Goal: Contribute content: Contribute content

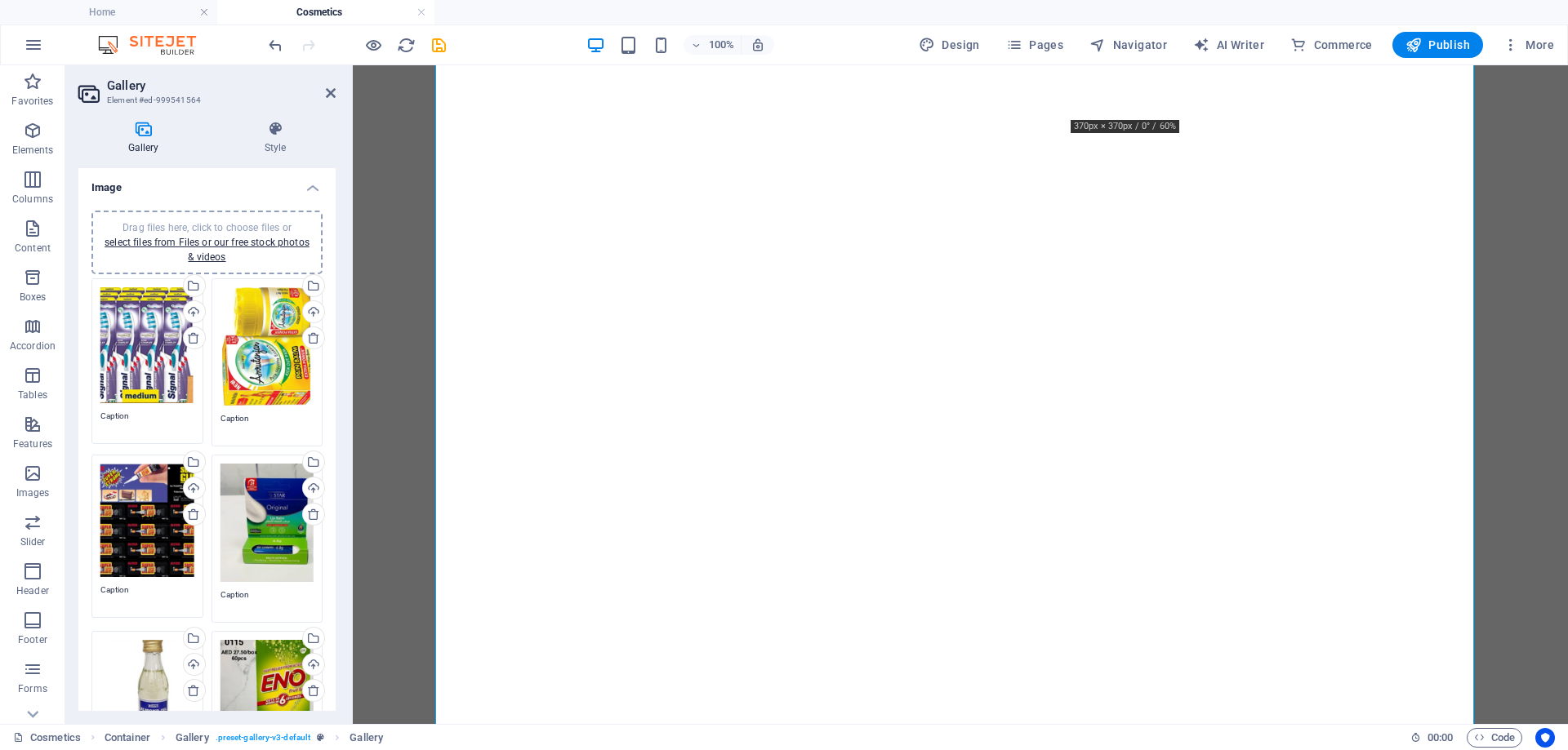
select select "4"
select select "px"
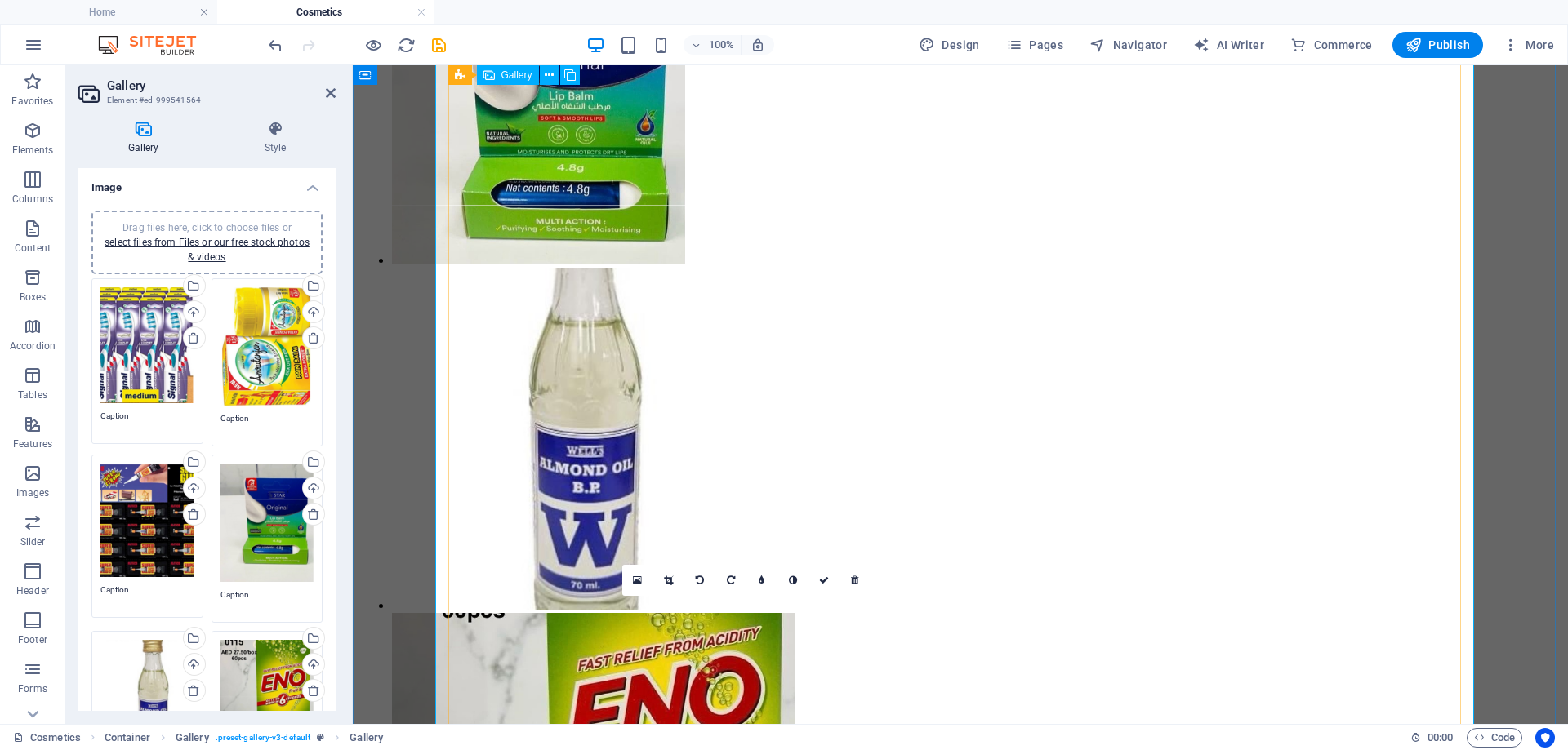
scroll to position [2193, 0]
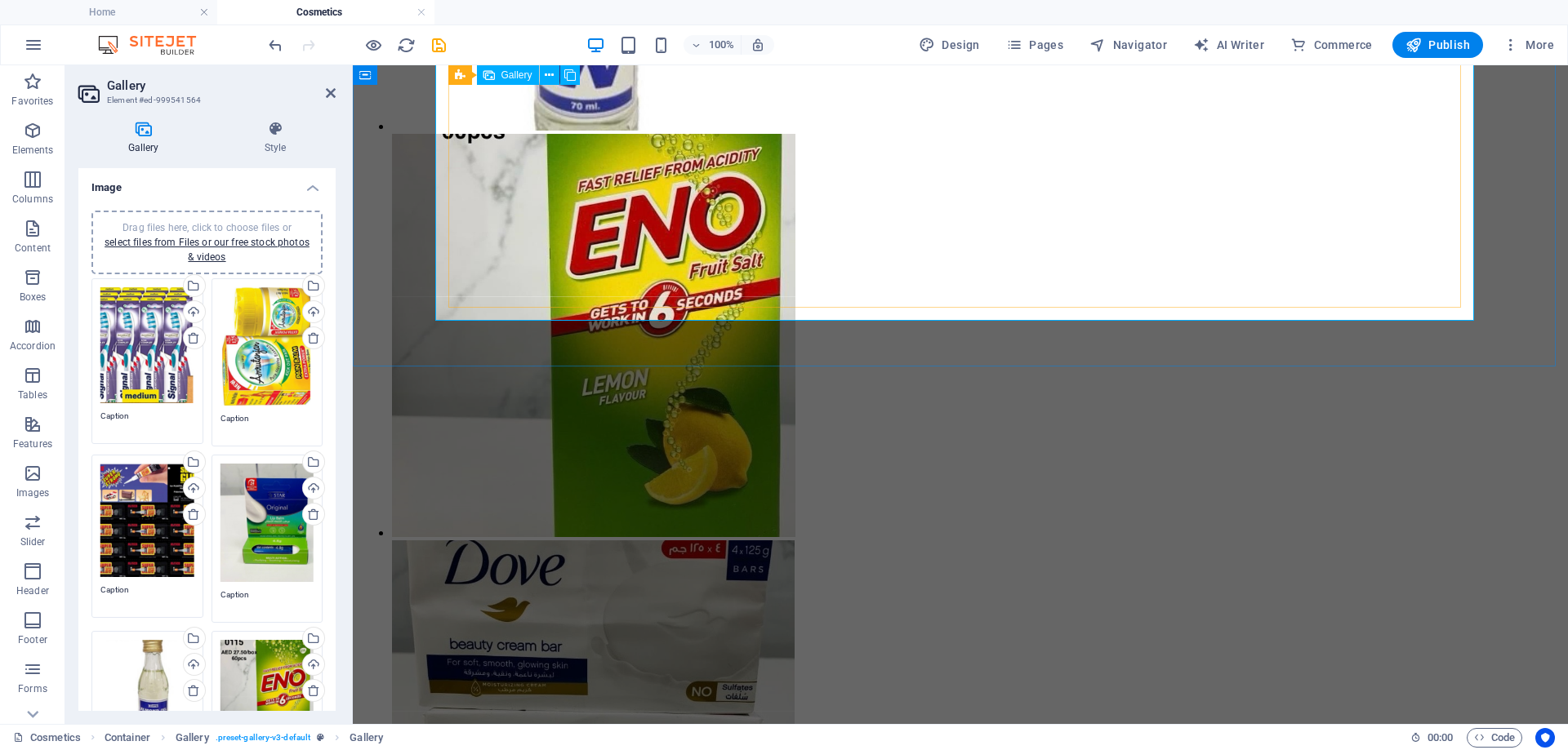
click at [149, 227] on span "Drag files here, click to choose files or select files from Files or our free s…" at bounding box center [207, 243] width 205 height 40
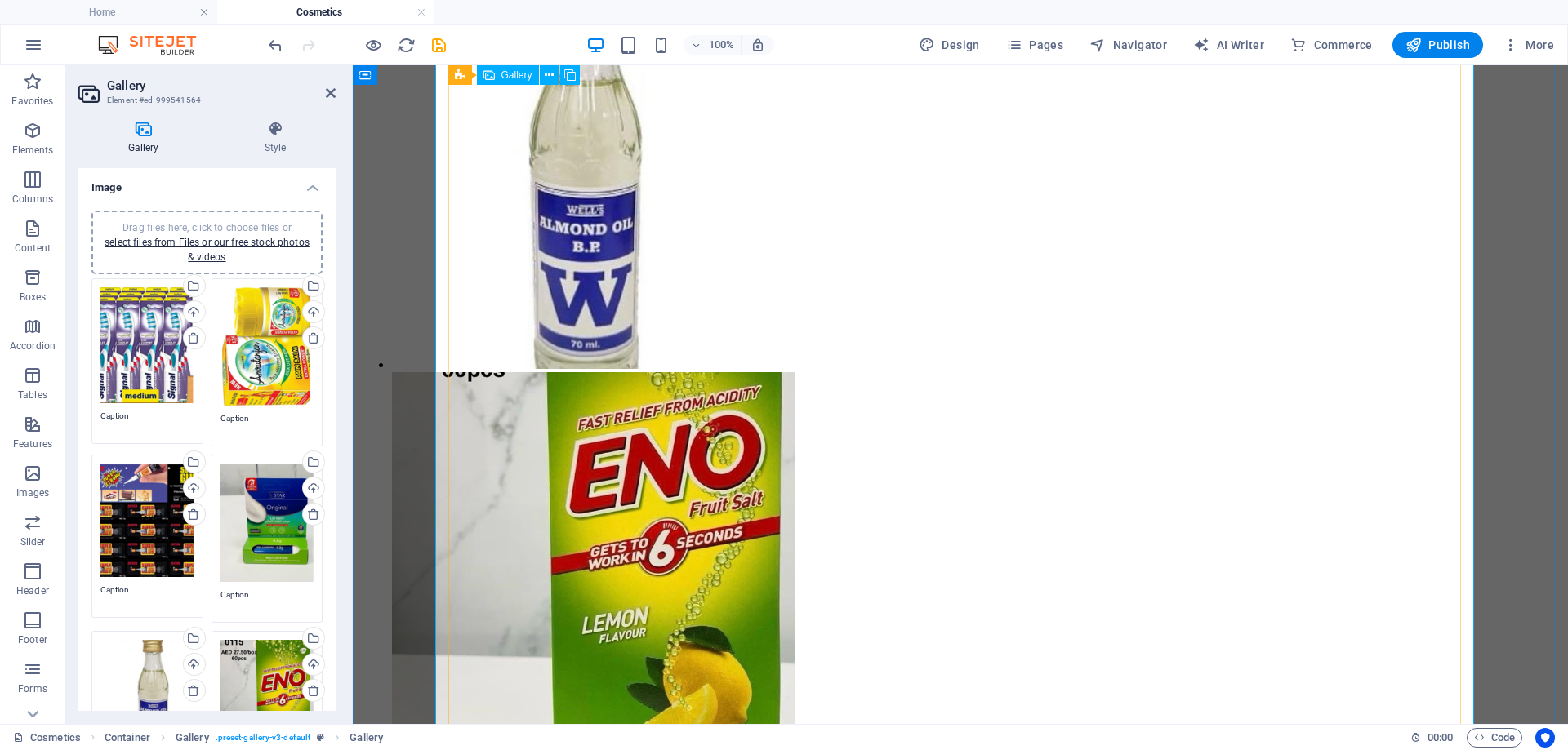
scroll to position [1961, 0]
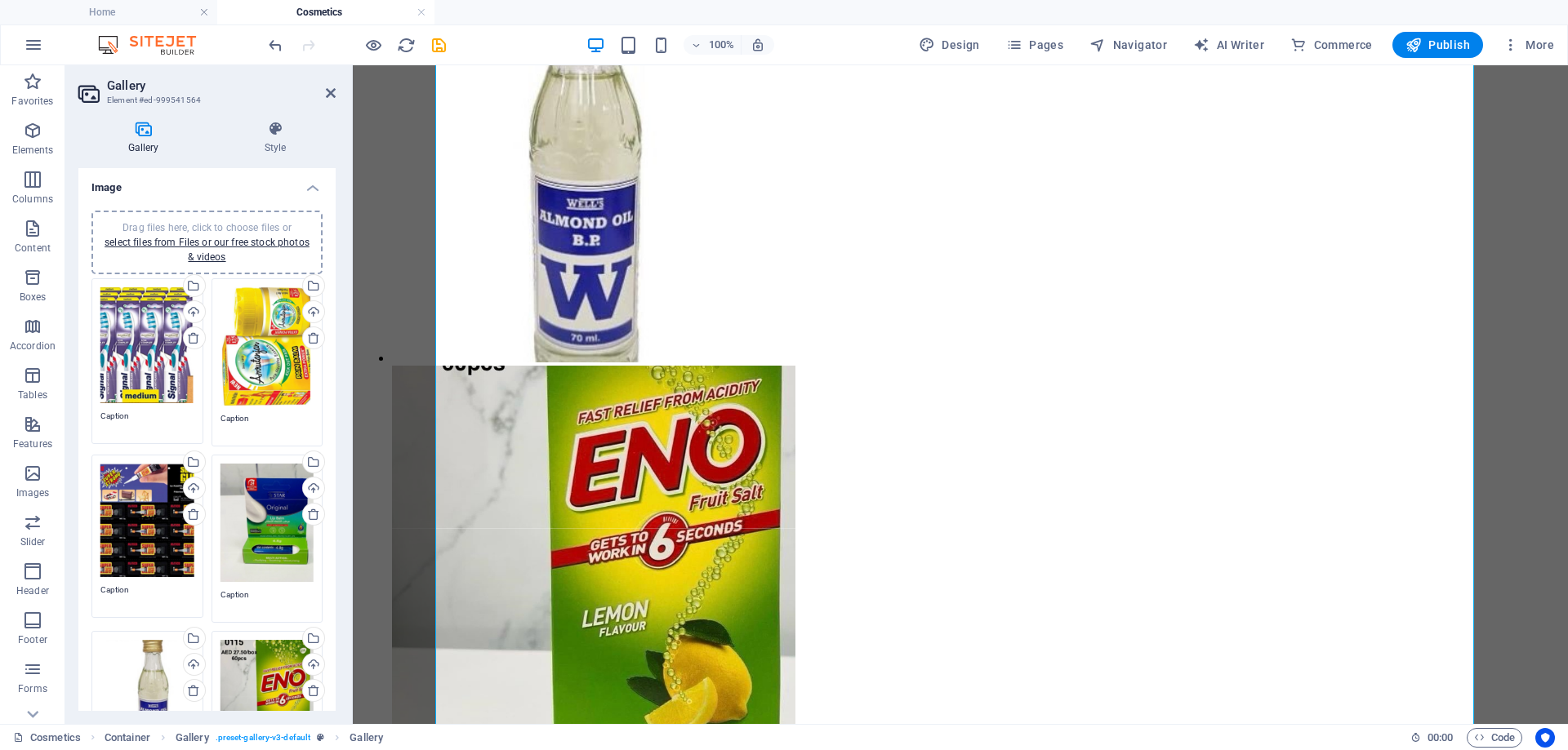
click at [236, 221] on div "Drag files here, click to choose files or select files from Files or our free s…" at bounding box center [207, 243] width 212 height 44
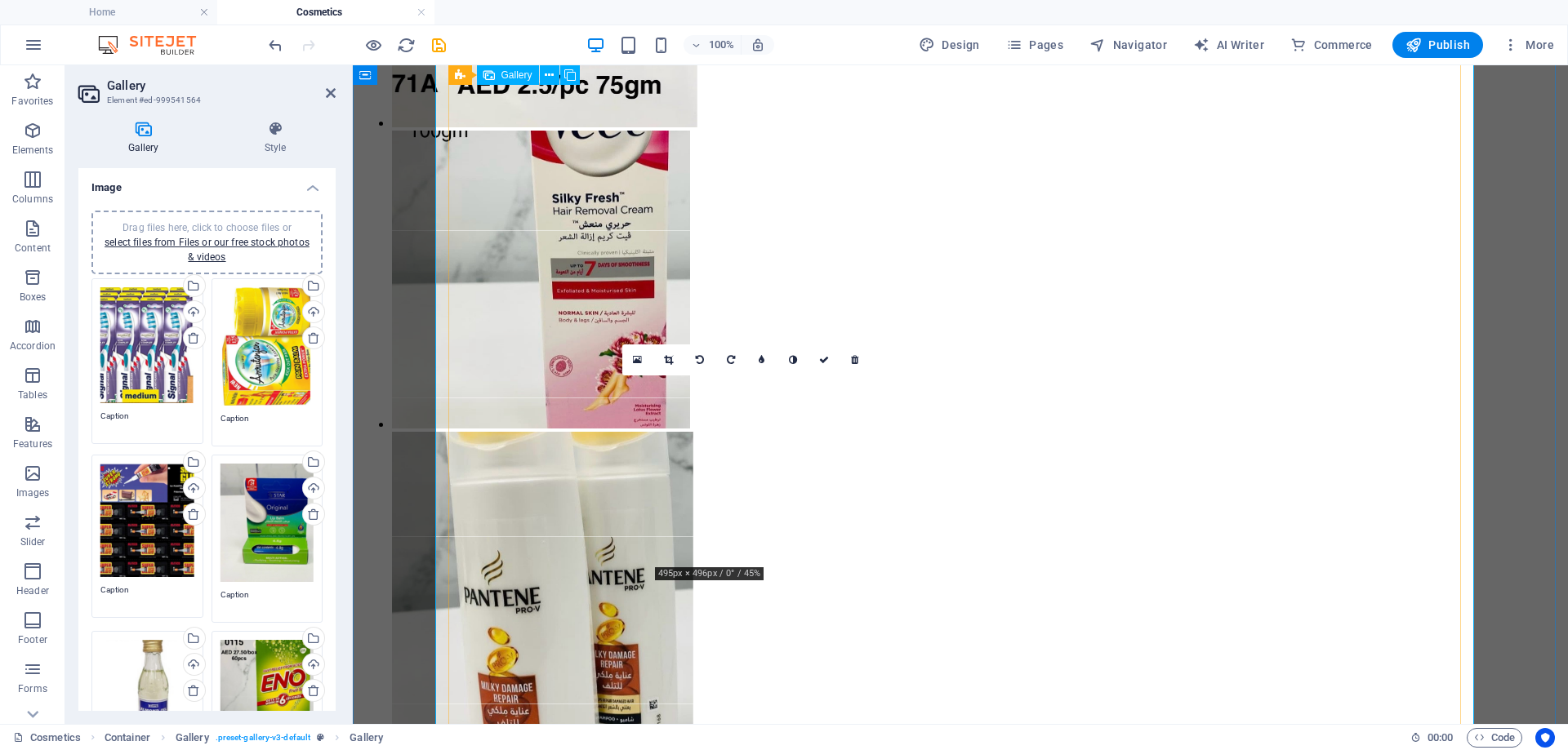
scroll to position [5470, 0]
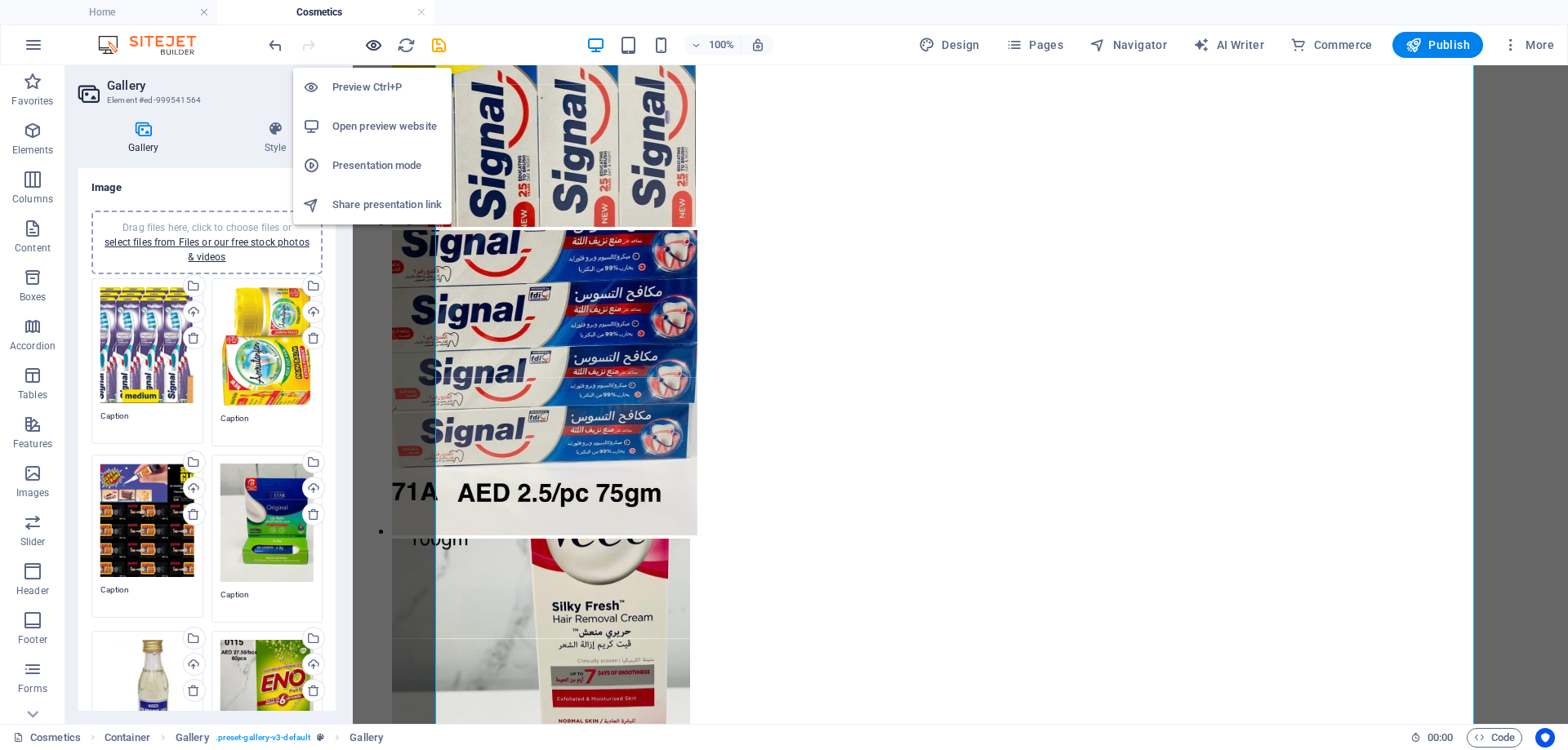
click at [378, 52] on icon "button" at bounding box center [373, 45] width 18 height 18
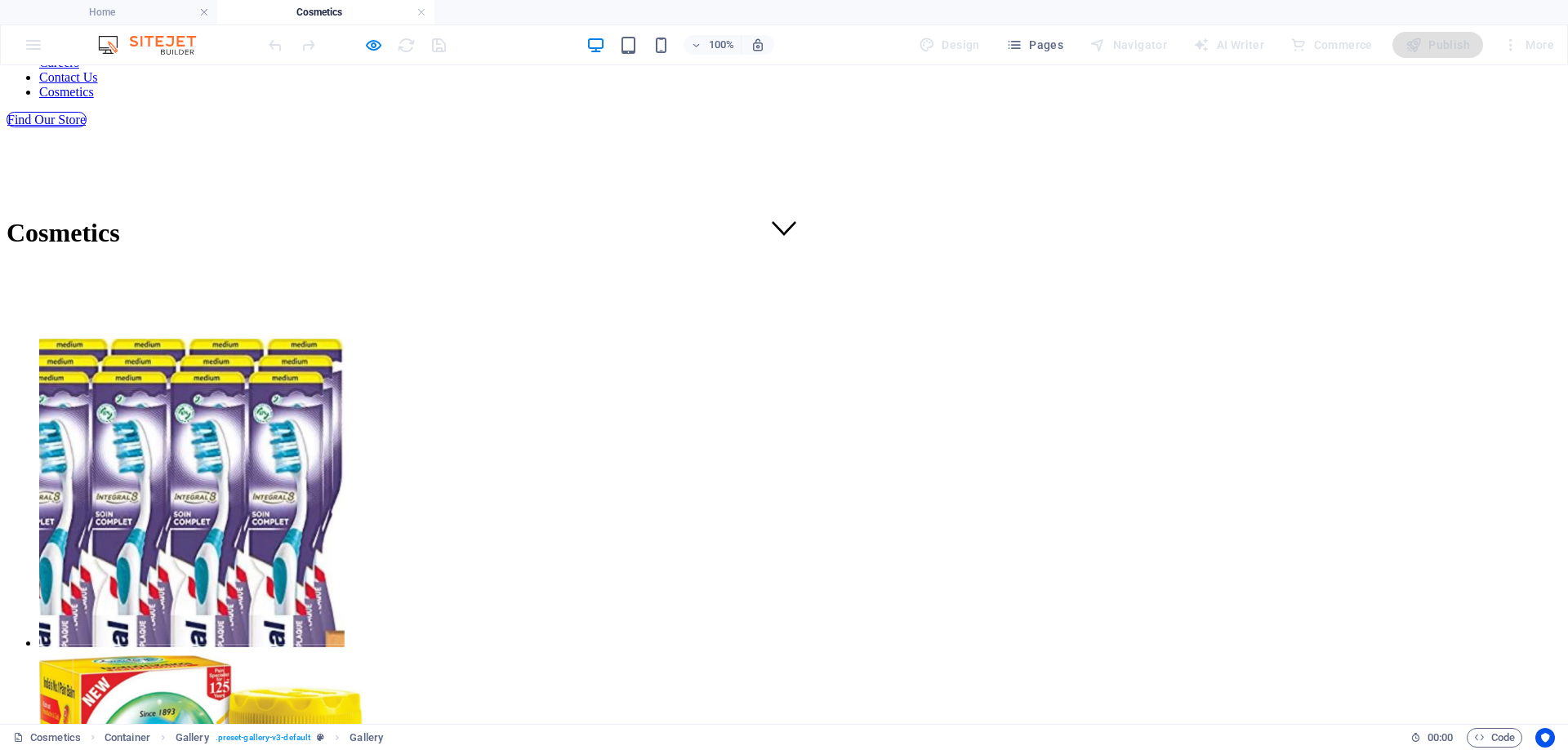
scroll to position [492, 0]
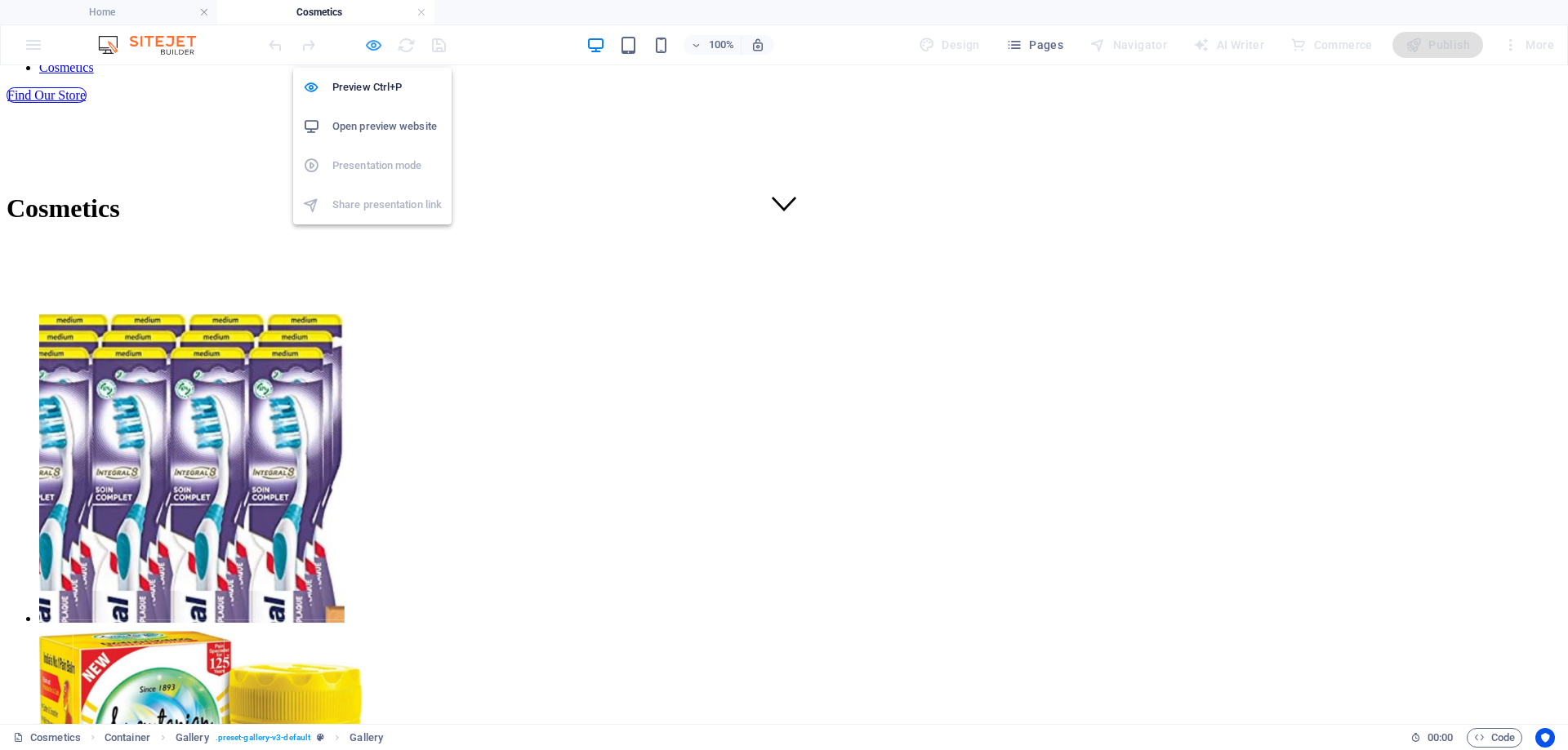
click at [371, 43] on icon "button" at bounding box center [373, 45] width 18 height 18
click at [354, 81] on h6 "Preview Ctrl+P" at bounding box center [386, 86] width 109 height 19
click at [370, 45] on icon "button" at bounding box center [373, 45] width 18 height 18
select select "4"
select select "px"
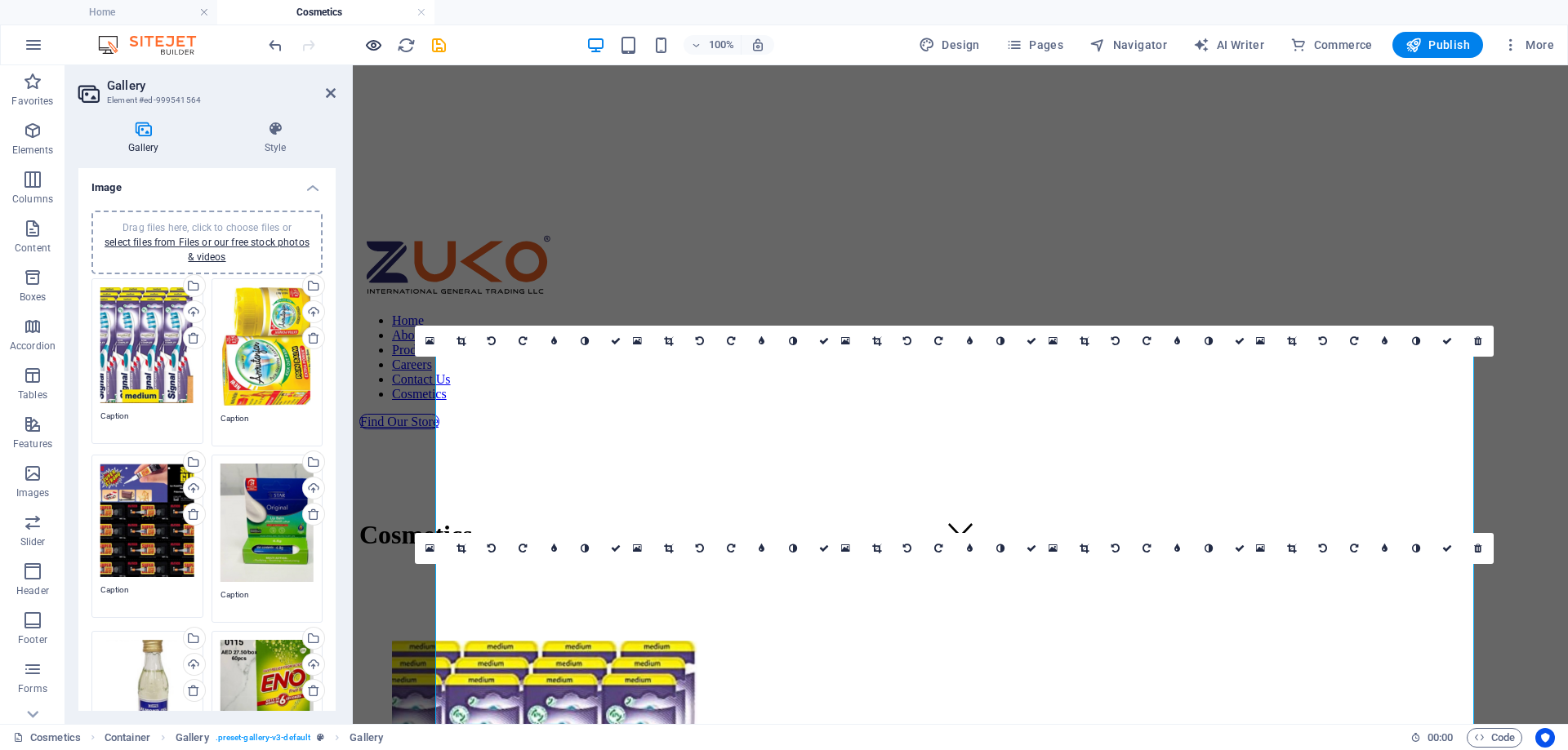
scroll to position [84, 0]
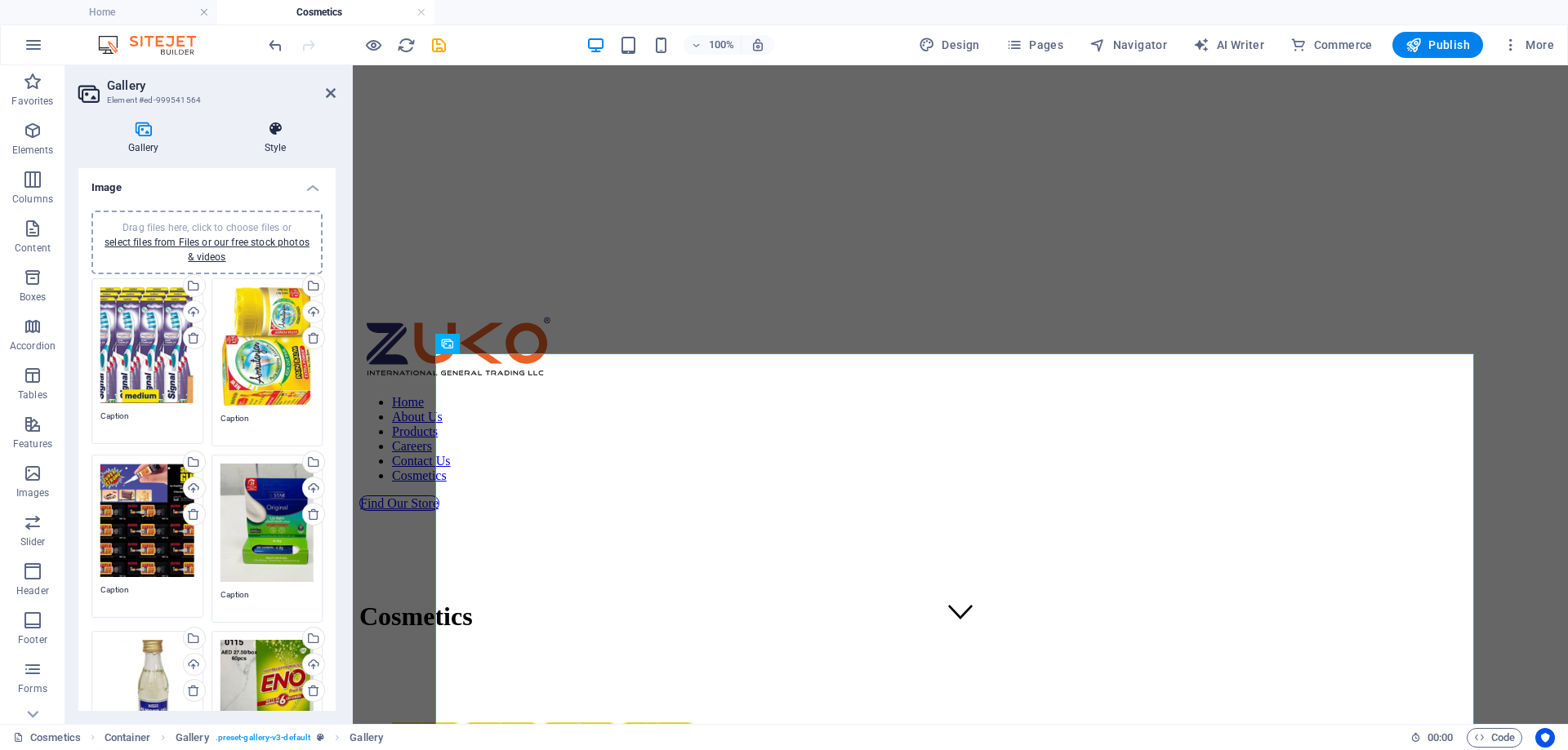
click at [269, 133] on icon at bounding box center [275, 129] width 120 height 17
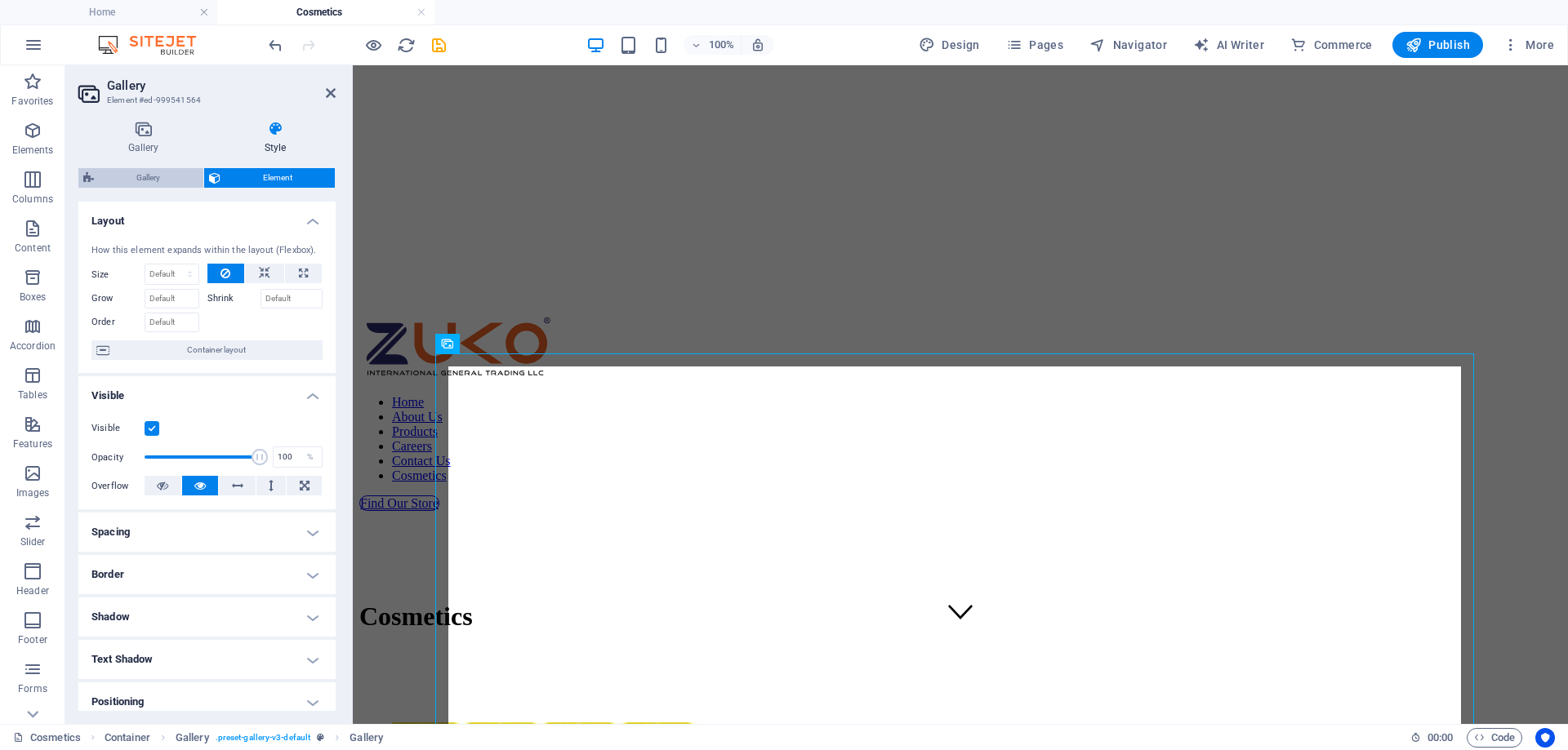
click at [146, 177] on span "Gallery" at bounding box center [148, 177] width 99 height 19
select select "rem"
select select "preset-gallery-v3-default"
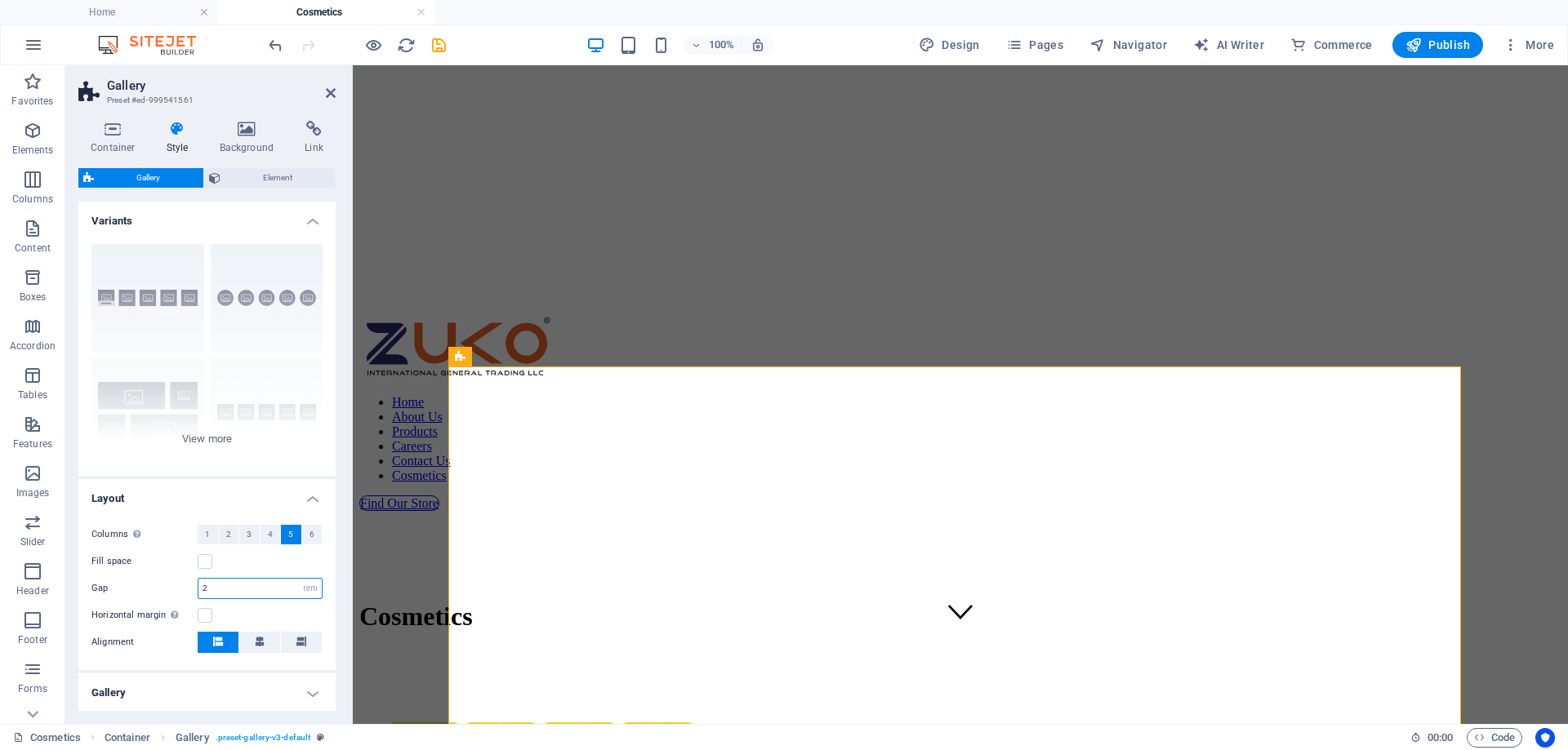
click at [239, 592] on input "2" at bounding box center [260, 588] width 123 height 19
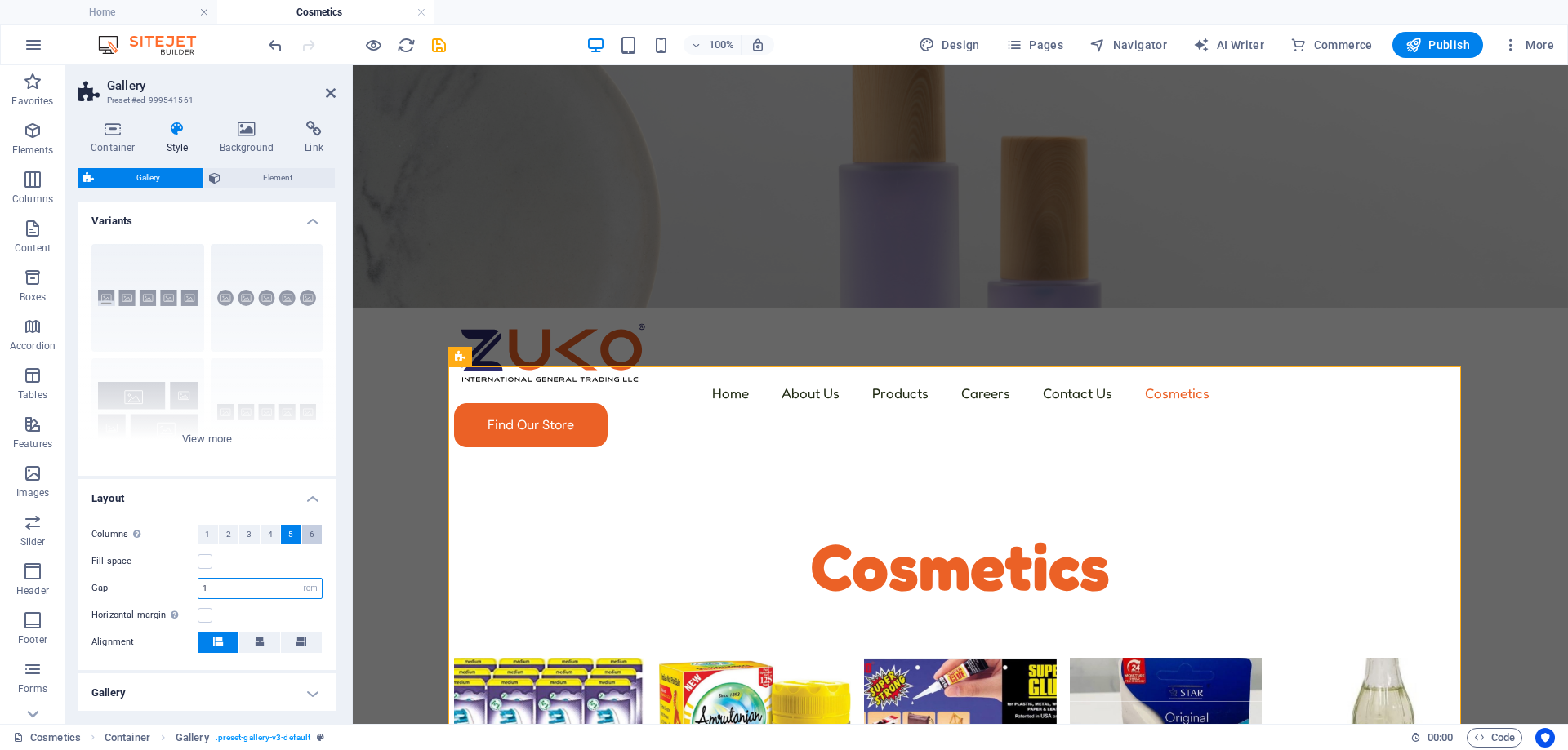
type input "1"
click at [310, 529] on span "6" at bounding box center [312, 534] width 5 height 19
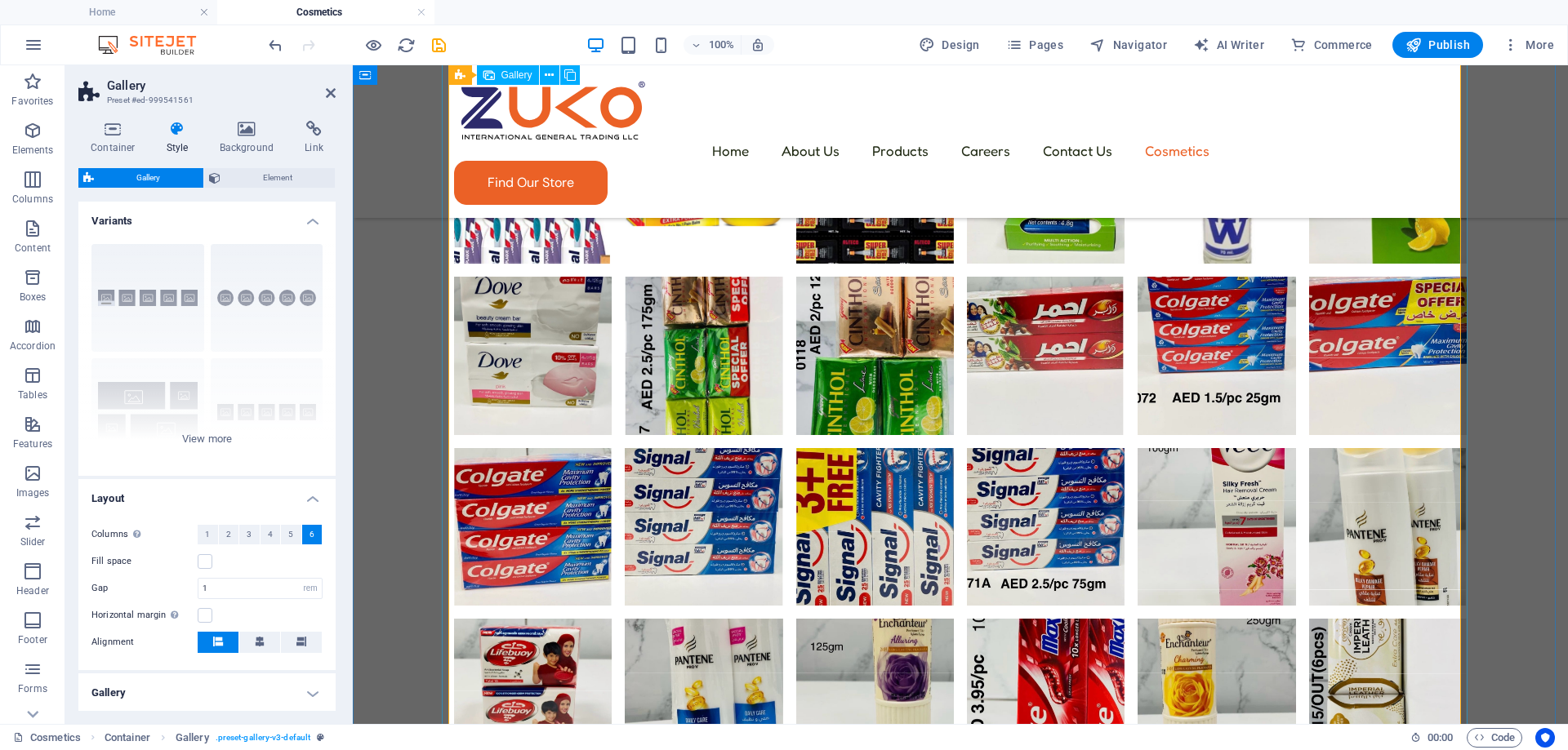
scroll to position [737, 0]
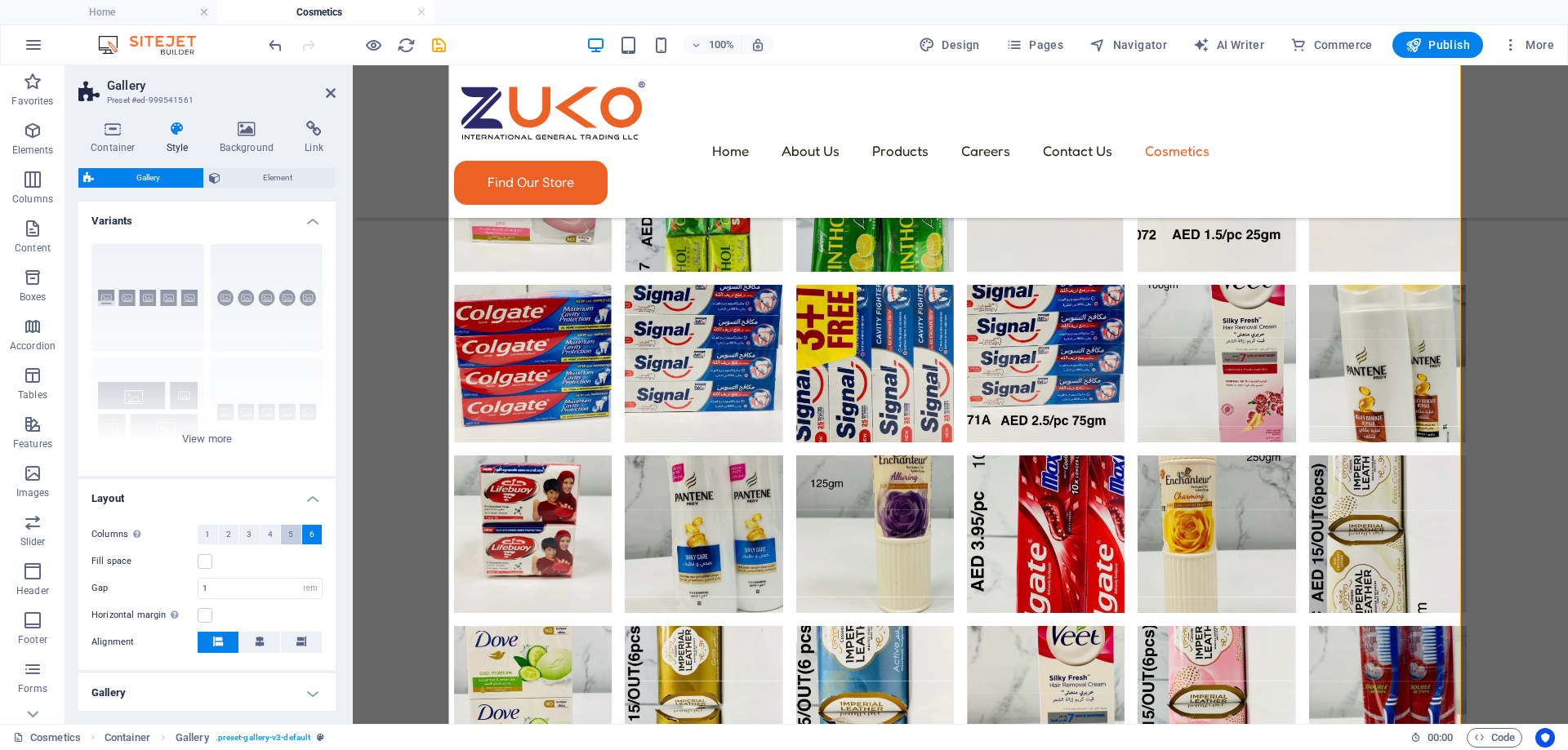
click at [288, 540] on span "5" at bounding box center [290, 534] width 5 height 19
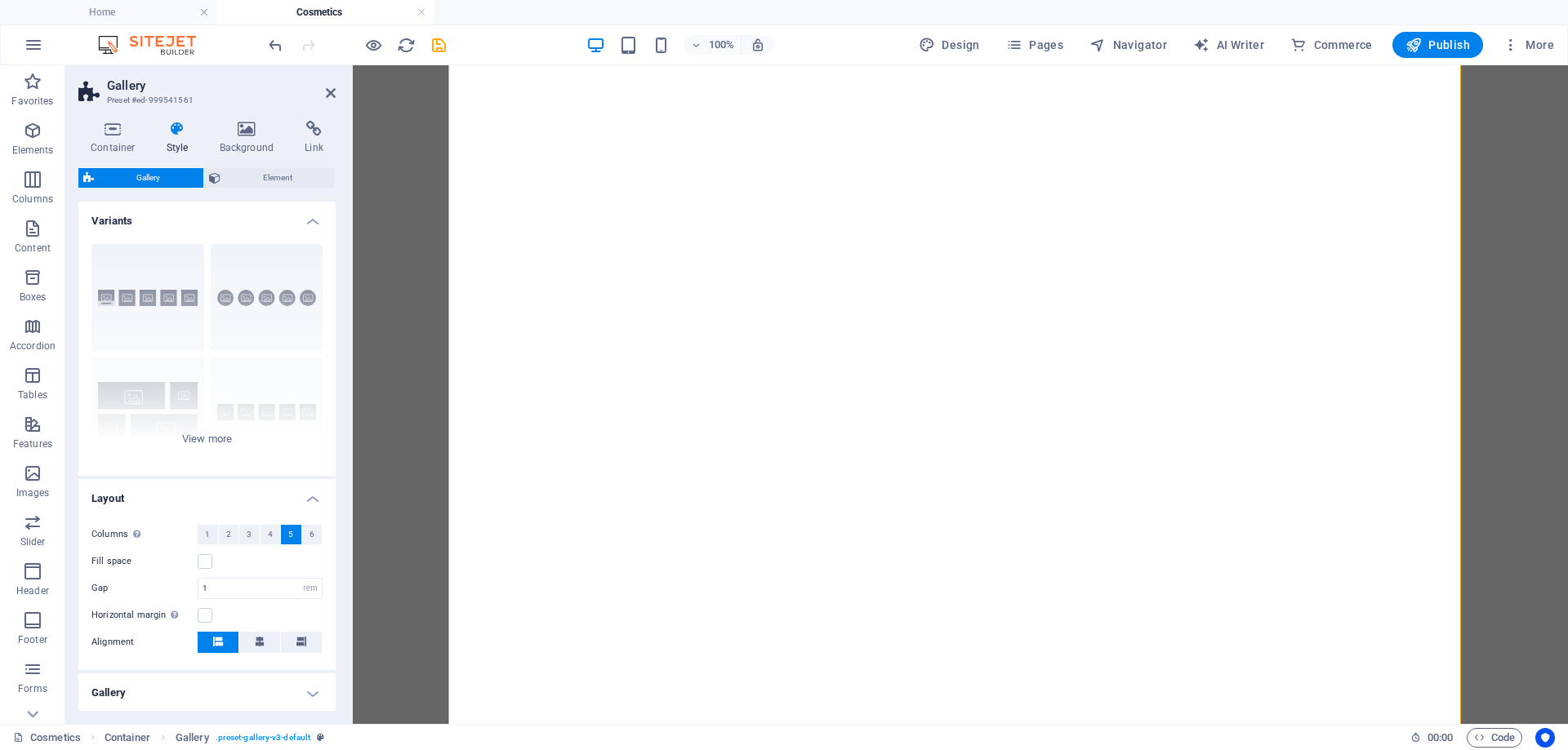
select select "rem"
select select "preset-gallery-v3-default"
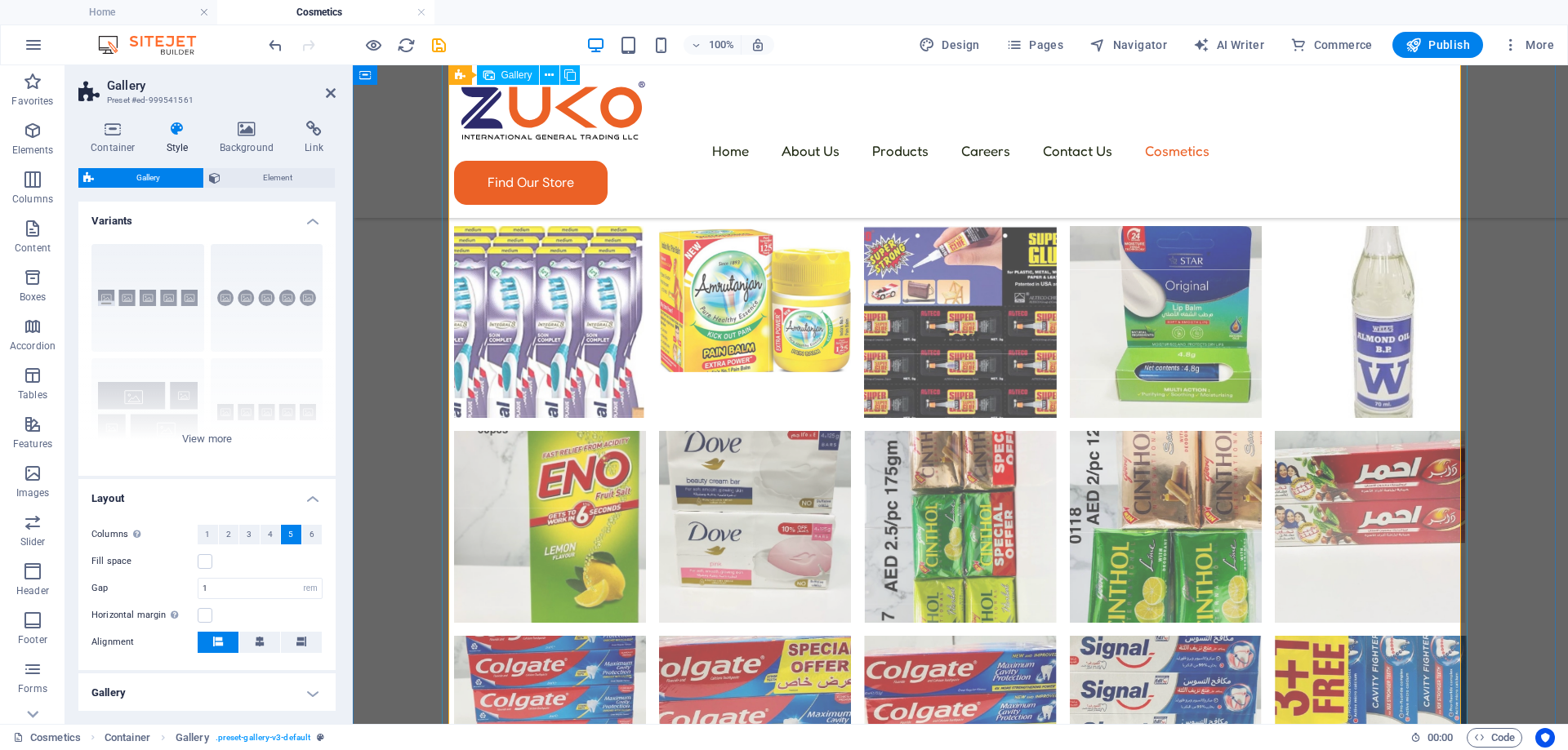
scroll to position [478, 0]
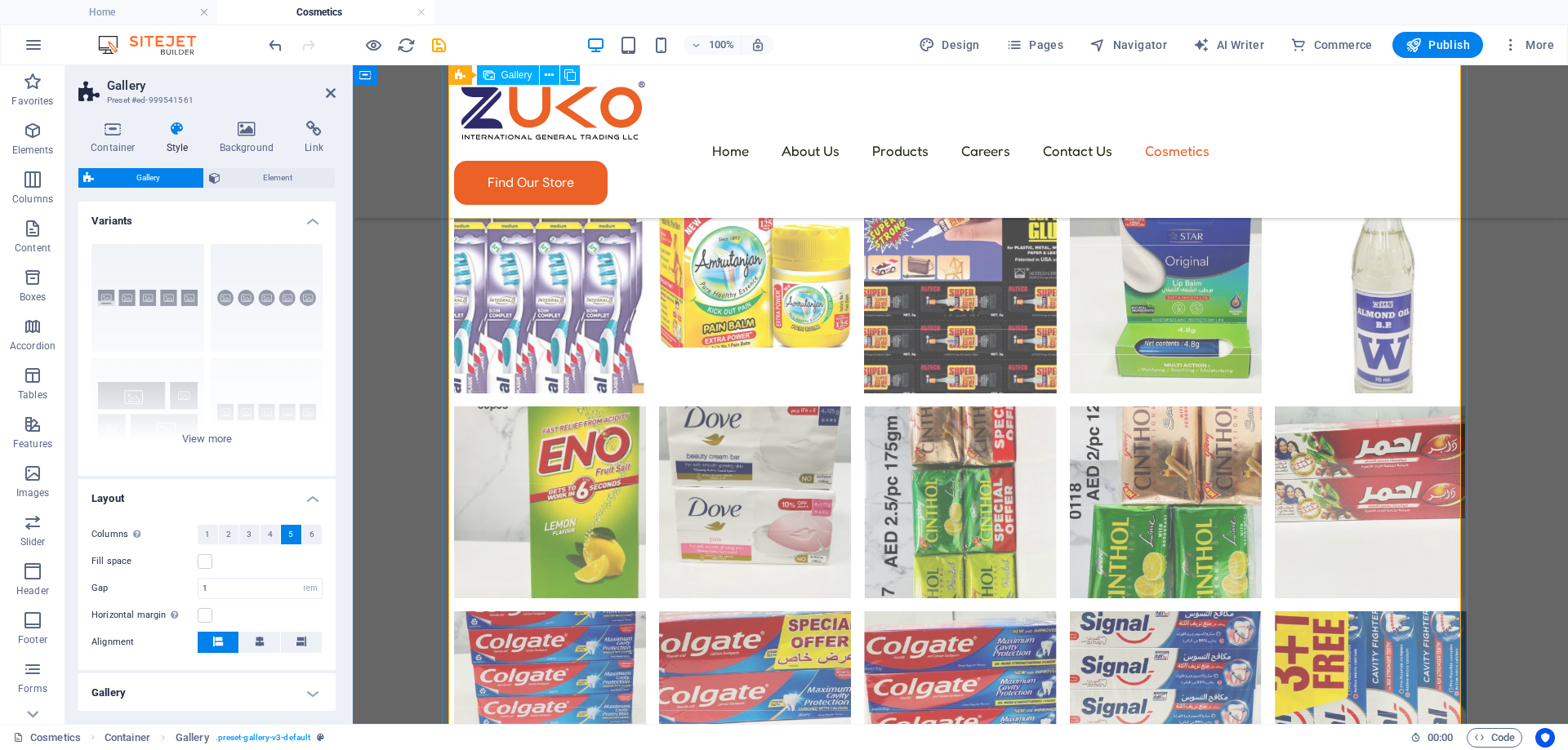
click at [488, 406] on li at bounding box center [550, 502] width 192 height 192
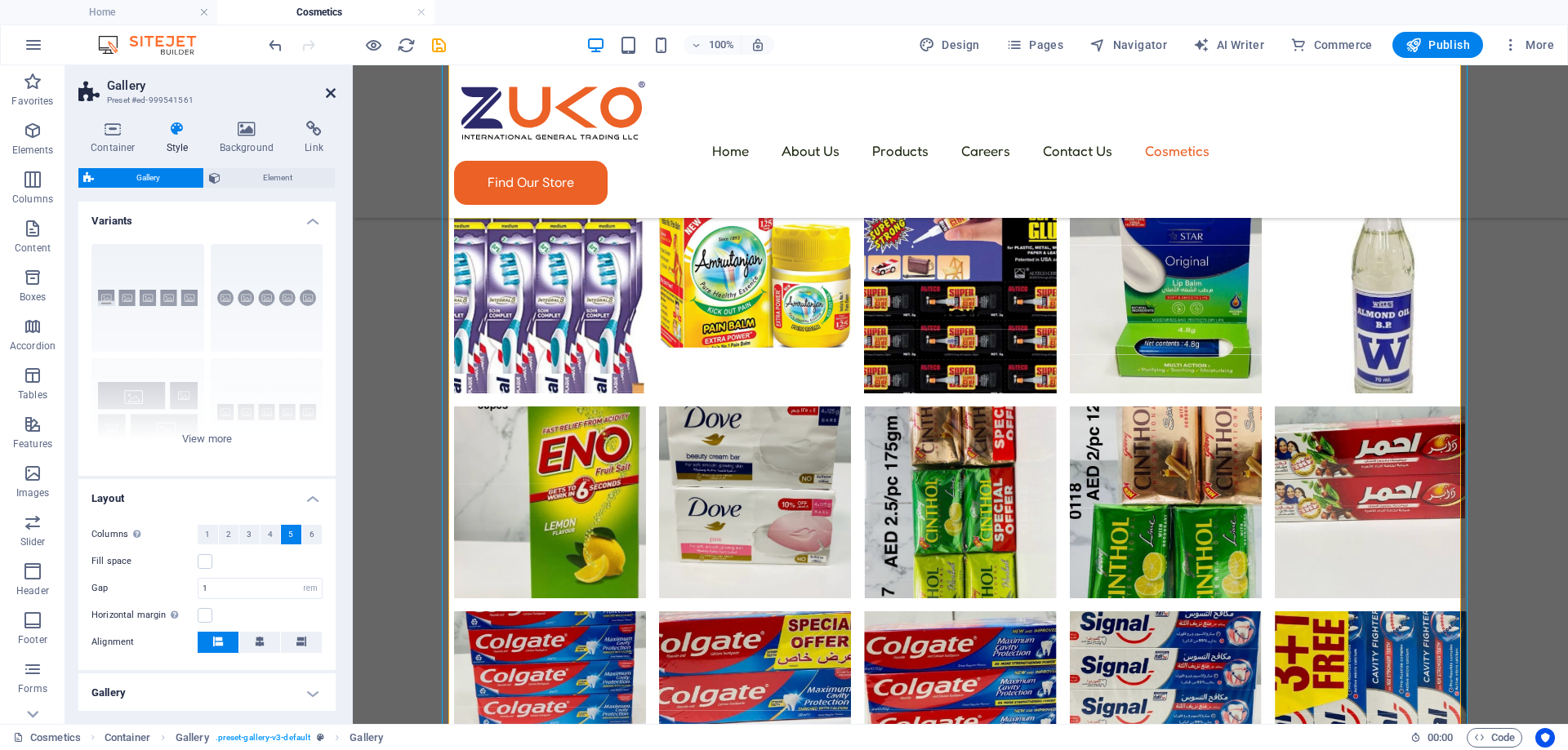
click at [332, 90] on icon at bounding box center [330, 93] width 10 height 13
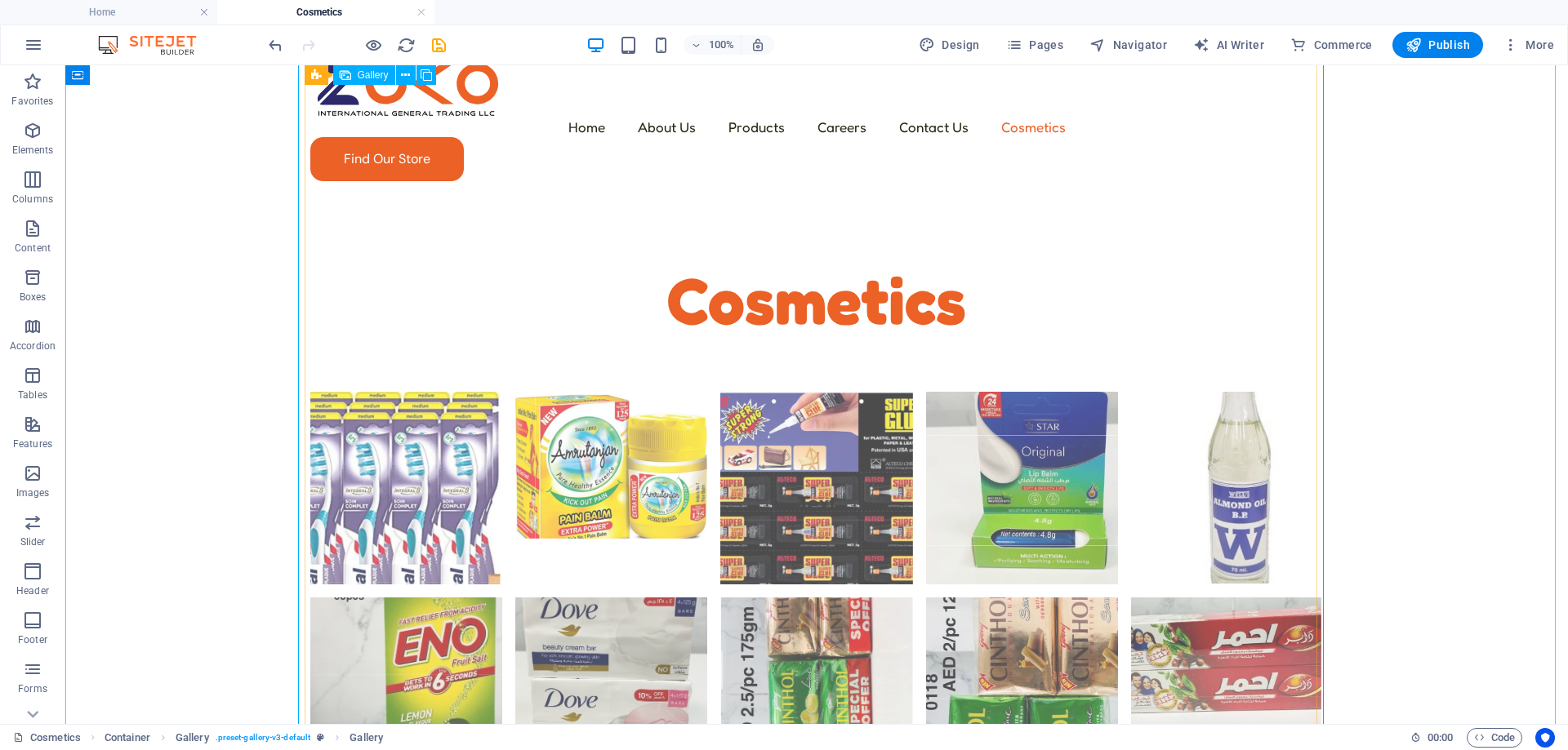
scroll to position [315, 0]
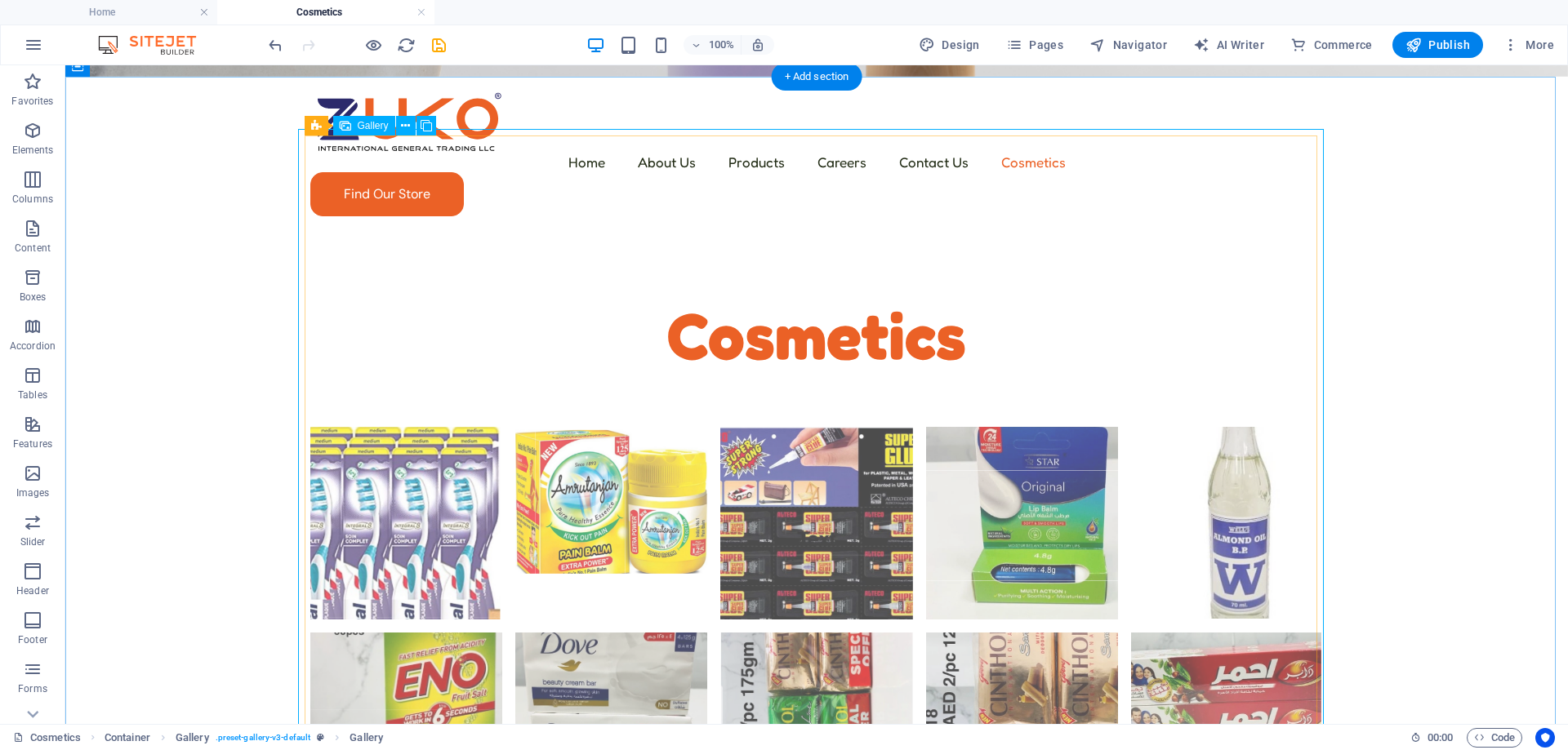
click at [592, 632] on li at bounding box center [611, 728] width 192 height 192
click at [573, 632] on li at bounding box center [611, 728] width 192 height 192
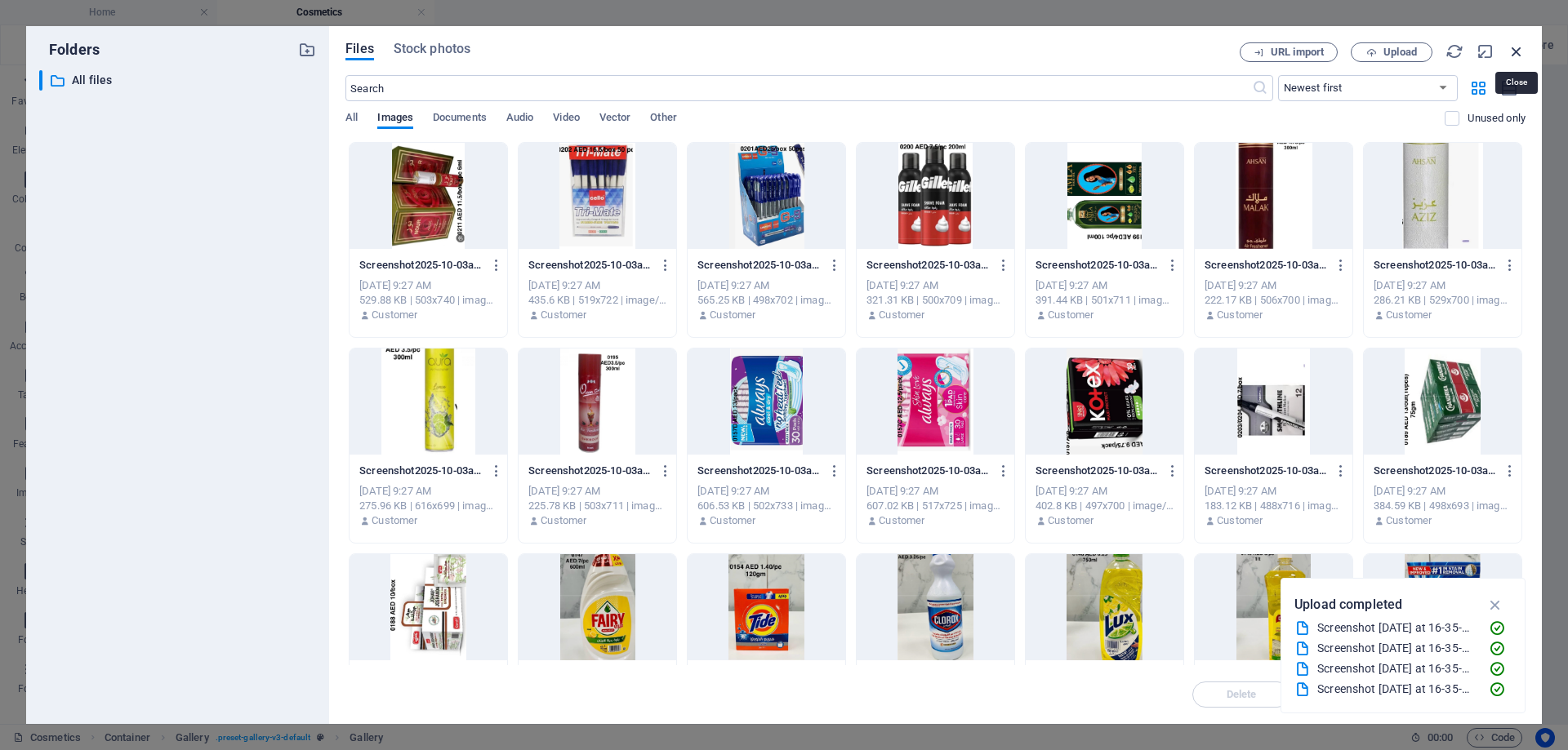
click at [1518, 51] on icon "button" at bounding box center [1516, 51] width 18 height 18
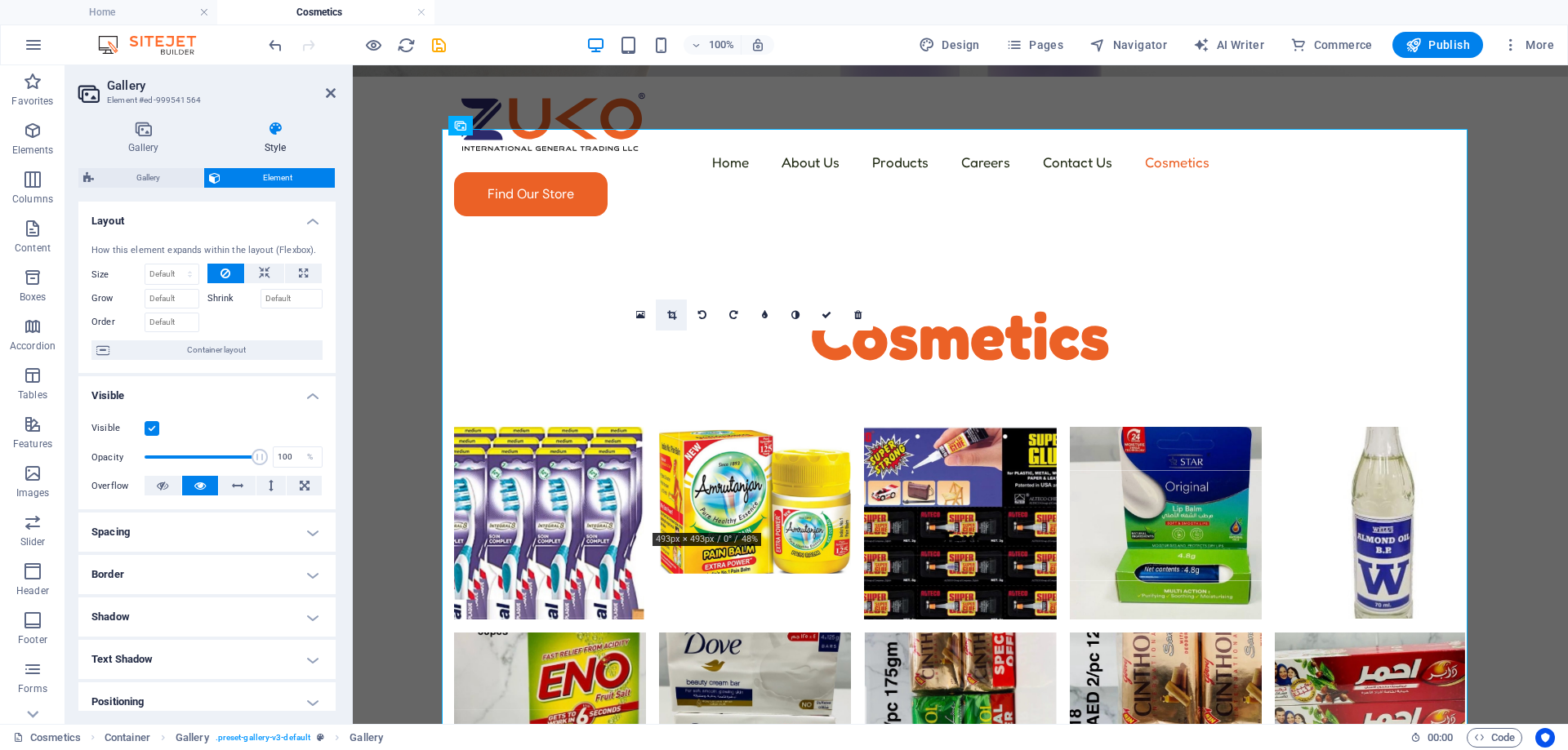
click at [668, 309] on link at bounding box center [671, 315] width 31 height 31
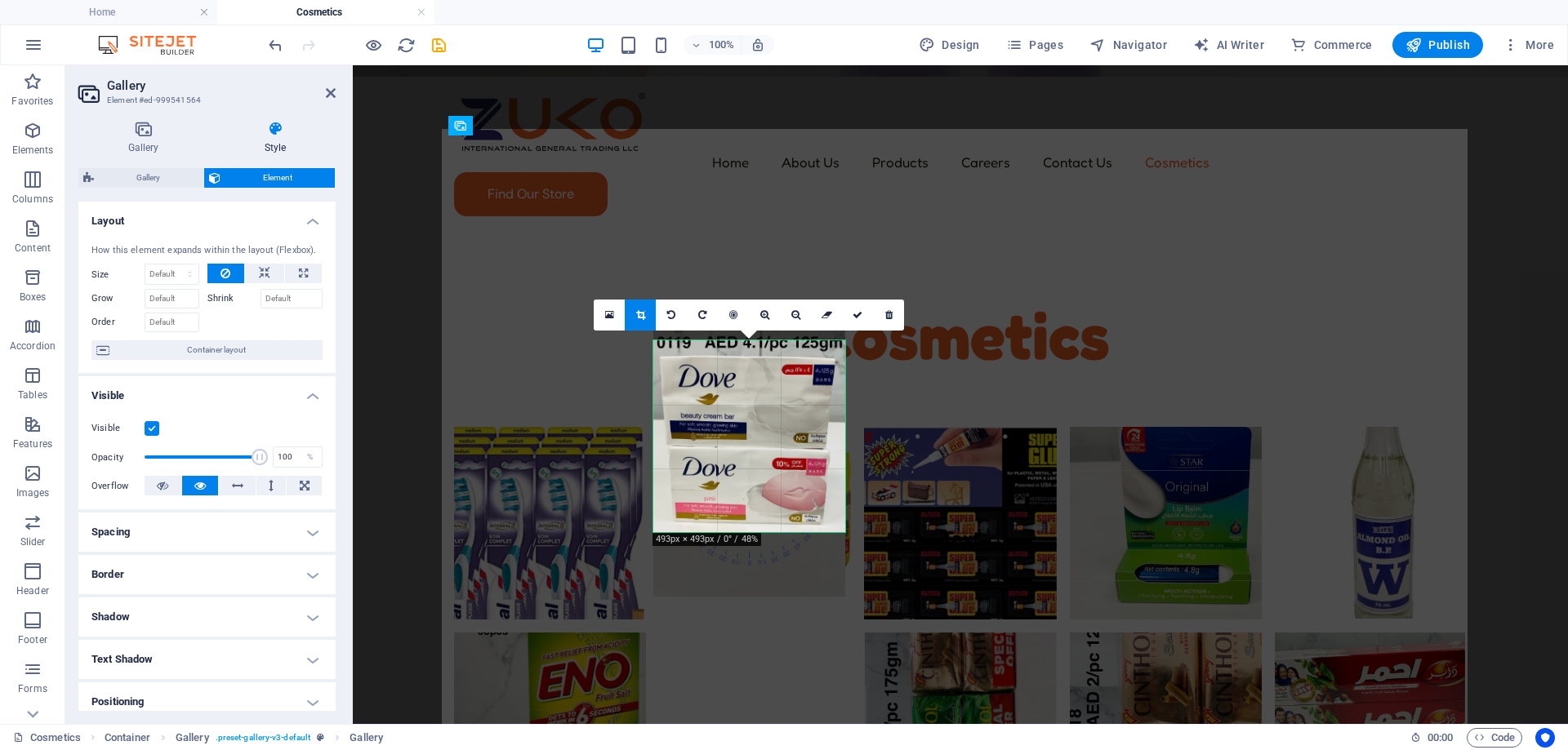
drag, startPoint x: 735, startPoint y: 429, endPoint x: 736, endPoint y: 455, distance: 26.0
click at [736, 455] on div at bounding box center [749, 462] width 192 height 270
click at [859, 315] on icon at bounding box center [857, 314] width 10 height 10
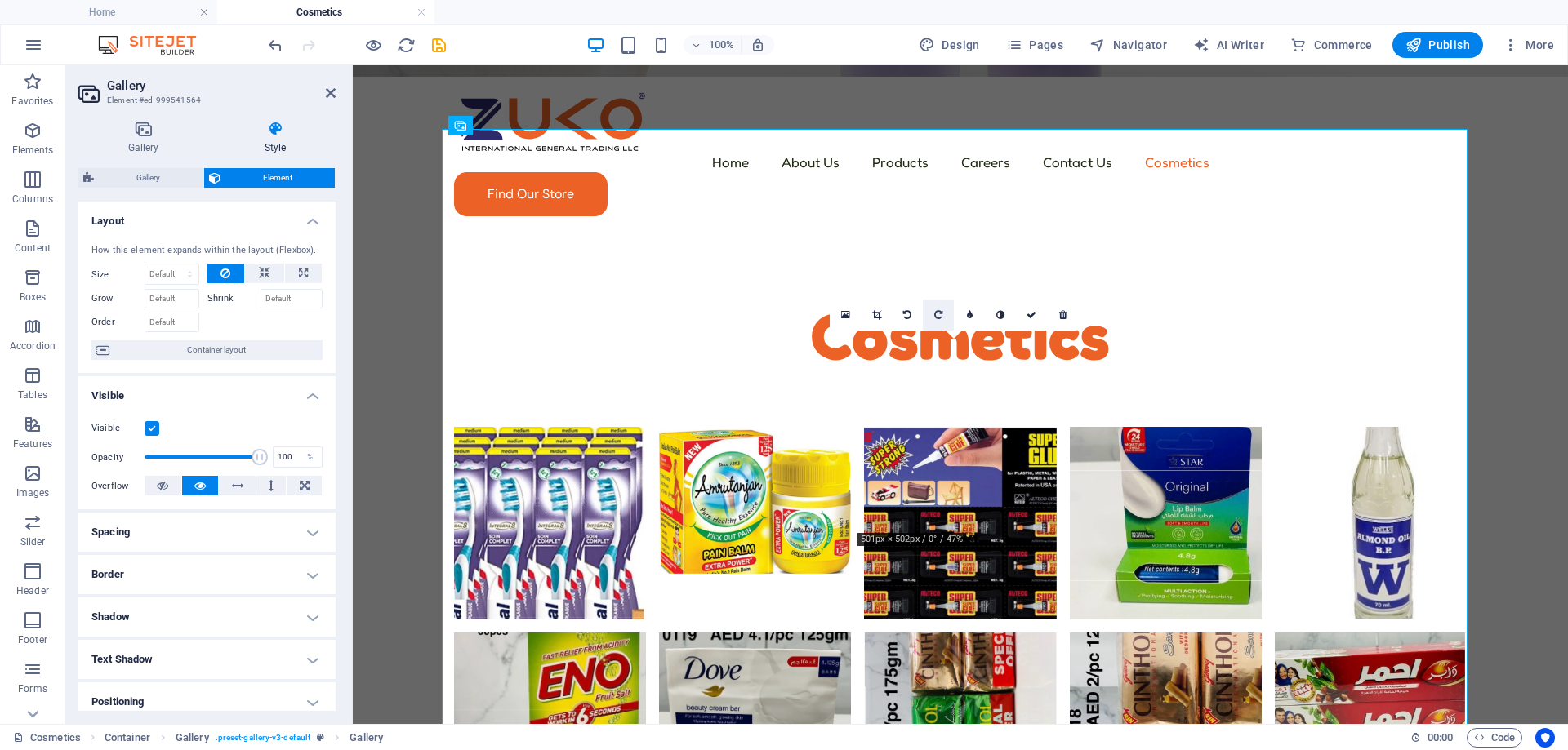
click at [938, 313] on icon at bounding box center [938, 314] width 8 height 10
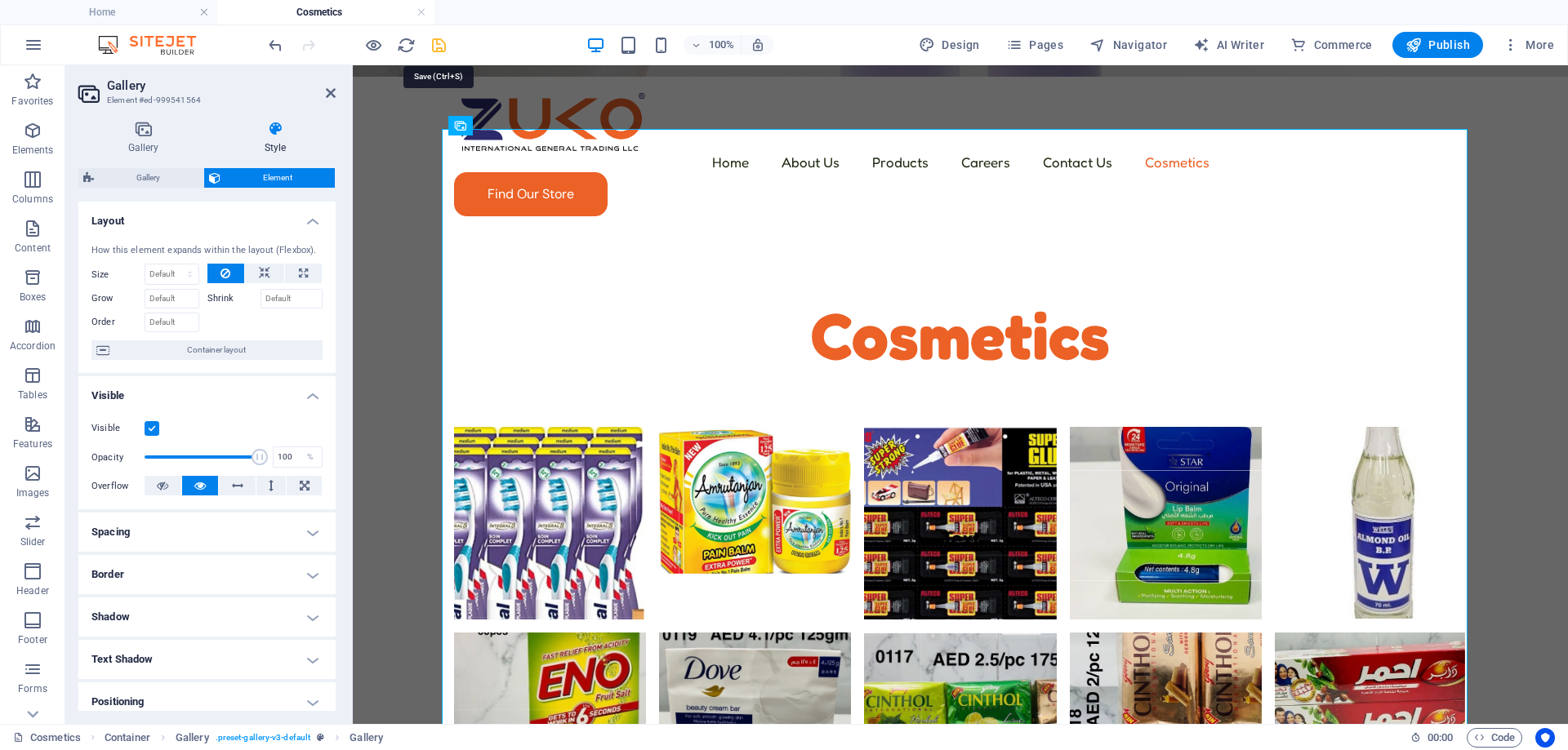
click at [444, 44] on icon "save" at bounding box center [439, 45] width 18 height 18
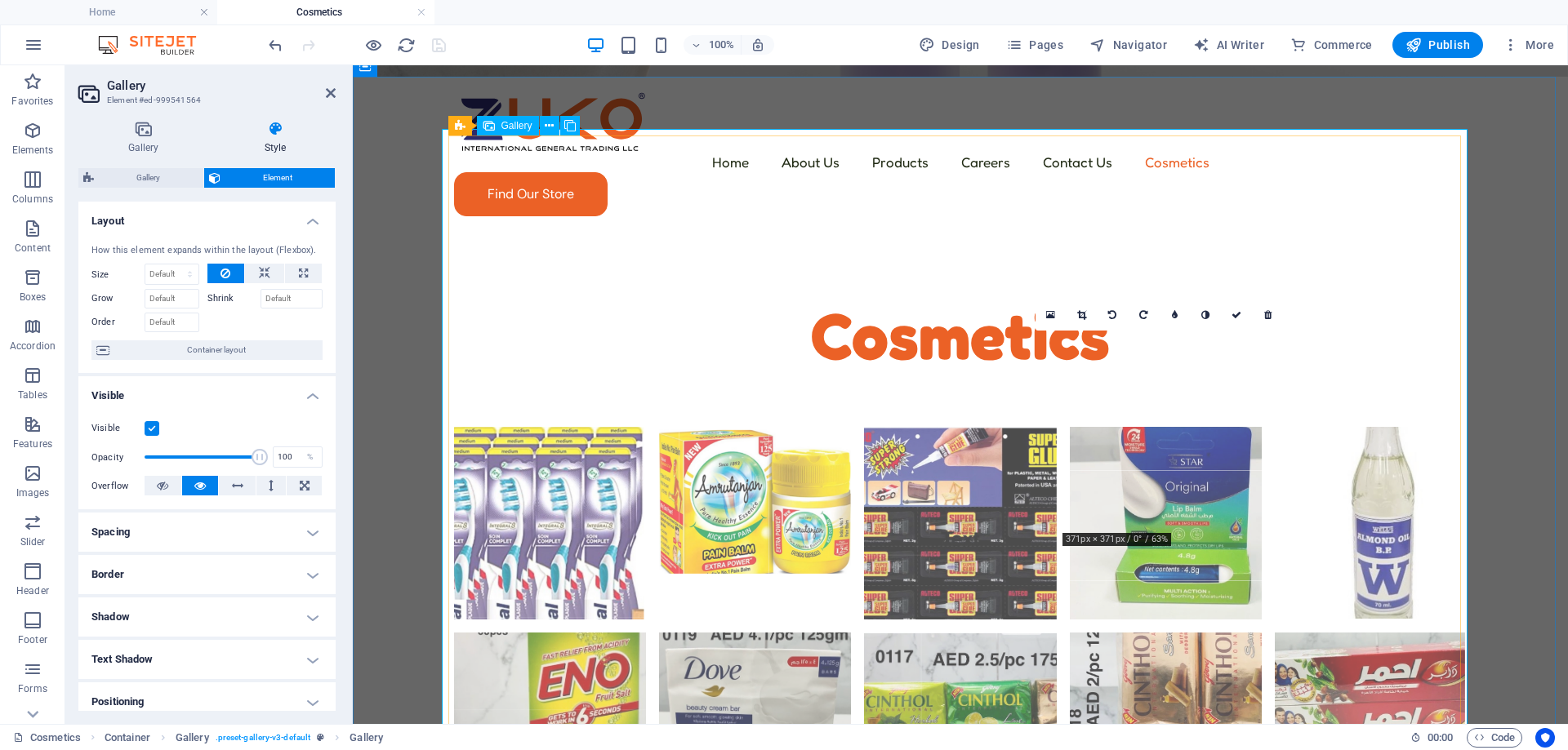
click at [1177, 632] on li at bounding box center [1165, 728] width 192 height 192
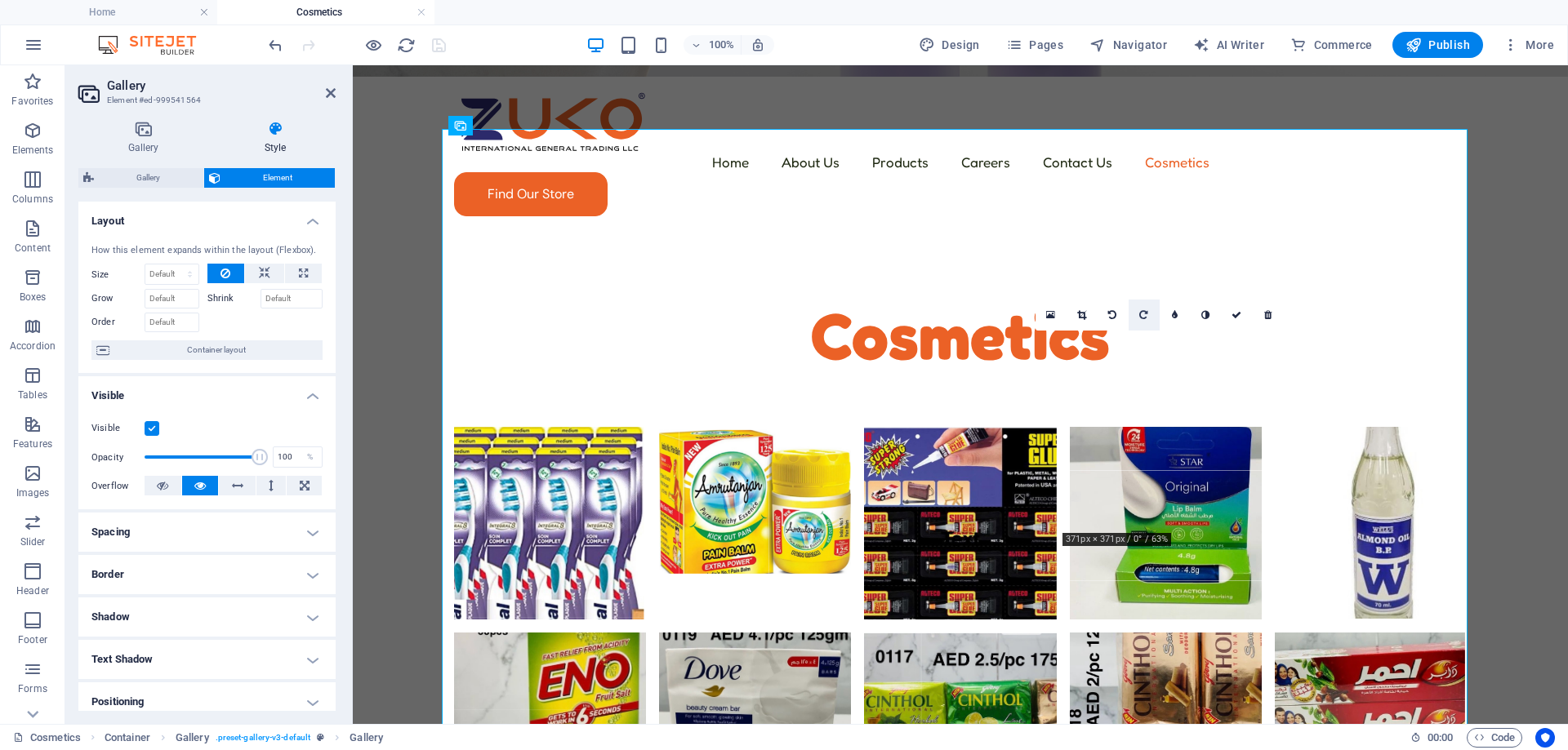
click at [1150, 314] on link at bounding box center [1144, 315] width 31 height 31
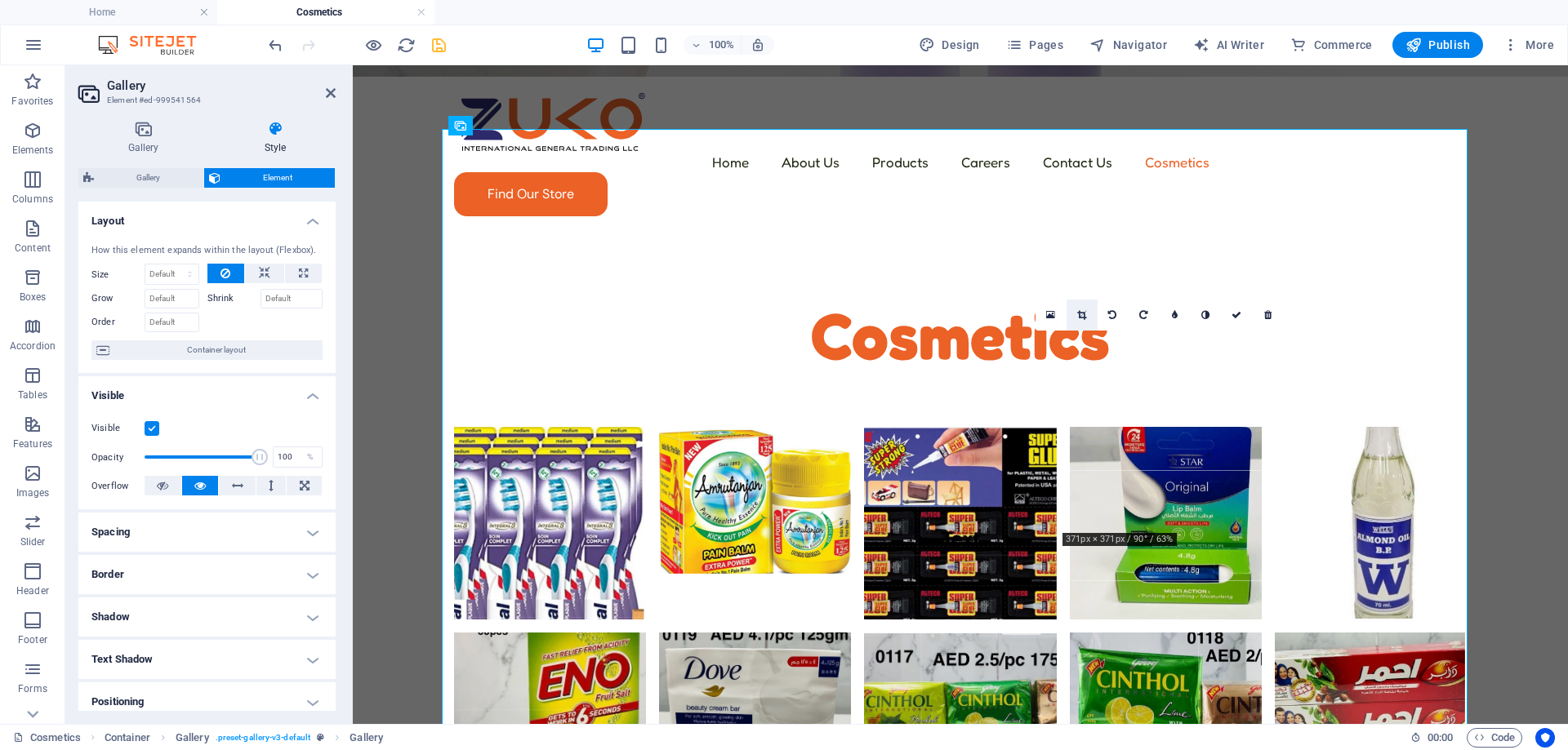
click at [1082, 318] on icon at bounding box center [1082, 314] width 9 height 10
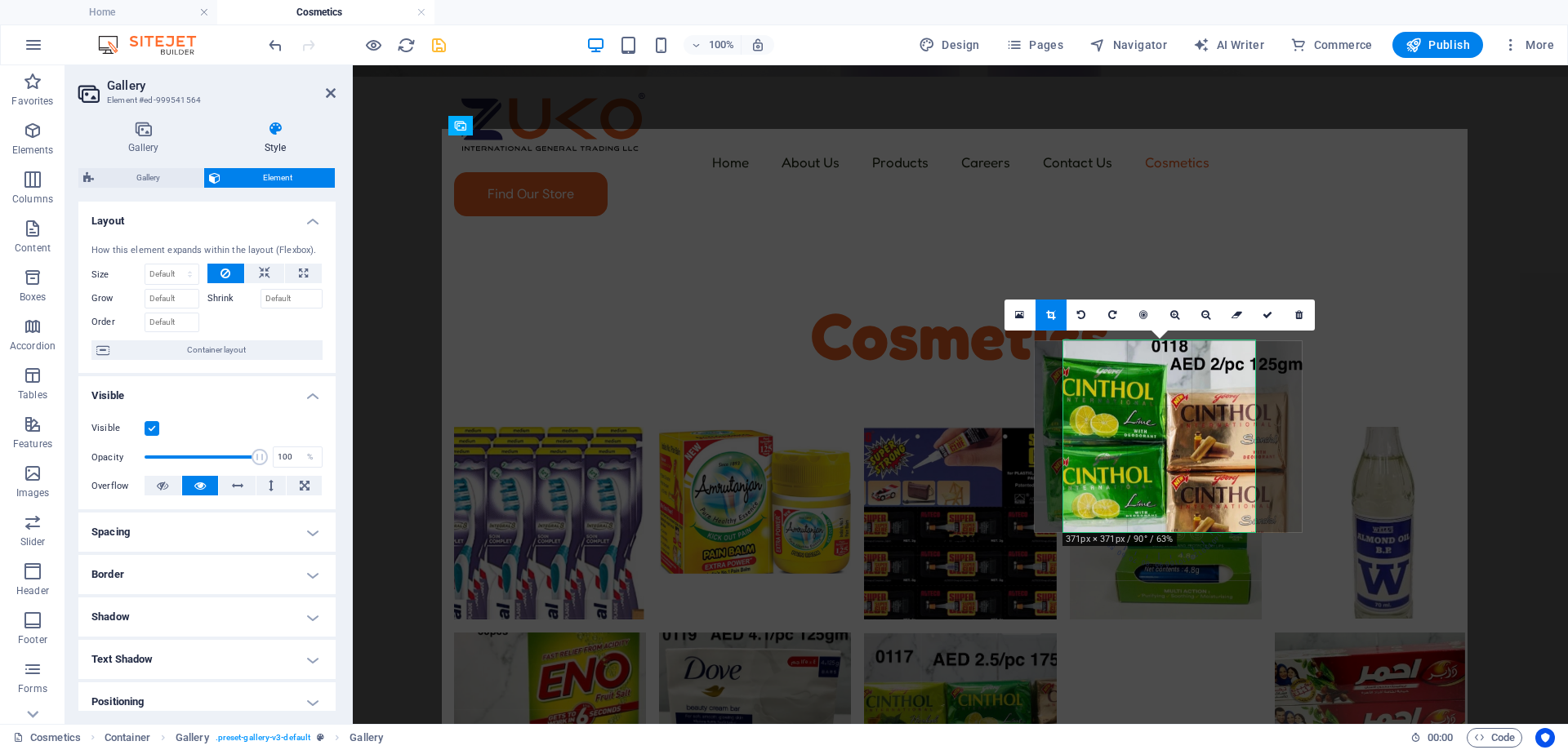
drag, startPoint x: 1171, startPoint y: 481, endPoint x: 1180, endPoint y: 446, distance: 36.1
click at [1180, 446] on div at bounding box center [1167, 436] width 268 height 192
click at [1273, 324] on link at bounding box center [1268, 315] width 31 height 31
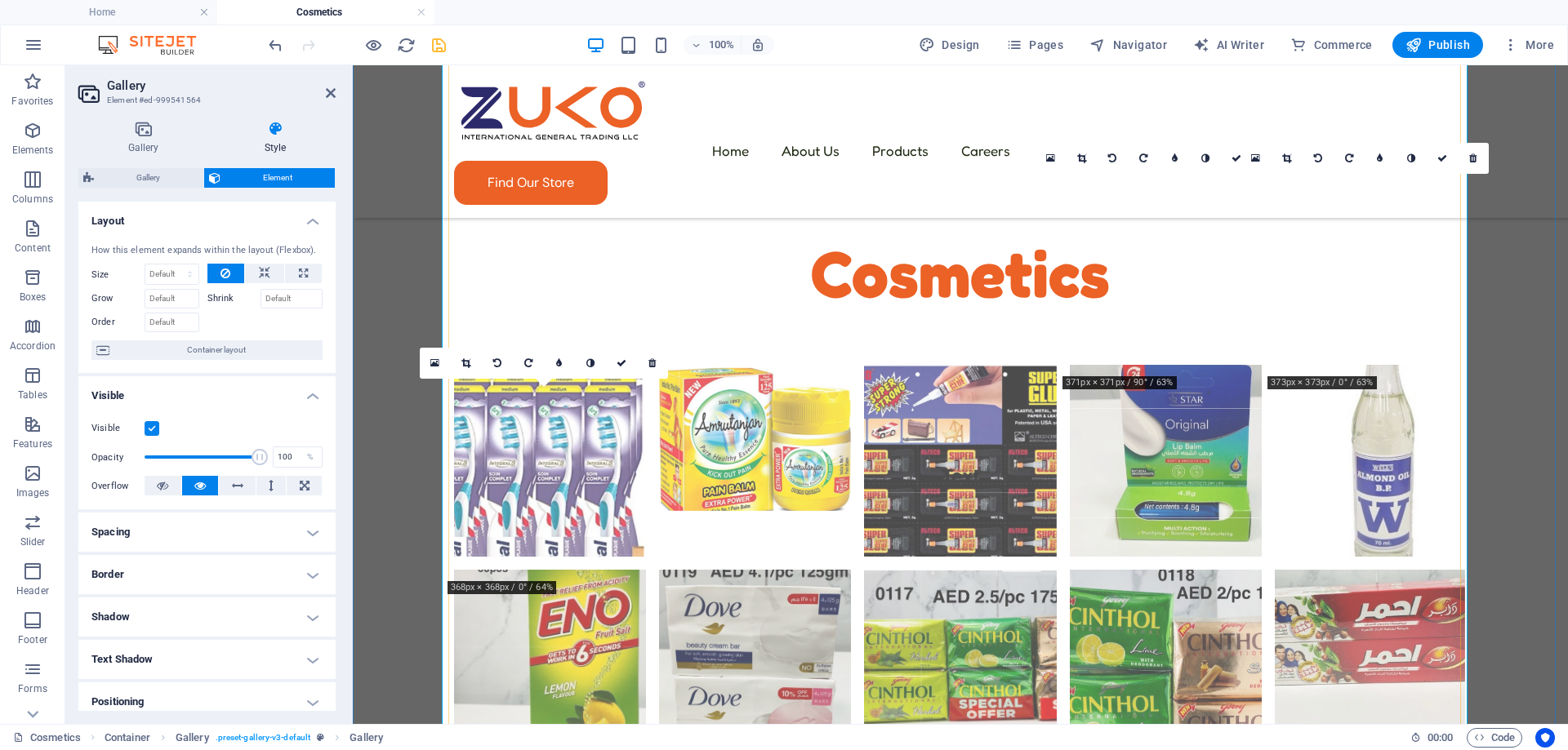
scroll to position [478, 0]
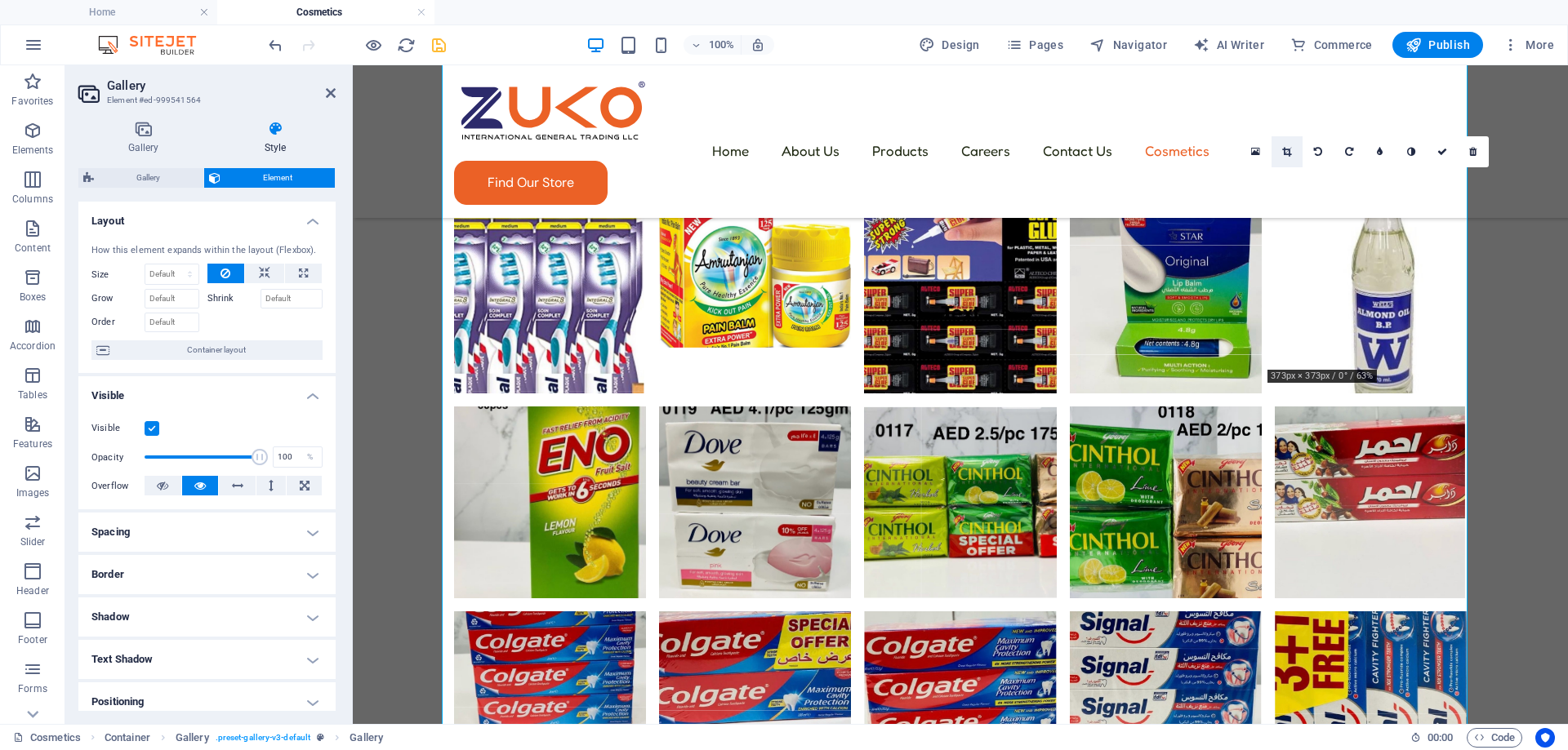
click at [1286, 147] on icon at bounding box center [1287, 152] width 9 height 10
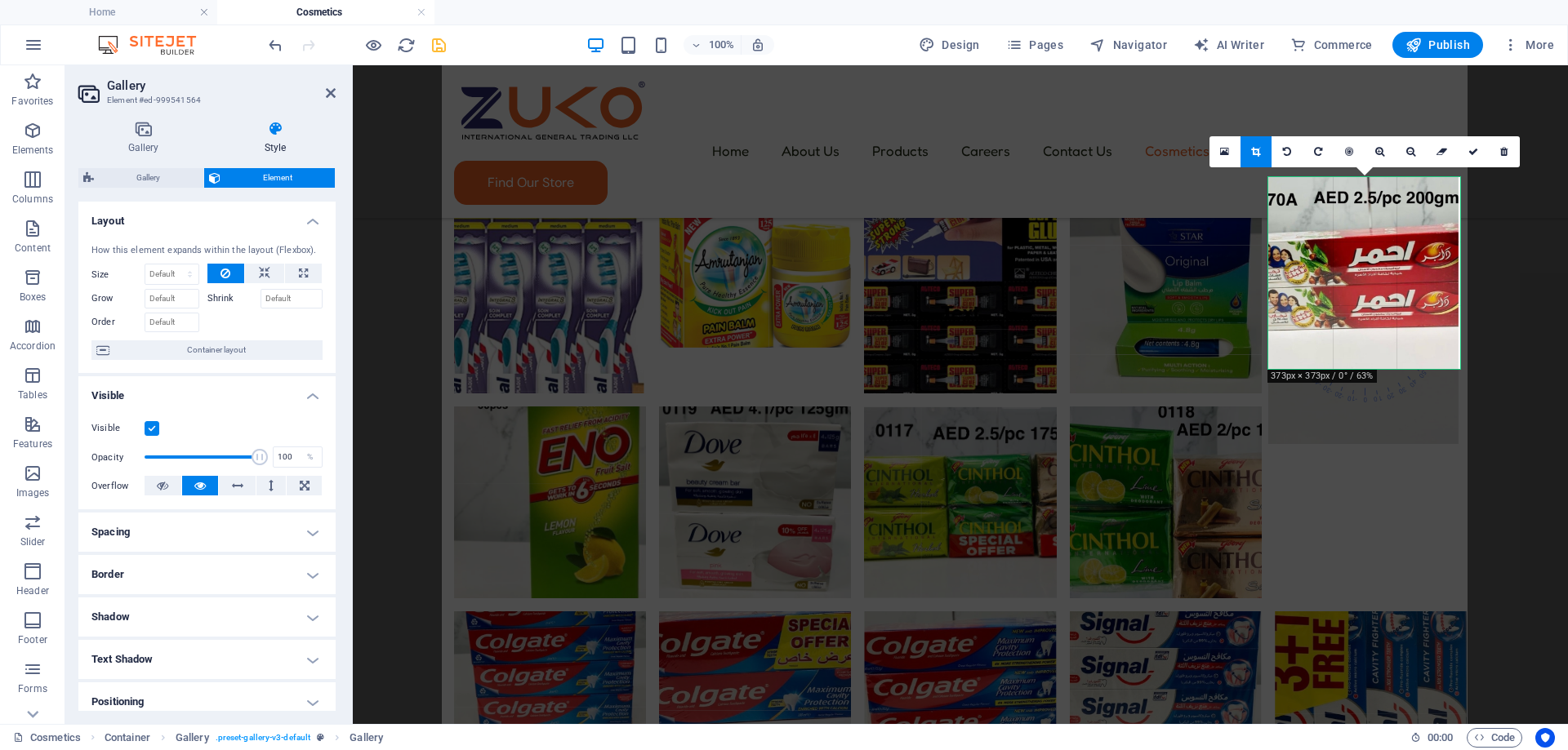
drag, startPoint x: 1338, startPoint y: 267, endPoint x: 1338, endPoint y: 289, distance: 22.0
click at [1338, 289] on div at bounding box center [1364, 311] width 192 height 267
click at [1471, 152] on icon at bounding box center [1472, 152] width 10 height 10
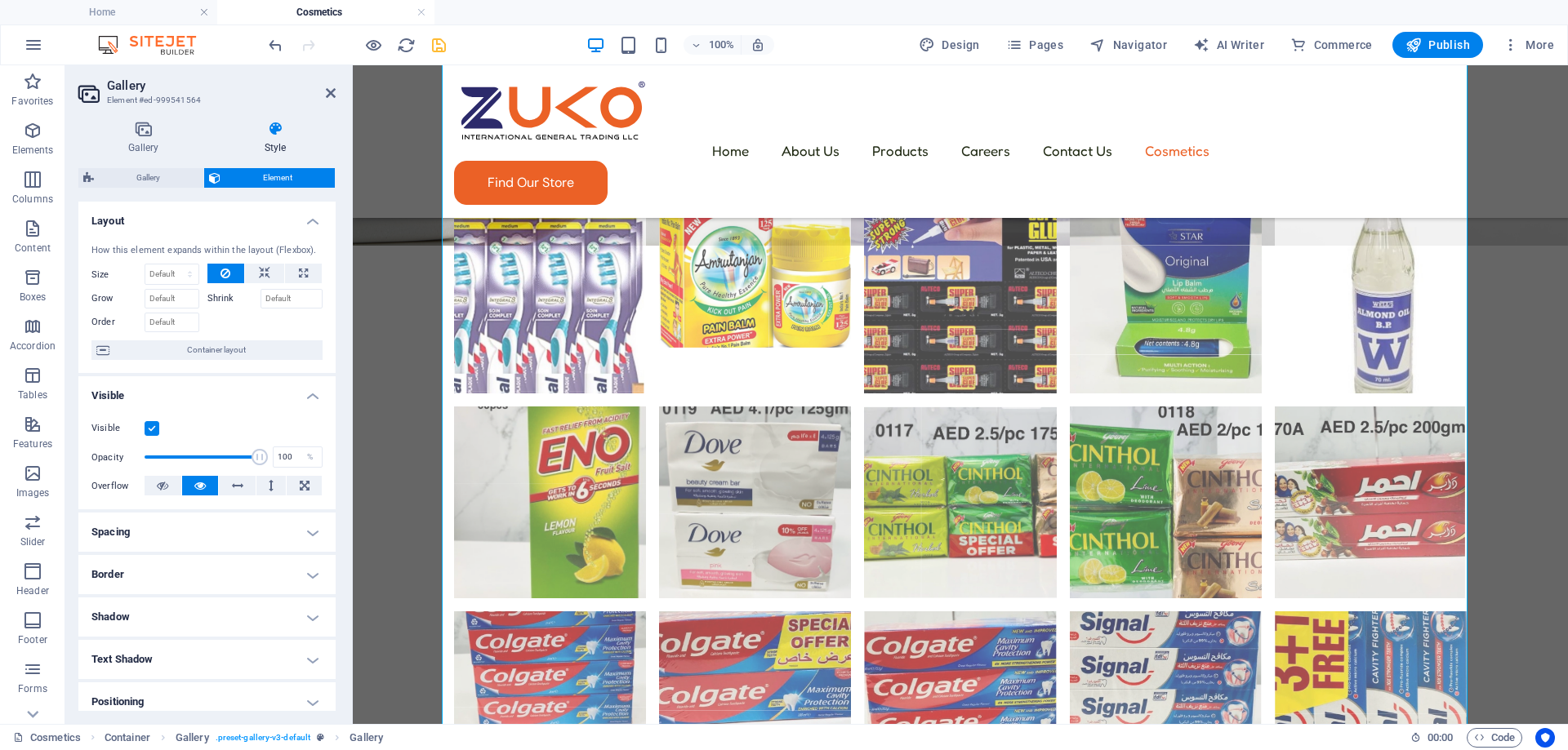
scroll to position [560, 0]
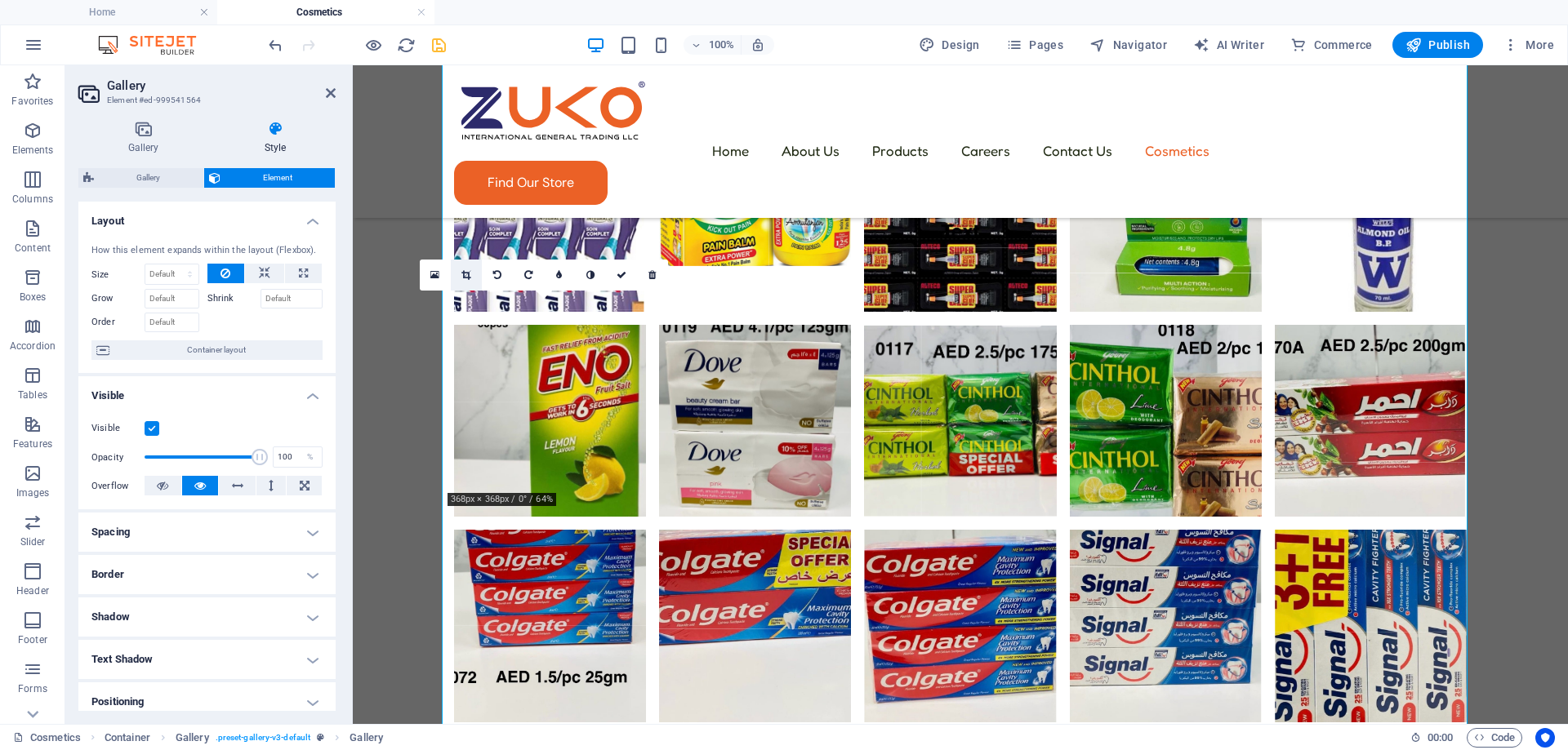
click at [461, 273] on link at bounding box center [466, 275] width 31 height 31
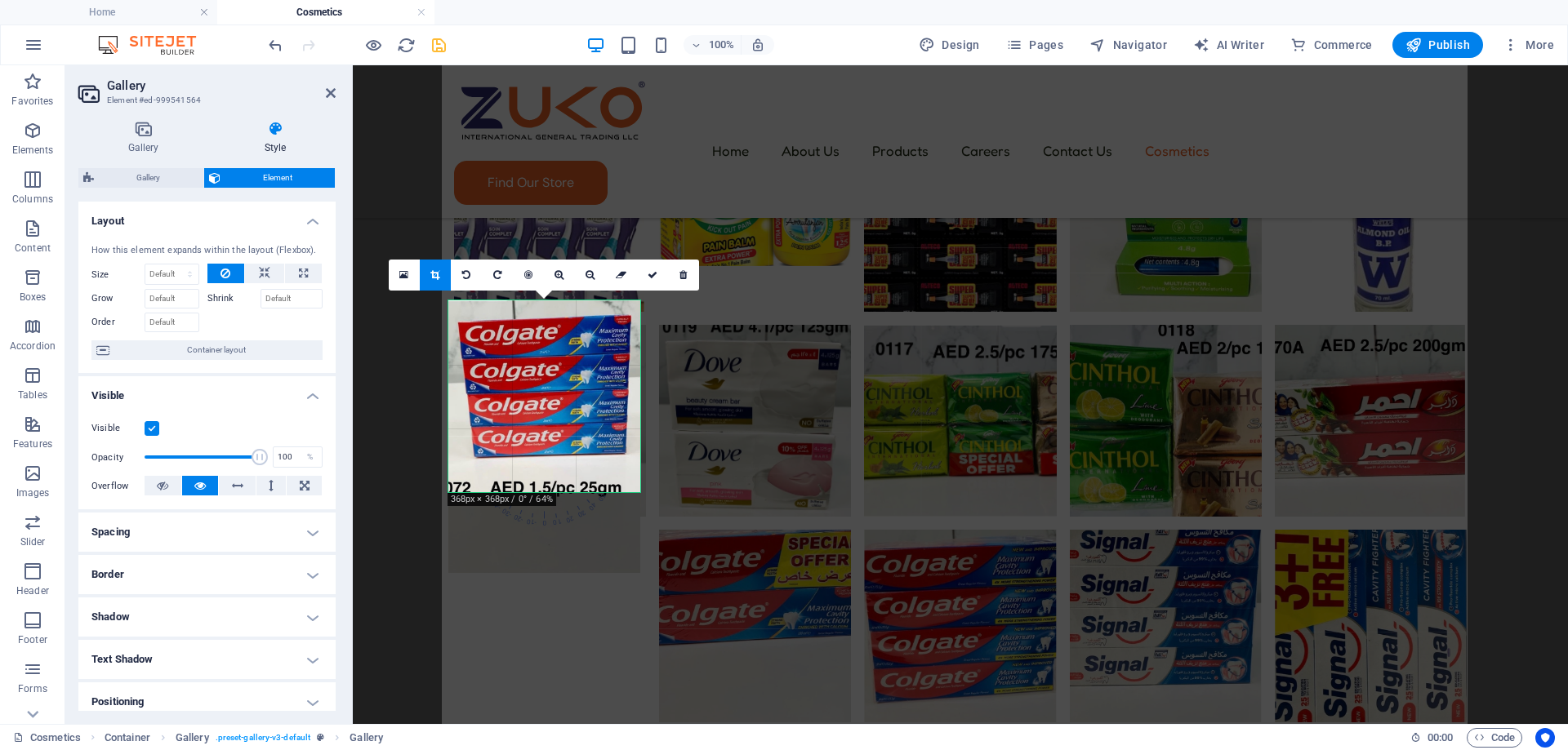
drag, startPoint x: 526, startPoint y: 424, endPoint x: 521, endPoint y: 470, distance: 46.3
click at [521, 470] on div at bounding box center [544, 437] width 192 height 272
click at [648, 279] on icon at bounding box center [652, 275] width 10 height 10
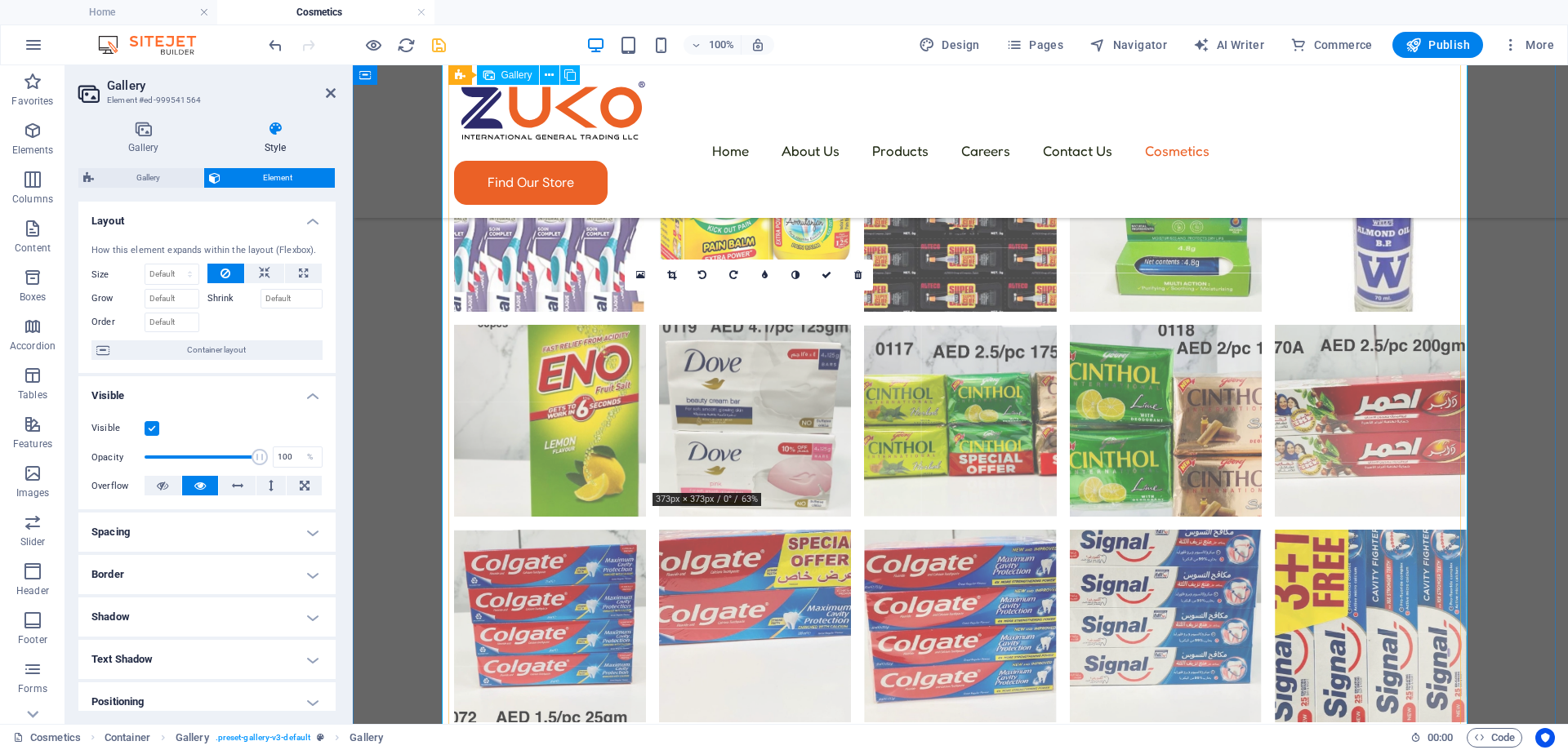
click at [749, 529] on li at bounding box center [755, 625] width 192 height 192
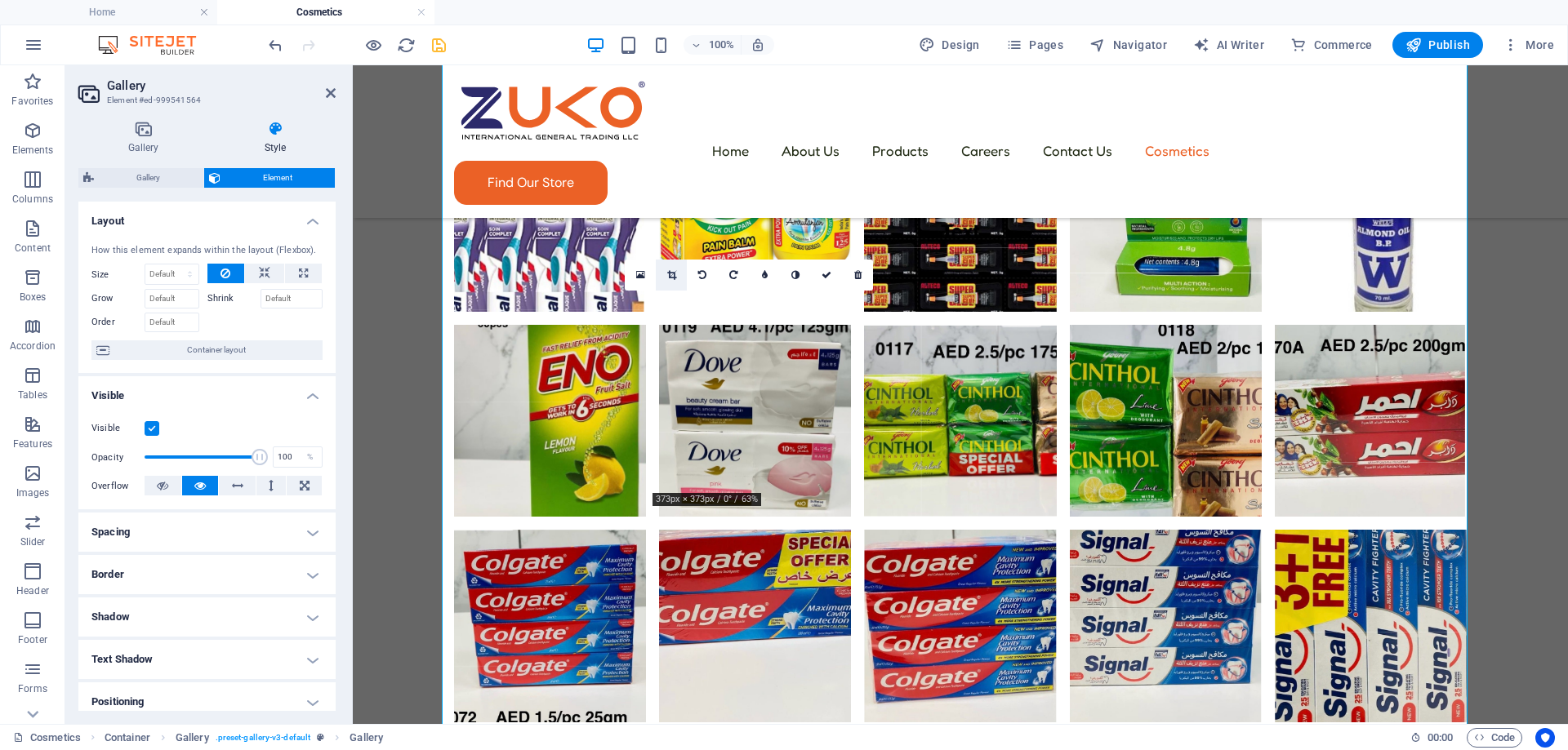
click at [670, 278] on icon at bounding box center [671, 275] width 9 height 10
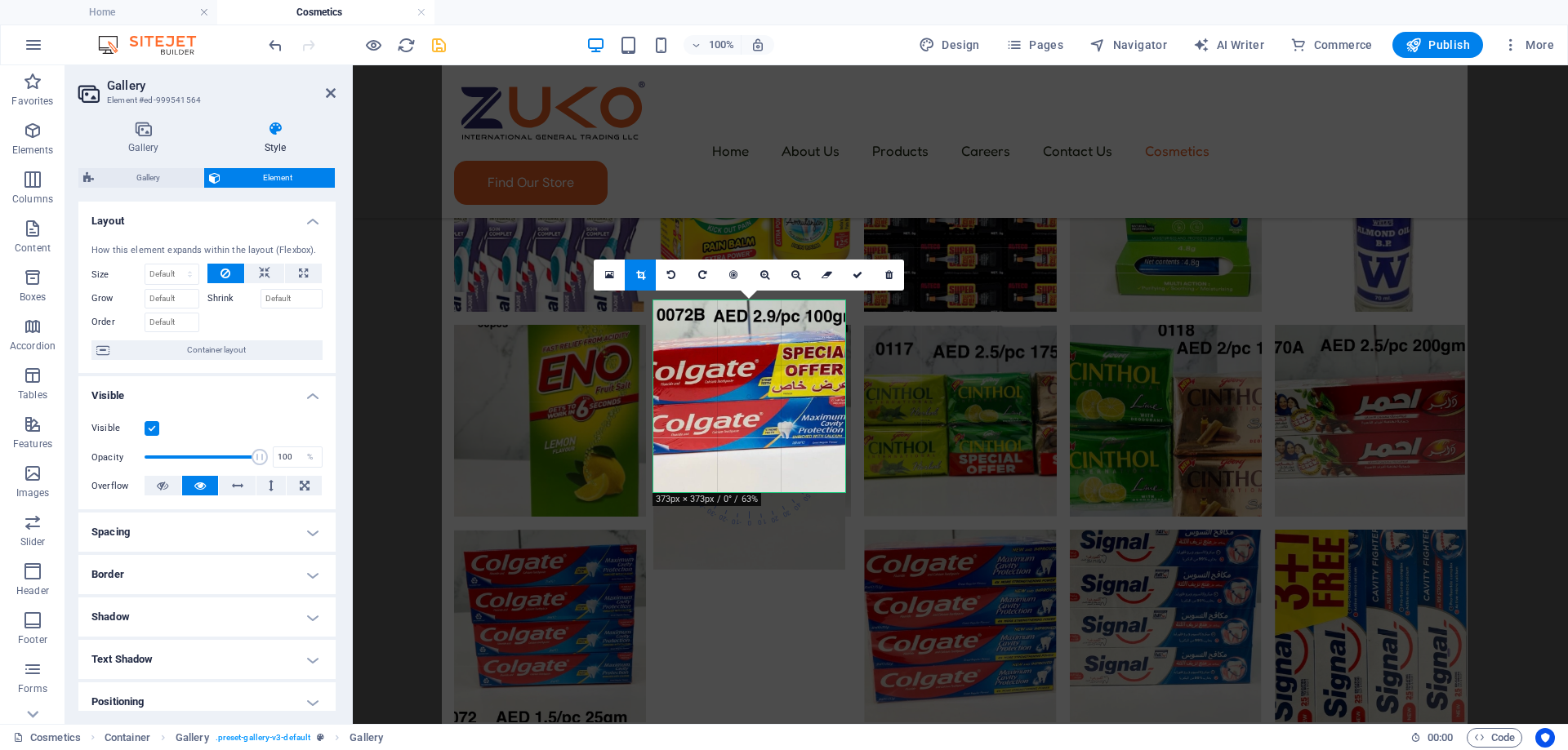
drag, startPoint x: 726, startPoint y: 364, endPoint x: 727, endPoint y: 402, distance: 38.0
click at [727, 402] on div at bounding box center [749, 436] width 192 height 270
click at [864, 283] on link at bounding box center [857, 275] width 31 height 31
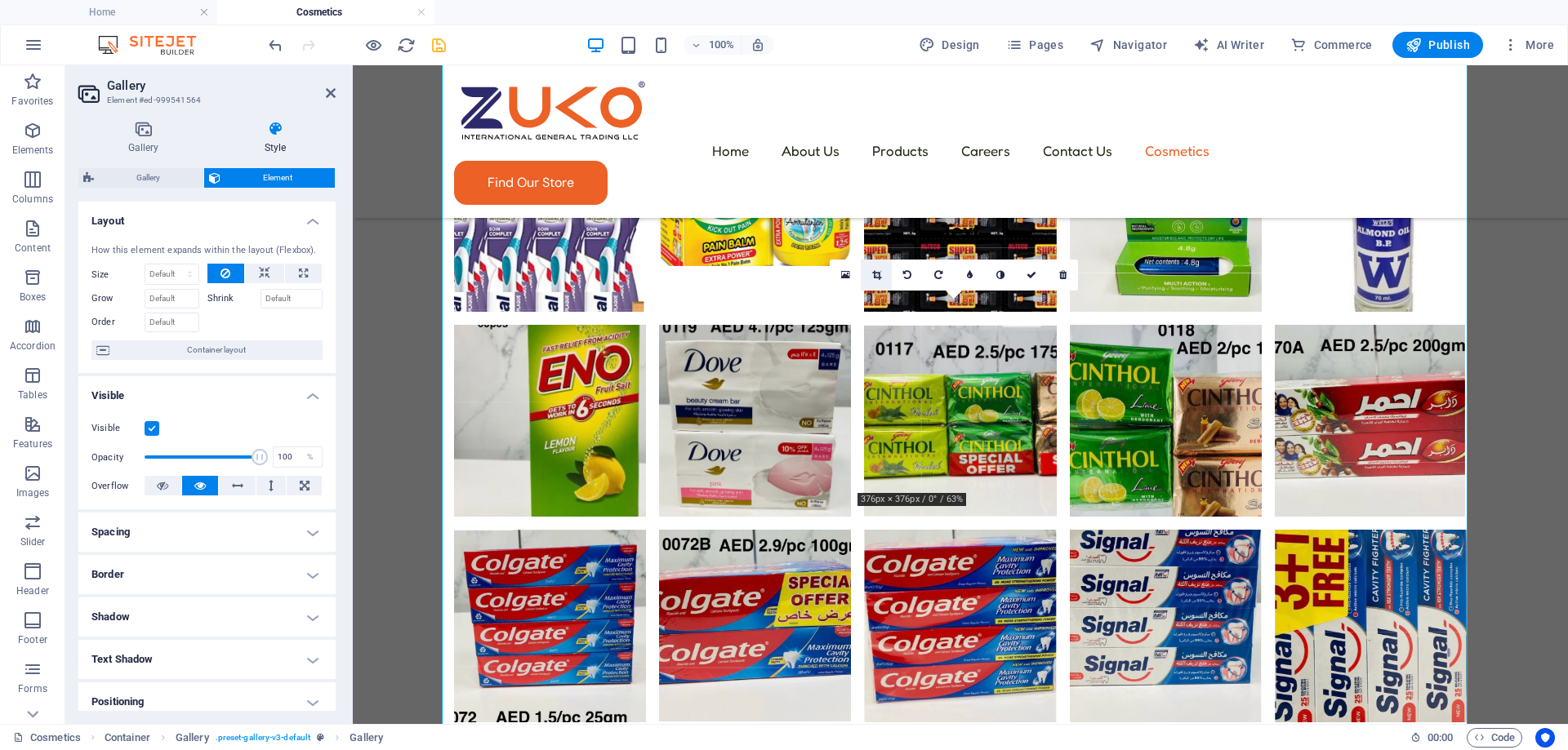
click at [883, 280] on link at bounding box center [876, 275] width 31 height 31
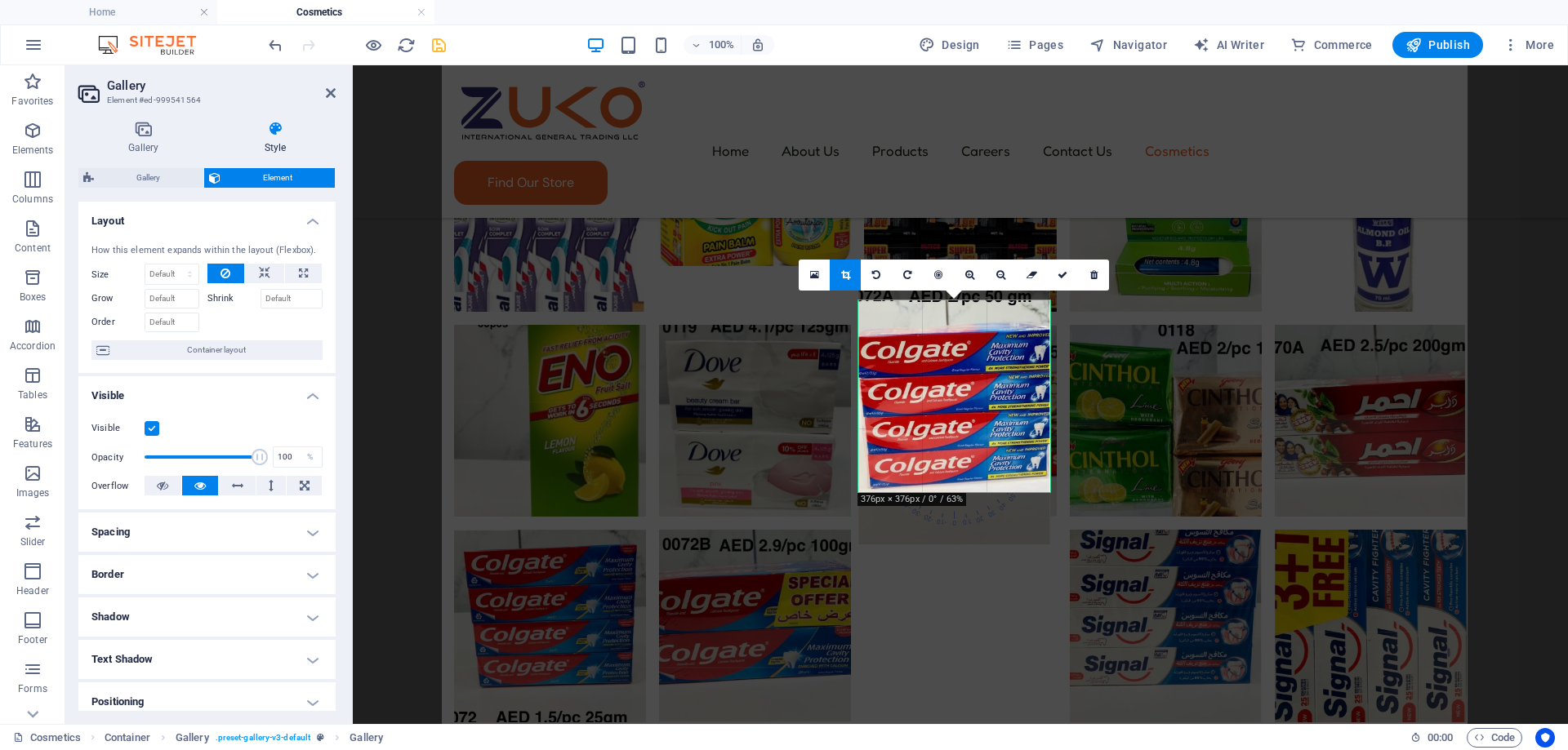
drag, startPoint x: 976, startPoint y: 443, endPoint x: 972, endPoint y: 459, distance: 16.5
click at [972, 459] on div at bounding box center [954, 413] width 192 height 265
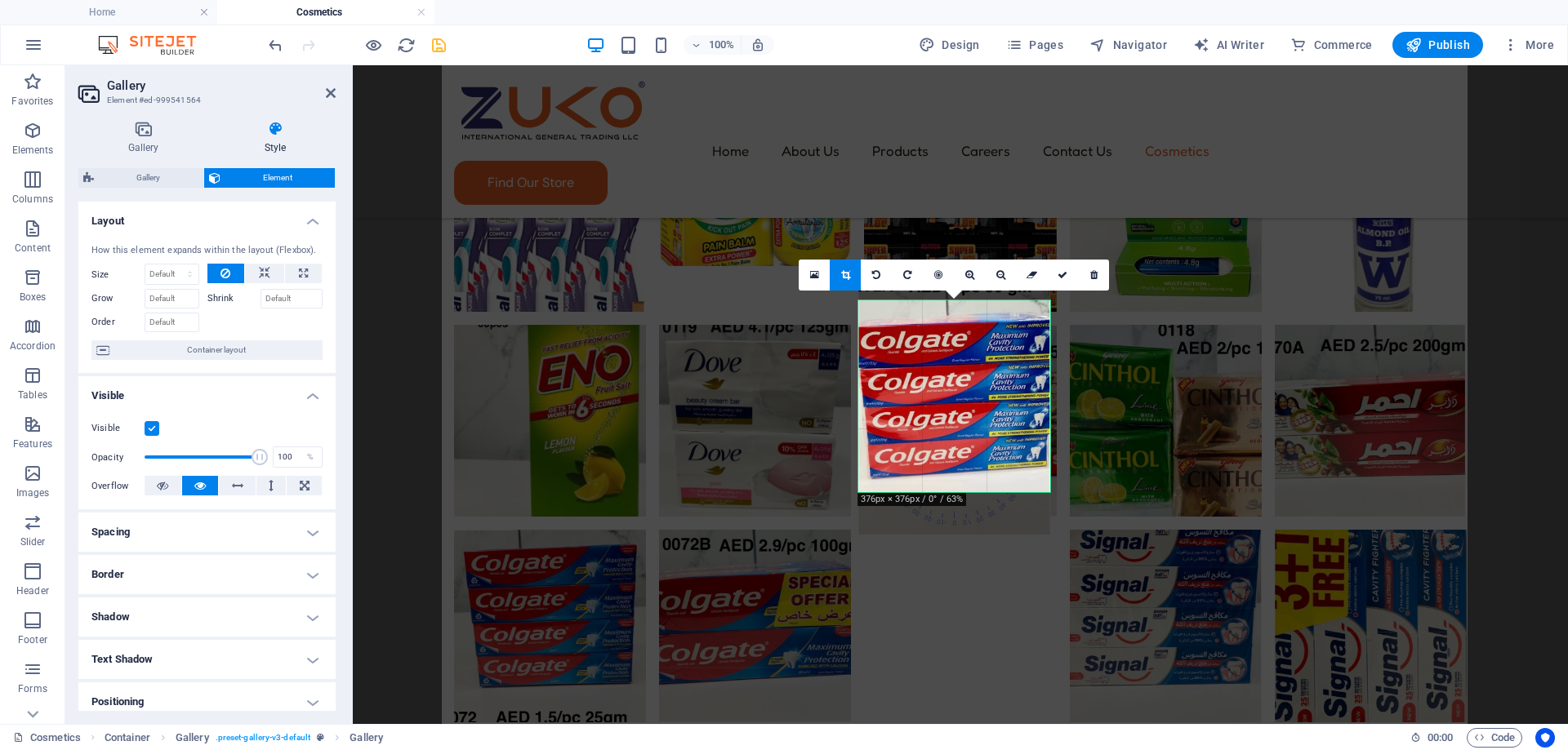
drag, startPoint x: 1003, startPoint y: 402, endPoint x: 1004, endPoint y: 392, distance: 10.0
click at [1004, 392] on div at bounding box center [954, 403] width 192 height 265
click at [1067, 276] on icon at bounding box center [1062, 275] width 10 height 10
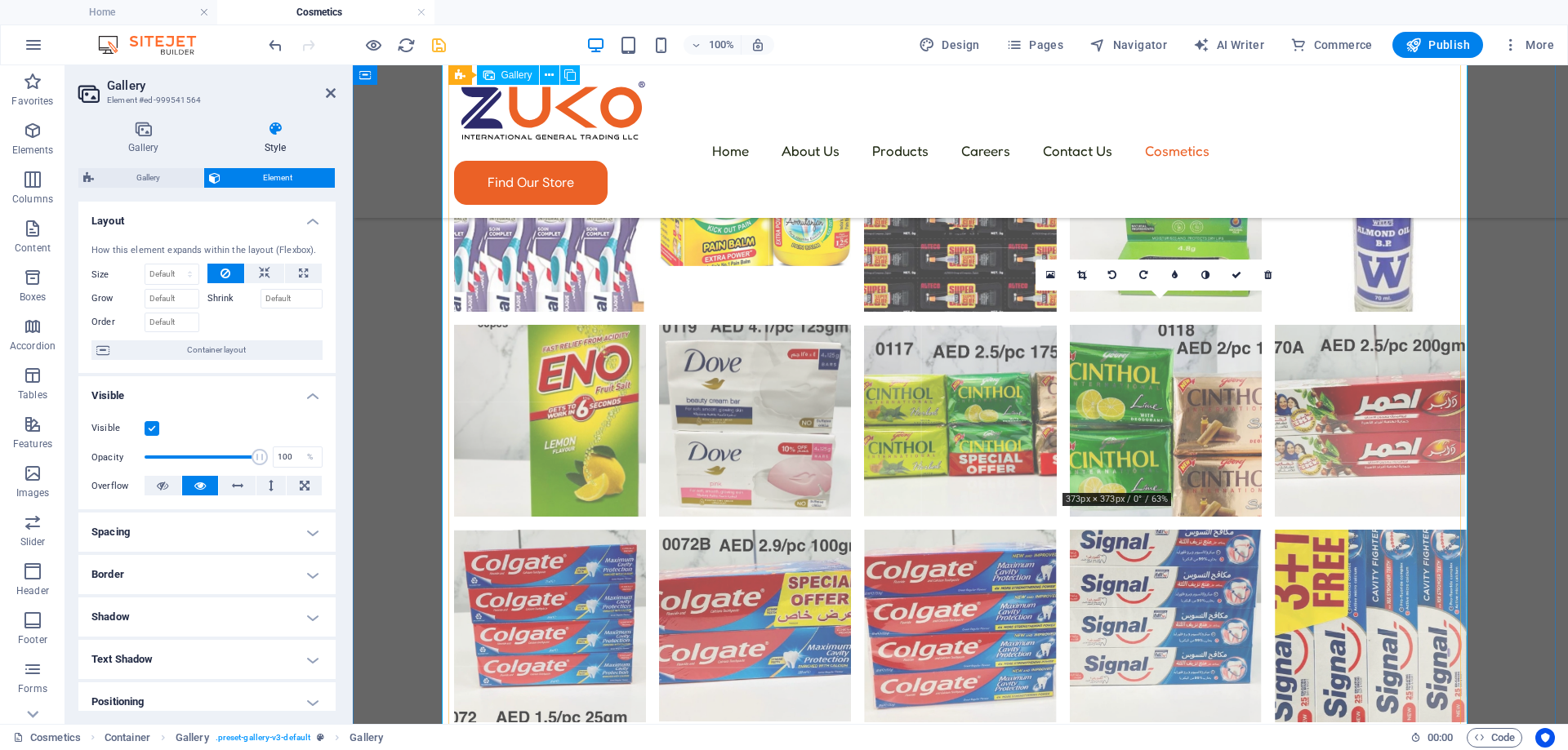
click at [1145, 529] on li at bounding box center [1165, 625] width 192 height 192
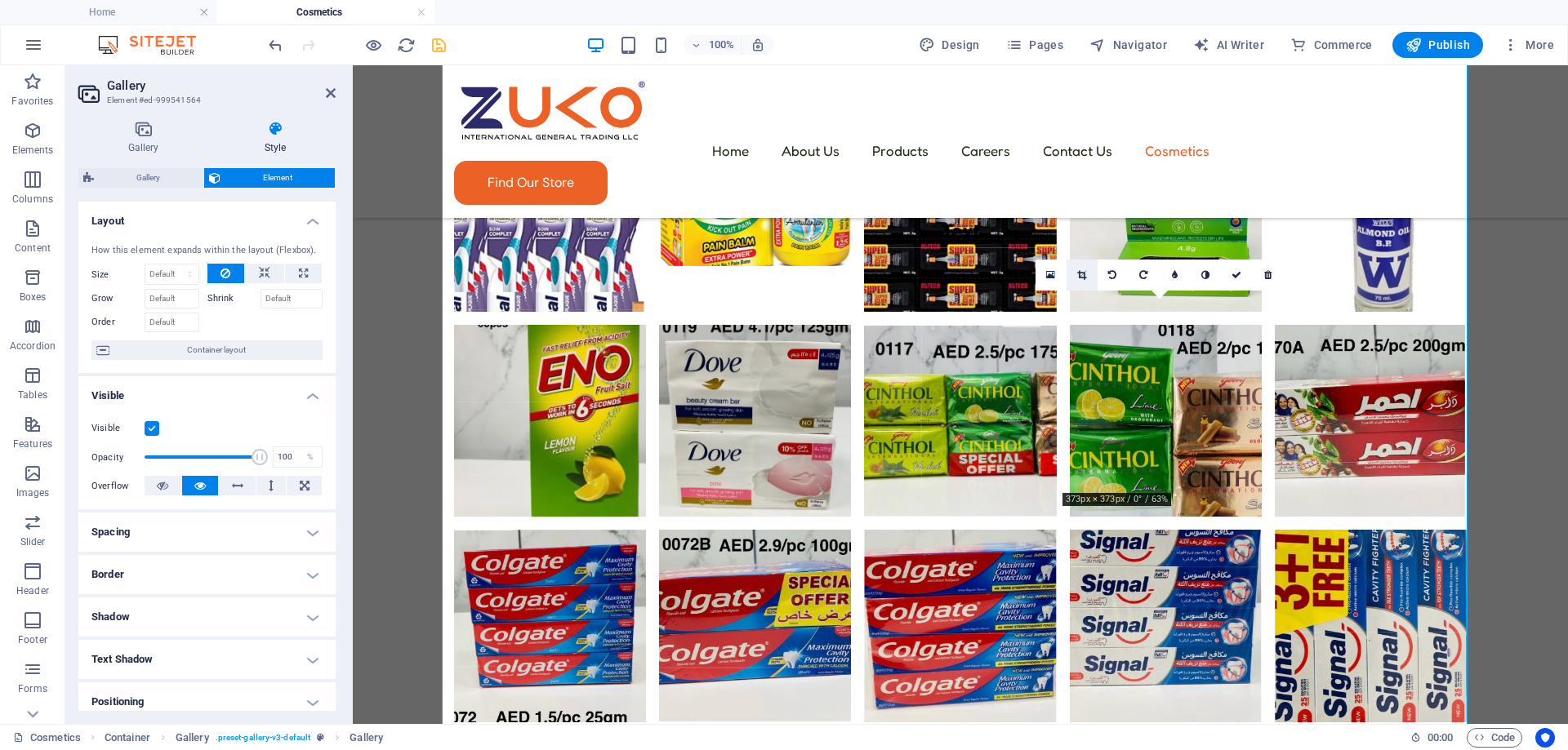
click at [1086, 270] on icon at bounding box center [1082, 275] width 9 height 10
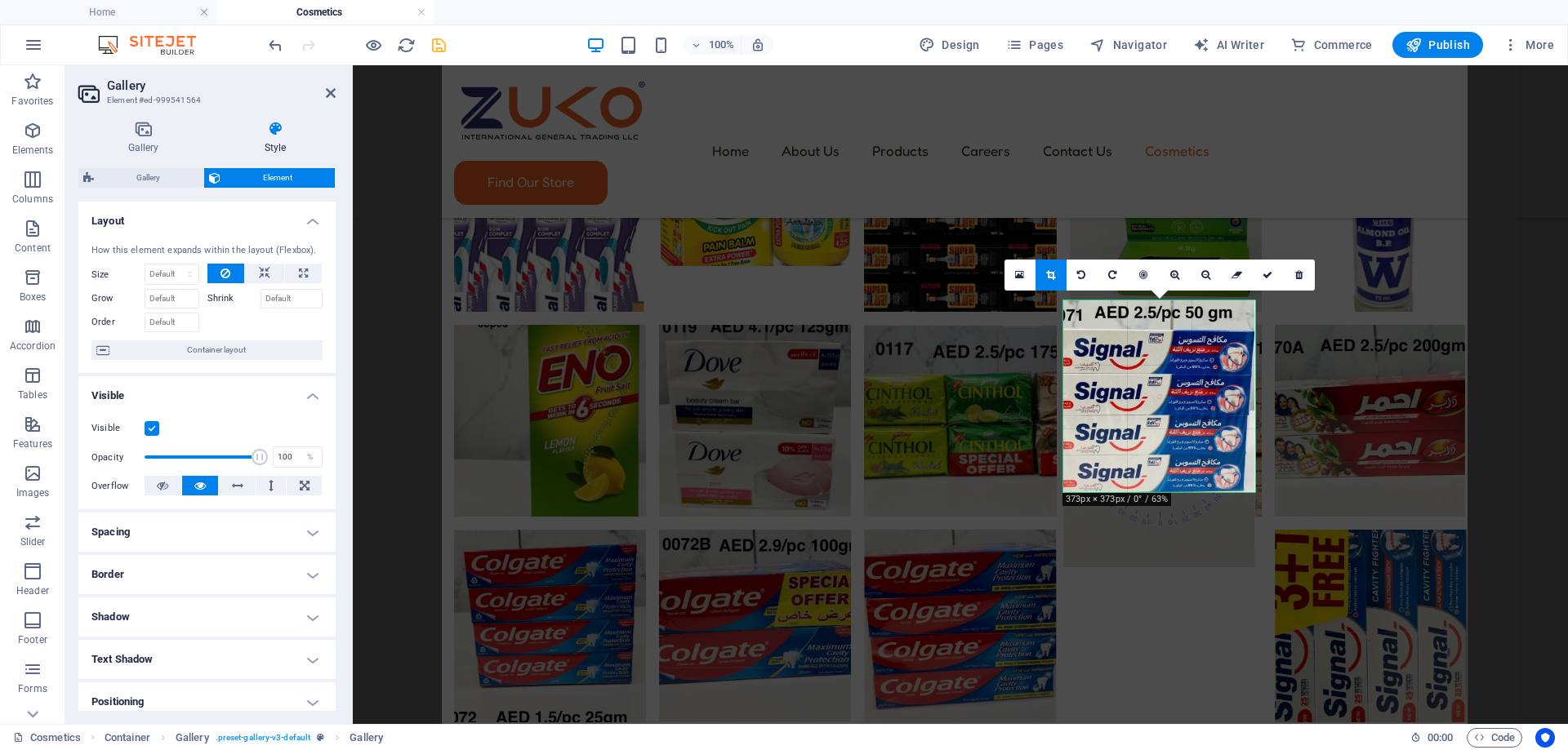
drag, startPoint x: 1154, startPoint y: 395, endPoint x: 1155, endPoint y: 434, distance: 39.0
click at [1155, 434] on div at bounding box center [1159, 433] width 192 height 266
click at [1267, 274] on icon at bounding box center [1267, 275] width 10 height 10
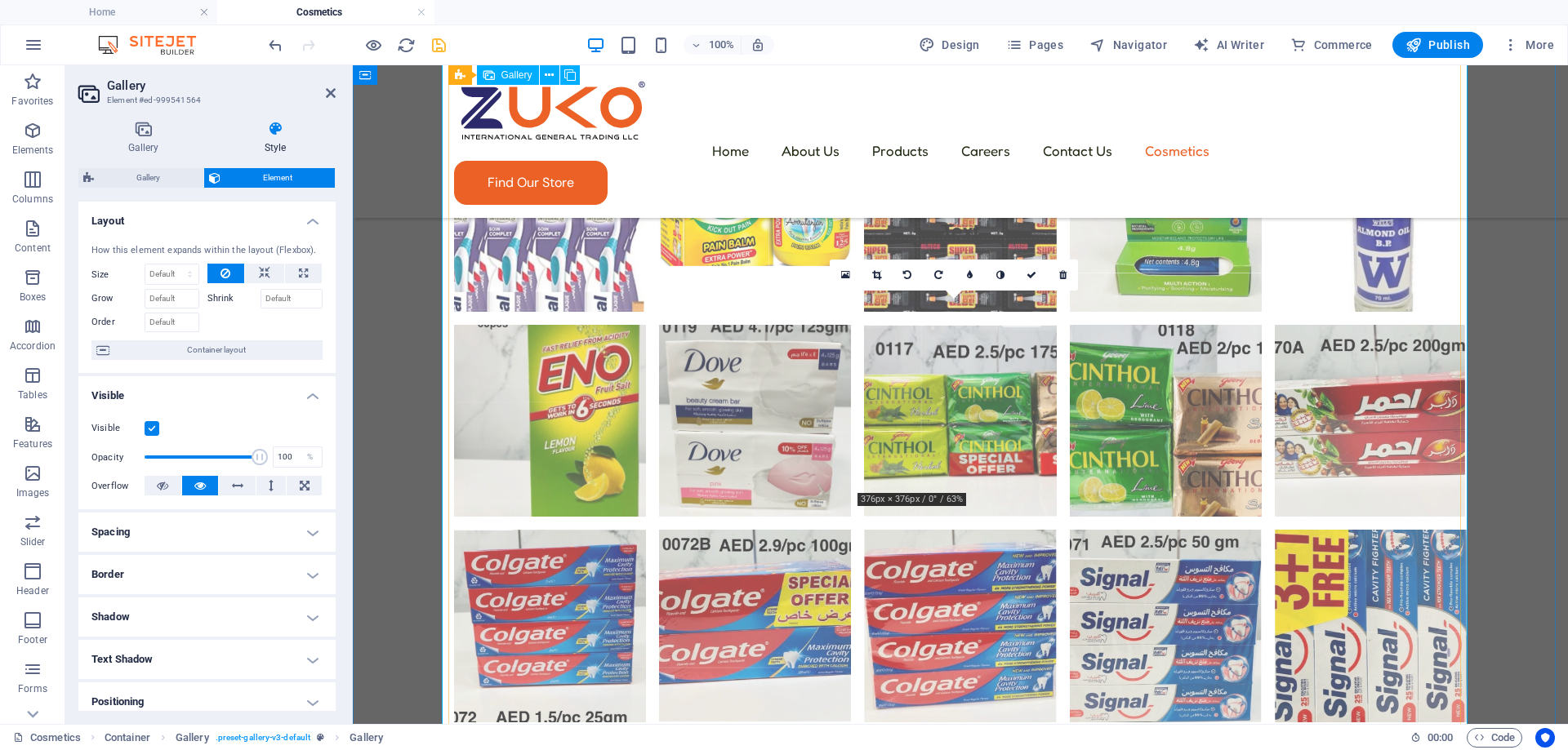
click at [907, 529] on li at bounding box center [959, 625] width 192 height 192
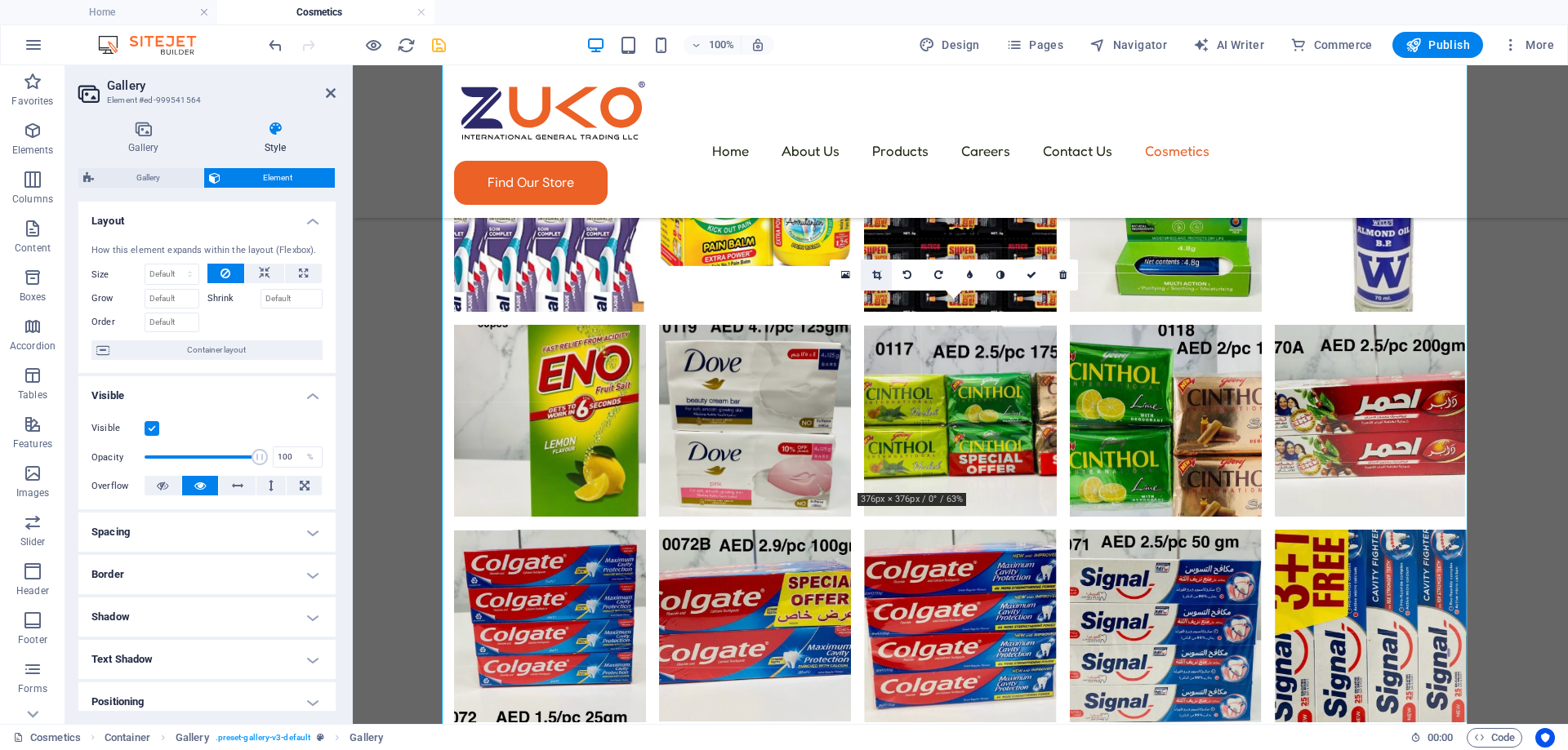
click at [878, 286] on link at bounding box center [876, 275] width 31 height 31
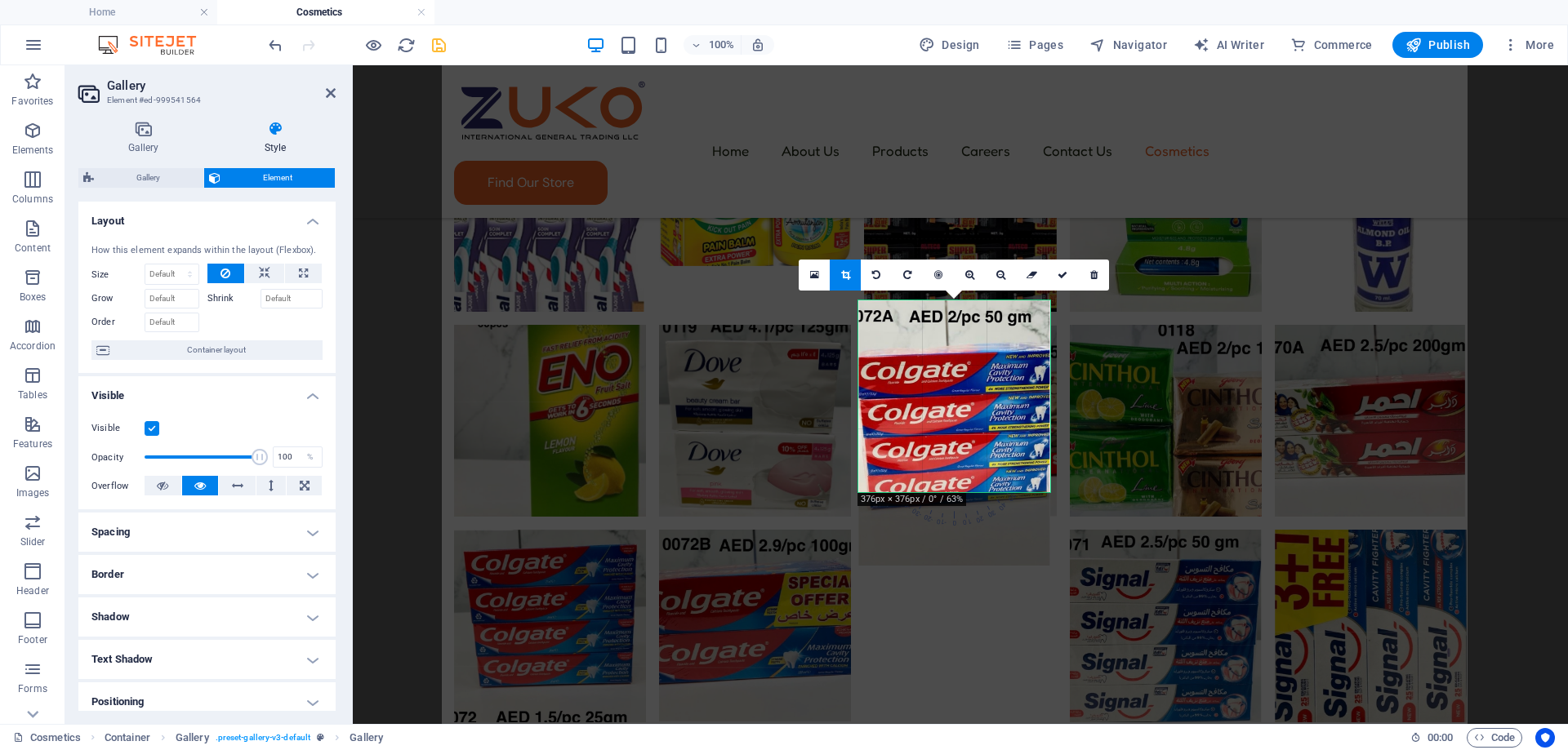
drag, startPoint x: 981, startPoint y: 426, endPoint x: 984, endPoint y: 453, distance: 27.2
click at [984, 453] on div at bounding box center [954, 433] width 192 height 265
click at [1059, 277] on icon at bounding box center [1062, 275] width 10 height 10
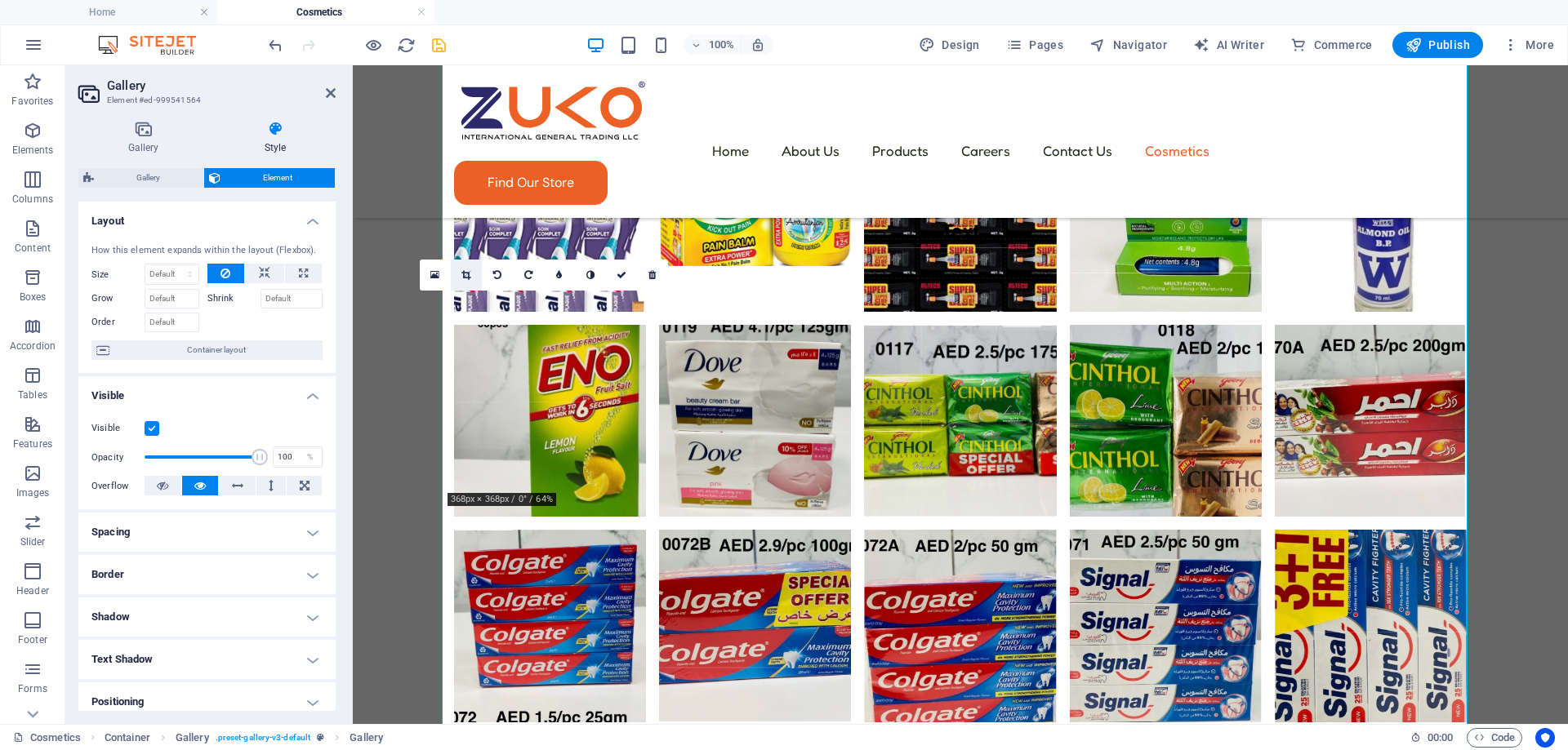
click at [464, 268] on link at bounding box center [466, 275] width 31 height 31
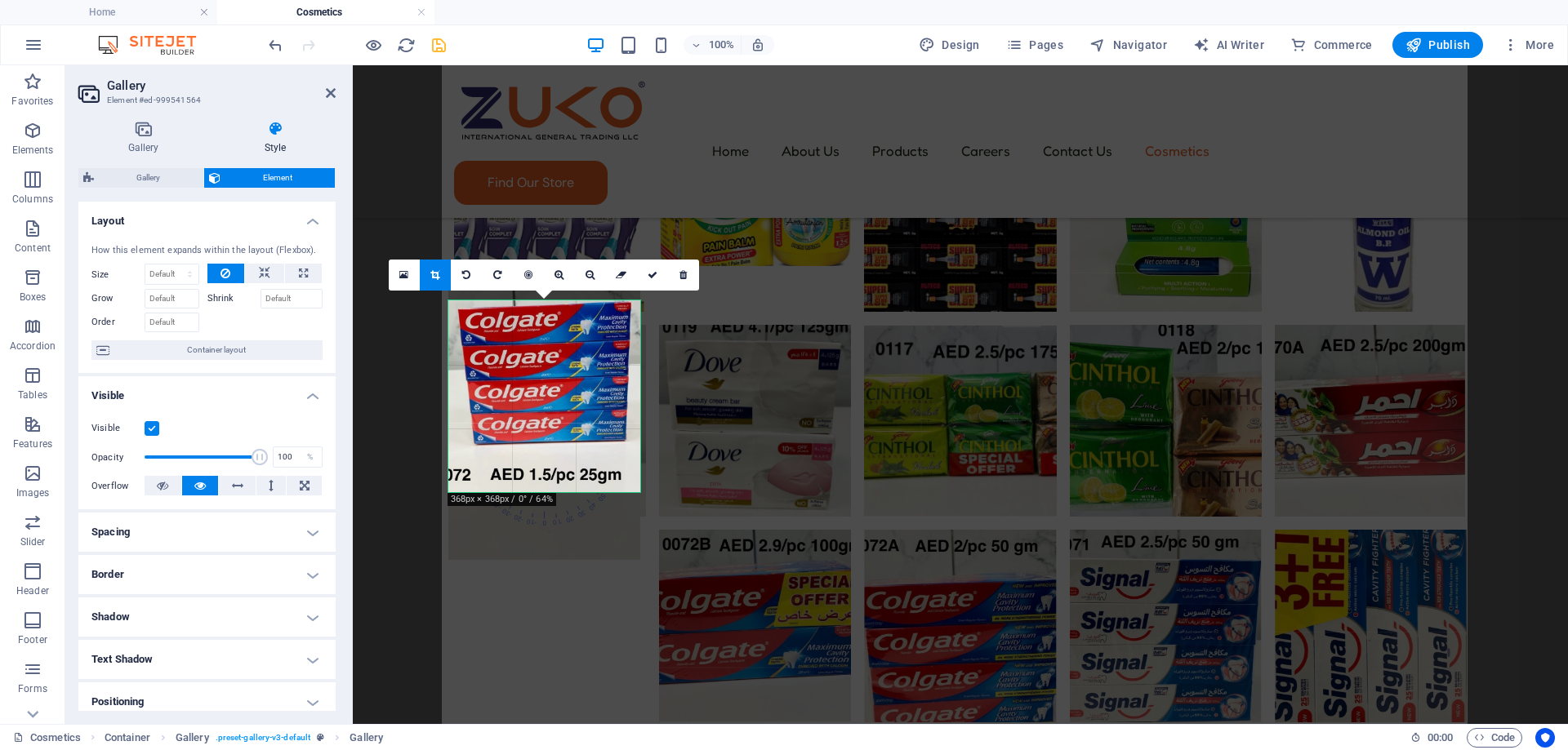
drag, startPoint x: 543, startPoint y: 420, endPoint x: 544, endPoint y: 407, distance: 13.0
click at [544, 407] on div at bounding box center [544, 424] width 192 height 272
click at [654, 280] on icon at bounding box center [652, 275] width 10 height 10
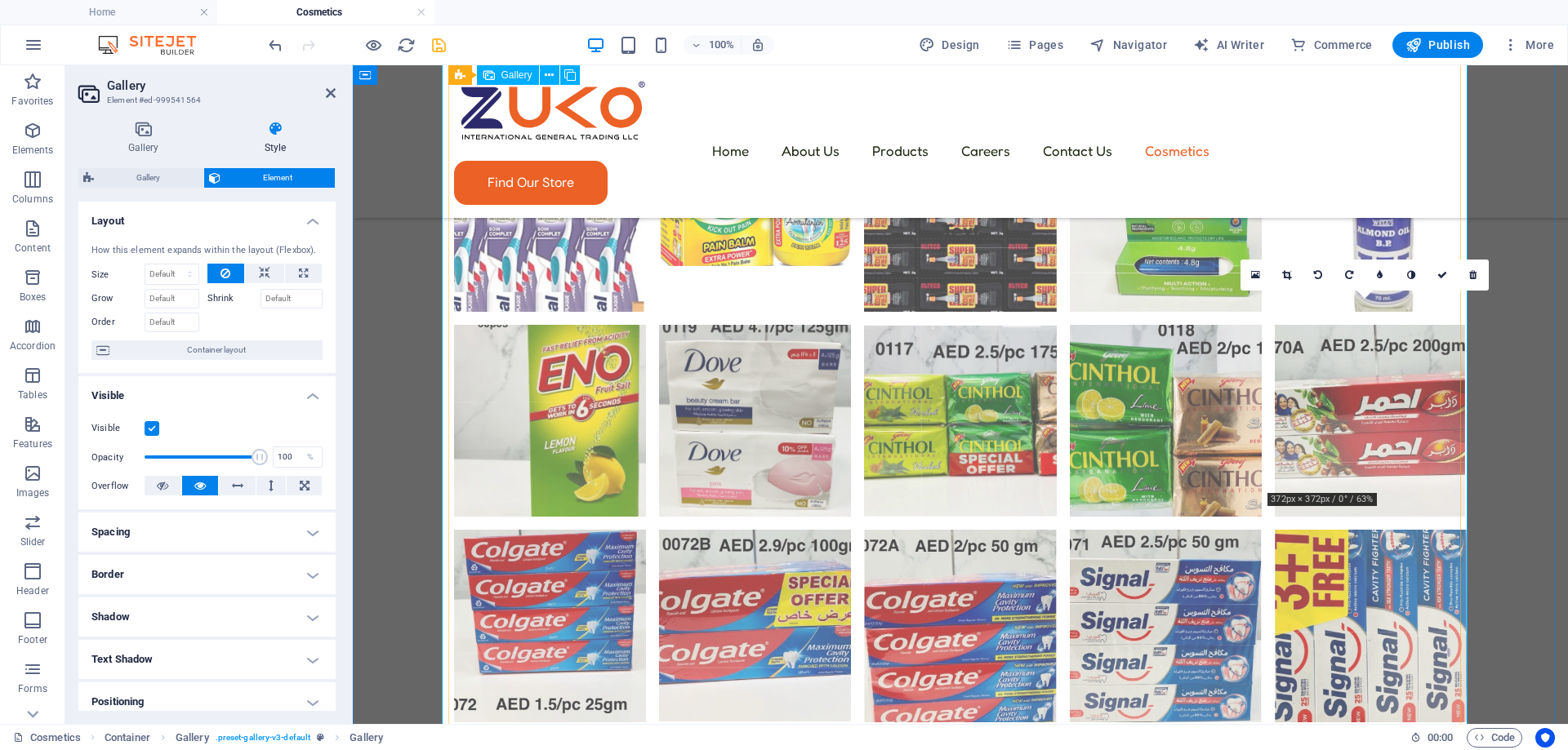
click at [1385, 529] on li at bounding box center [1370, 625] width 192 height 192
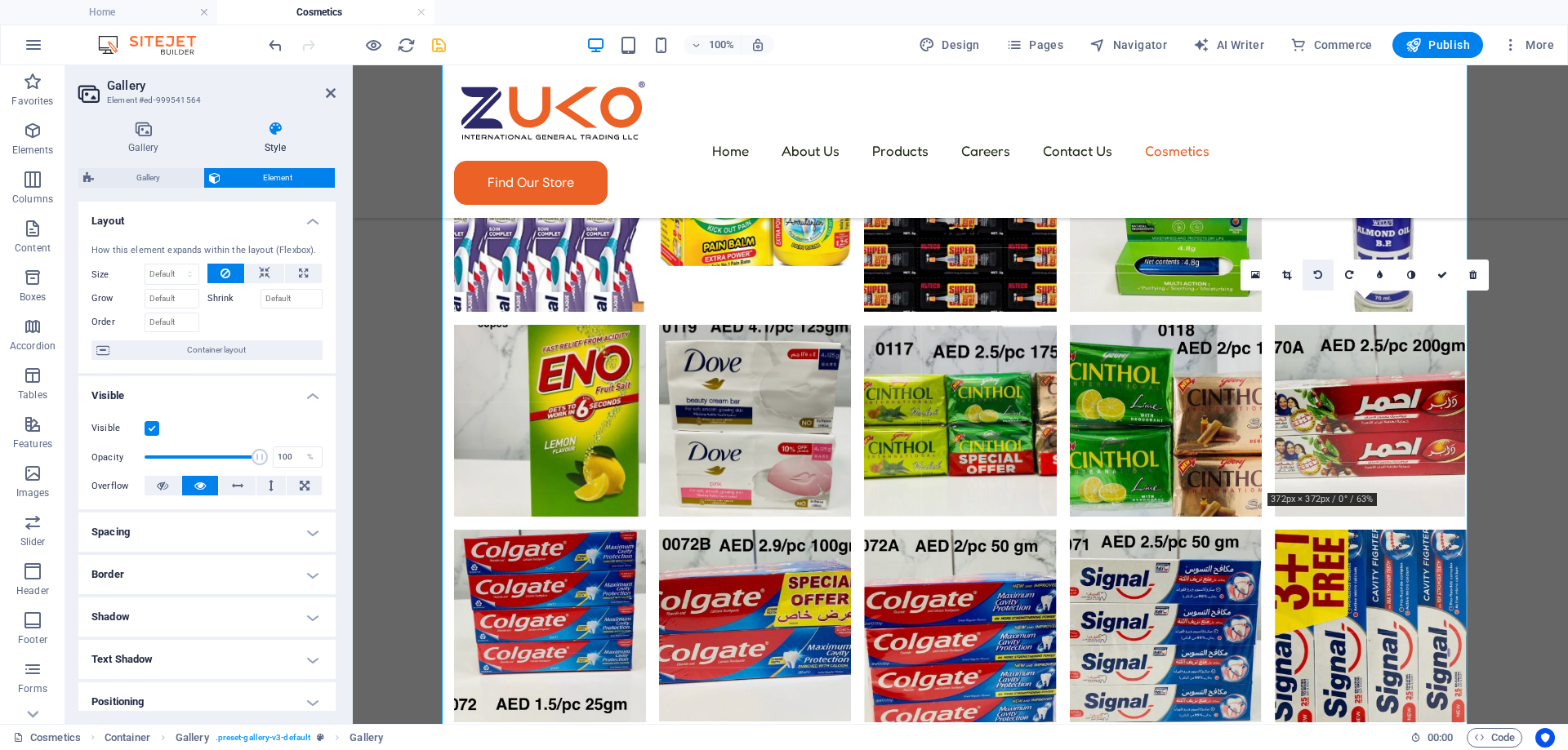
click at [1314, 275] on icon at bounding box center [1318, 275] width 8 height 10
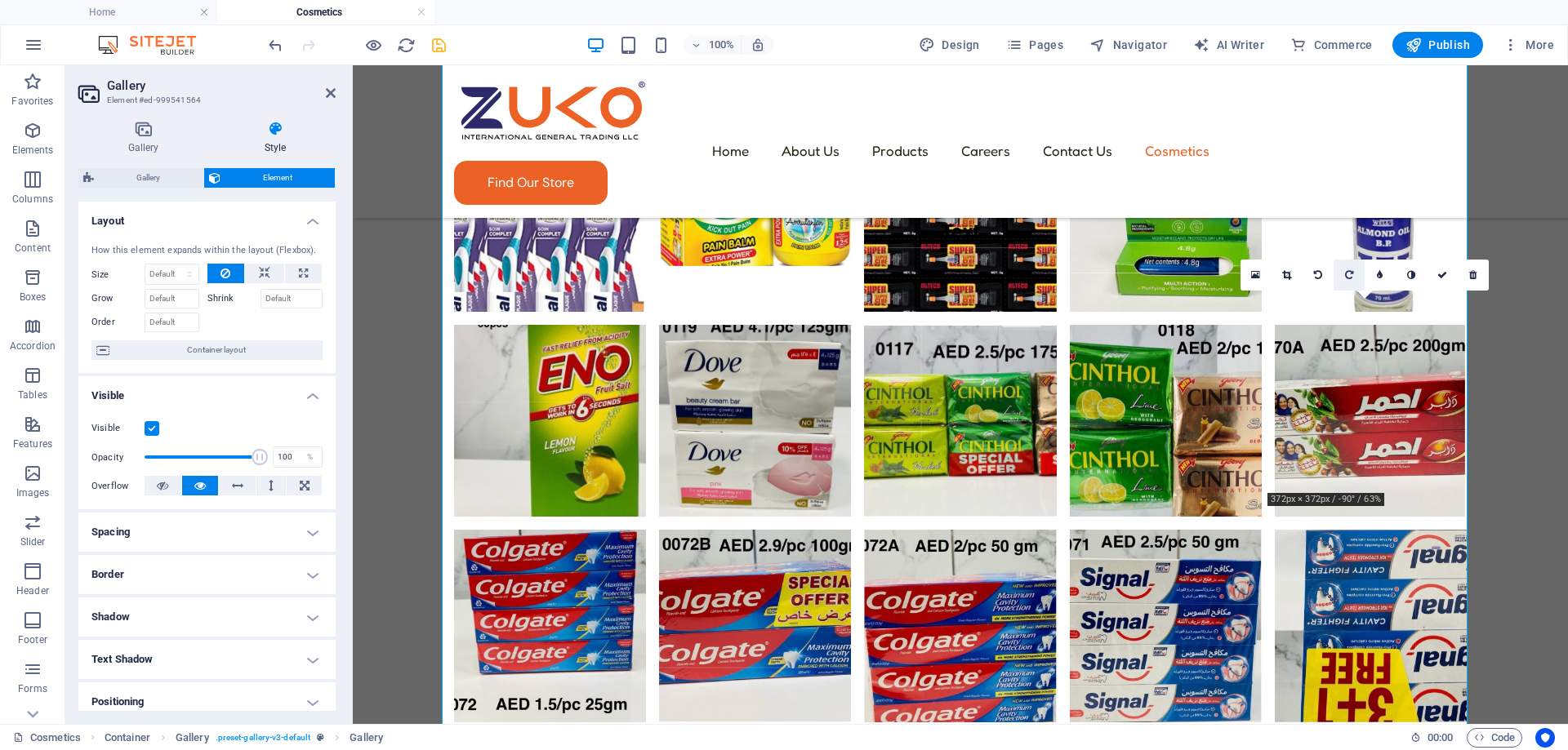
click at [1344, 280] on link at bounding box center [1349, 275] width 31 height 31
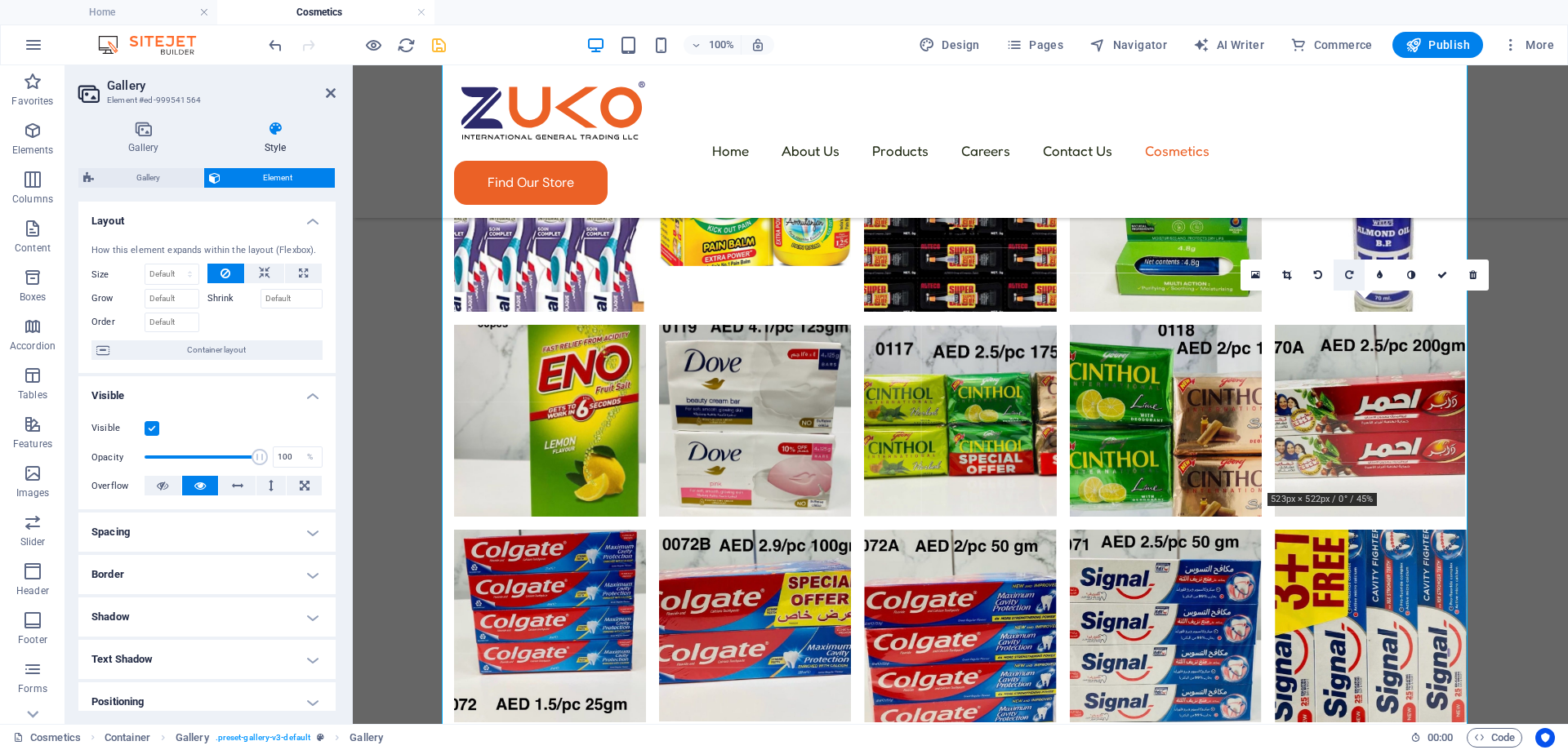
click at [1345, 277] on icon at bounding box center [1348, 275] width 8 height 10
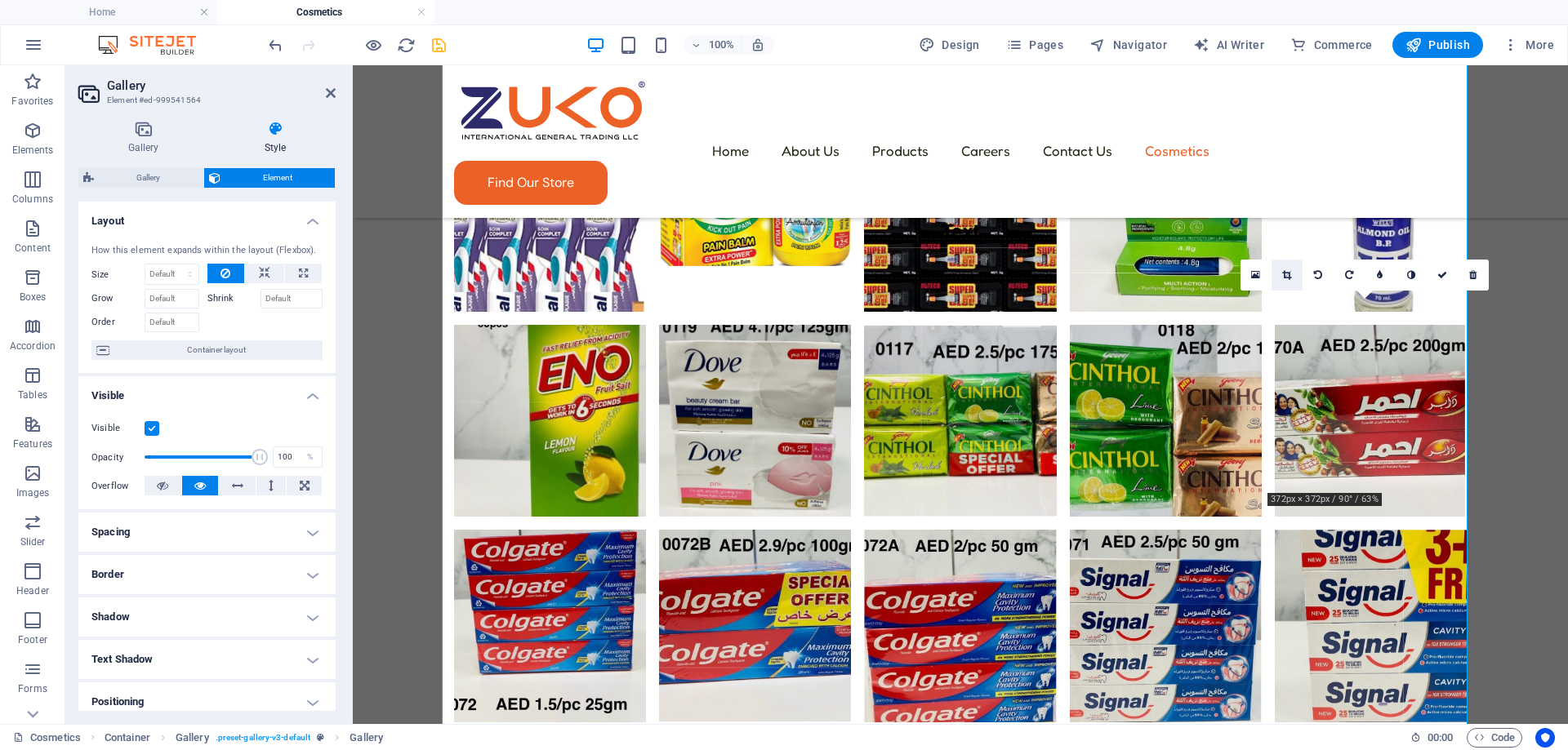
click at [1292, 269] on link at bounding box center [1287, 275] width 31 height 31
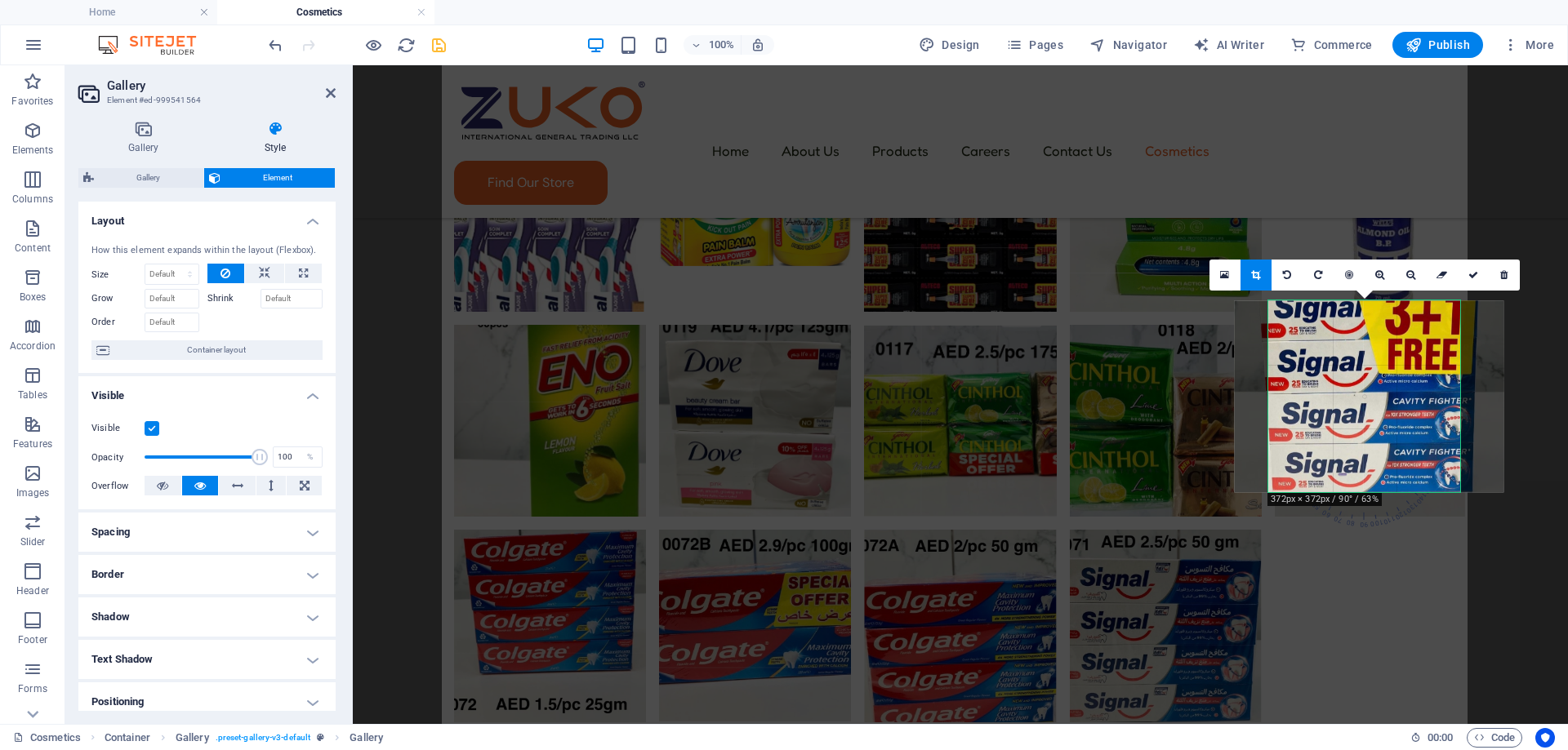
drag, startPoint x: 1360, startPoint y: 403, endPoint x: 1366, endPoint y: 359, distance: 44.4
click at [1366, 359] on div at bounding box center [1368, 396] width 269 height 192
click at [1469, 278] on icon at bounding box center [1472, 275] width 10 height 10
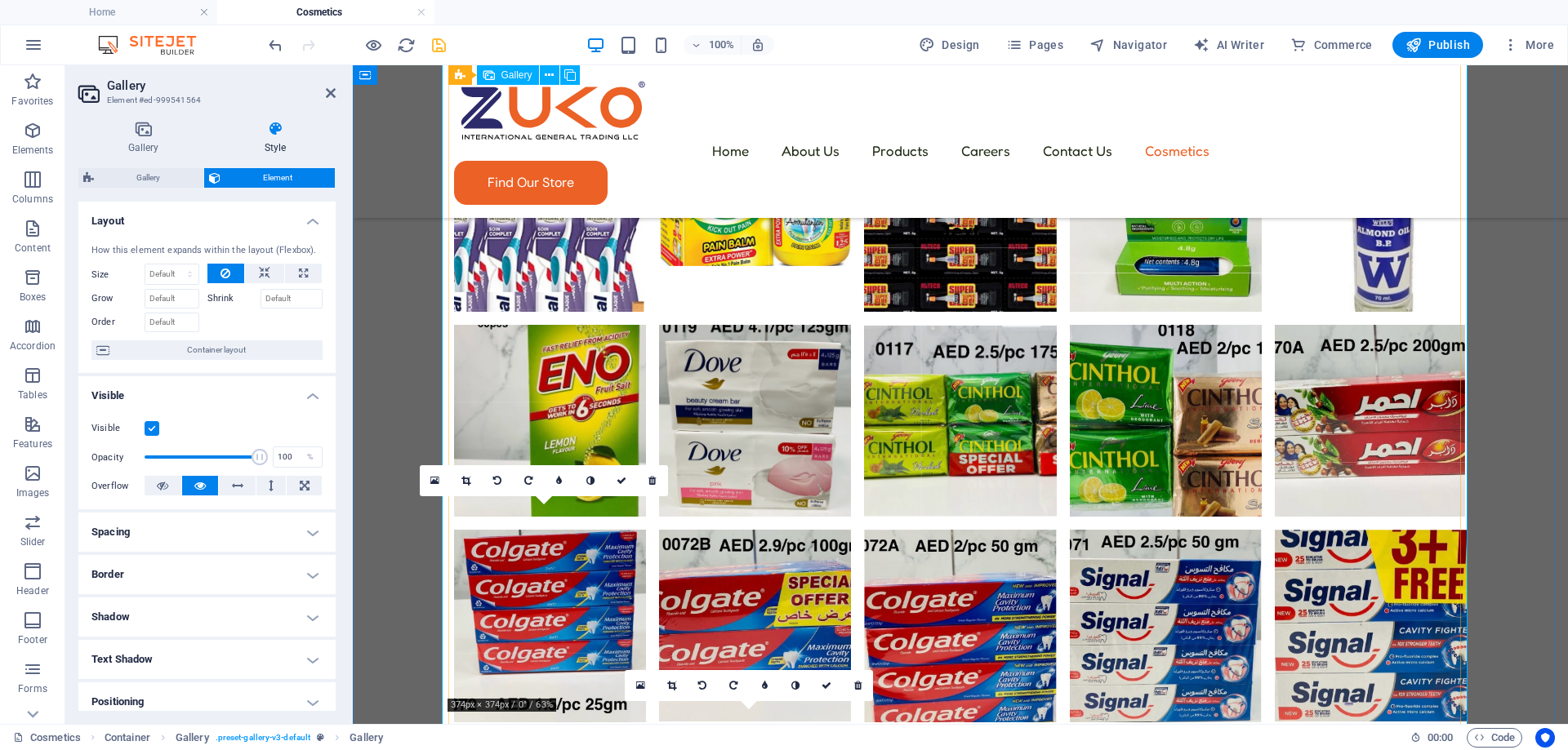
scroll to position [642, 0]
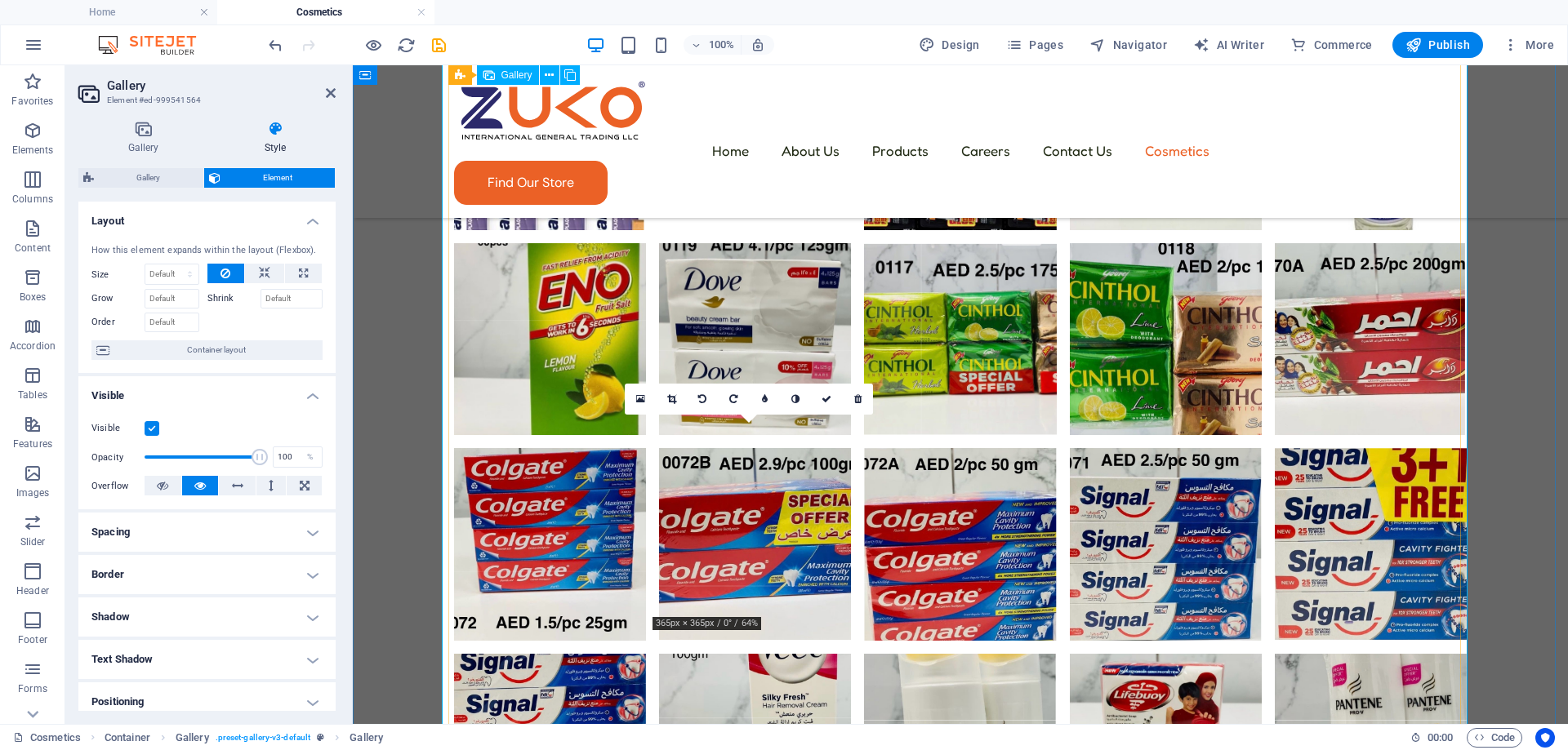
scroll to position [642, 0]
click at [674, 398] on icon at bounding box center [671, 399] width 9 height 10
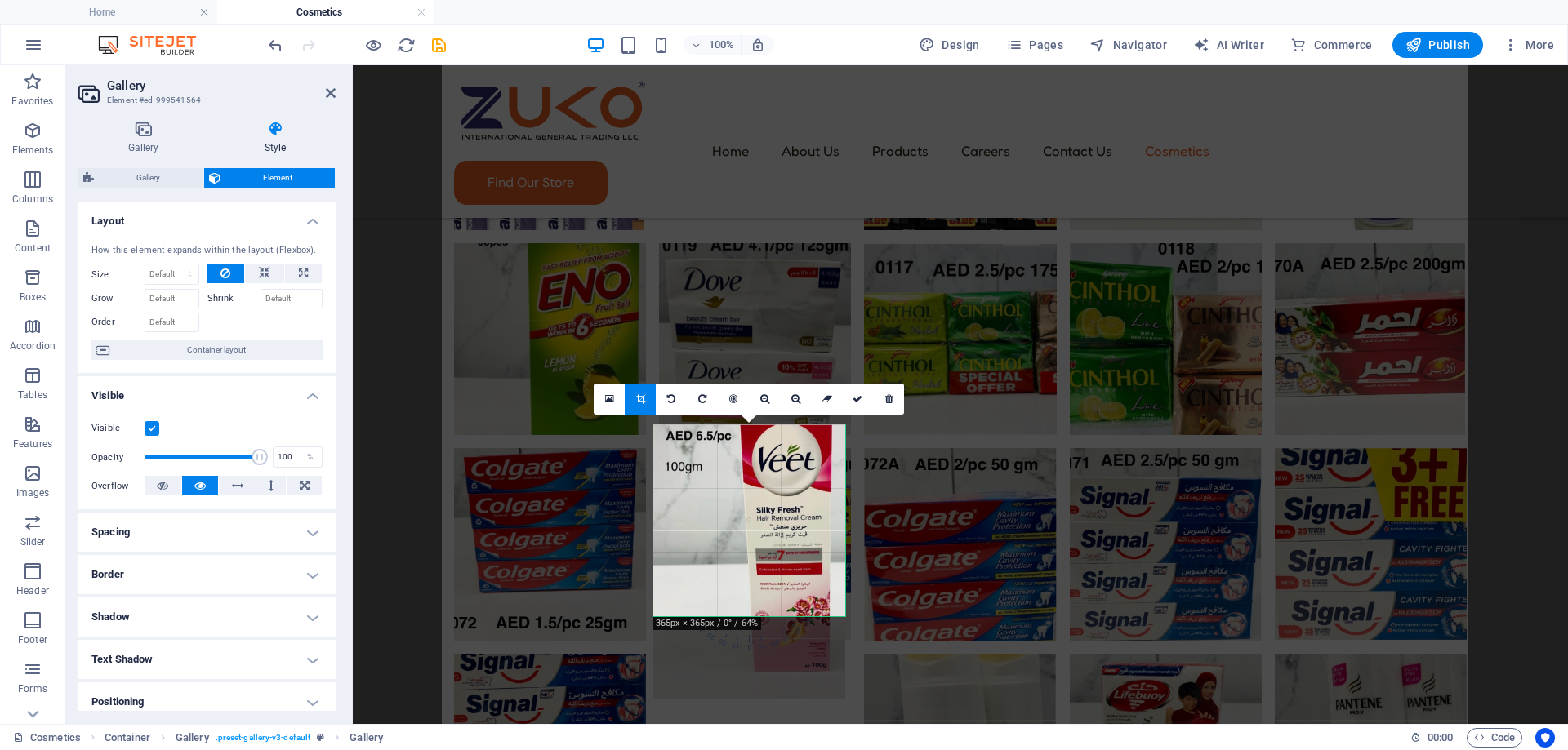
drag, startPoint x: 770, startPoint y: 504, endPoint x: 771, endPoint y: 549, distance: 45.0
click at [771, 549] on div at bounding box center [749, 562] width 192 height 276
click at [862, 404] on link at bounding box center [857, 399] width 31 height 31
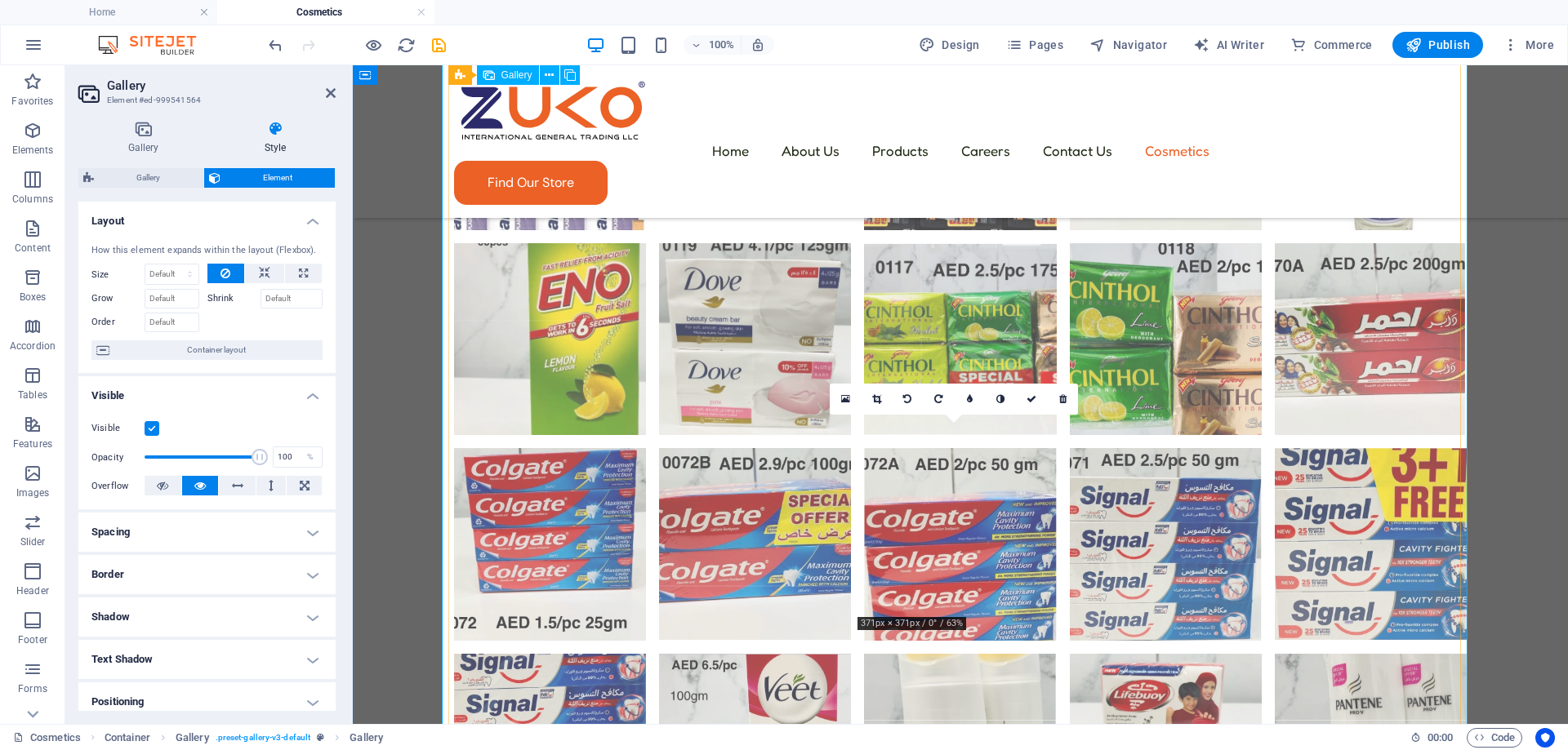
click at [948, 653] on li at bounding box center [959, 749] width 192 height 192
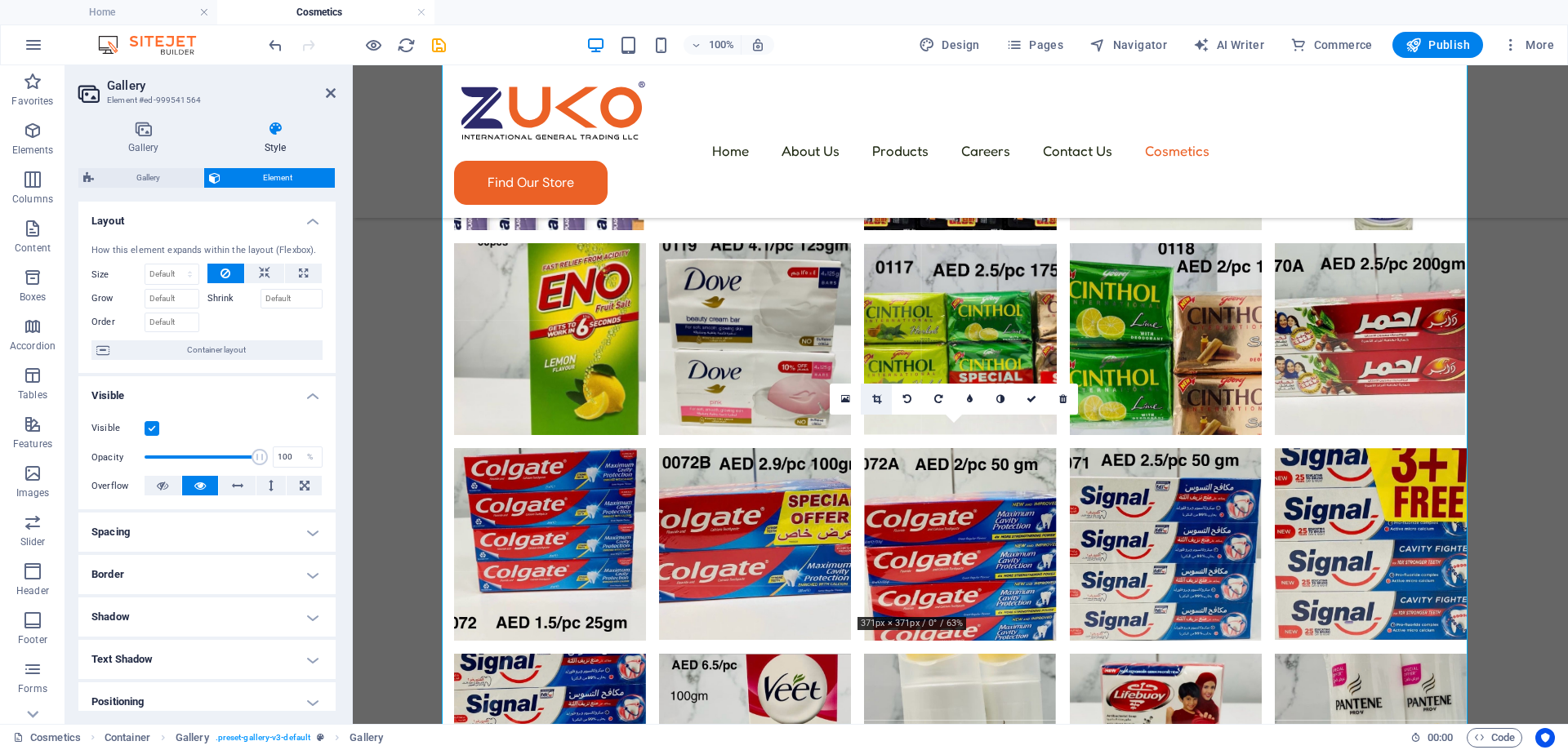
click at [877, 397] on icon at bounding box center [876, 399] width 9 height 10
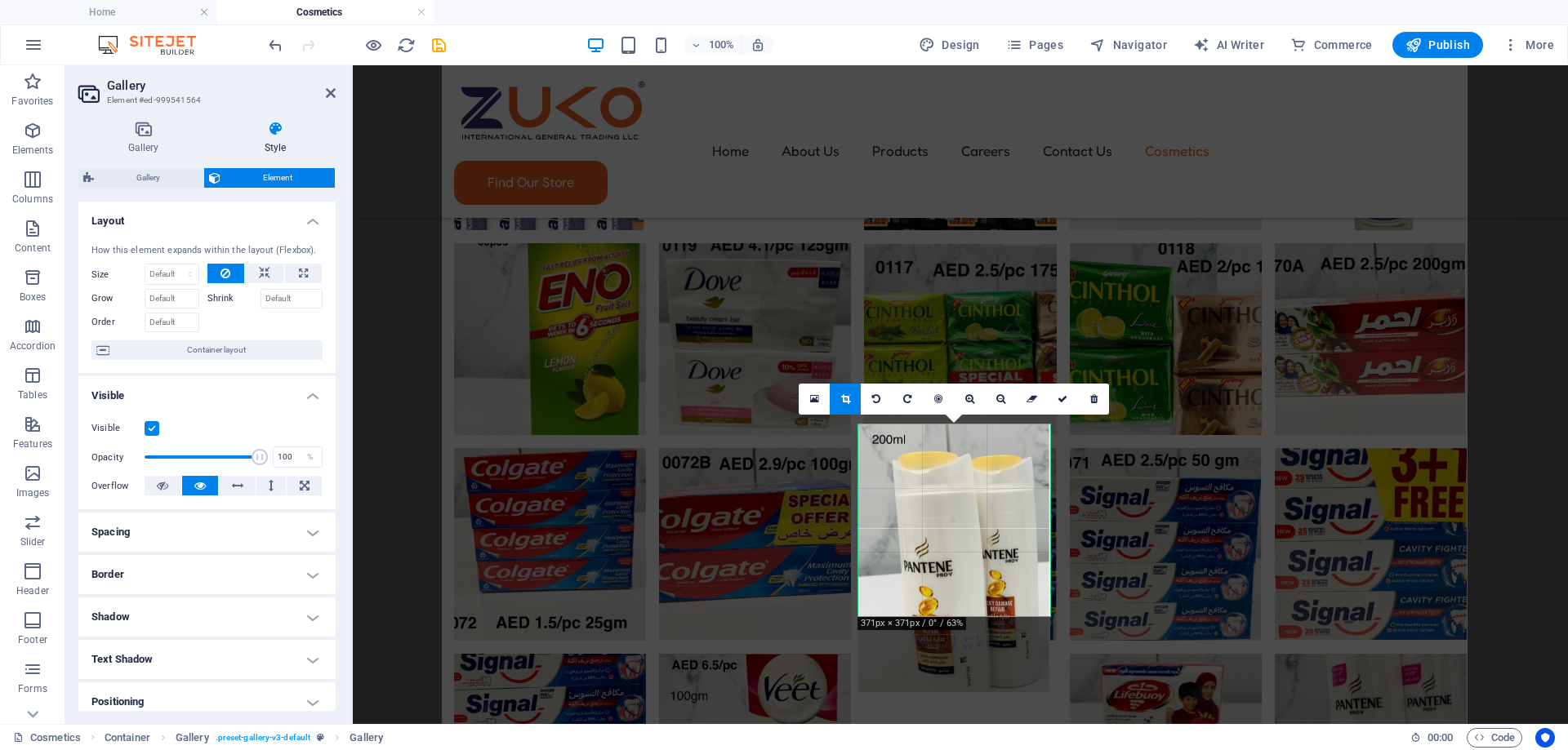
drag, startPoint x: 960, startPoint y: 565, endPoint x: 962, endPoint y: 603, distance: 38.1
click at [962, 603] on div at bounding box center [954, 558] width 192 height 267
drag, startPoint x: 991, startPoint y: 555, endPoint x: 990, endPoint y: 547, distance: 8.1
click at [990, 547] on div at bounding box center [954, 550] width 192 height 267
click at [1054, 403] on link at bounding box center [1062, 399] width 31 height 31
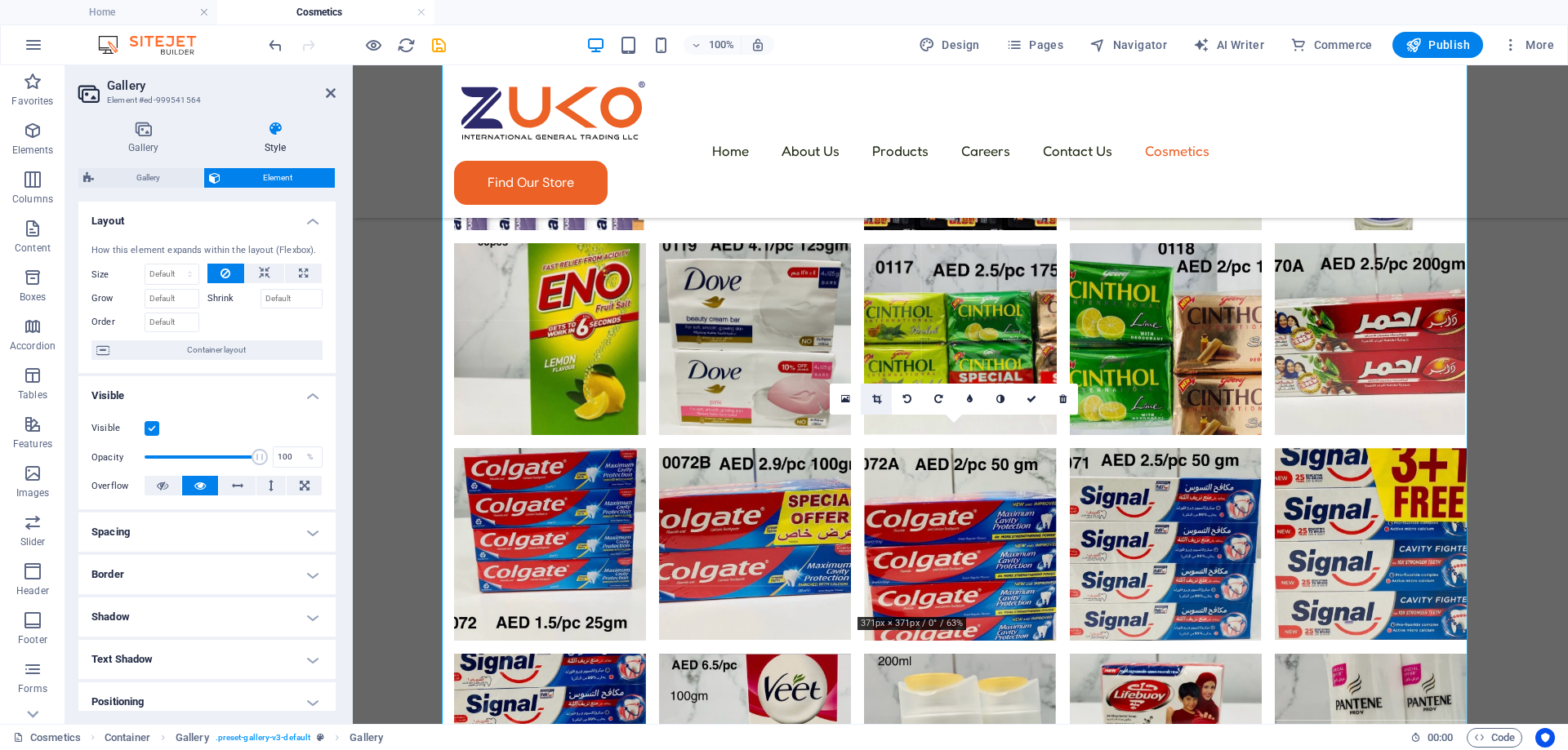
click at [872, 395] on icon at bounding box center [876, 399] width 9 height 10
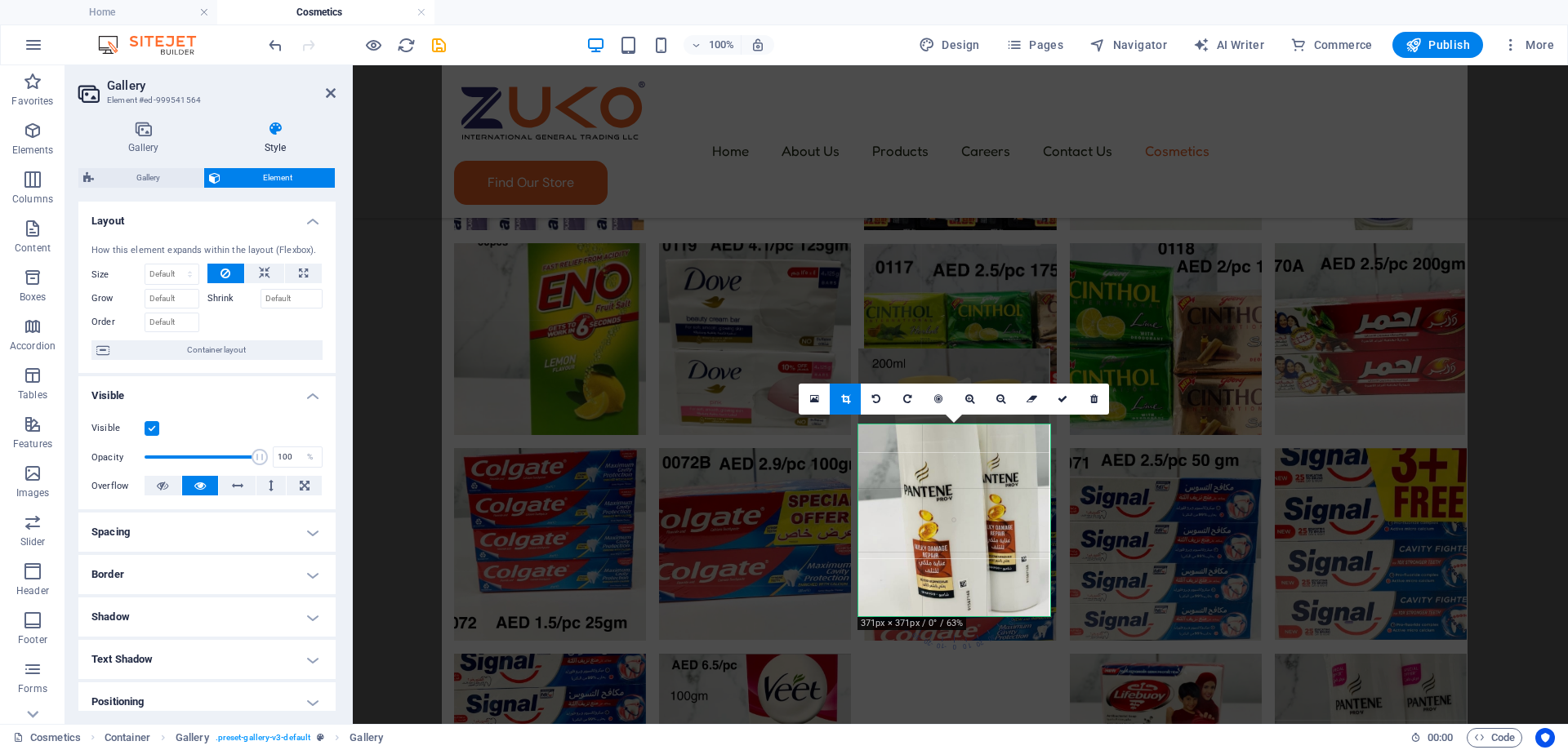
drag, startPoint x: 921, startPoint y: 498, endPoint x: 919, endPoint y: 426, distance: 72.0
click at [919, 426] on div at bounding box center [954, 482] width 192 height 267
click at [1056, 402] on link at bounding box center [1062, 399] width 31 height 31
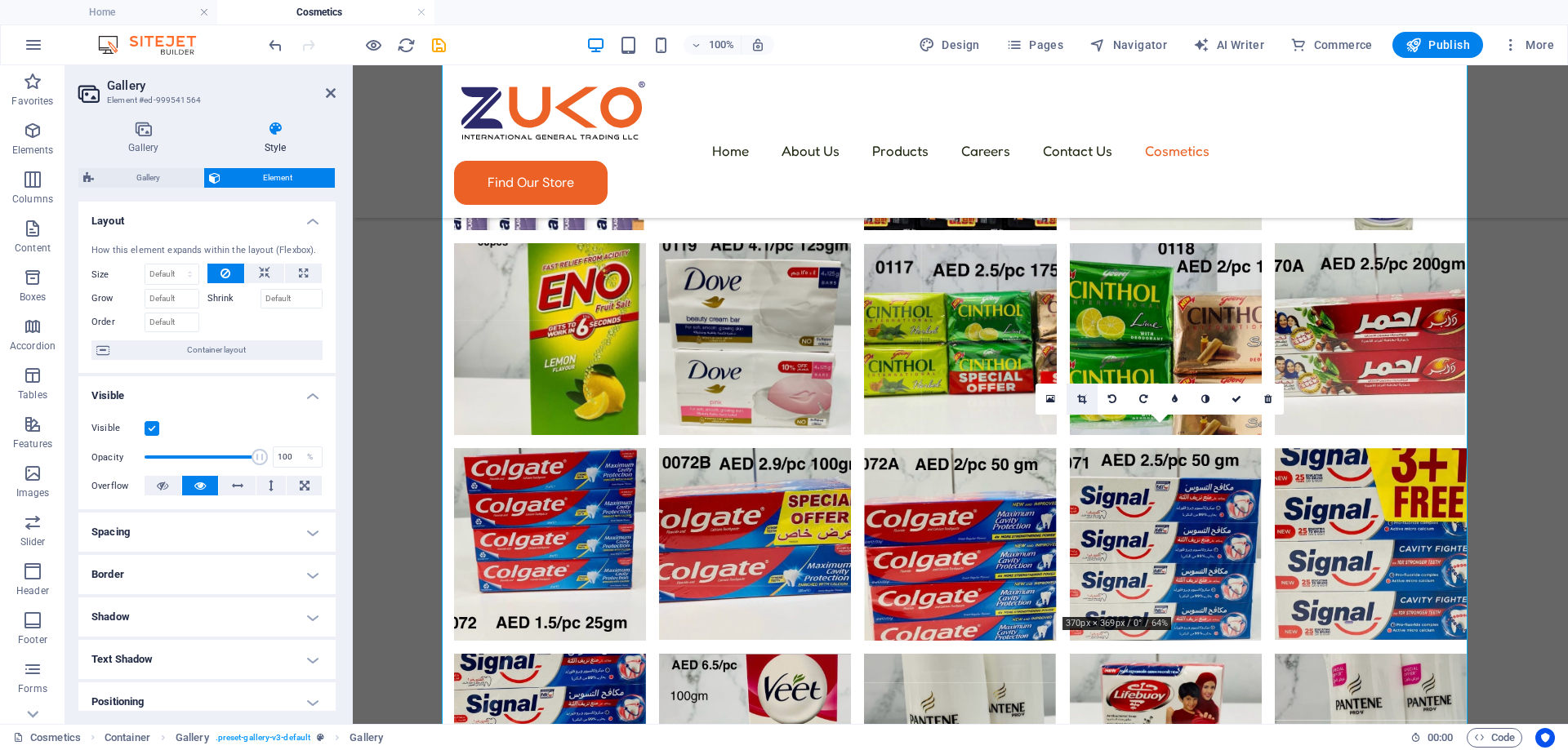
click at [1089, 400] on link at bounding box center [1082, 399] width 31 height 31
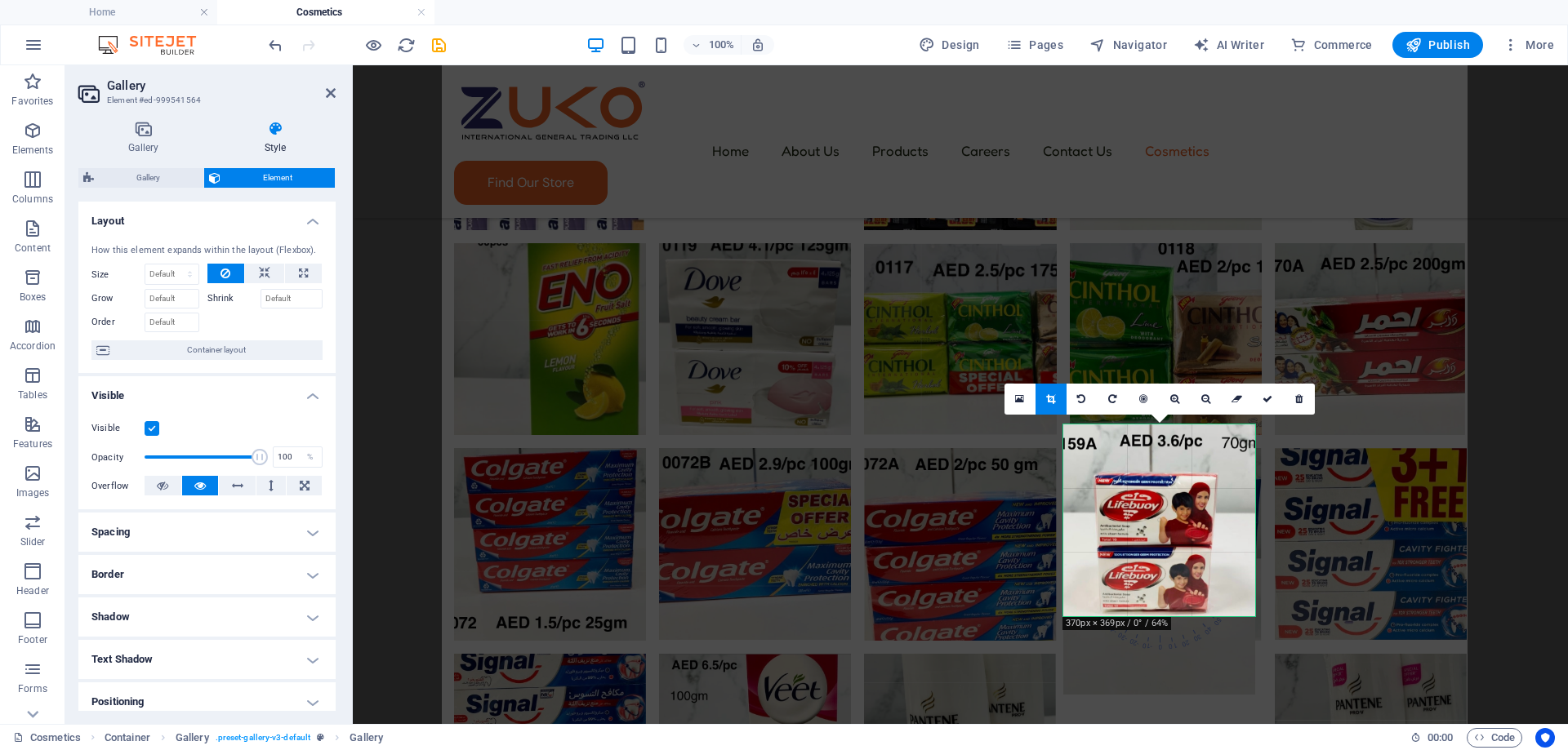
drag, startPoint x: 1130, startPoint y: 508, endPoint x: 1132, endPoint y: 523, distance: 15.1
click at [1132, 523] on div at bounding box center [1159, 560] width 192 height 271
click at [1268, 413] on link at bounding box center [1268, 399] width 31 height 31
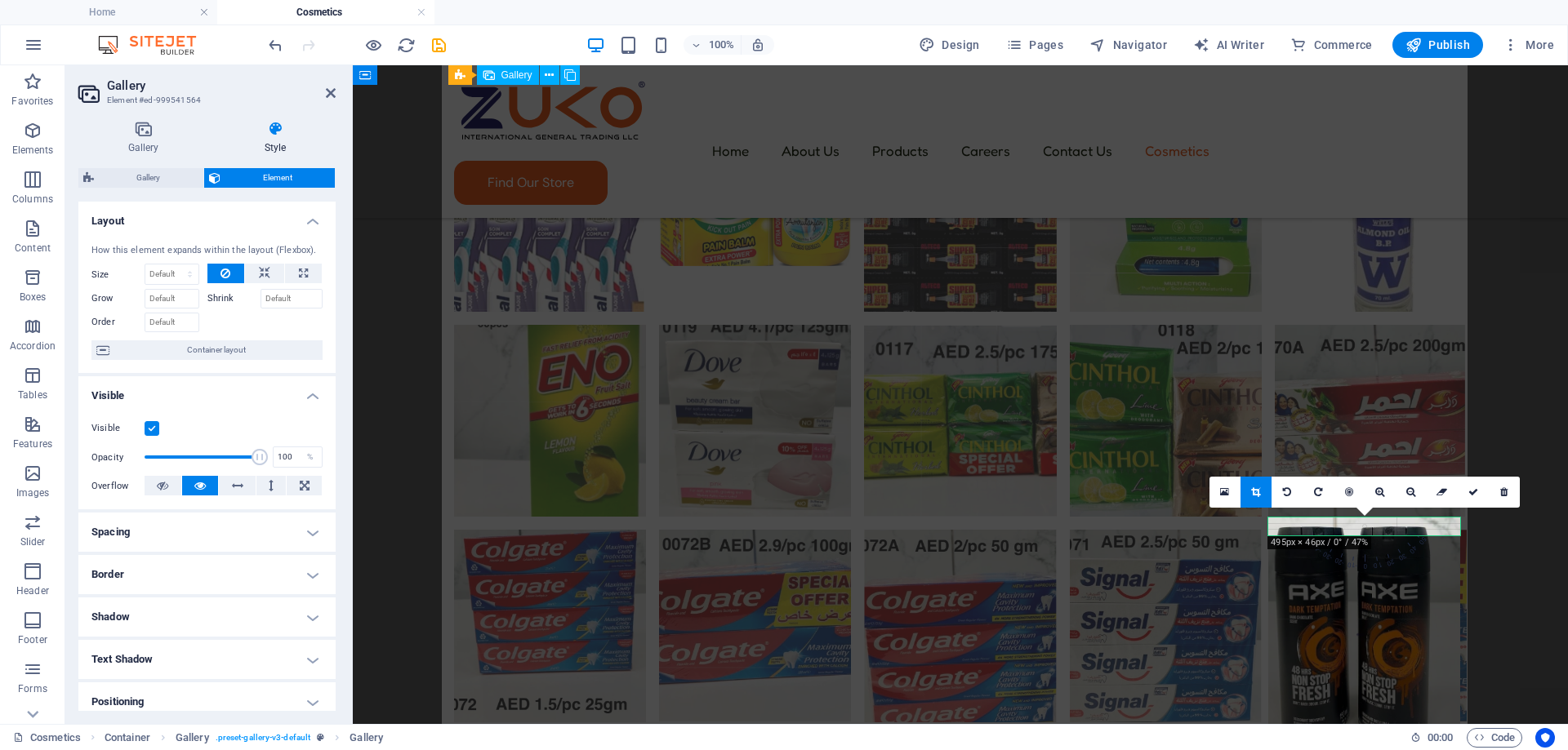
scroll to position [478, 0]
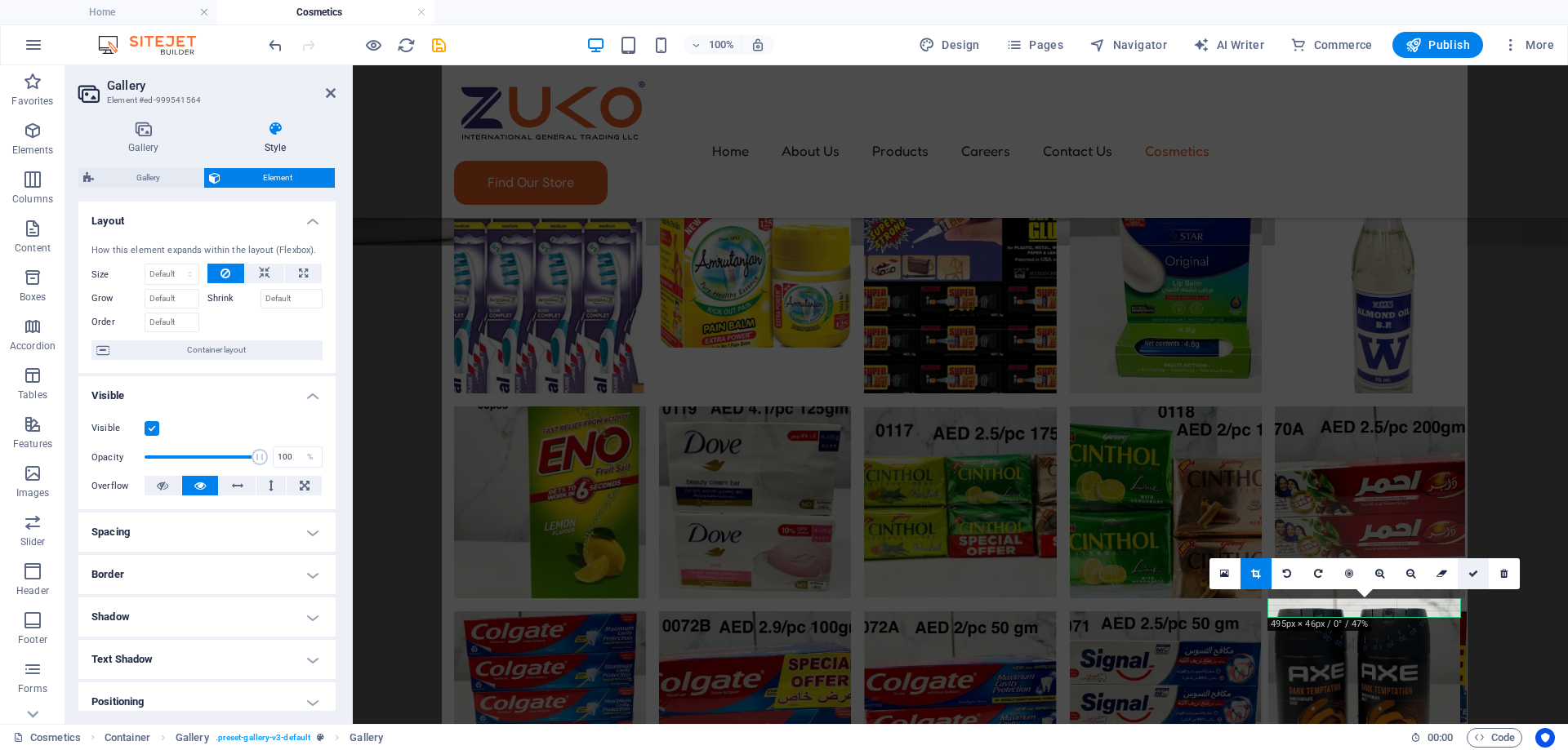
click at [1461, 575] on link at bounding box center [1473, 574] width 31 height 31
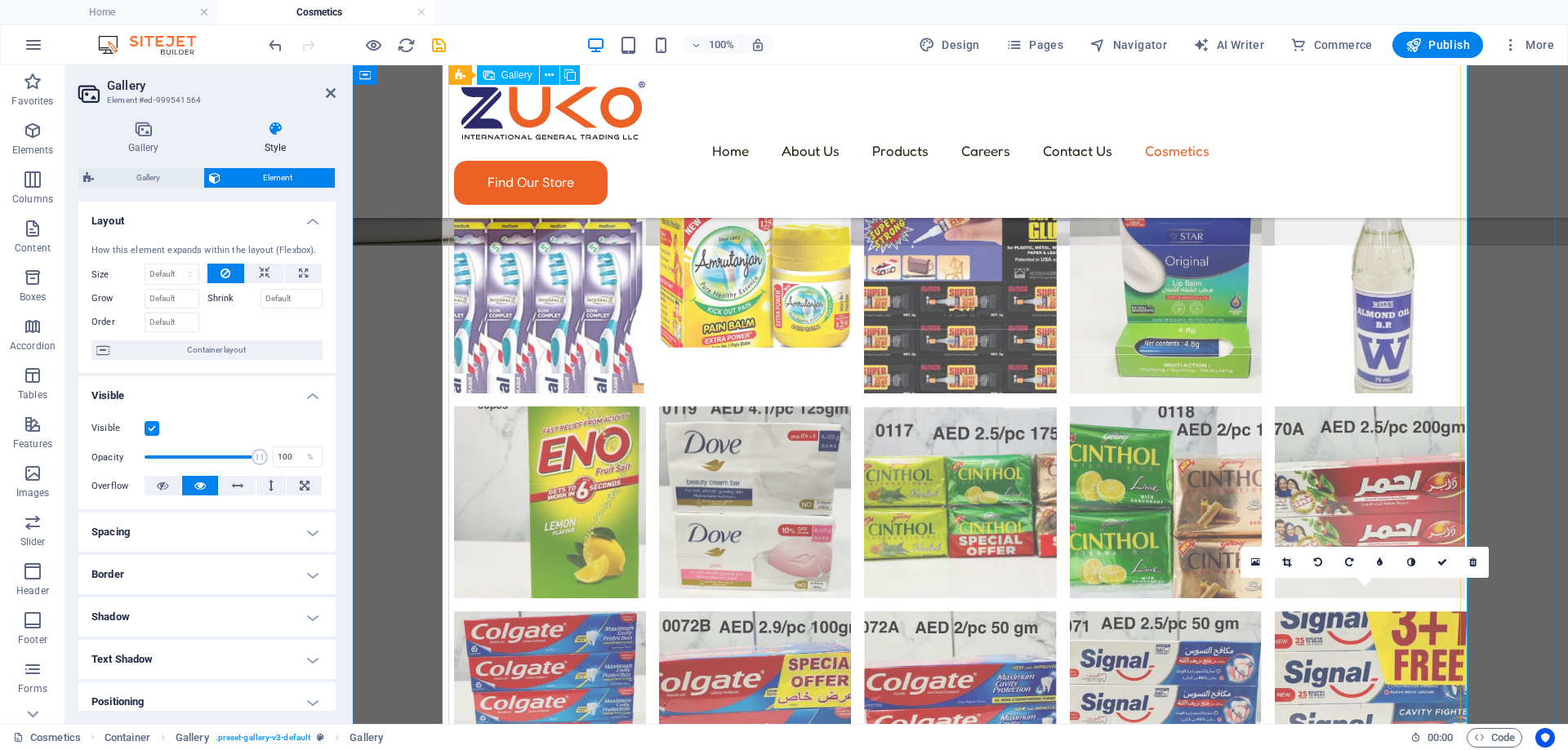
scroll to position [723, 0]
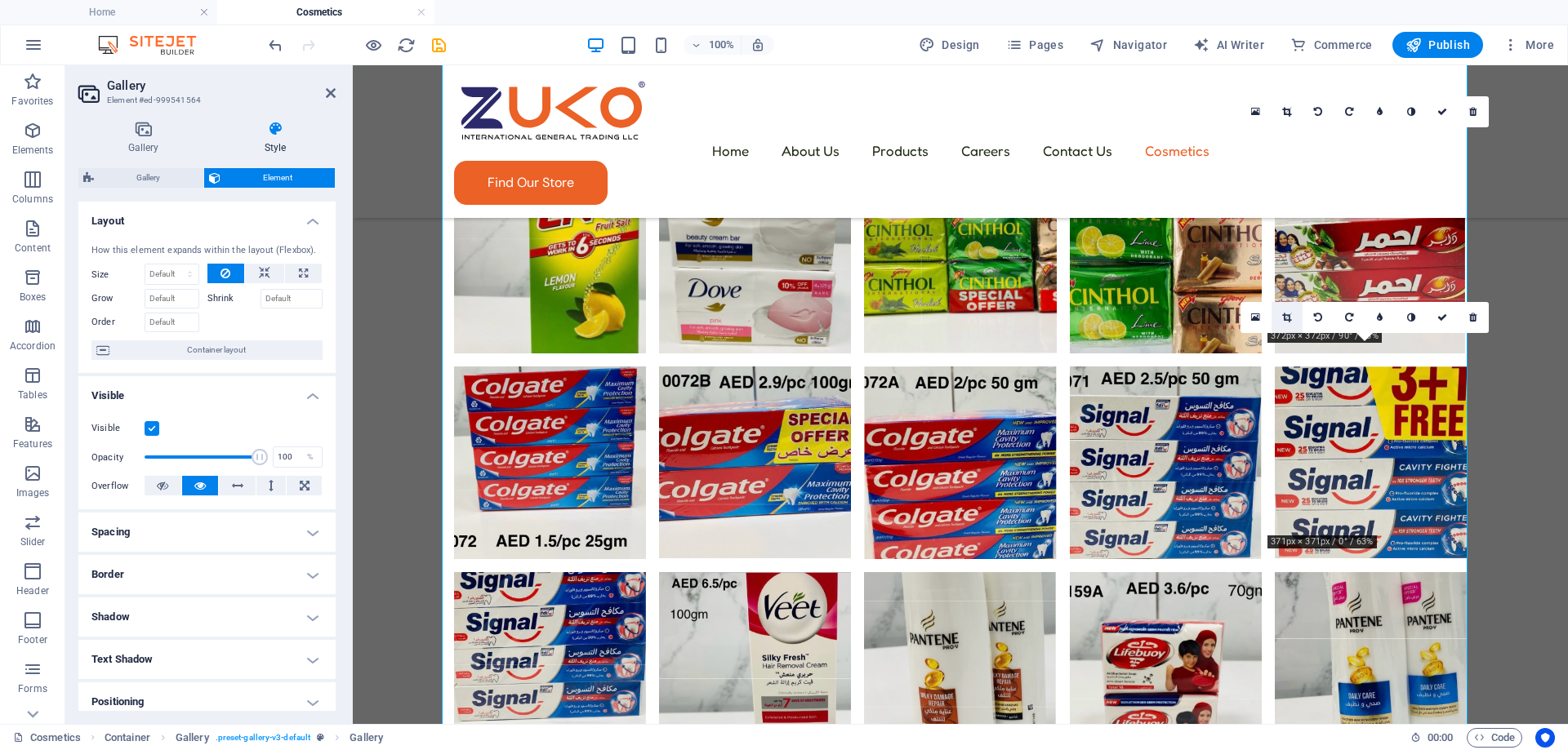
click at [1287, 317] on icon at bounding box center [1287, 317] width 9 height 10
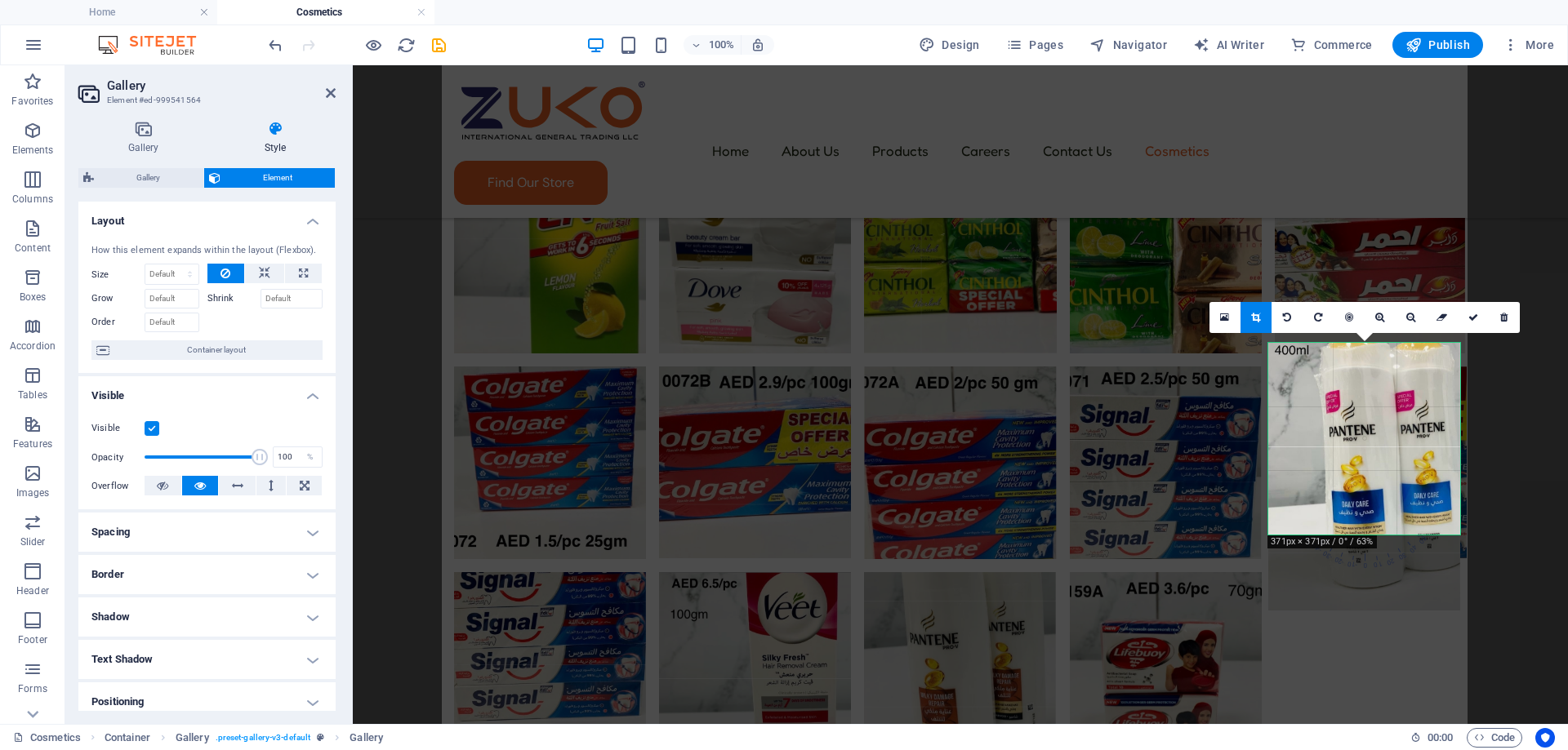
drag, startPoint x: 1327, startPoint y: 434, endPoint x: 1329, endPoint y: 462, distance: 28.1
click at [1329, 462] on div at bounding box center [1364, 476] width 192 height 267
click at [1468, 324] on link at bounding box center [1473, 318] width 31 height 31
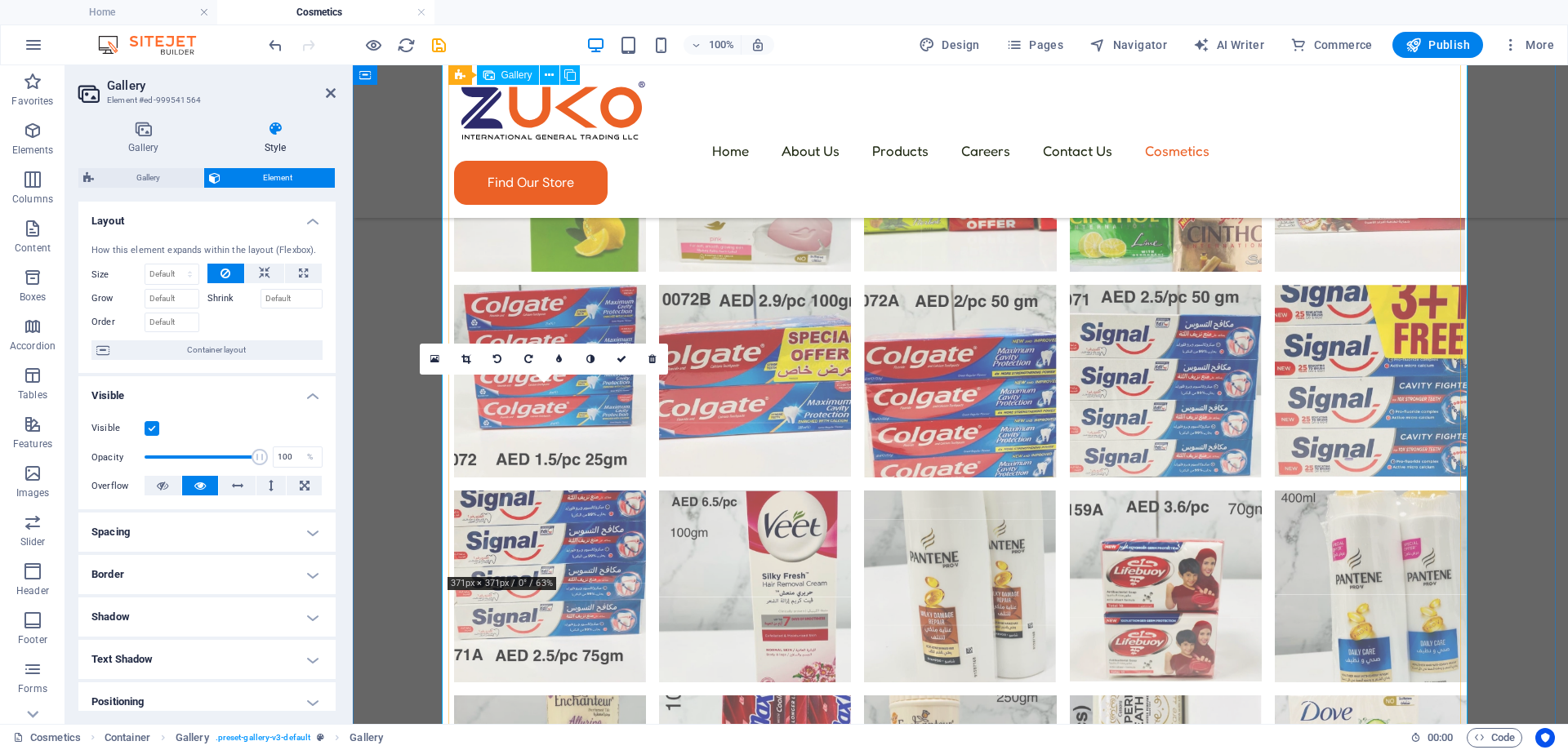
scroll to position [886, 0]
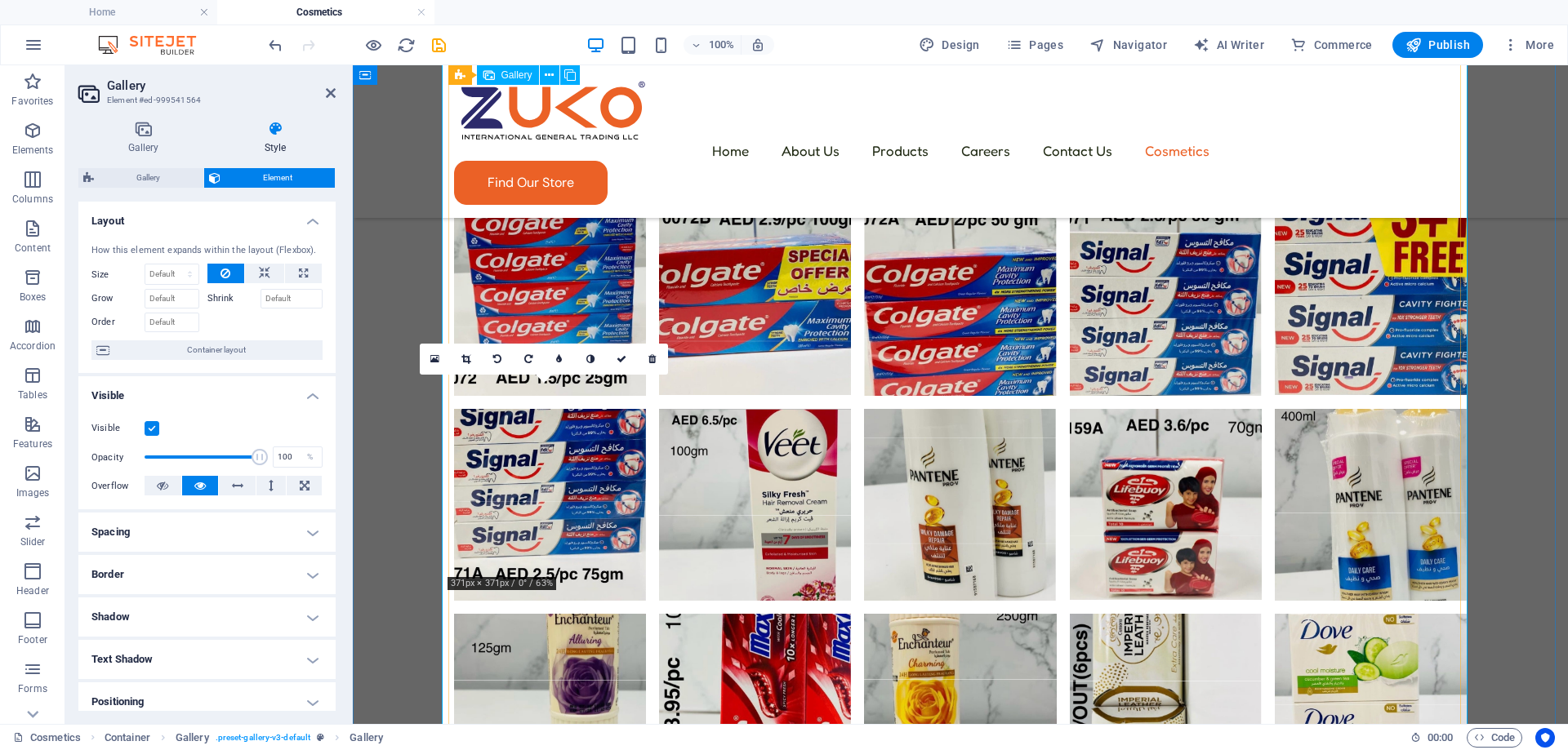
click at [519, 614] on li at bounding box center [550, 710] width 192 height 192
drag, startPoint x: 624, startPoint y: 350, endPoint x: 503, endPoint y: 381, distance: 124.9
click at [624, 350] on link at bounding box center [622, 359] width 31 height 31
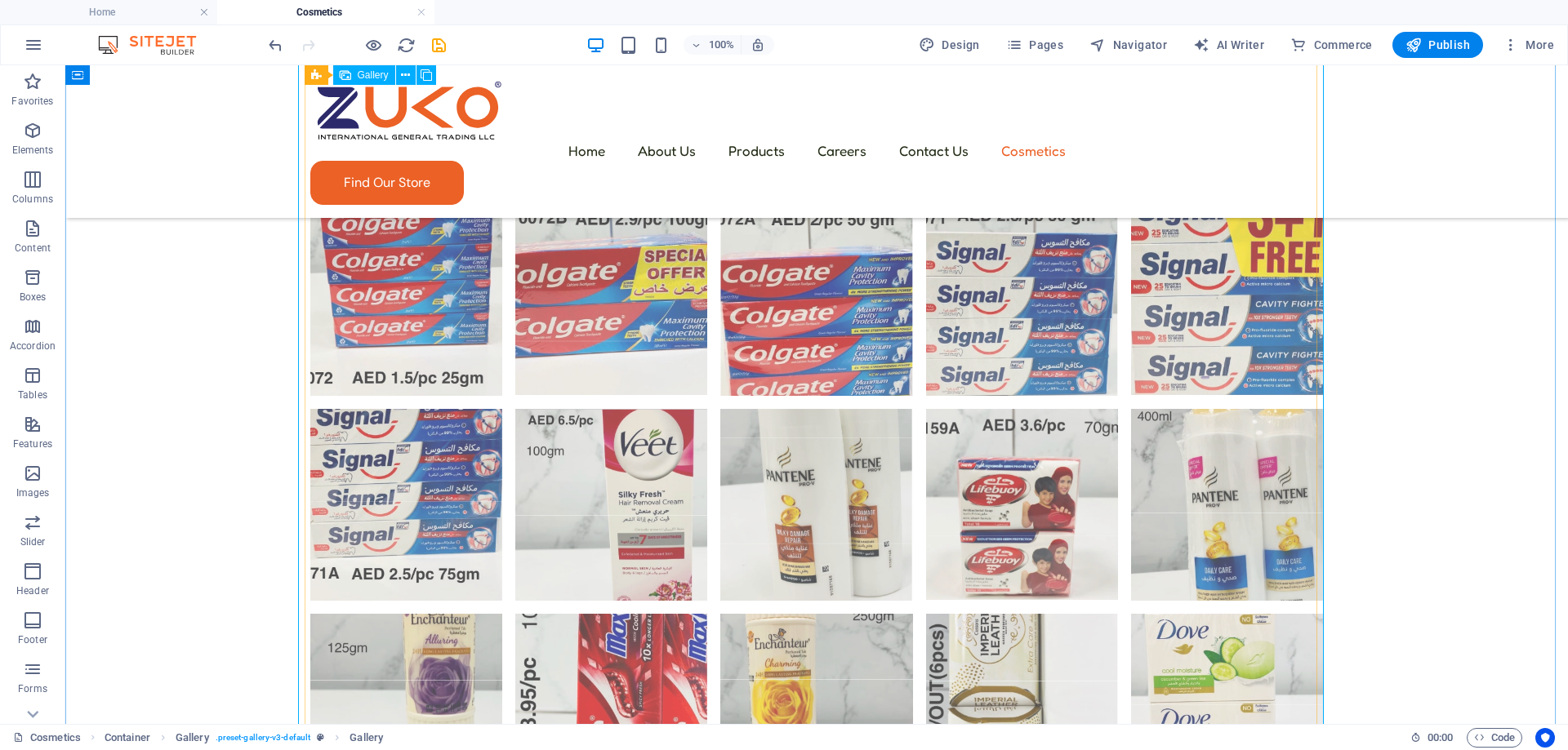
click at [445, 614] on li at bounding box center [406, 710] width 192 height 192
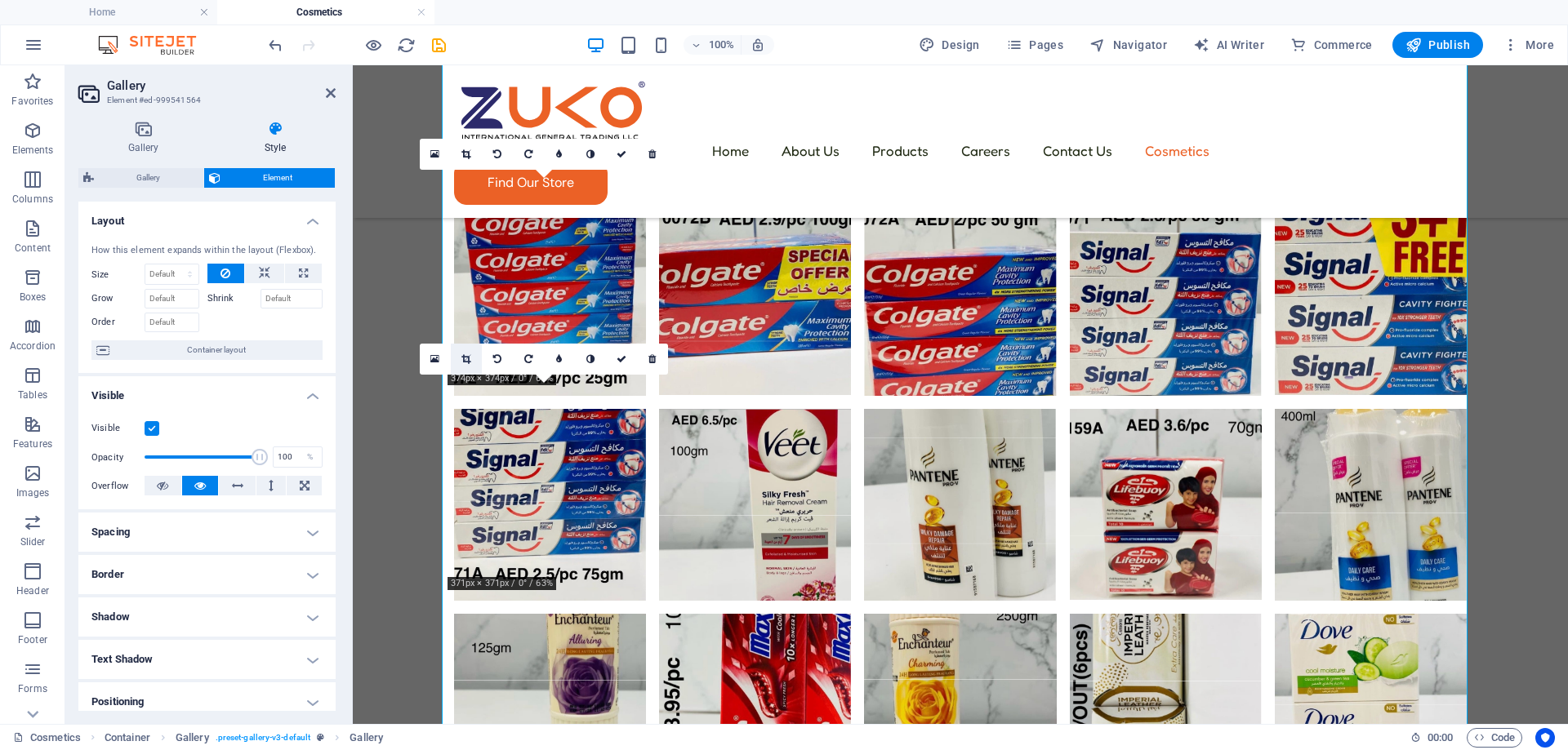
click at [464, 358] on icon at bounding box center [466, 358] width 9 height 10
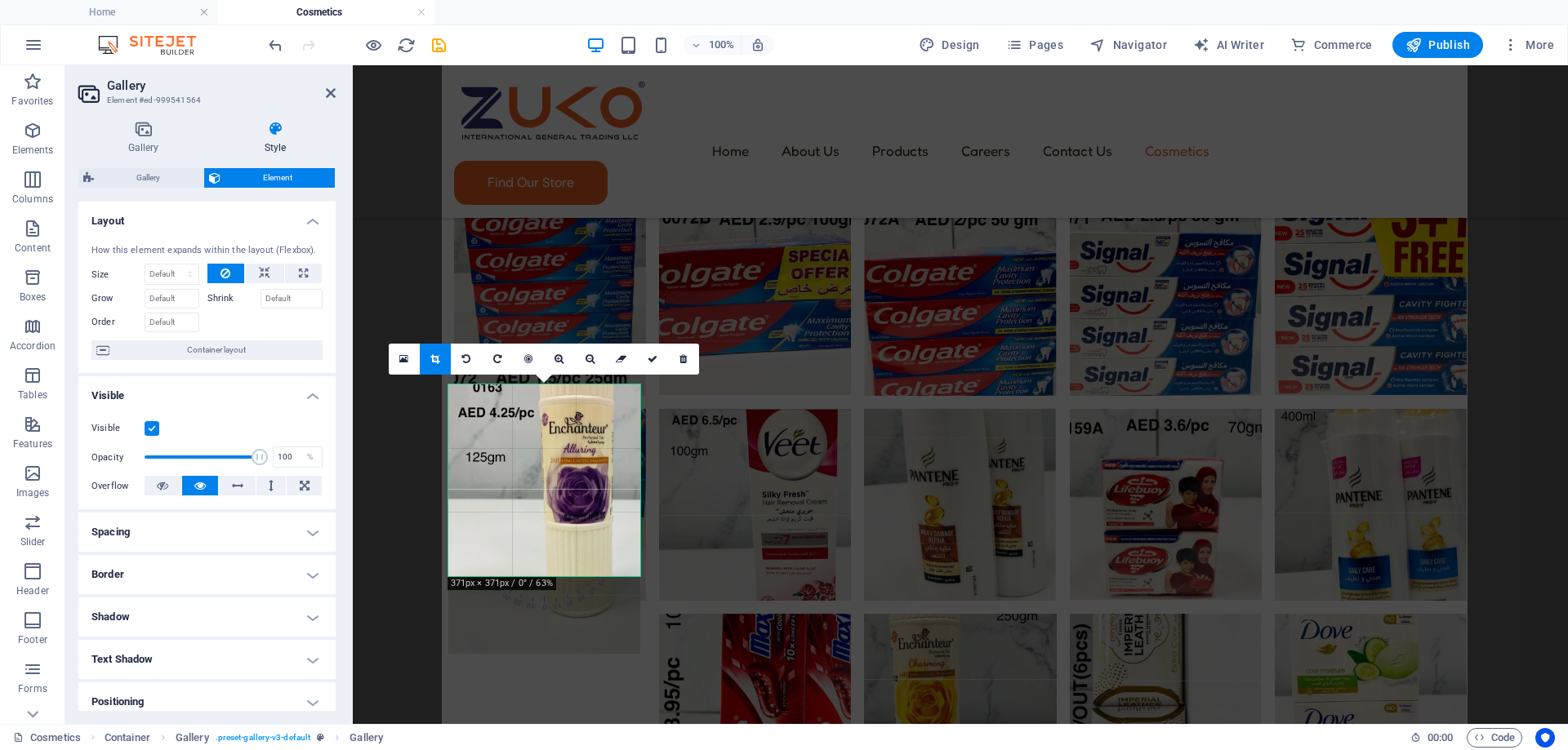
drag, startPoint x: 527, startPoint y: 508, endPoint x: 528, endPoint y: 520, distance: 12.0
click at [528, 520] on div at bounding box center [544, 519] width 192 height 270
click at [653, 360] on icon at bounding box center [652, 358] width 10 height 10
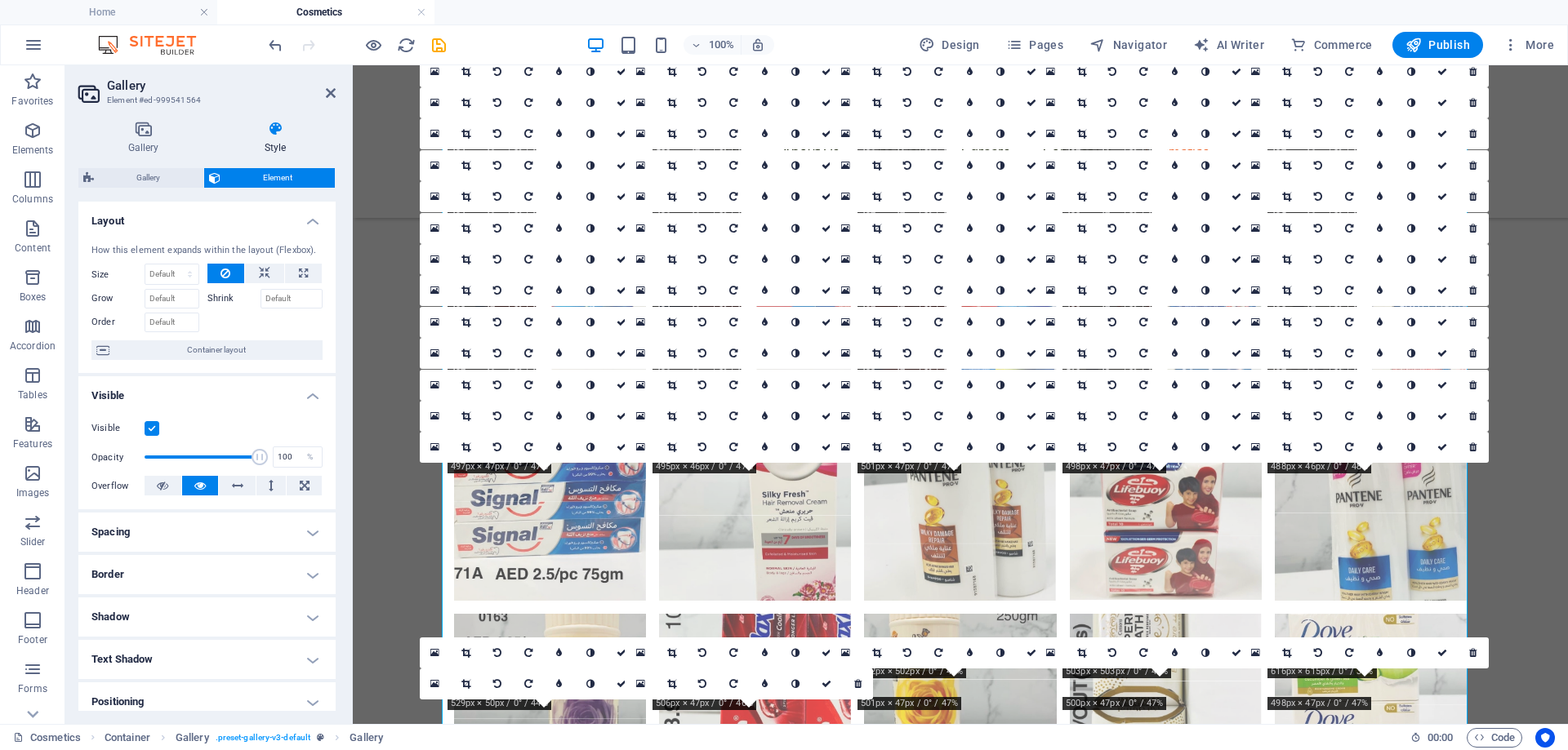
click at [689, 614] on li at bounding box center [755, 710] width 192 height 192
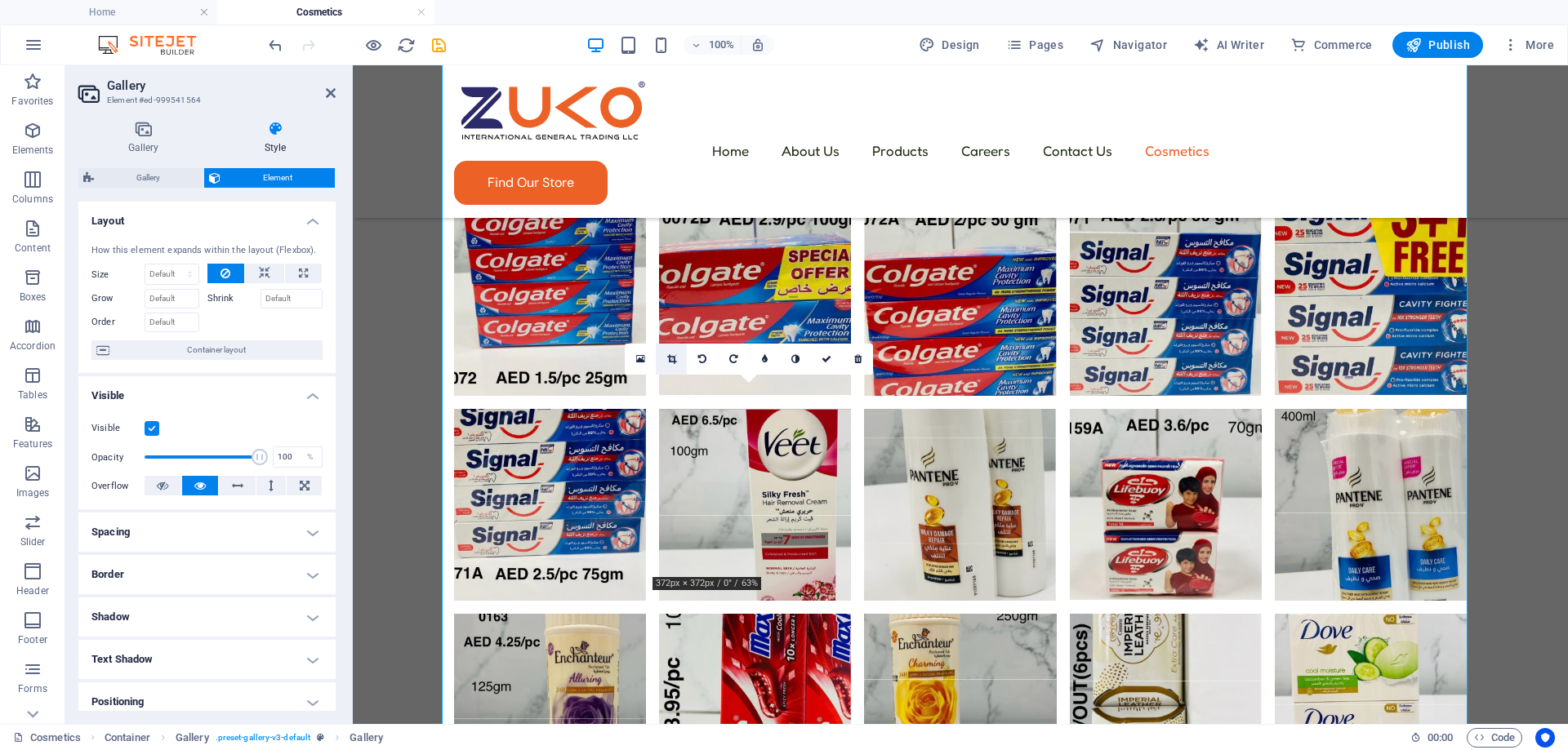
click at [672, 363] on icon at bounding box center [671, 358] width 9 height 10
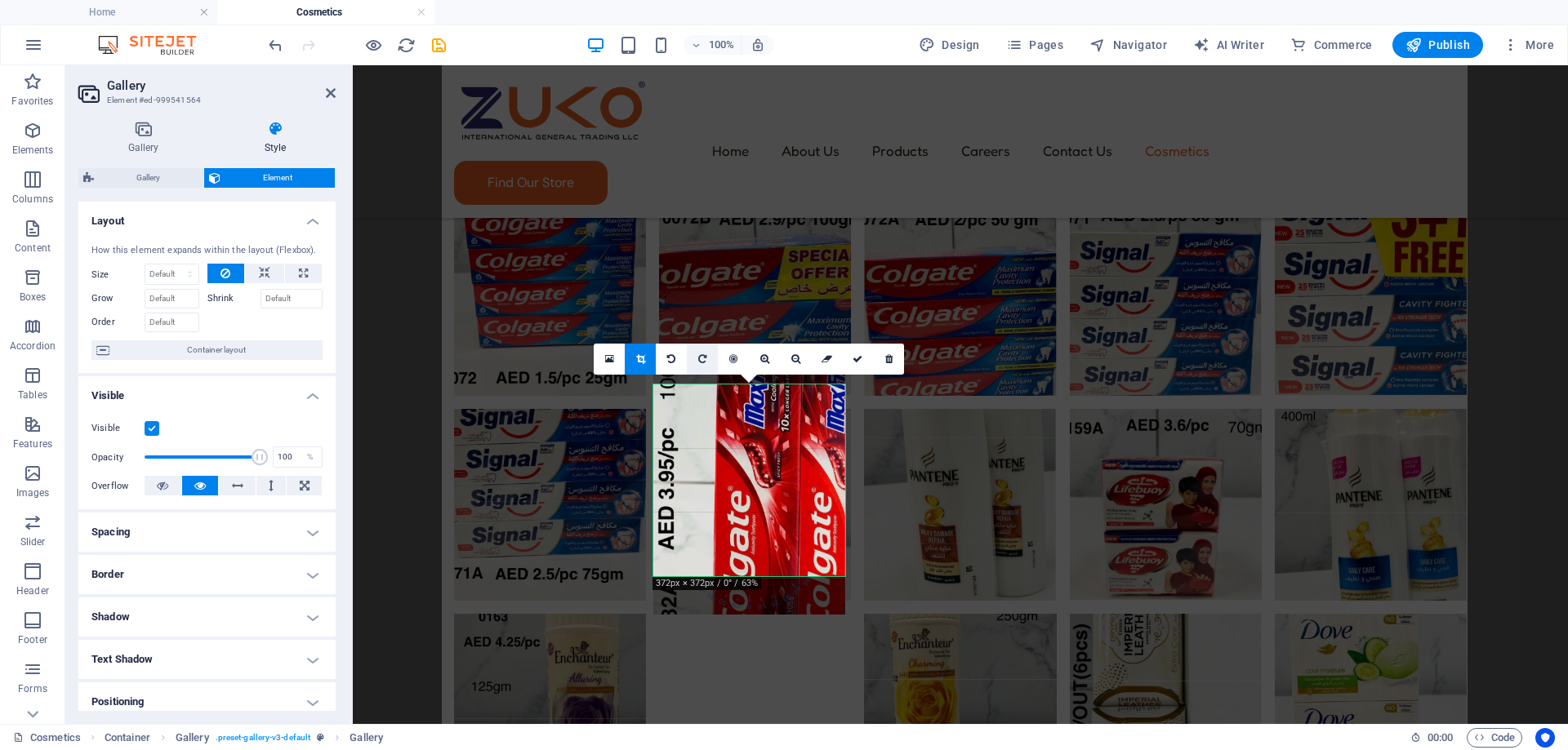
click at [701, 361] on icon at bounding box center [702, 358] width 8 height 10
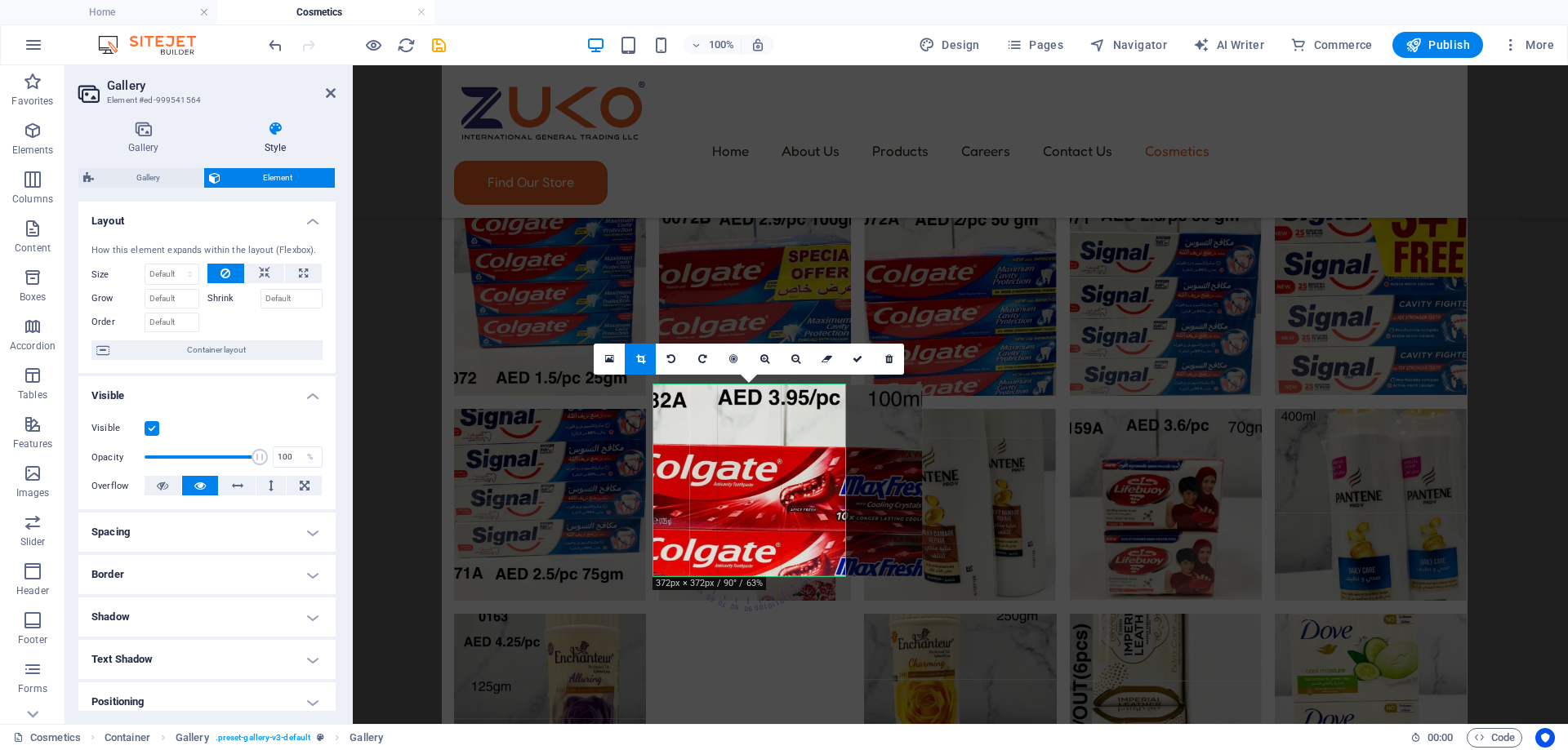
drag, startPoint x: 727, startPoint y: 473, endPoint x: 761, endPoint y: 475, distance: 34.1
click at [761, 475] on div at bounding box center [787, 480] width 269 height 192
click at [851, 361] on link at bounding box center [857, 359] width 31 height 31
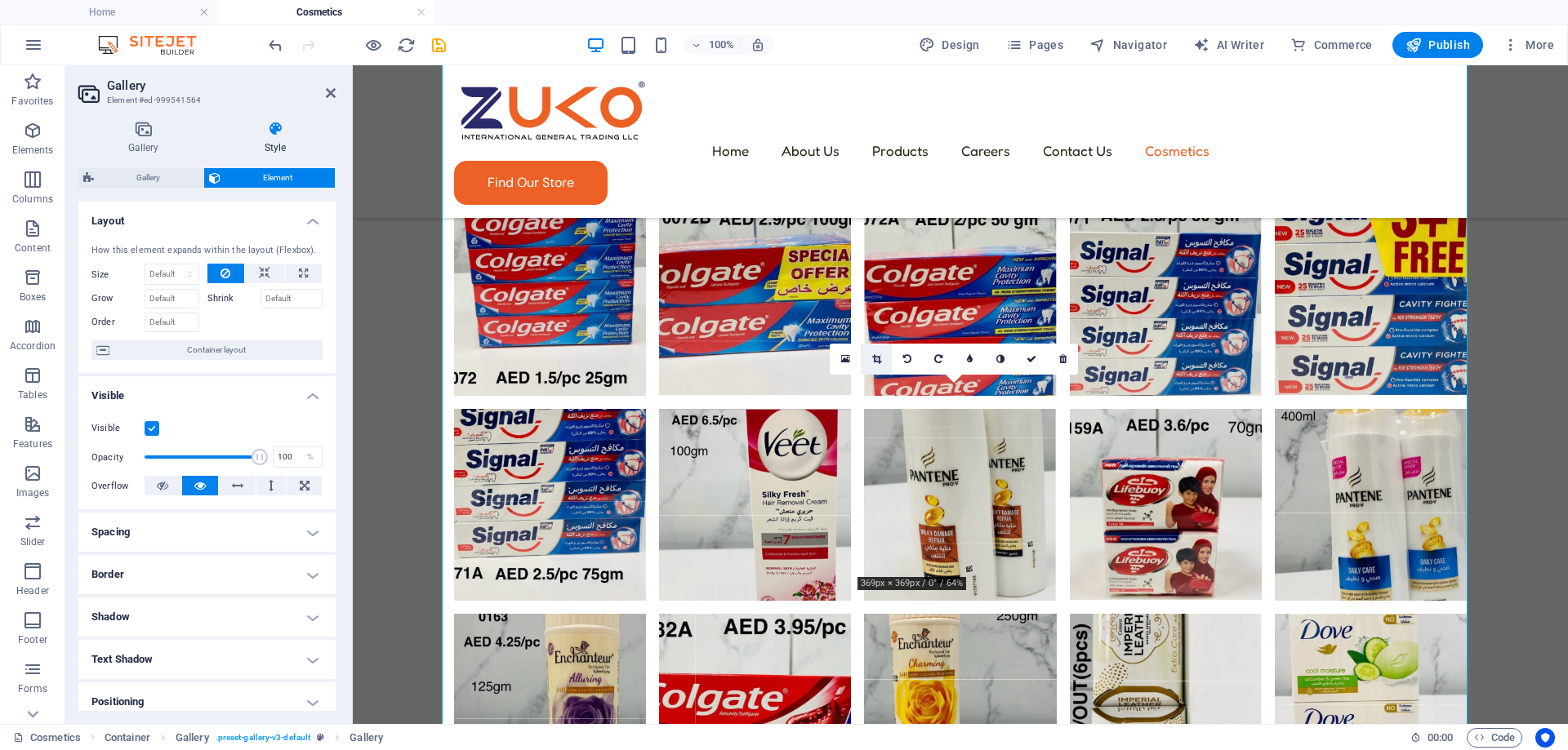
click at [880, 358] on icon at bounding box center [876, 358] width 9 height 10
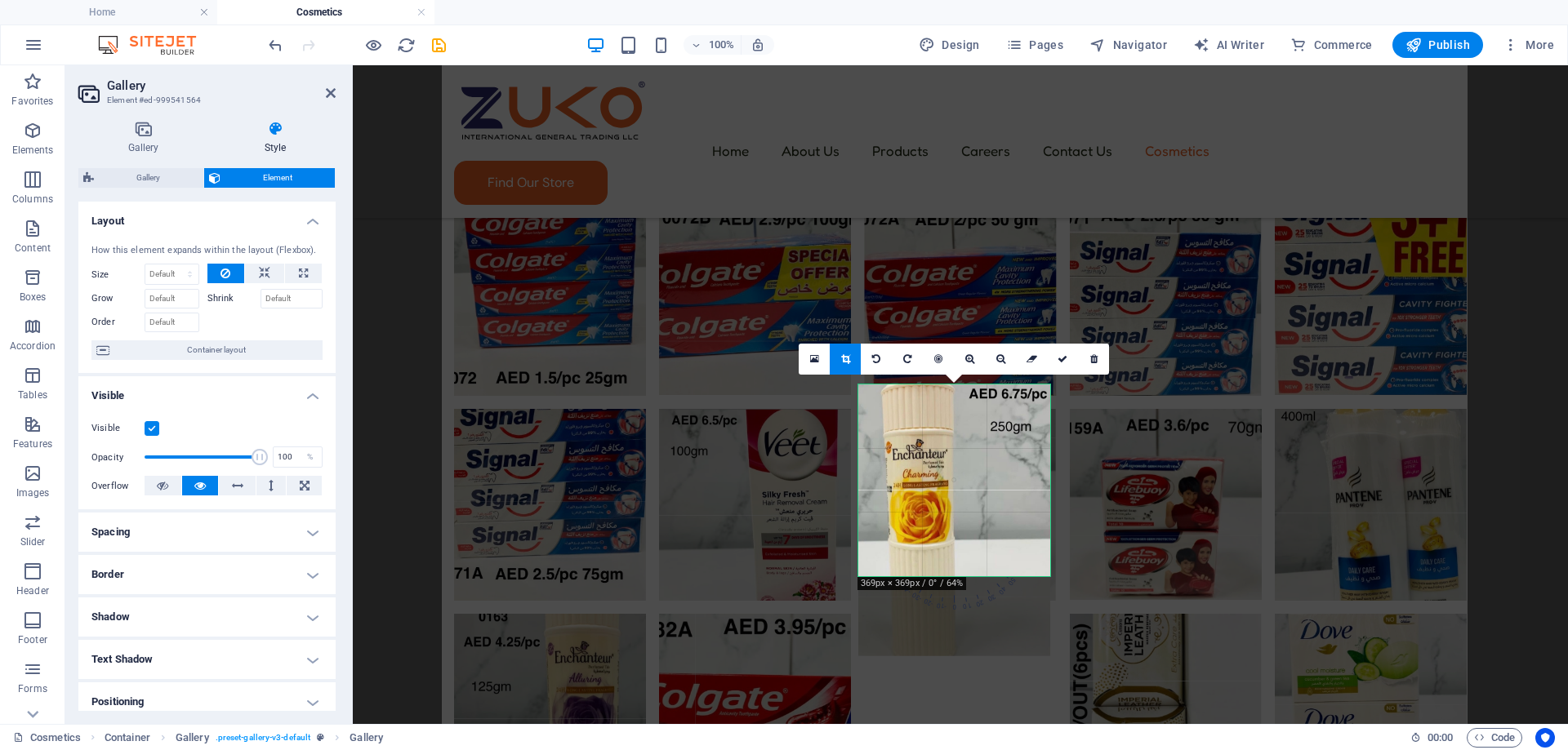
click at [954, 498] on div at bounding box center [954, 520] width 192 height 272
click at [1059, 354] on icon at bounding box center [1062, 358] width 10 height 10
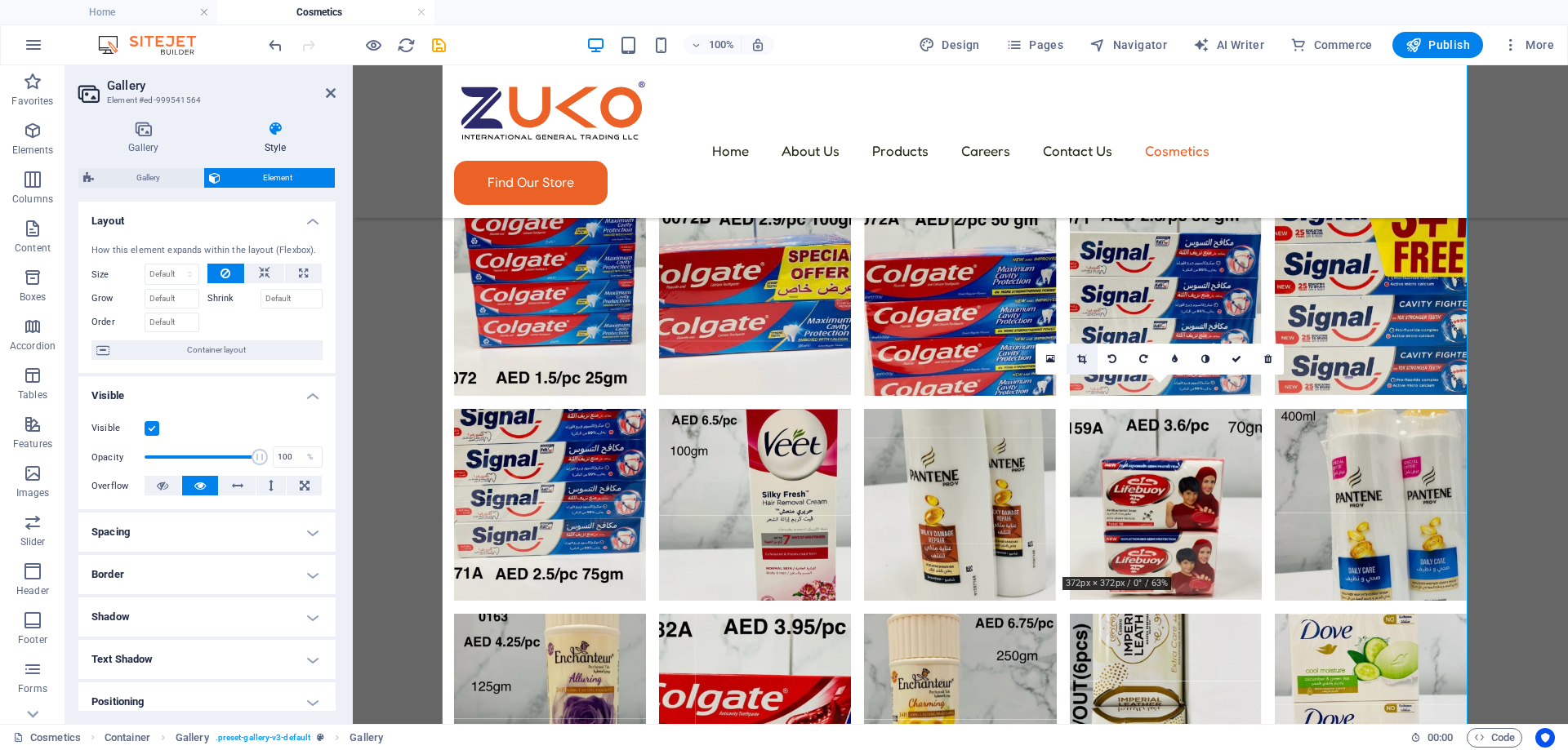
click at [1079, 355] on icon at bounding box center [1082, 358] width 9 height 10
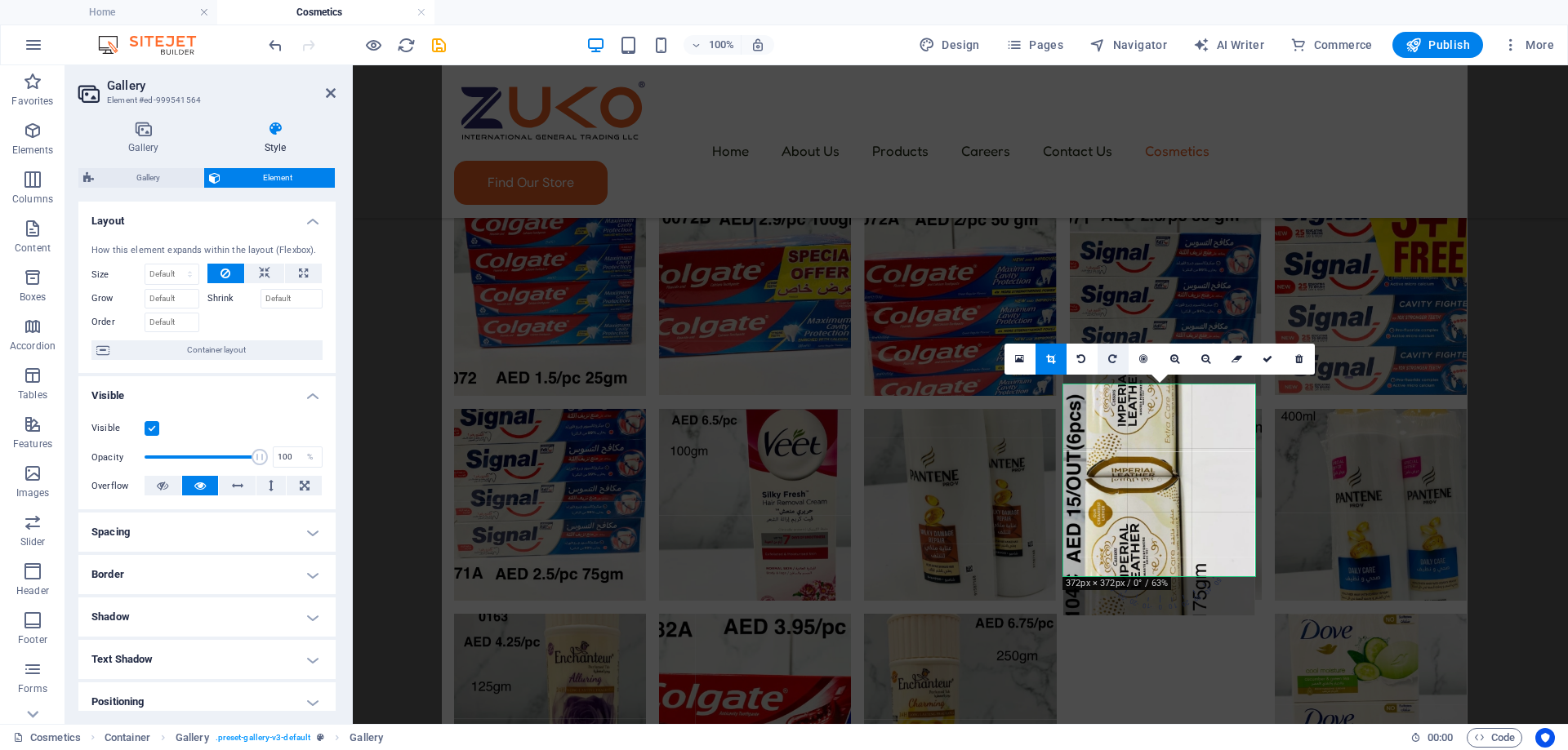
click at [1109, 356] on icon at bounding box center [1112, 358] width 8 height 10
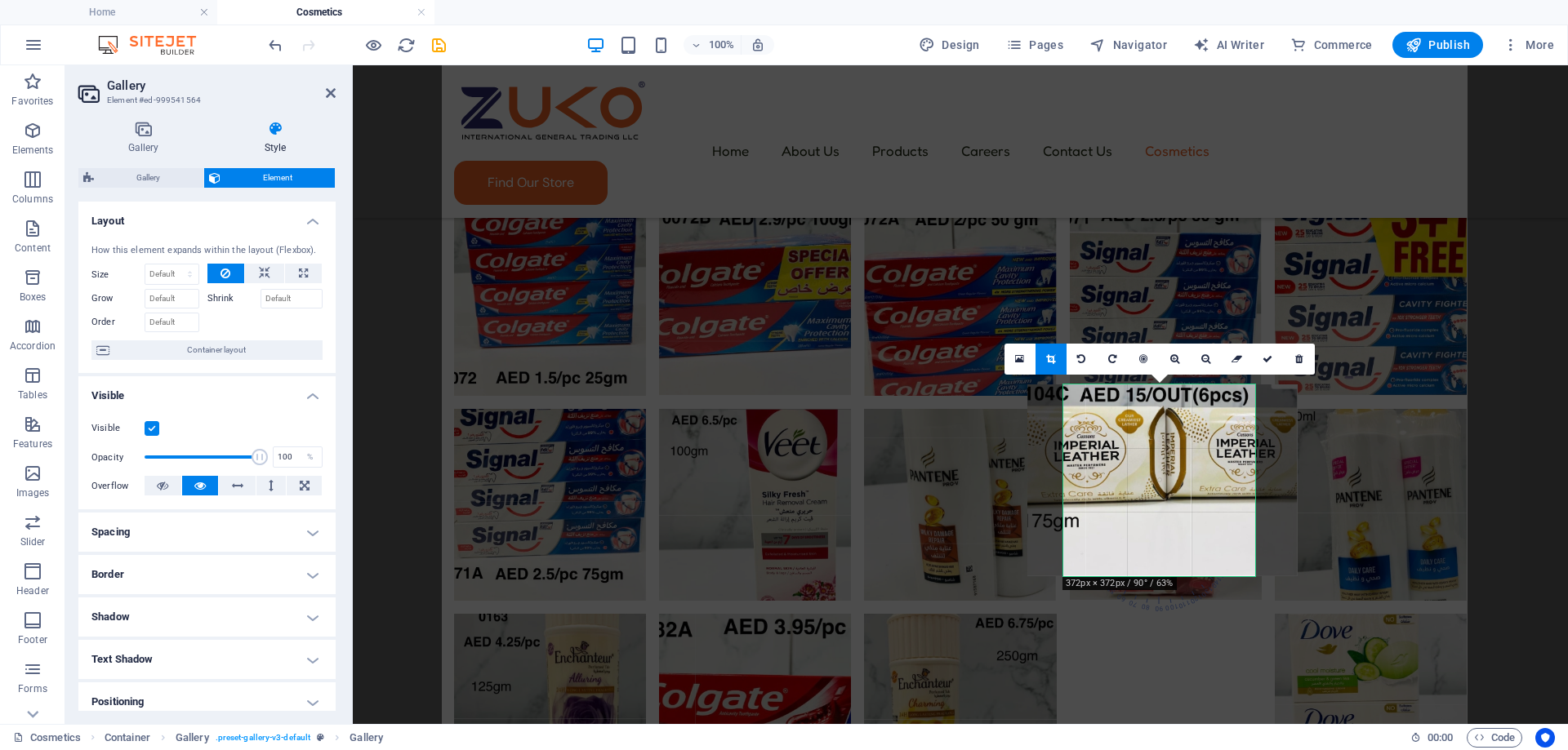
click at [1147, 448] on div at bounding box center [1162, 480] width 270 height 192
click at [1173, 366] on link at bounding box center [1175, 359] width 31 height 31
click at [1167, 438] on div at bounding box center [1164, 488] width 292 height 208
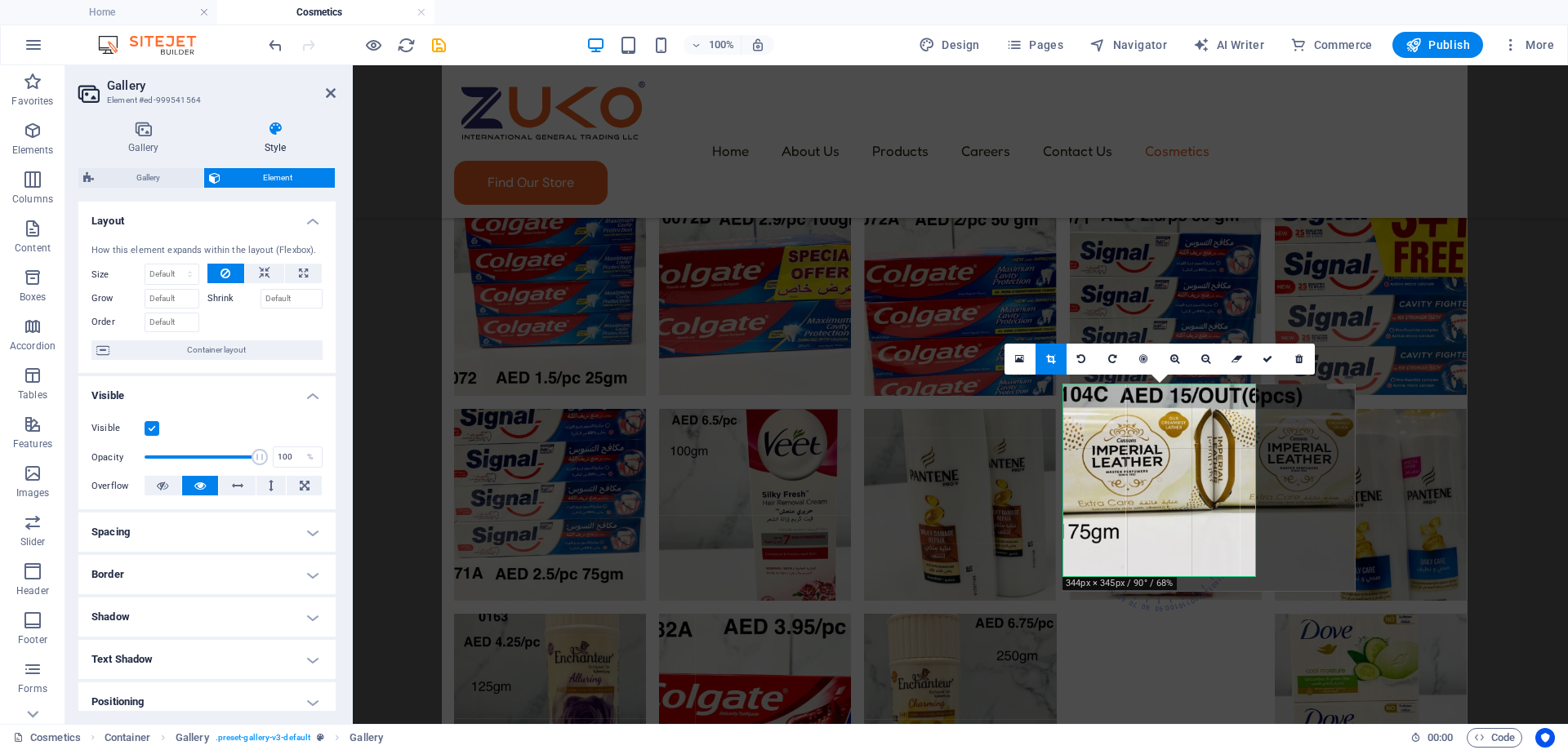
drag, startPoint x: 1188, startPoint y: 485, endPoint x: 1223, endPoint y: 470, distance: 38.1
click at [1223, 470] on div at bounding box center [1209, 488] width 292 height 208
click at [1174, 365] on link at bounding box center [1175, 359] width 31 height 31
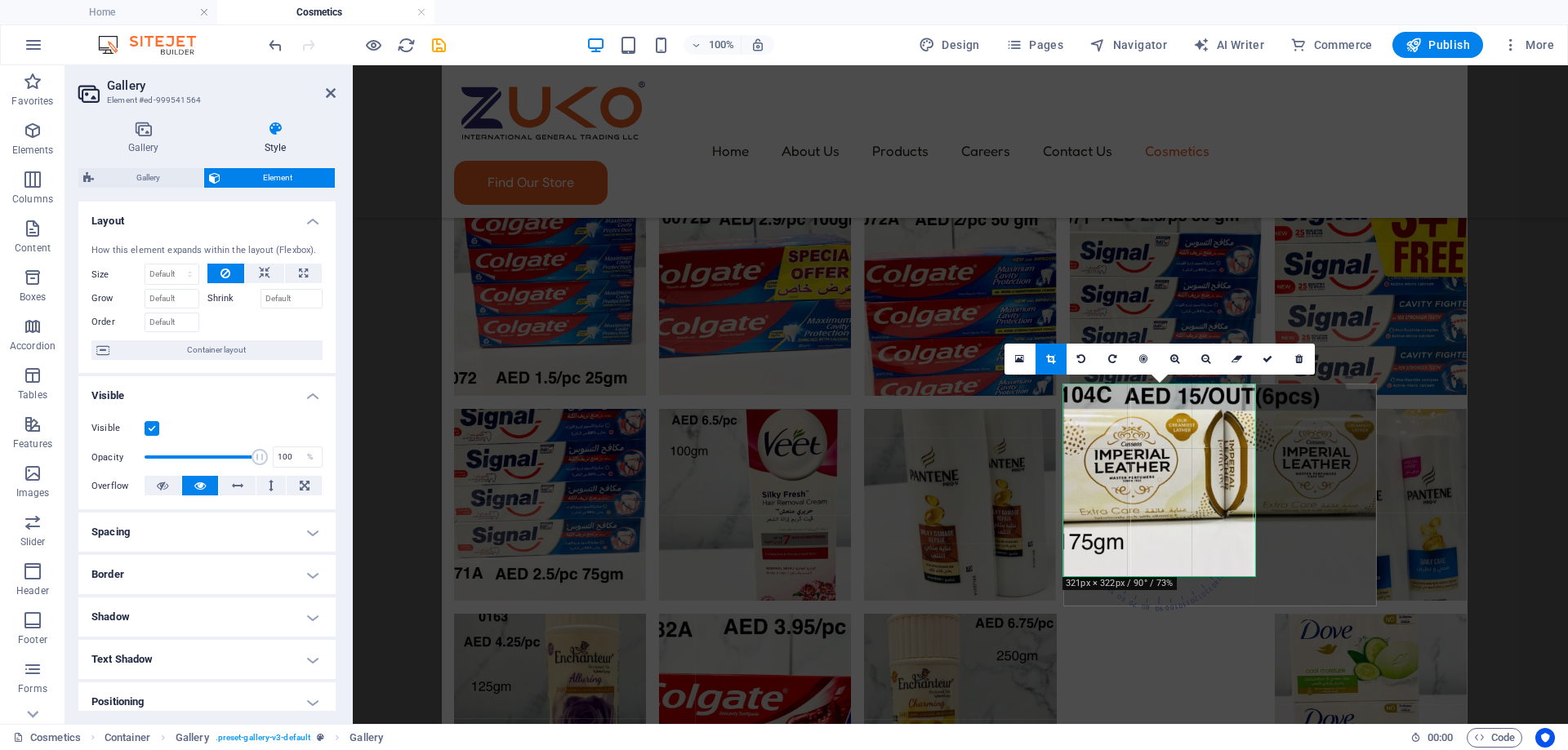
drag, startPoint x: 1166, startPoint y: 468, endPoint x: 1182, endPoint y: 477, distance: 18.4
click at [1182, 477] on div at bounding box center [1219, 495] width 313 height 222
click at [1266, 364] on link at bounding box center [1268, 359] width 31 height 31
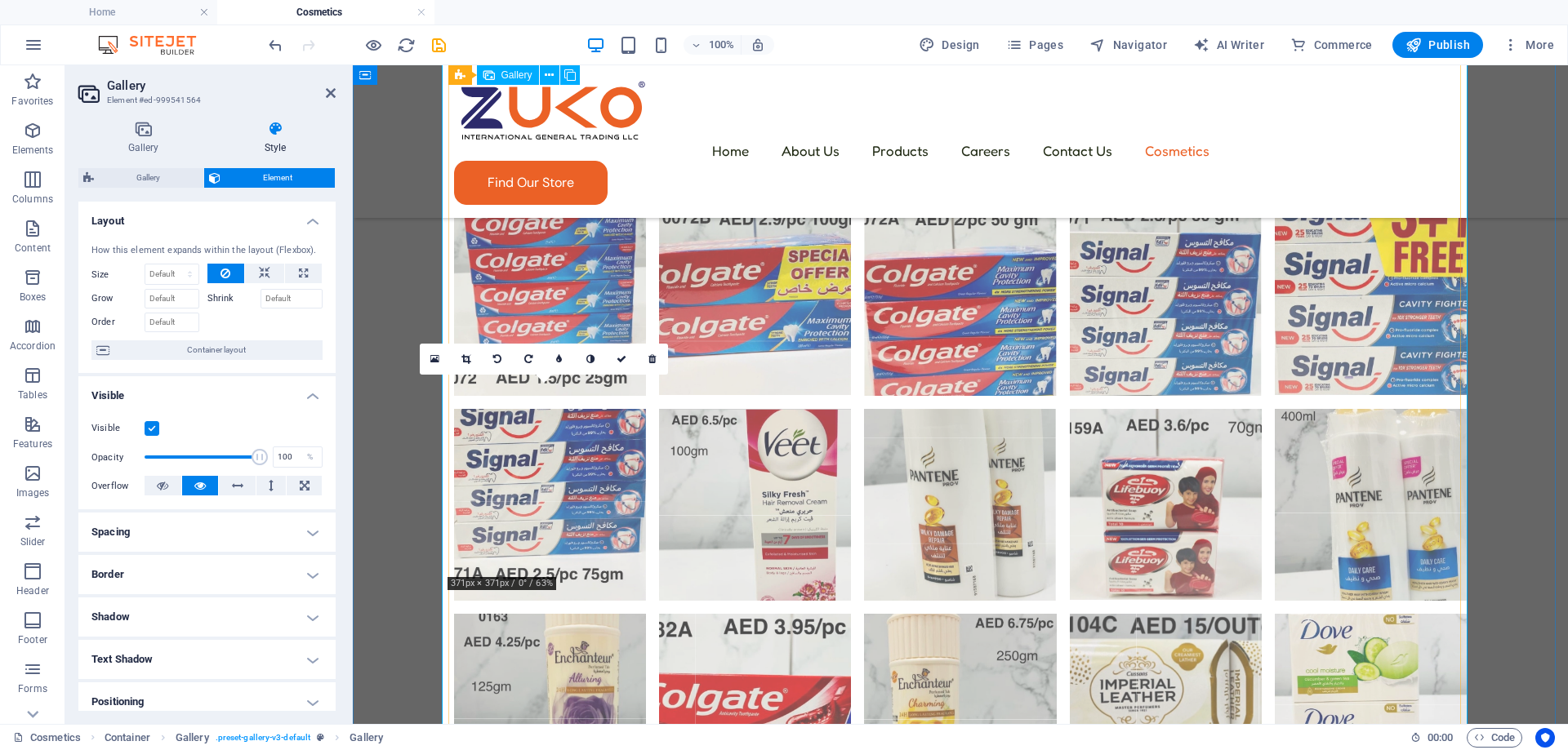
scroll to position [1050, 0]
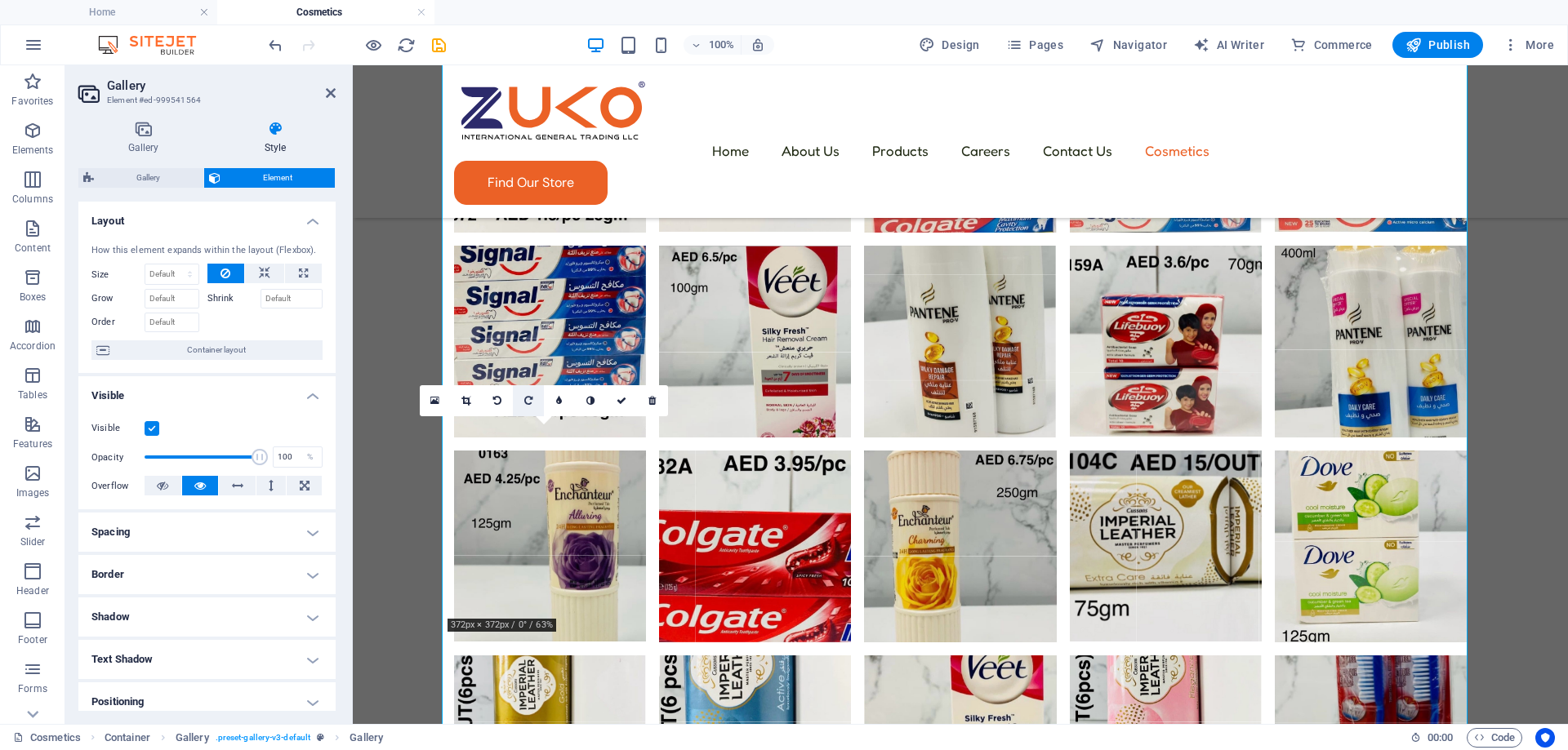
drag, startPoint x: 35, startPoint y: 381, endPoint x: 530, endPoint y: 402, distance: 495.4
click at [530, 402] on icon at bounding box center [528, 401] width 8 height 10
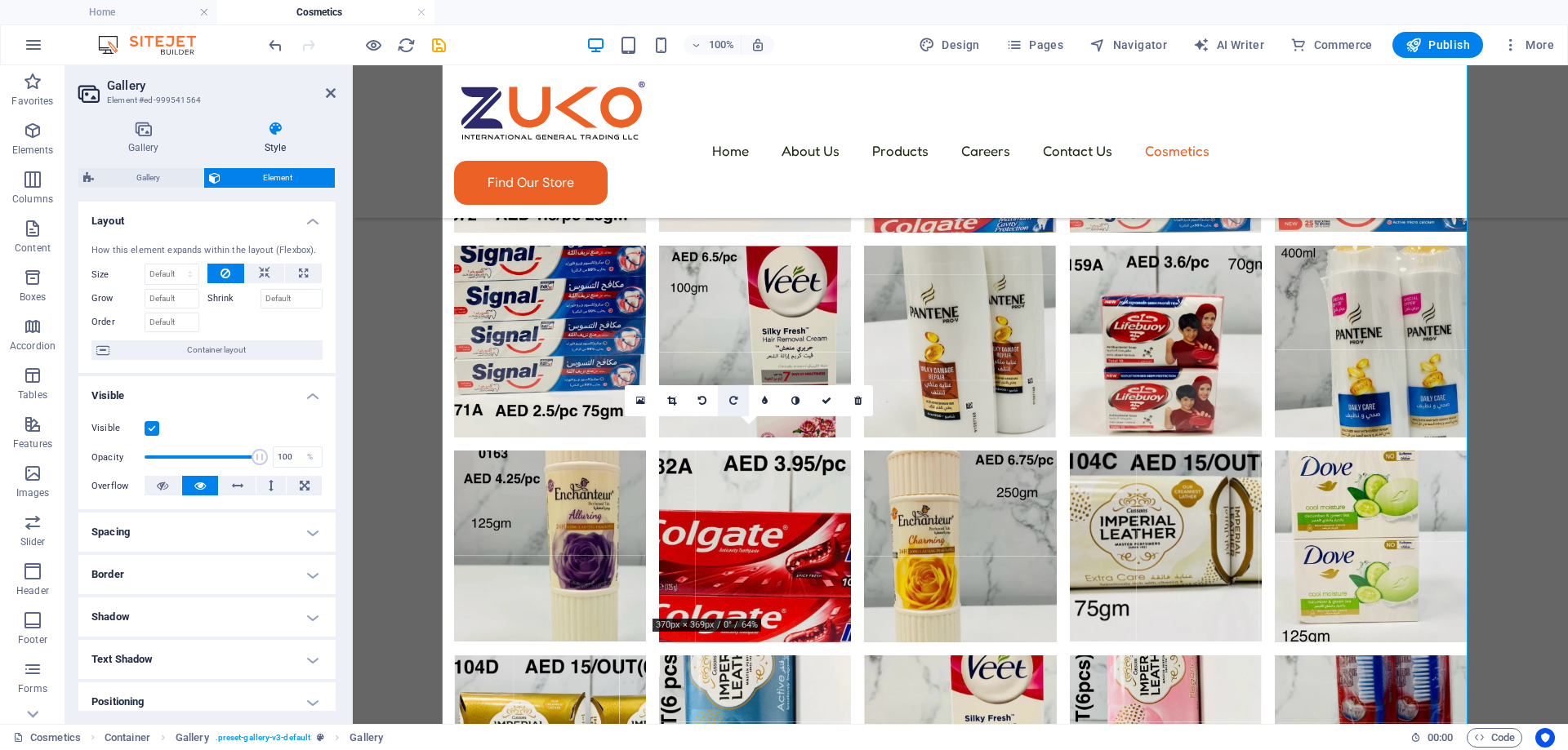
click at [728, 394] on link at bounding box center [733, 401] width 31 height 31
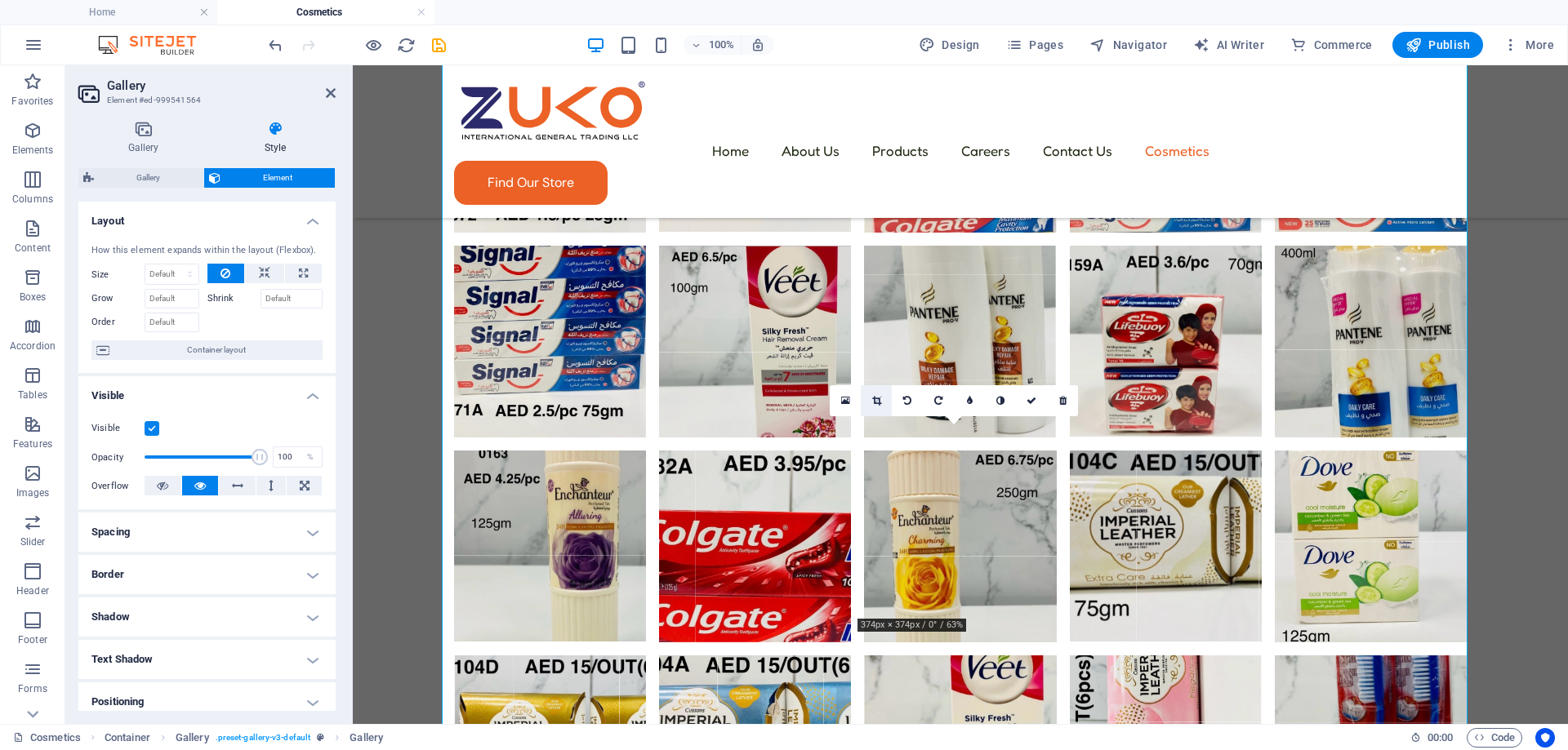
click at [878, 406] on link at bounding box center [876, 401] width 31 height 31
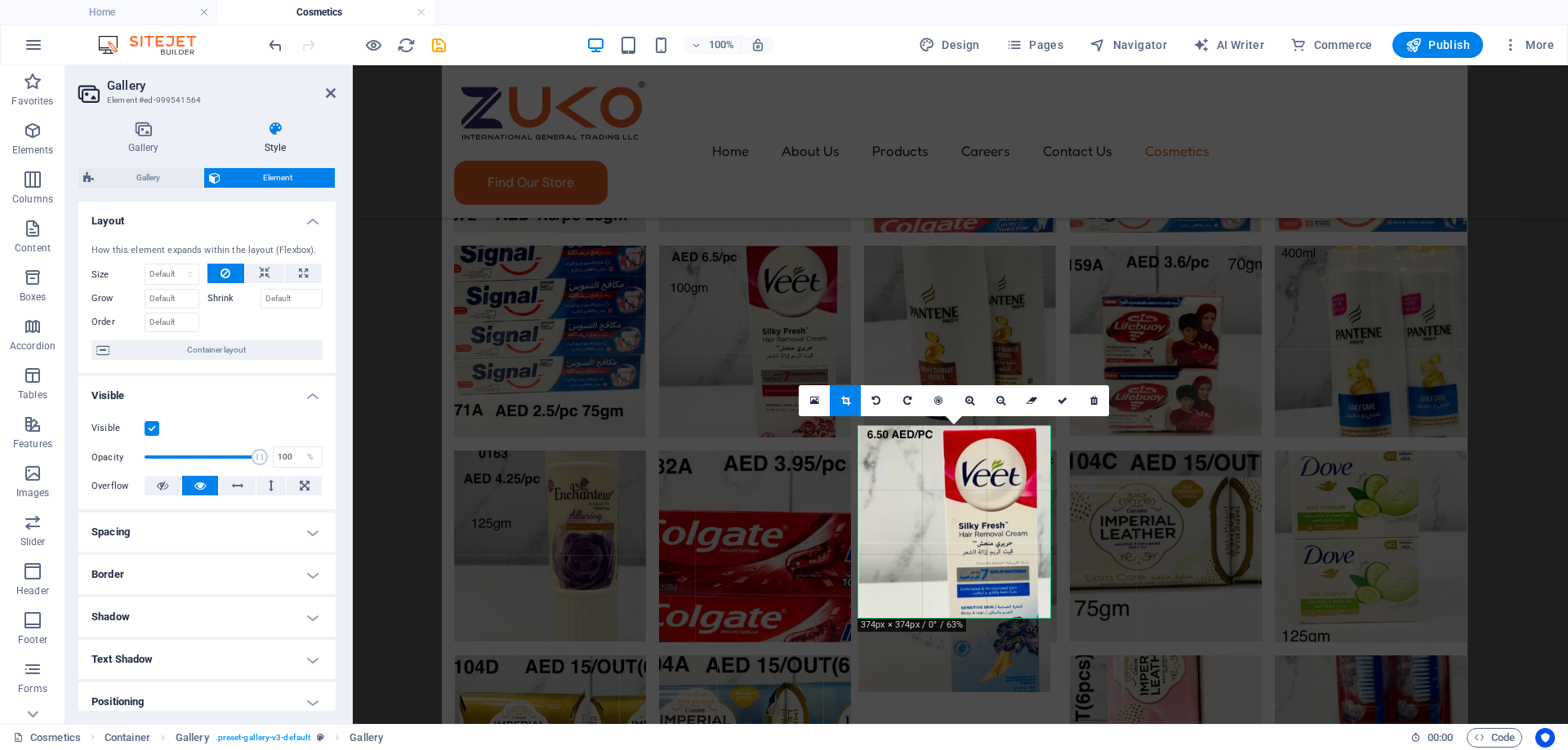
drag, startPoint x: 954, startPoint y: 532, endPoint x: 956, endPoint y: 574, distance: 42.0
click at [956, 574] on div at bounding box center [954, 558] width 192 height 266
click at [1060, 411] on link at bounding box center [1062, 401] width 31 height 31
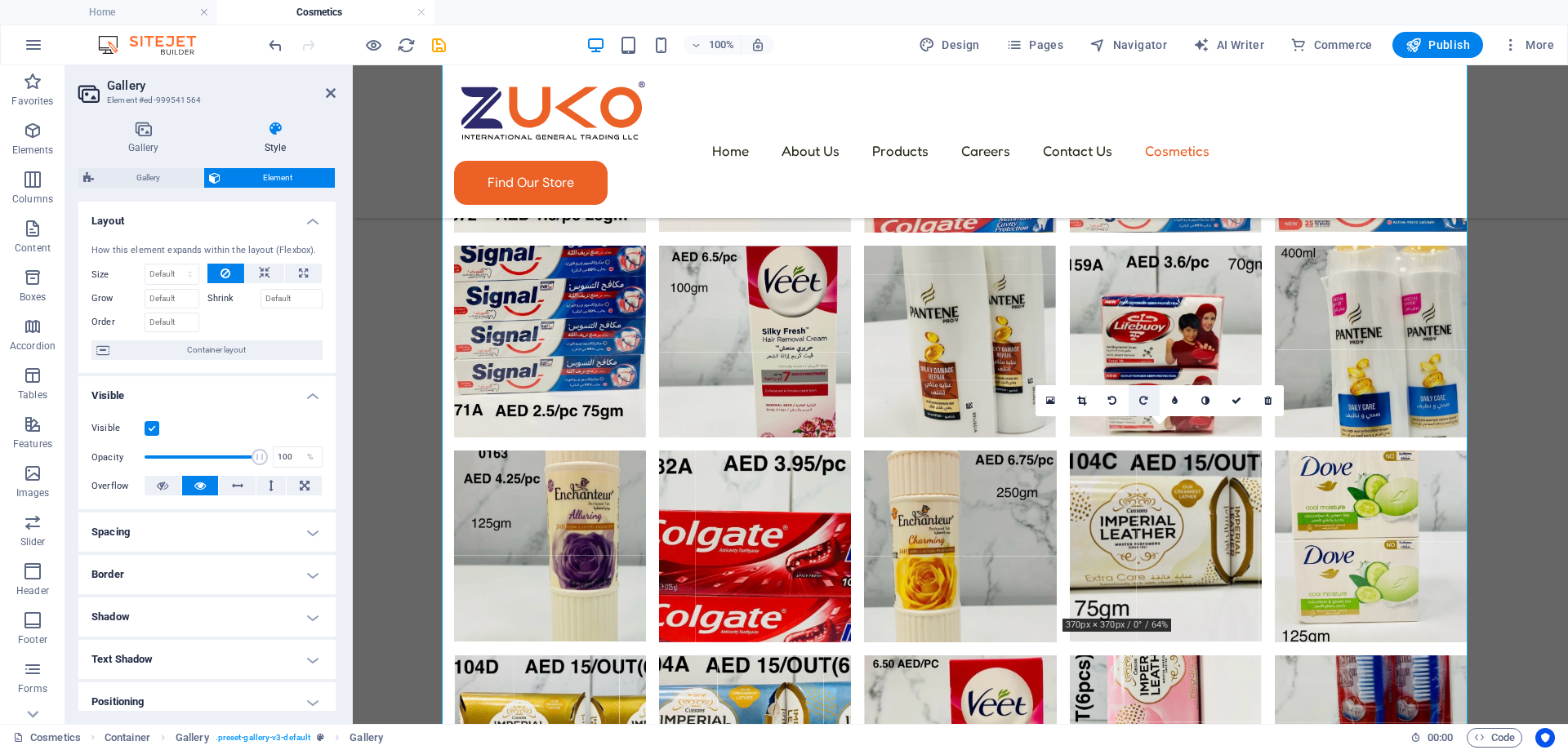
click at [1136, 399] on link at bounding box center [1144, 401] width 31 height 31
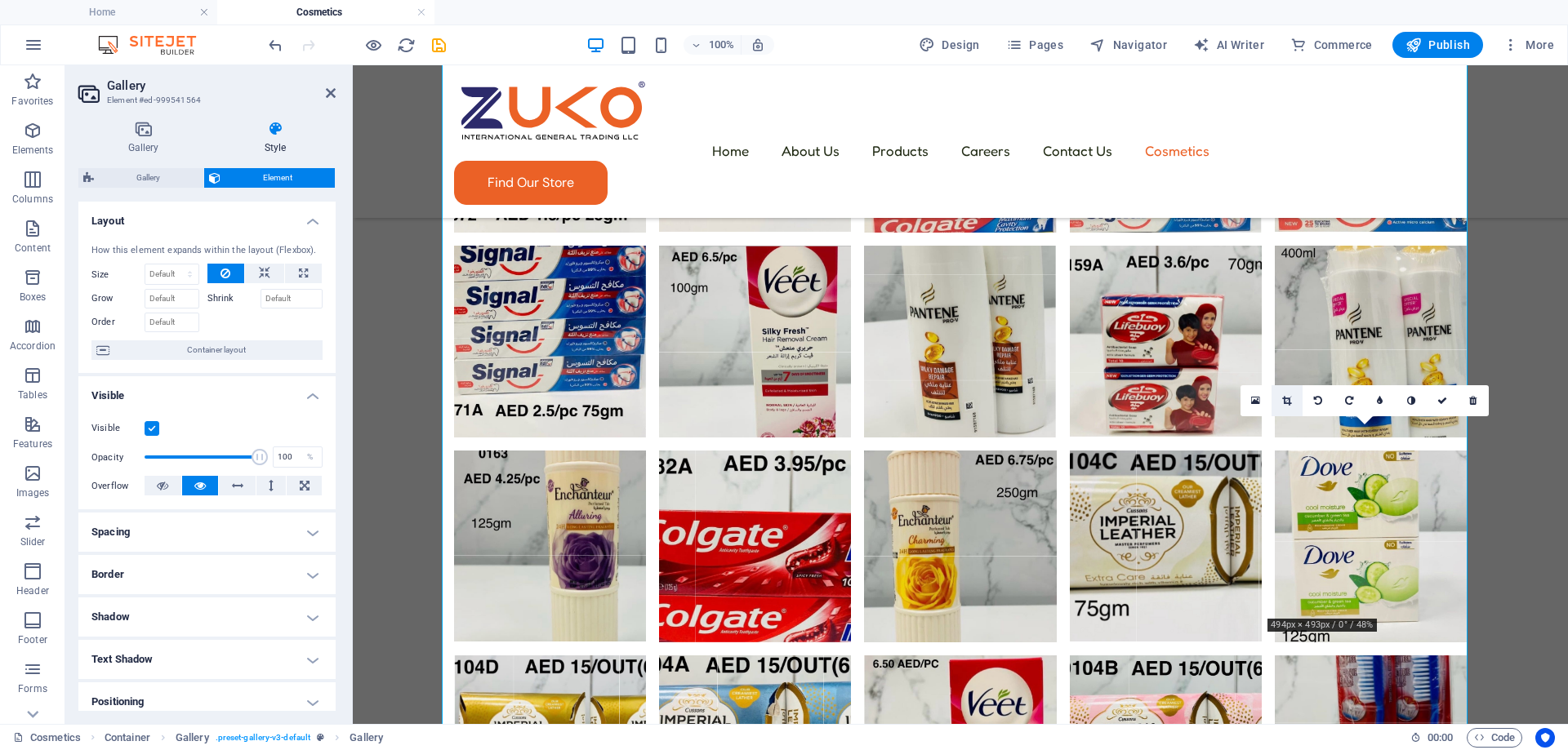
click at [1293, 405] on link at bounding box center [1287, 401] width 31 height 31
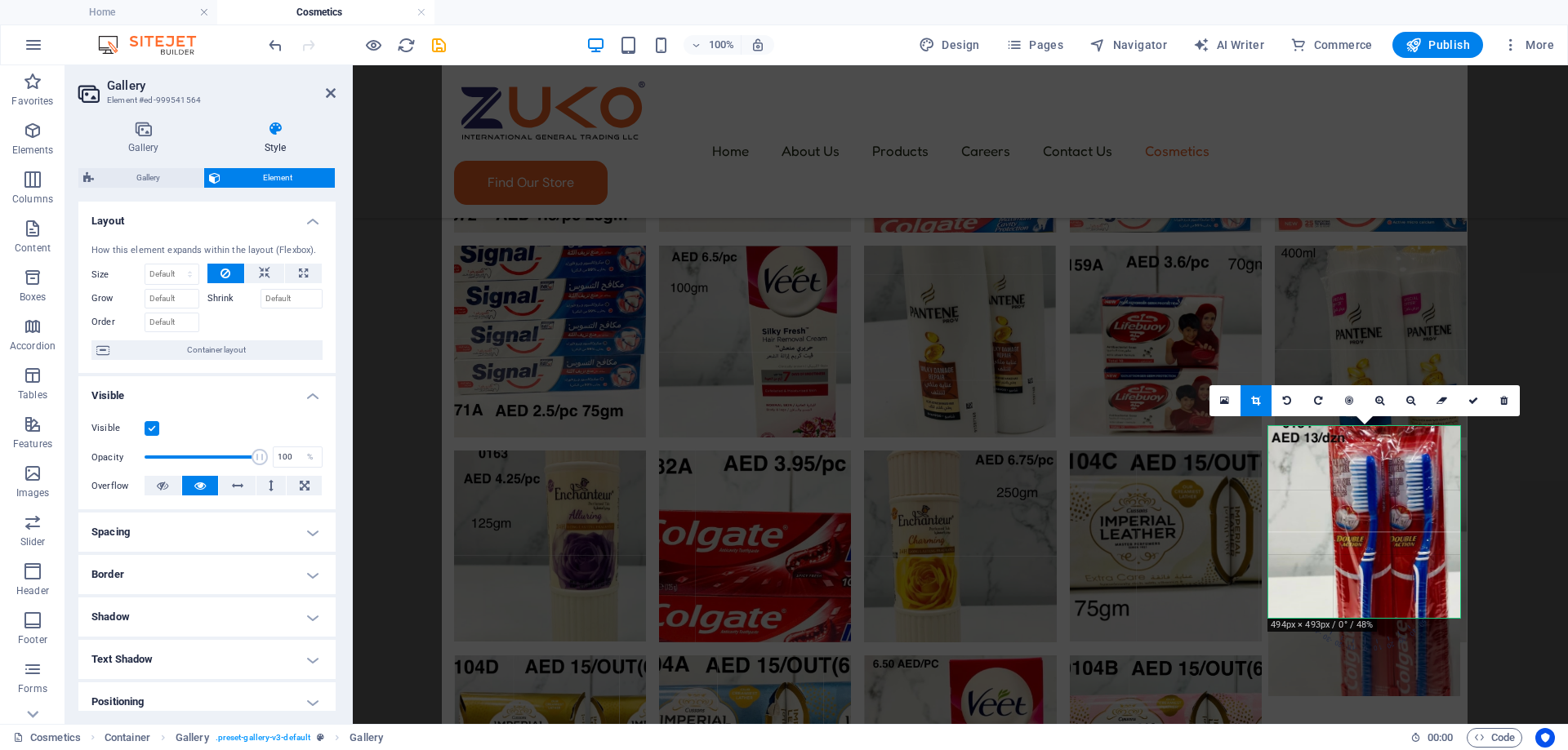
drag, startPoint x: 1351, startPoint y: 519, endPoint x: 1353, endPoint y: 540, distance: 21.1
click at [1353, 540] on div at bounding box center [1364, 561] width 192 height 270
click at [1469, 417] on div at bounding box center [1364, 561] width 224 height 302
drag, startPoint x: 1474, startPoint y: 411, endPoint x: 1115, endPoint y: 354, distance: 363.5
click at [1474, 411] on link at bounding box center [1473, 401] width 31 height 31
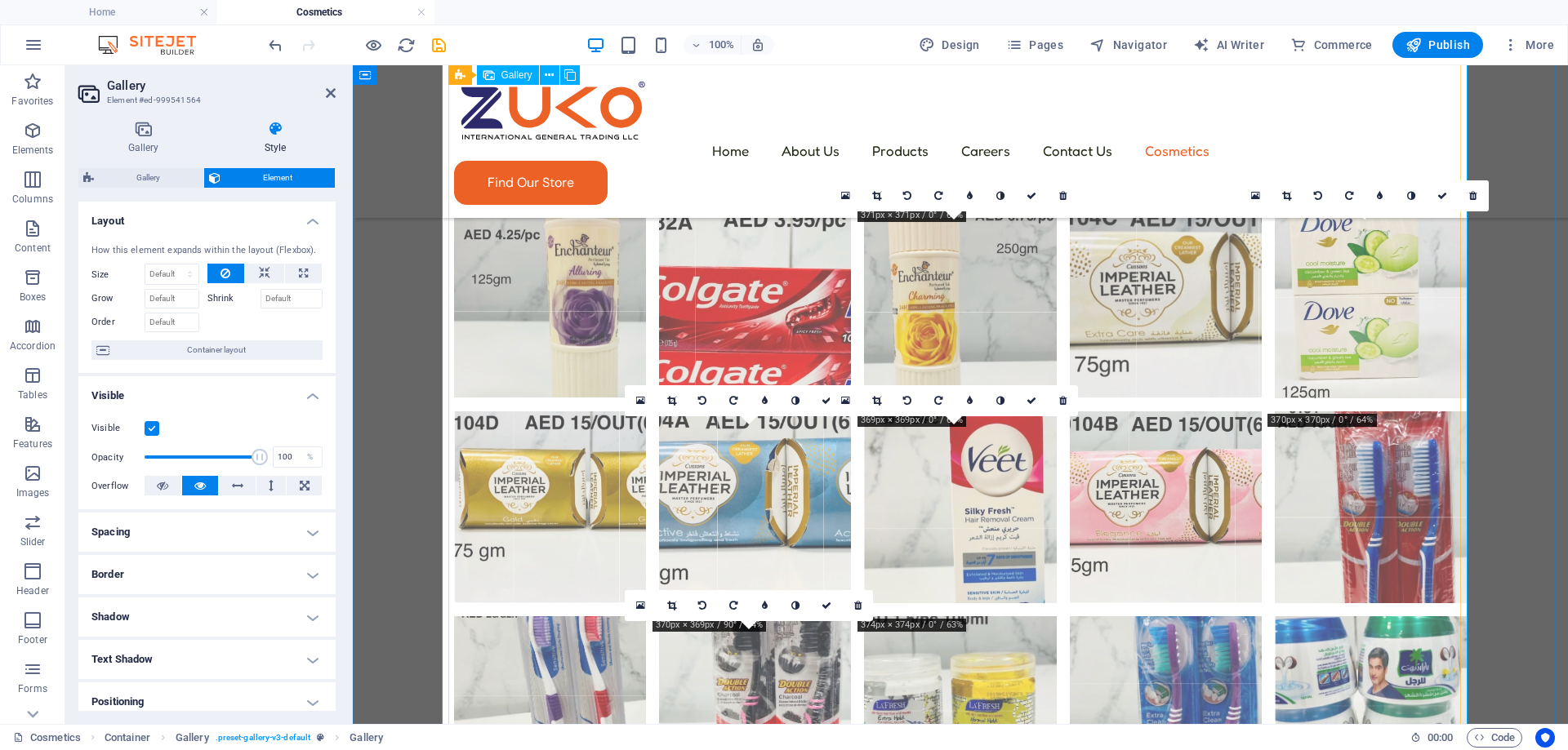
scroll to position [1294, 0]
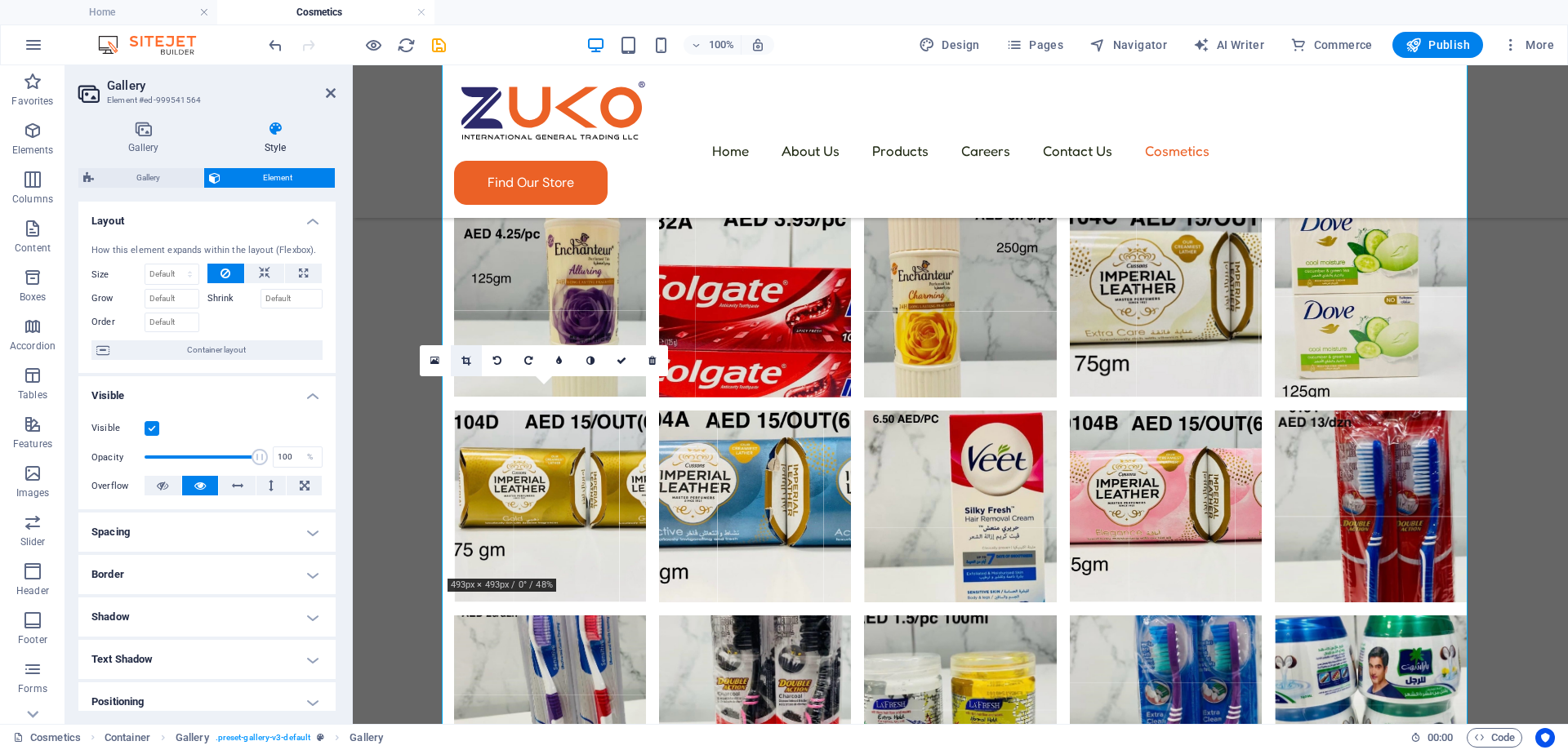
click at [457, 361] on link at bounding box center [466, 361] width 31 height 31
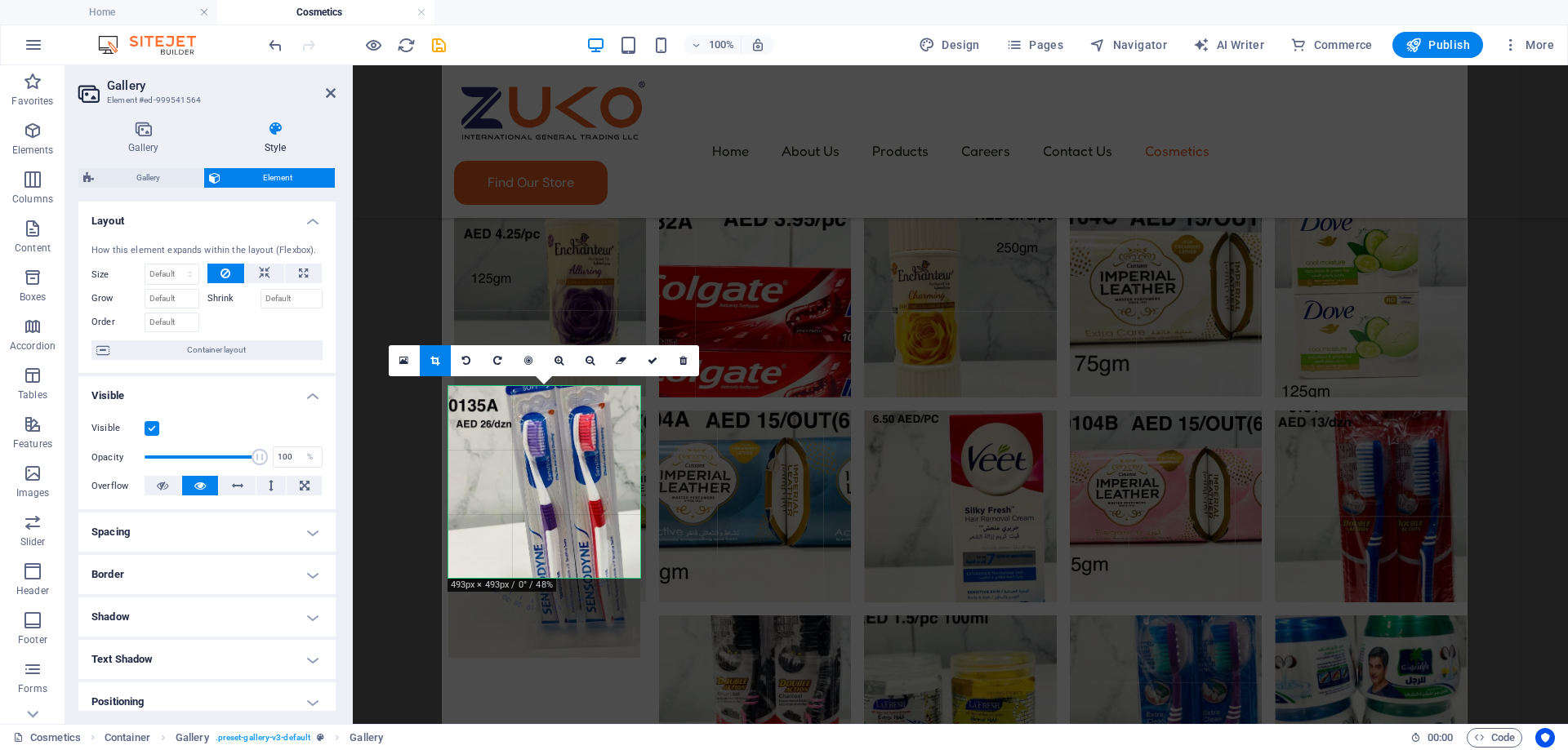
drag, startPoint x: 540, startPoint y: 469, endPoint x: 540, endPoint y: 503, distance: 34.0
click at [540, 503] on div at bounding box center [544, 522] width 192 height 272
click at [647, 373] on link at bounding box center [653, 361] width 31 height 31
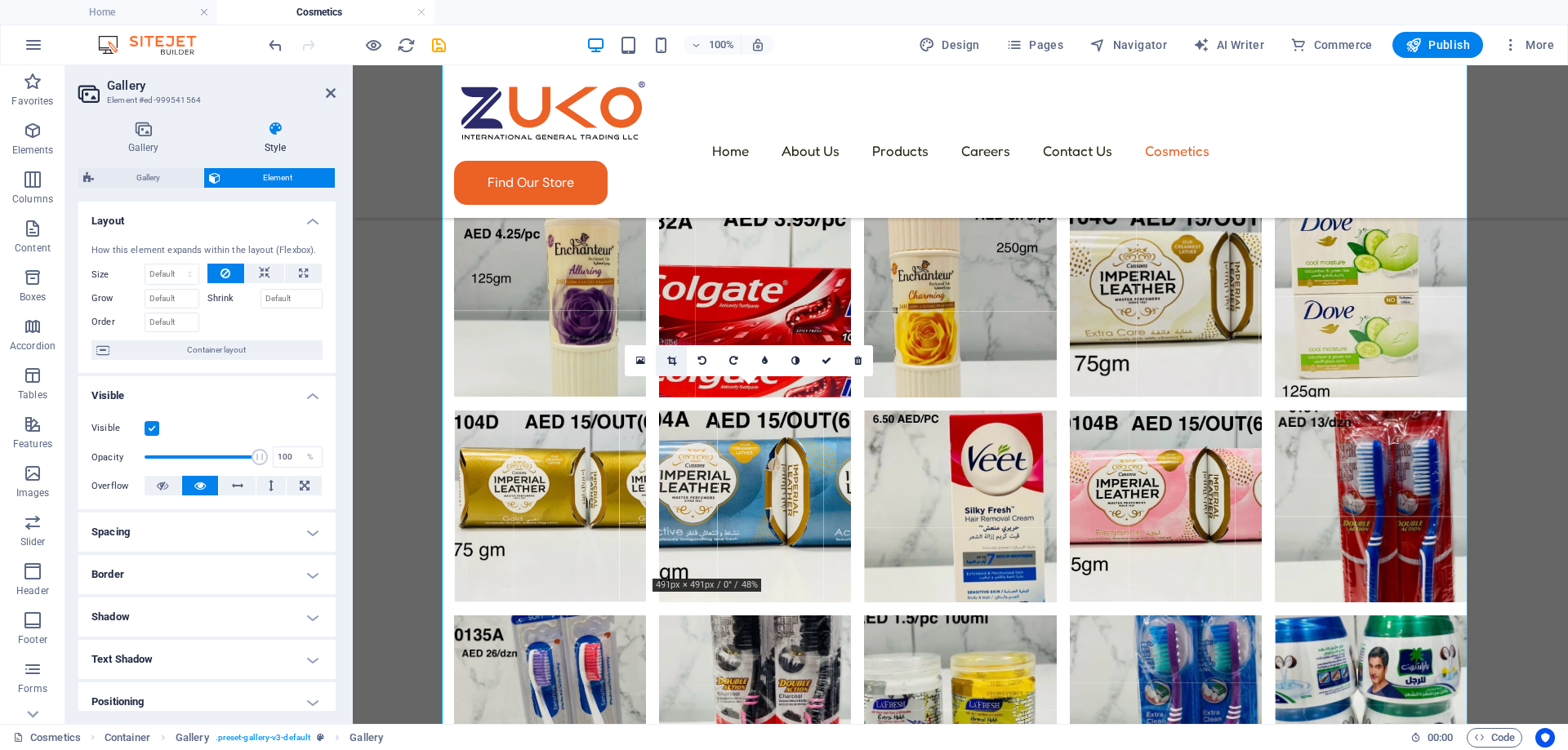
click at [678, 361] on link at bounding box center [671, 361] width 31 height 31
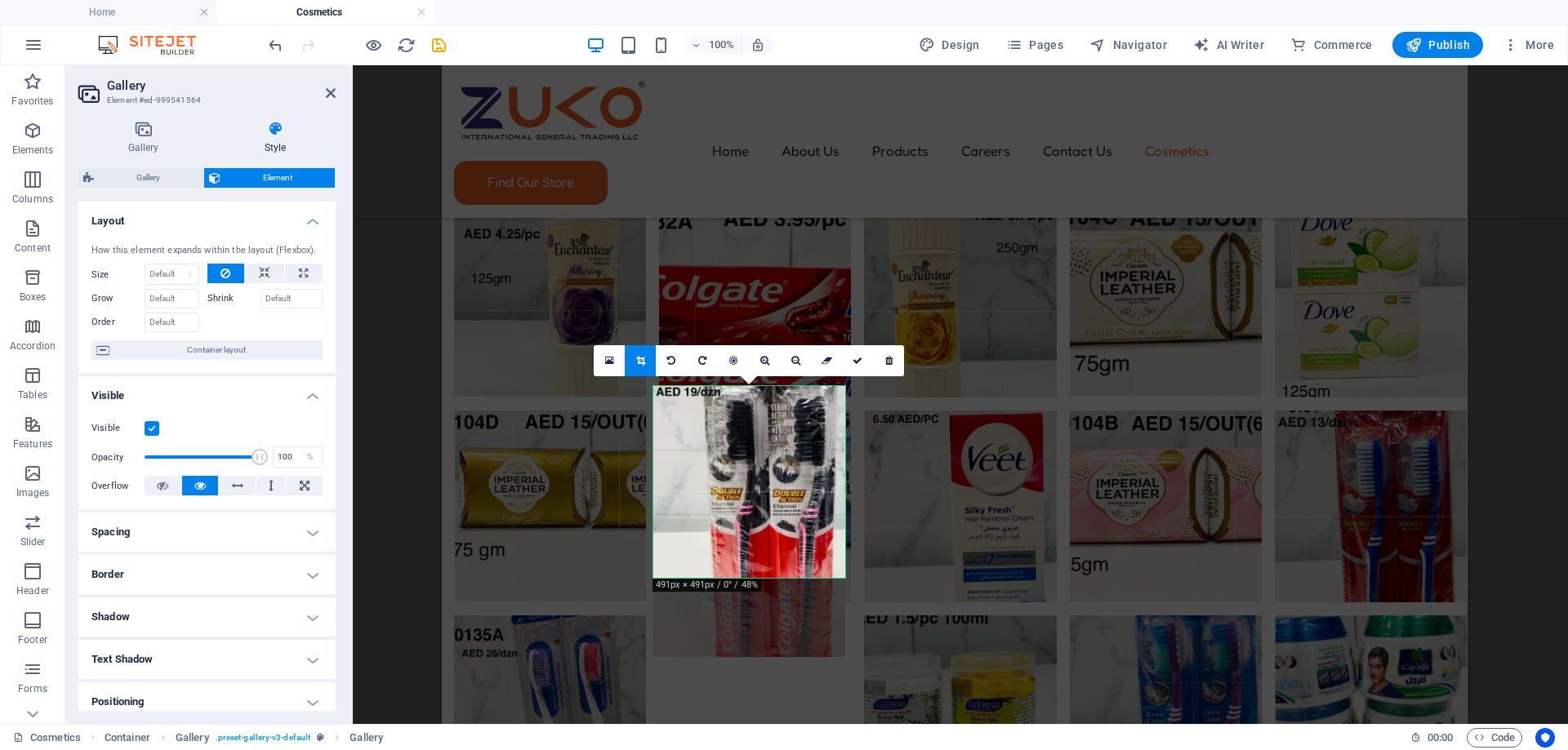
drag, startPoint x: 827, startPoint y: 493, endPoint x: 827, endPoint y: 528, distance: 35.0
click at [827, 528] on div at bounding box center [749, 521] width 192 height 271
click at [855, 375] on link at bounding box center [857, 361] width 31 height 31
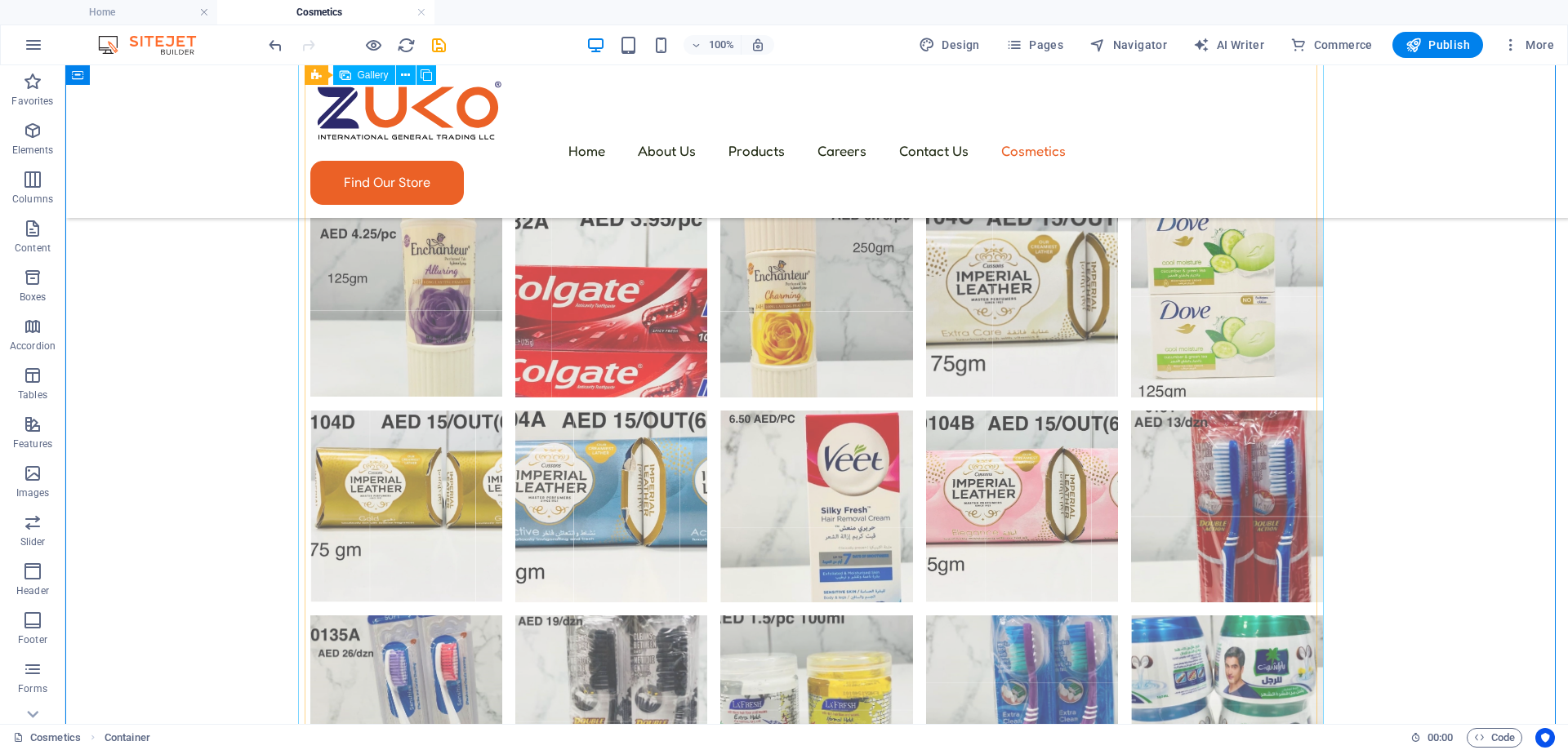
click at [789, 615] on li at bounding box center [816, 711] width 192 height 193
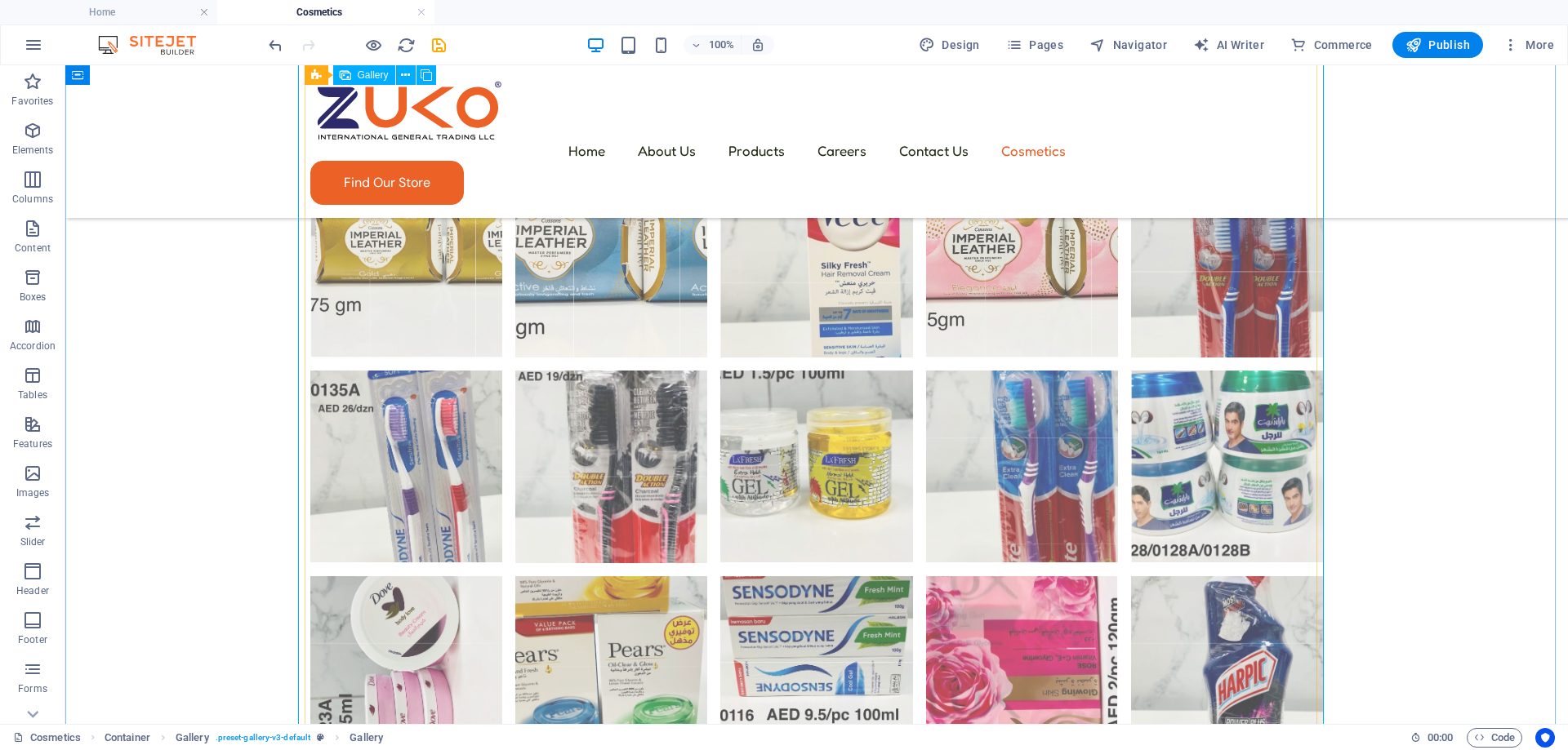
scroll to position [1376, 0]
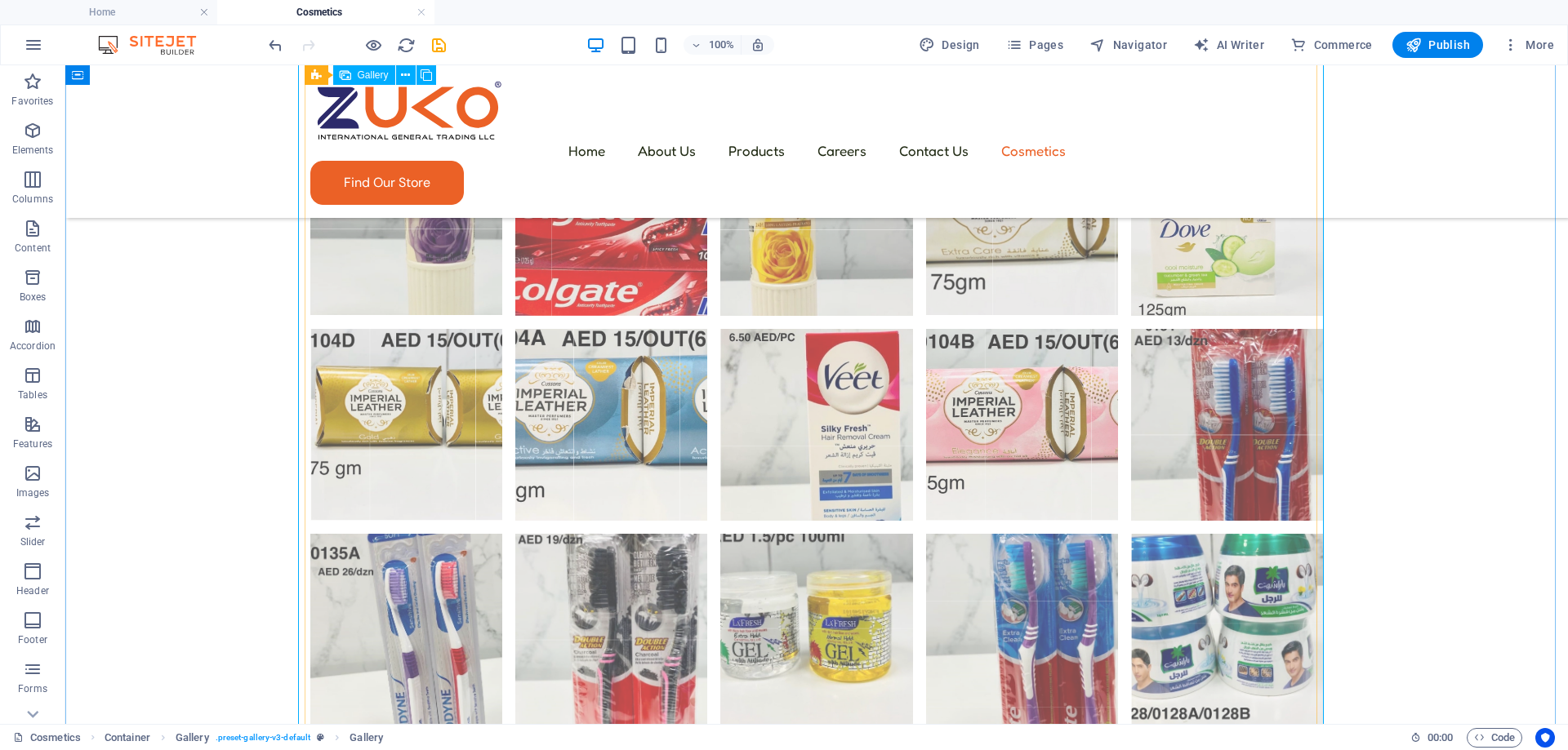
click at [841, 534] on li at bounding box center [816, 631] width 192 height 193
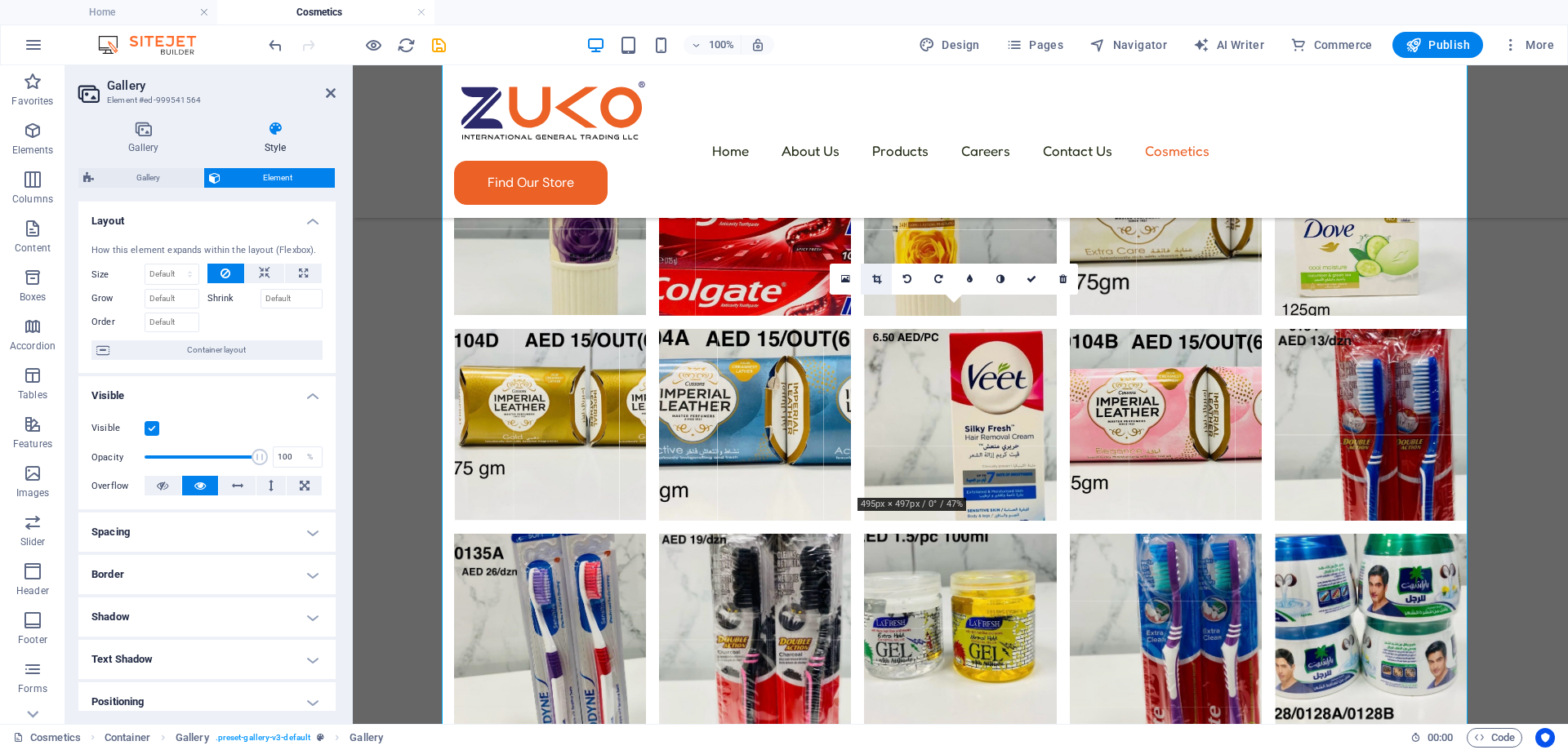
click at [876, 268] on link at bounding box center [876, 279] width 31 height 31
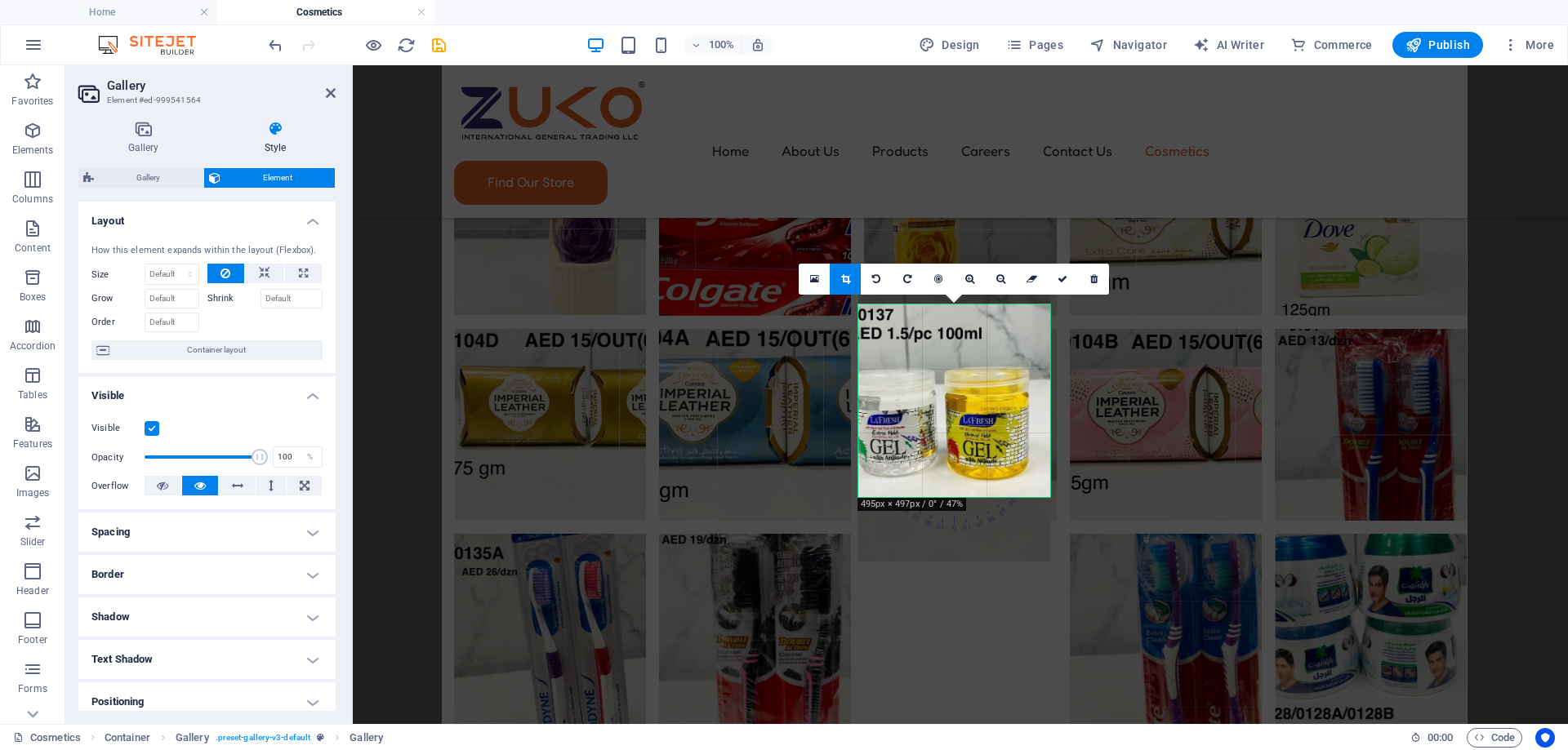
drag, startPoint x: 954, startPoint y: 379, endPoint x: 956, endPoint y: 403, distance: 24.1
click at [956, 403] on div at bounding box center [954, 426] width 192 height 269
click at [1065, 280] on icon at bounding box center [1062, 278] width 10 height 10
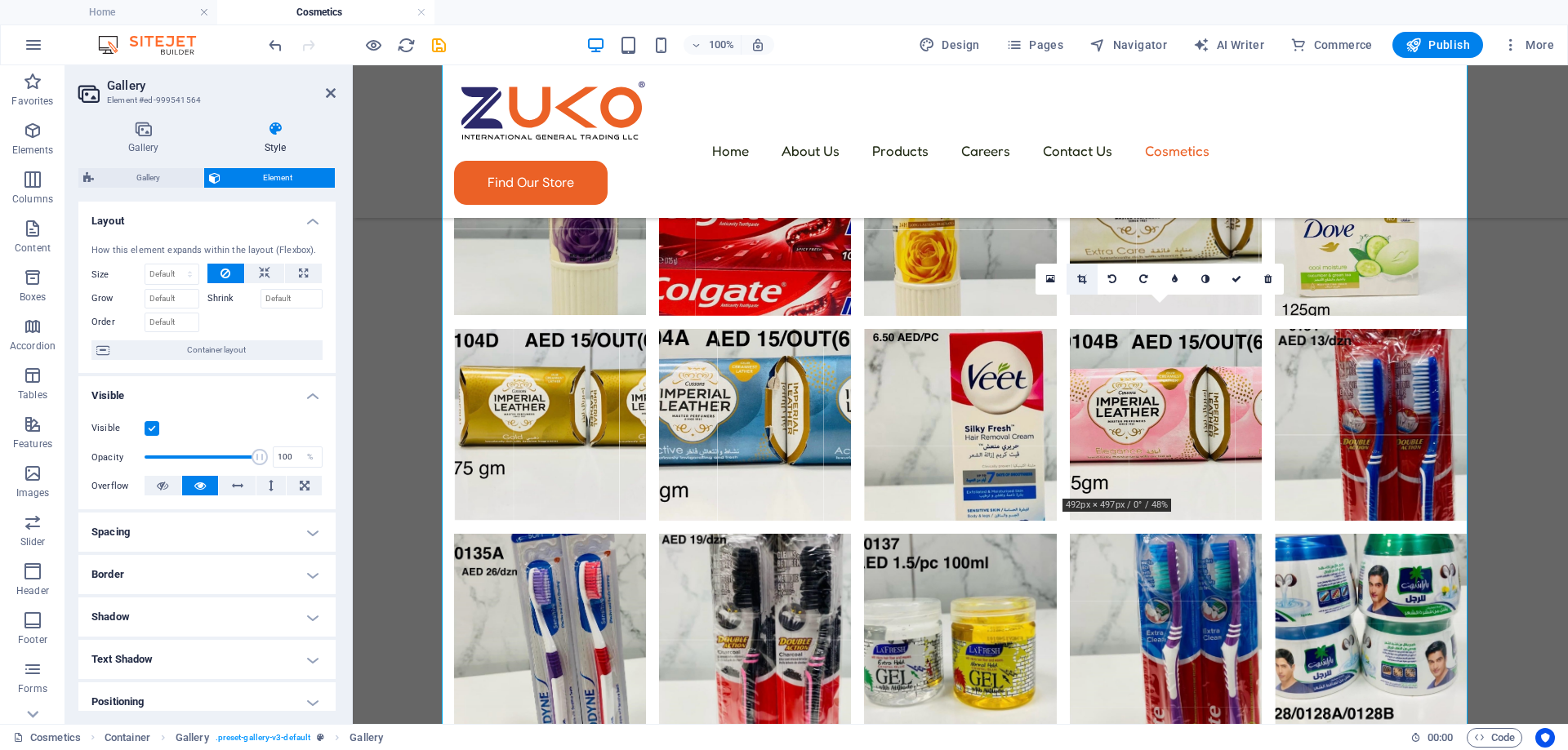
click at [1088, 284] on link at bounding box center [1082, 279] width 31 height 31
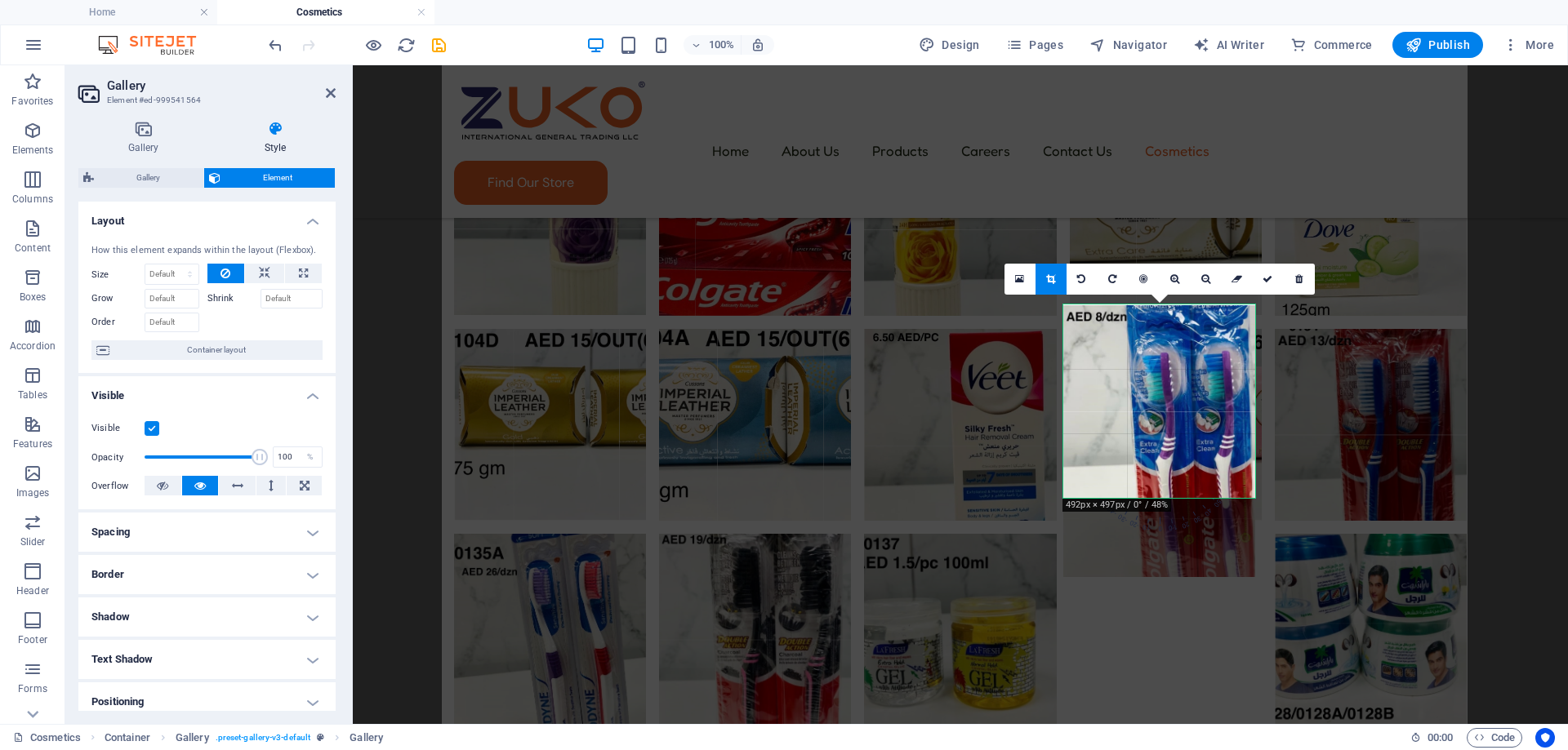
drag, startPoint x: 1168, startPoint y: 371, endPoint x: 1171, endPoint y: 411, distance: 40.1
click at [1171, 411] on div at bounding box center [1159, 440] width 192 height 272
click at [1265, 284] on icon at bounding box center [1267, 278] width 10 height 10
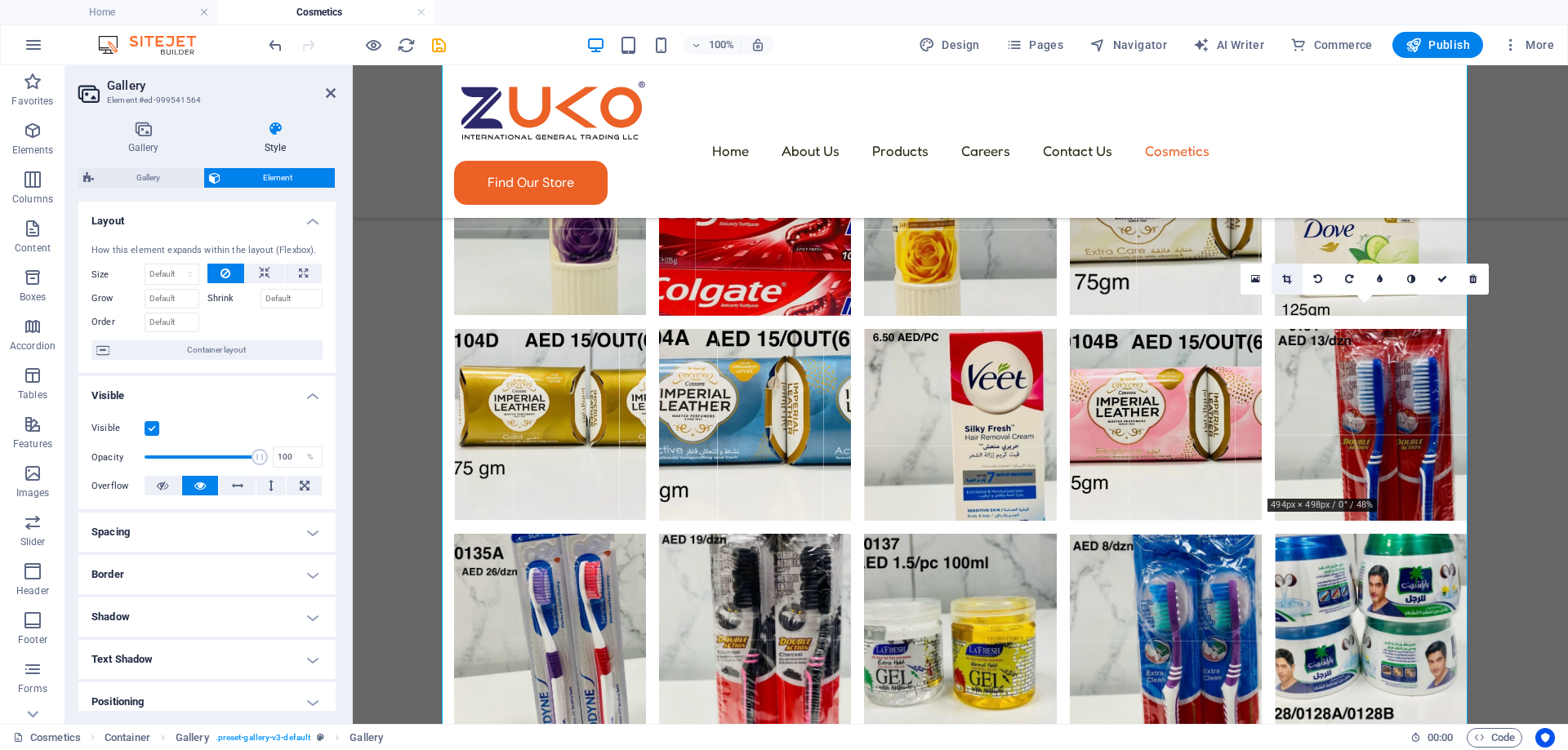
click at [1287, 280] on icon at bounding box center [1287, 278] width 9 height 10
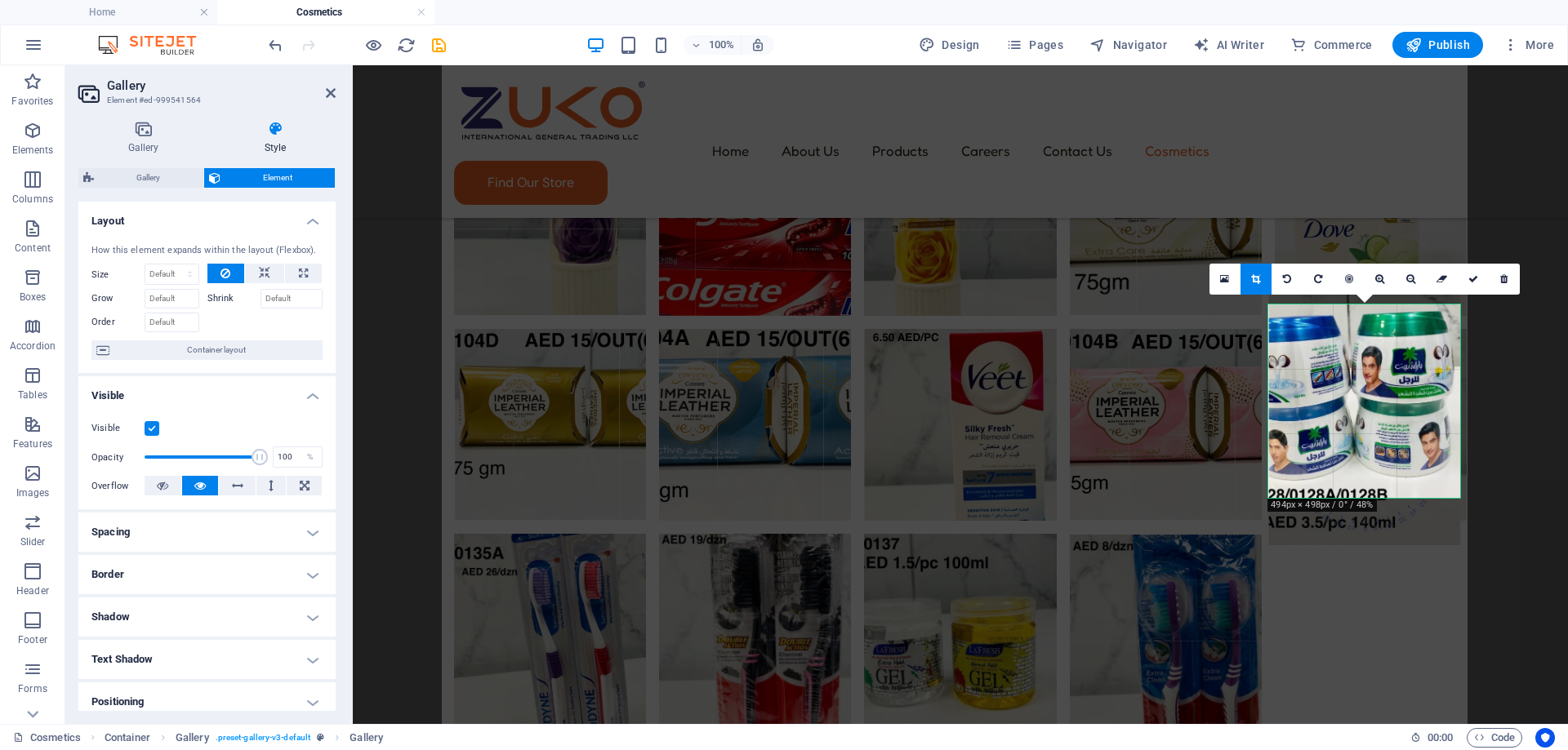
drag, startPoint x: 1330, startPoint y: 378, endPoint x: 1331, endPoint y: 386, distance: 8.1
click at [1331, 386] on div at bounding box center [1364, 411] width 192 height 268
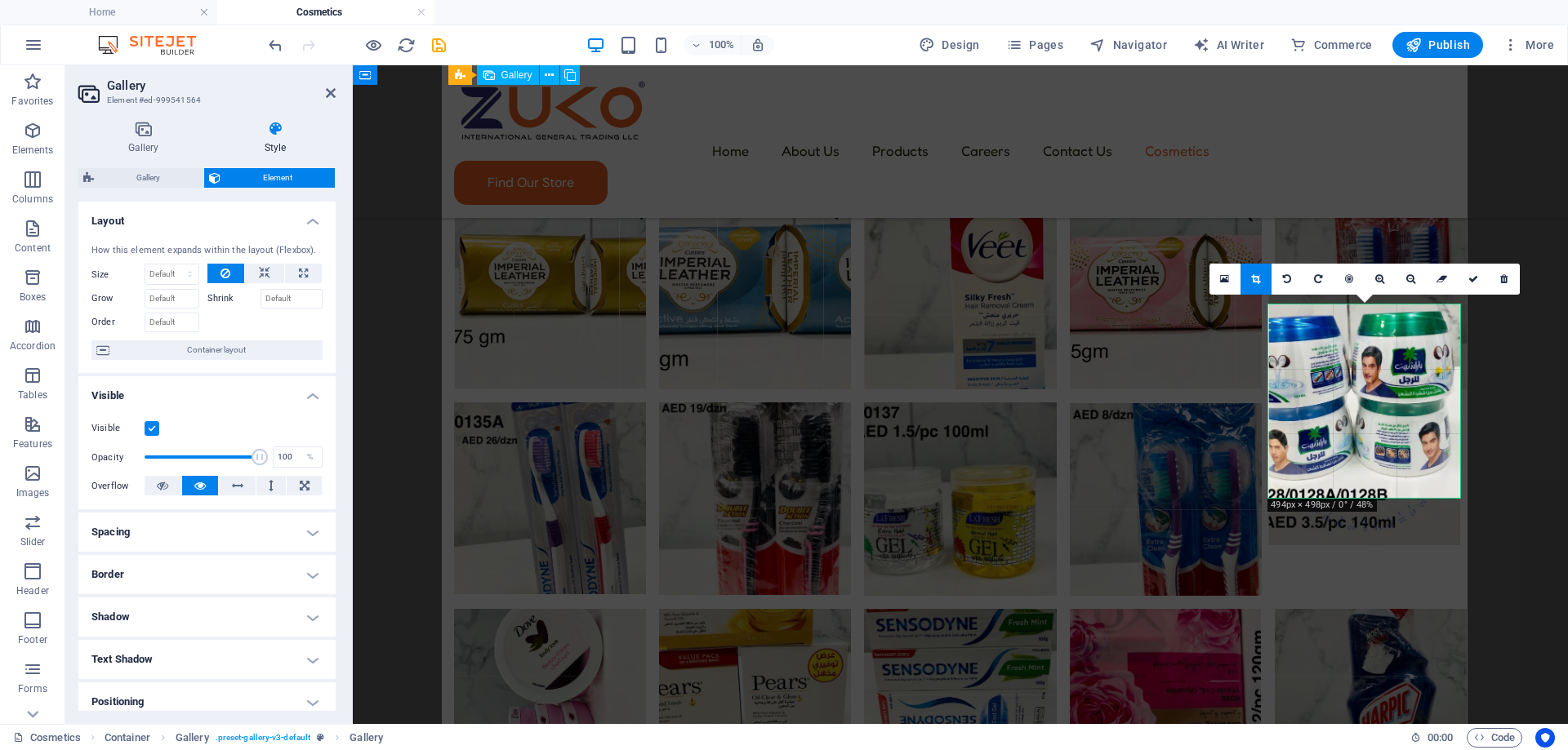
scroll to position [1540, 0]
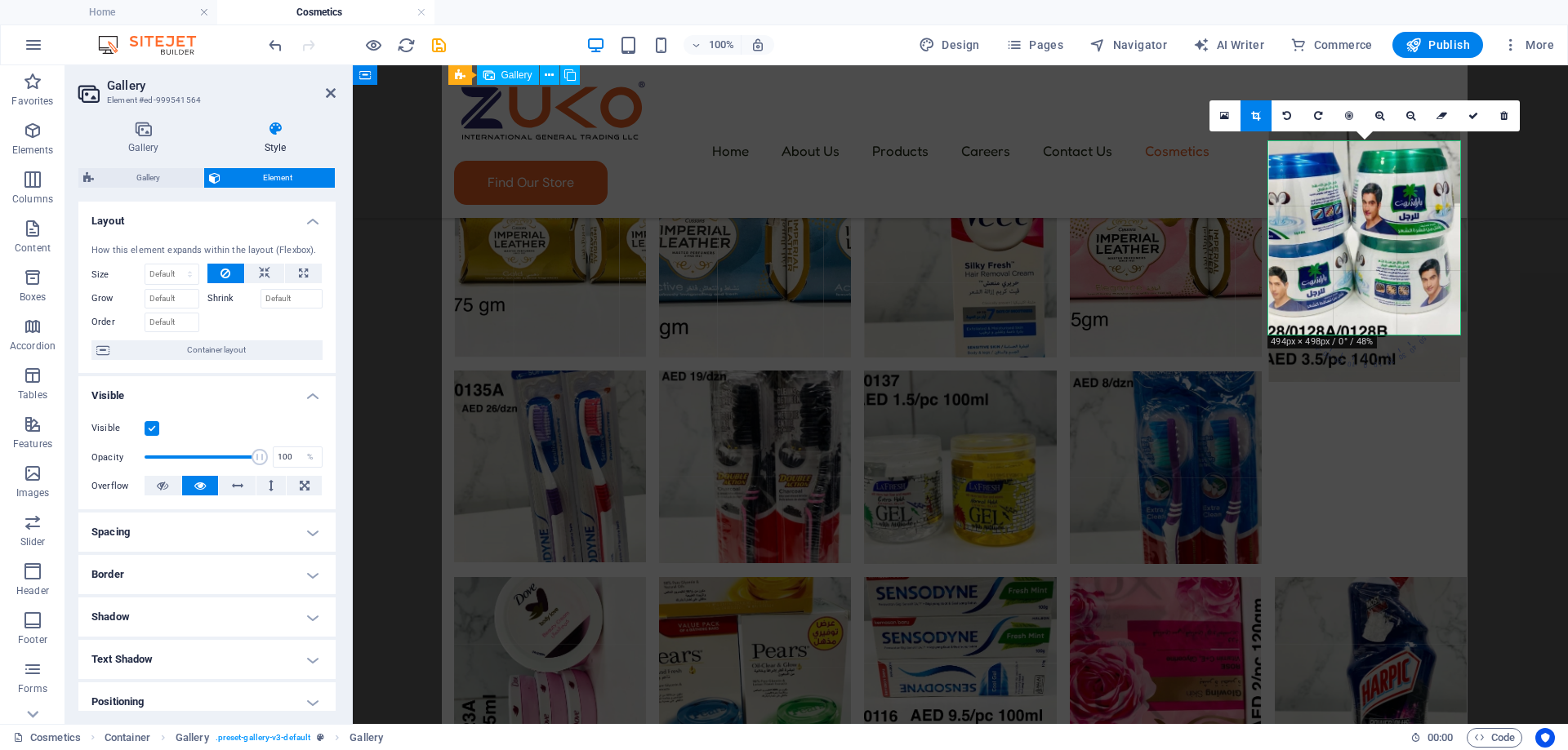
click at [1478, 114] on link at bounding box center [1473, 116] width 31 height 31
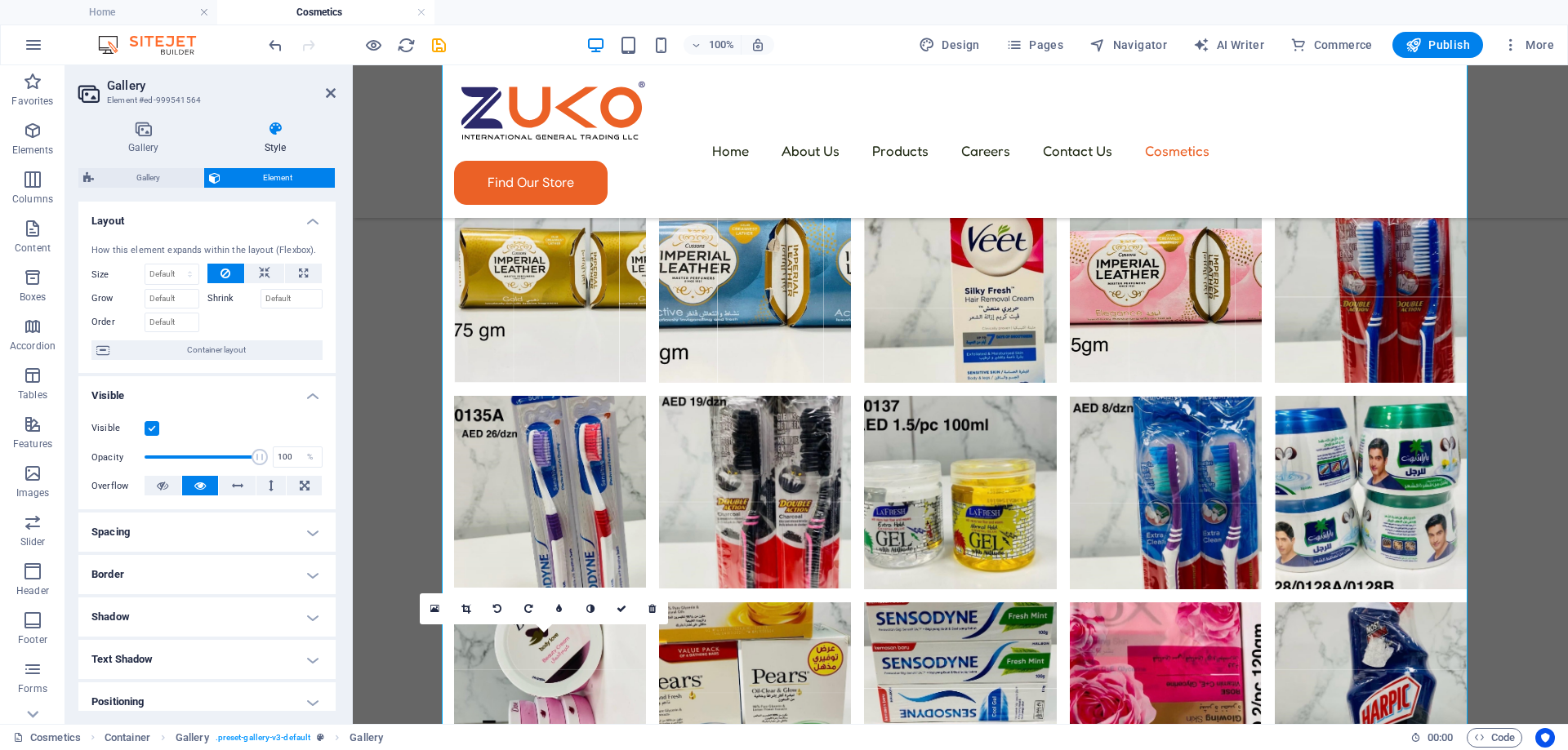
scroll to position [1458, 0]
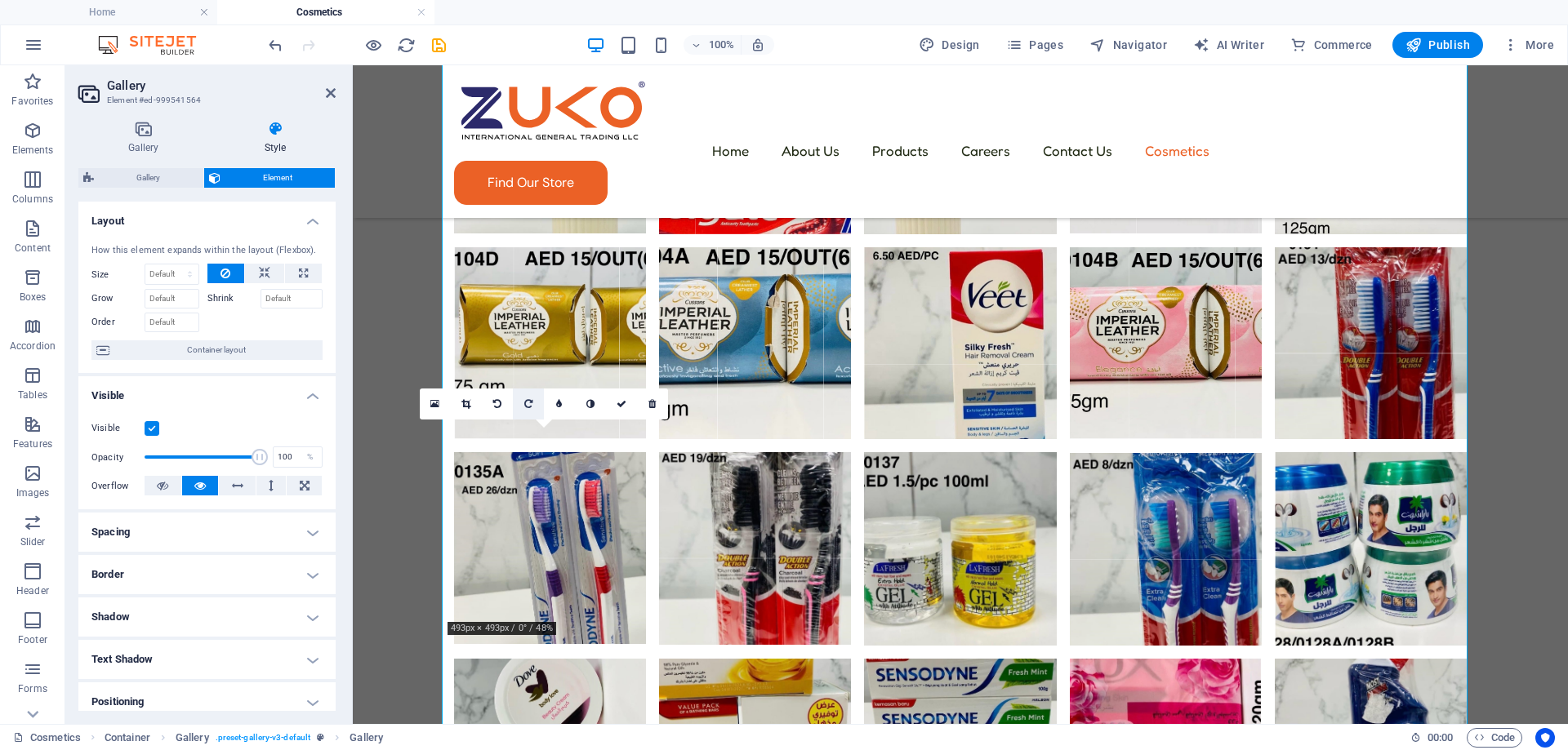
click at [524, 404] on icon at bounding box center [528, 403] width 8 height 10
click at [475, 405] on link at bounding box center [466, 404] width 31 height 31
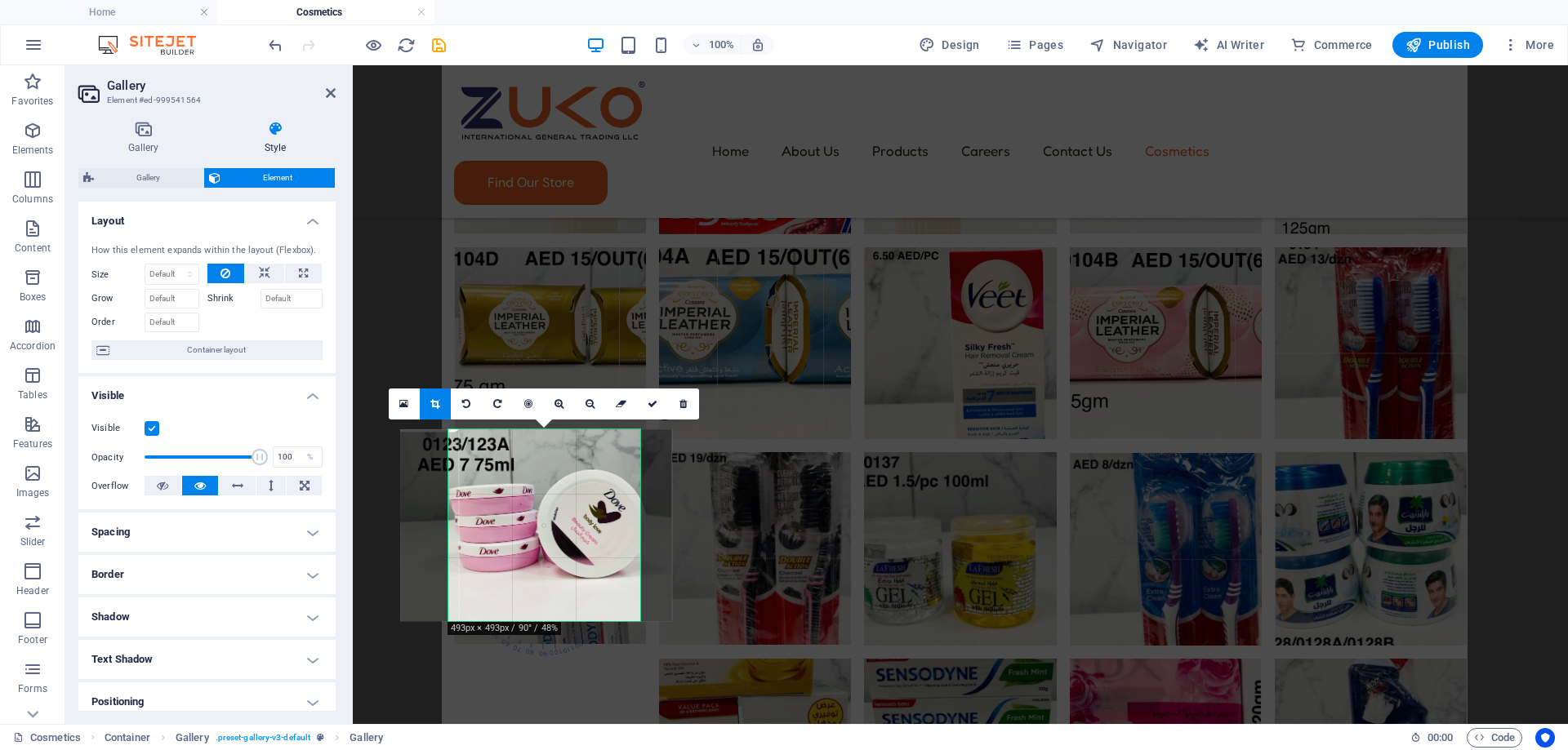
drag, startPoint x: 585, startPoint y: 536, endPoint x: 577, endPoint y: 494, distance: 42.8
click at [577, 494] on div at bounding box center [535, 525] width 272 height 192
click at [559, 403] on icon at bounding box center [559, 403] width 9 height 10
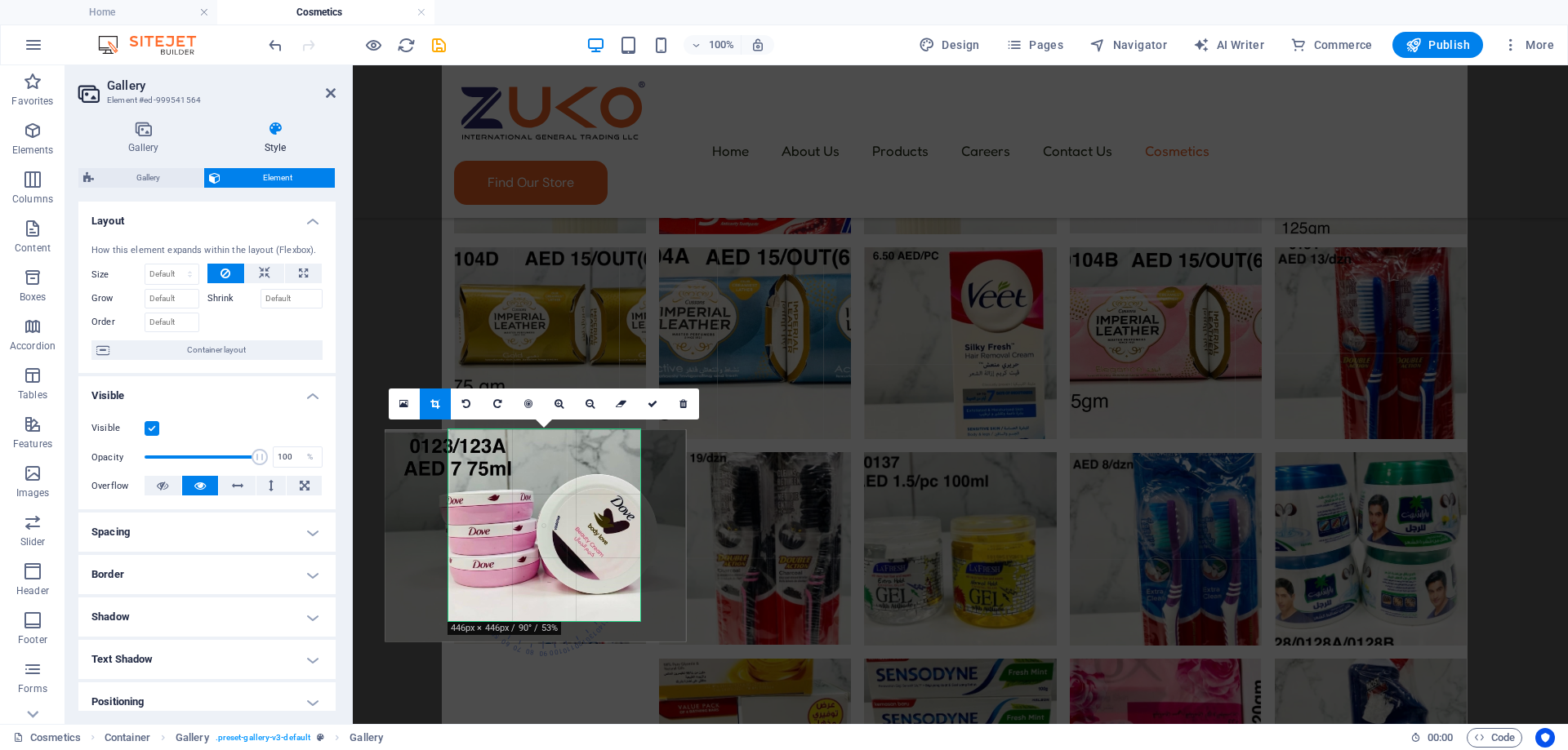
click at [561, 506] on div at bounding box center [536, 536] width 302 height 212
drag, startPoint x: 644, startPoint y: 403, endPoint x: 290, endPoint y: 338, distance: 359.9
click at [644, 403] on link at bounding box center [653, 404] width 31 height 31
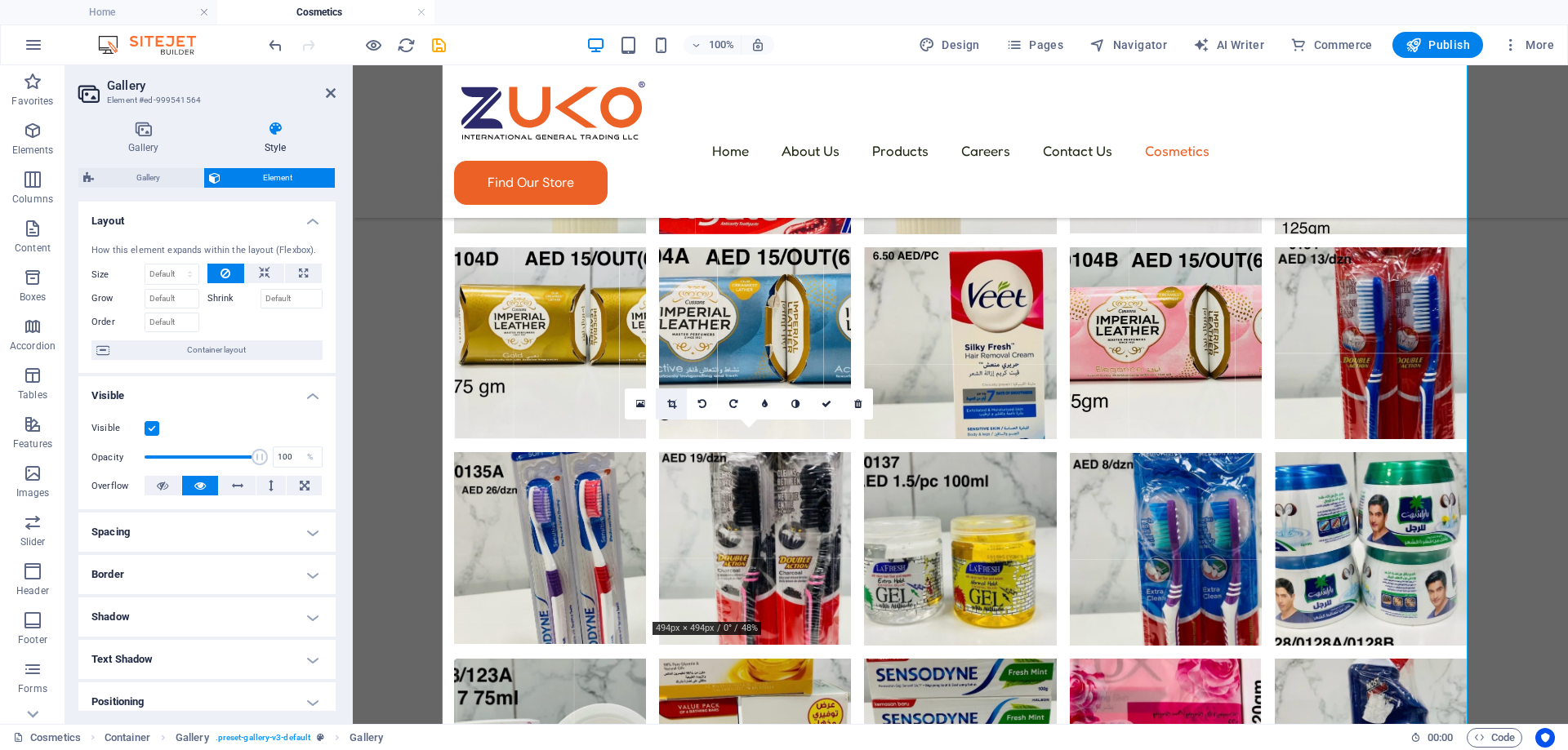
click at [662, 402] on link at bounding box center [671, 404] width 31 height 31
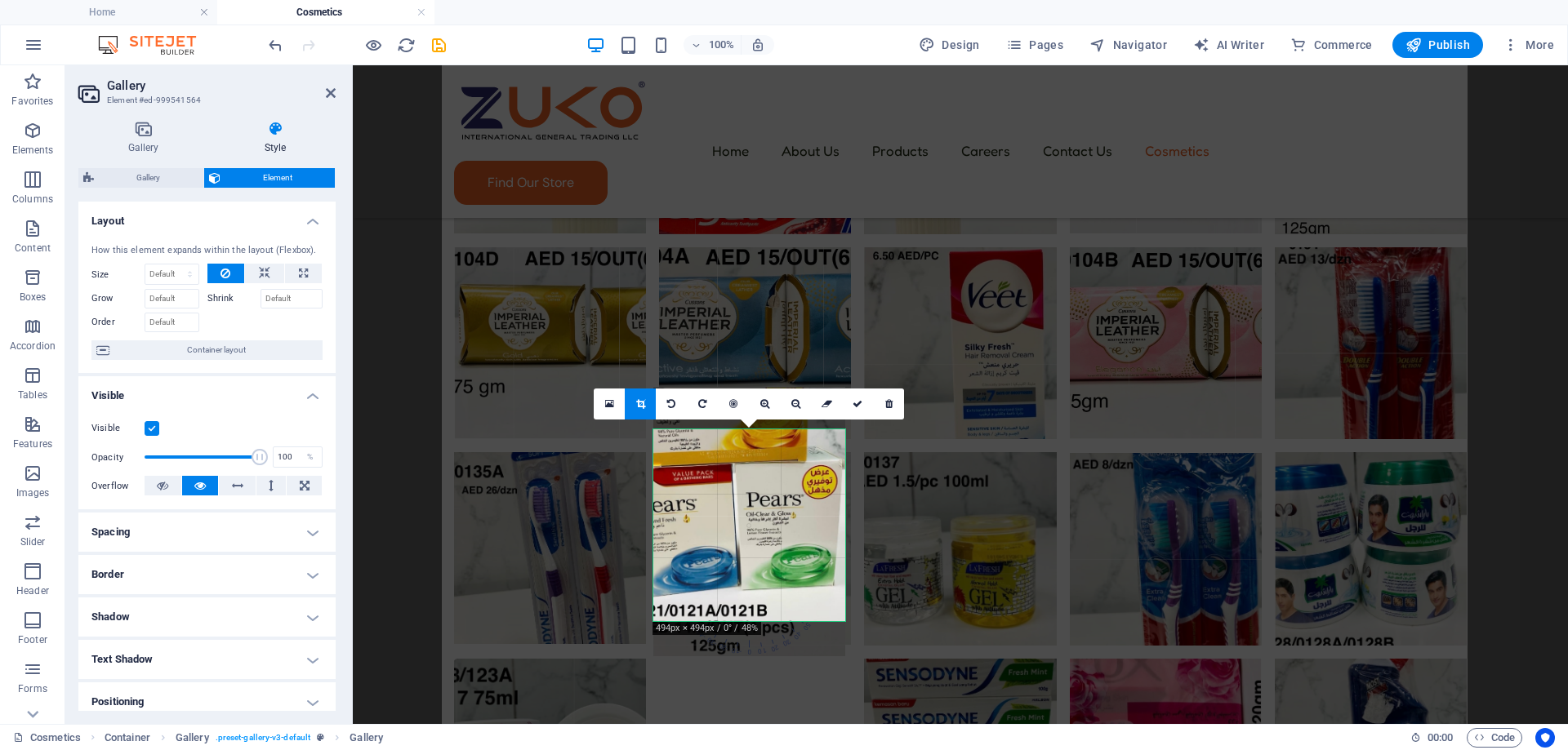
click at [733, 529] on div at bounding box center [749, 521] width 192 height 269
drag, startPoint x: 850, startPoint y: 403, endPoint x: 535, endPoint y: 587, distance: 364.8
click at [850, 403] on link at bounding box center [857, 404] width 31 height 31
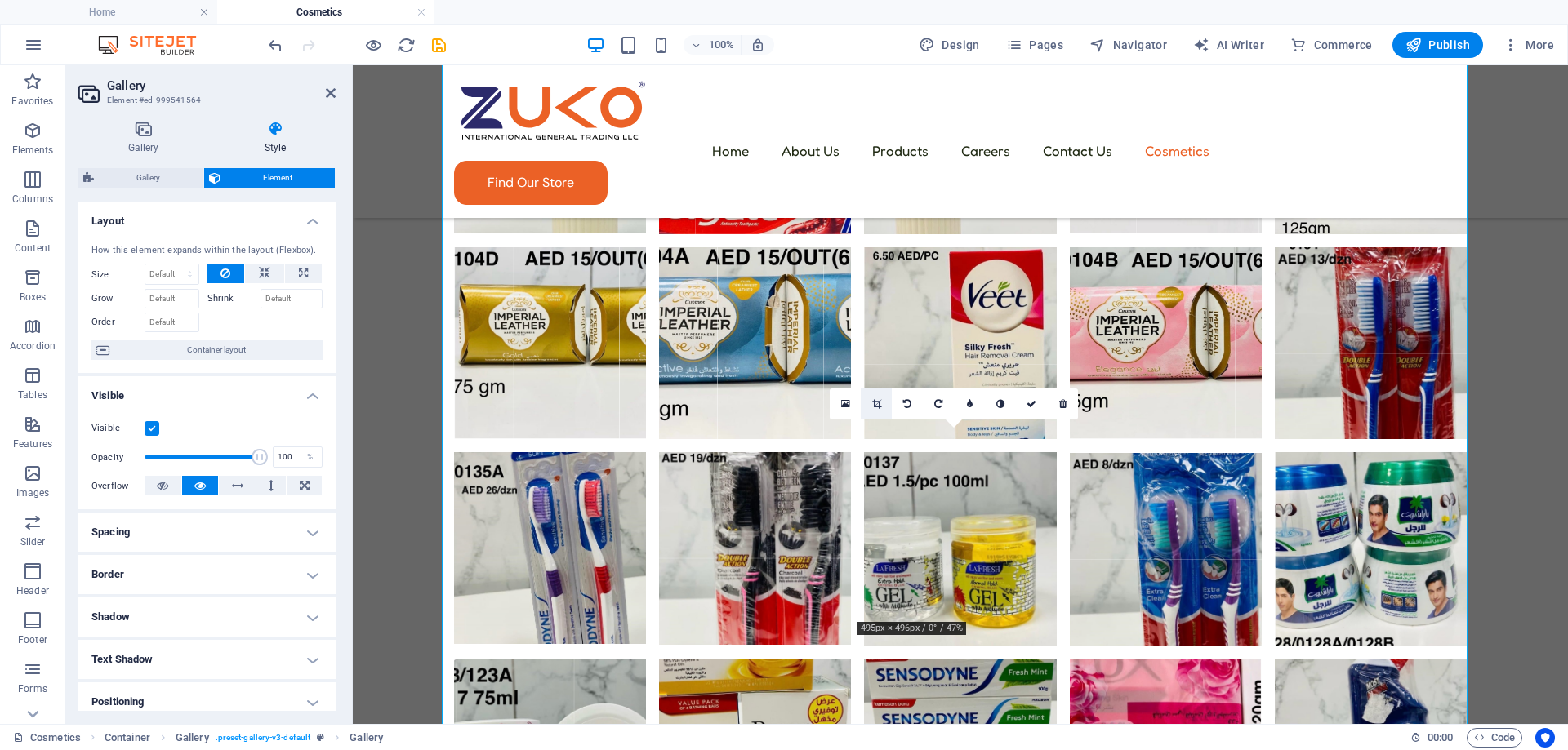
click at [883, 403] on link at bounding box center [876, 404] width 31 height 31
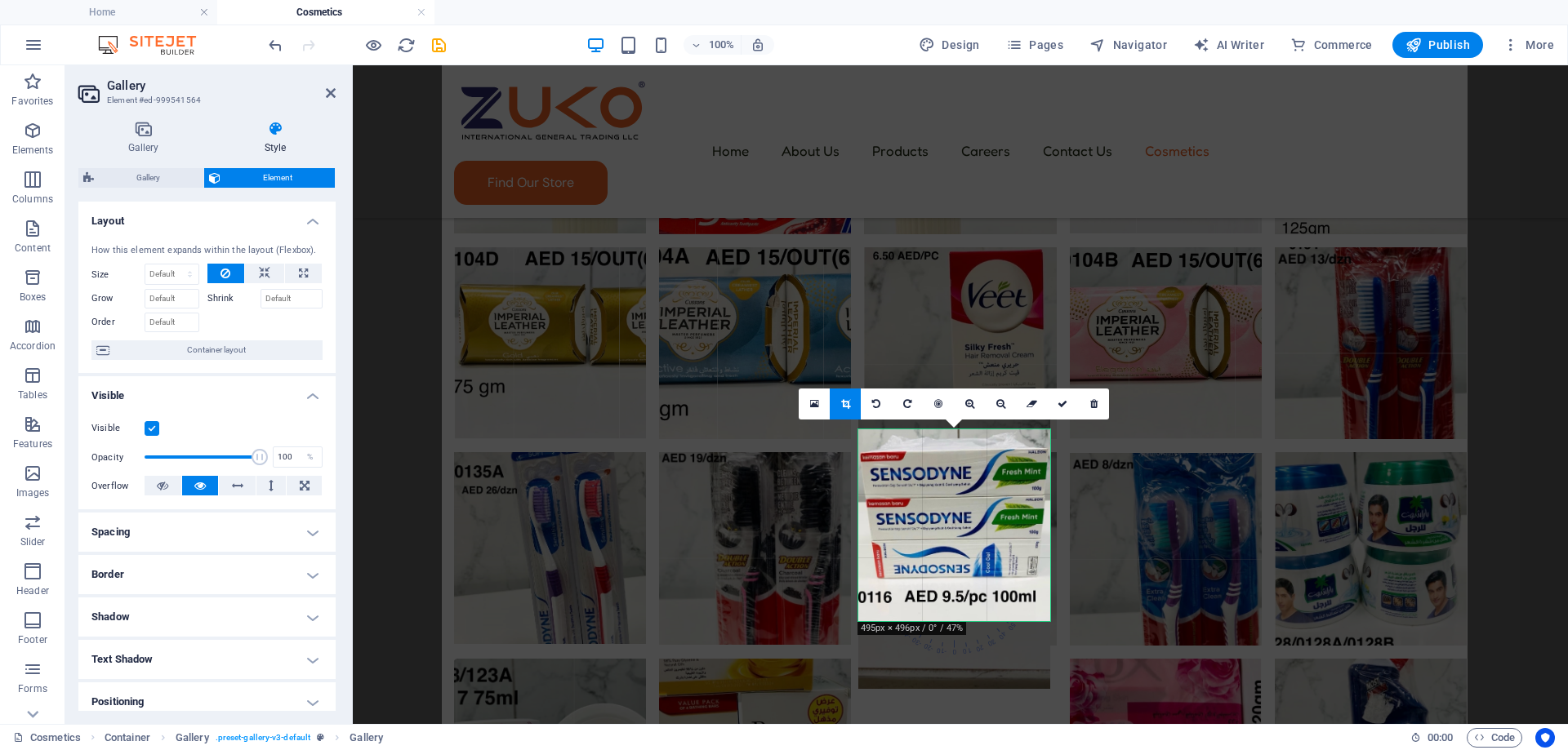
drag, startPoint x: 997, startPoint y: 472, endPoint x: 1001, endPoint y: 501, distance: 29.3
click at [1001, 501] on div at bounding box center [954, 553] width 192 height 269
click at [986, 493] on div at bounding box center [954, 556] width 192 height 269
drag, startPoint x: 1059, startPoint y: 409, endPoint x: 705, endPoint y: 344, distance: 359.9
click at [1059, 409] on icon at bounding box center [1062, 403] width 10 height 10
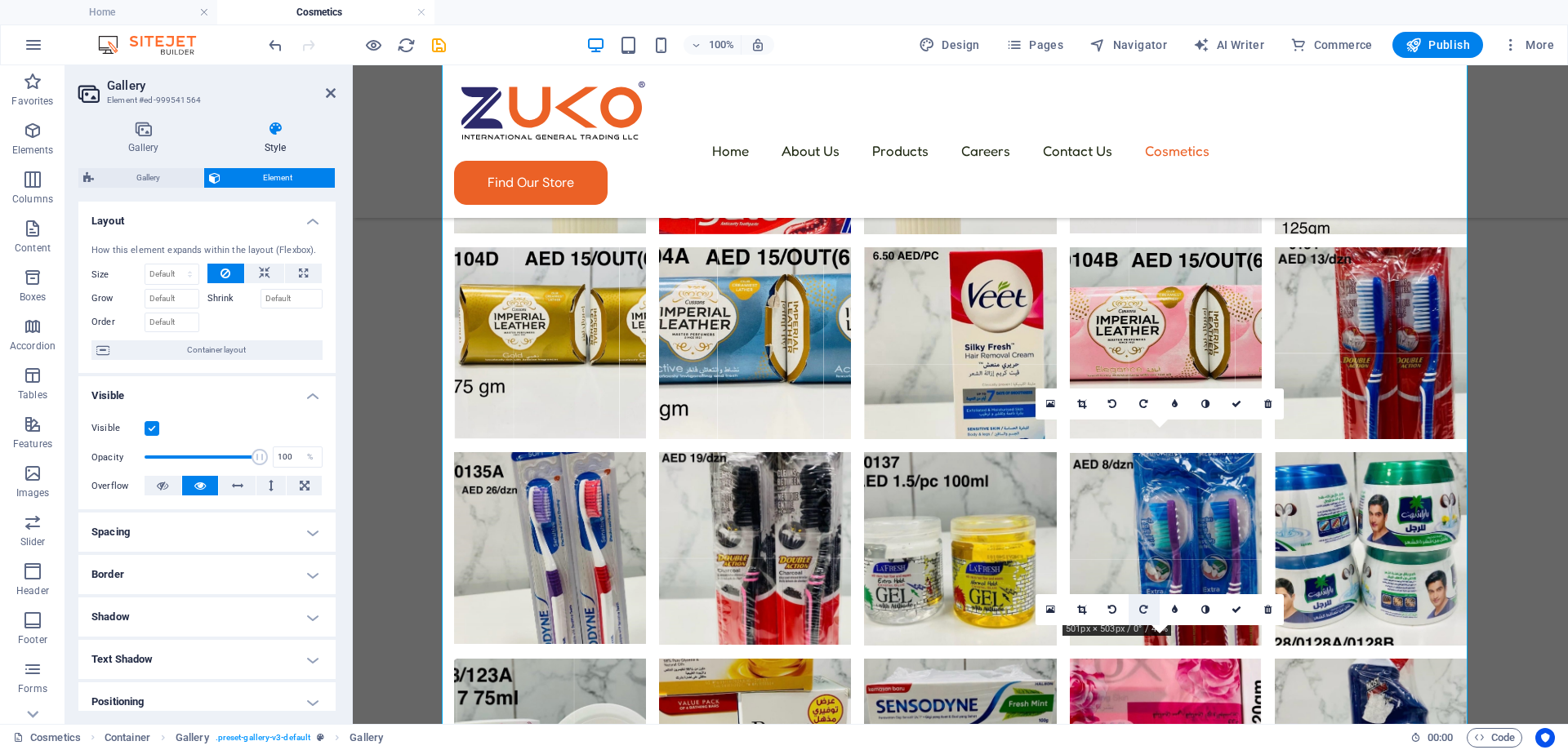
drag, startPoint x: 784, startPoint y: 348, endPoint x: 1139, endPoint y: 610, distance: 441.2
click at [1139, 610] on icon at bounding box center [1143, 609] width 8 height 10
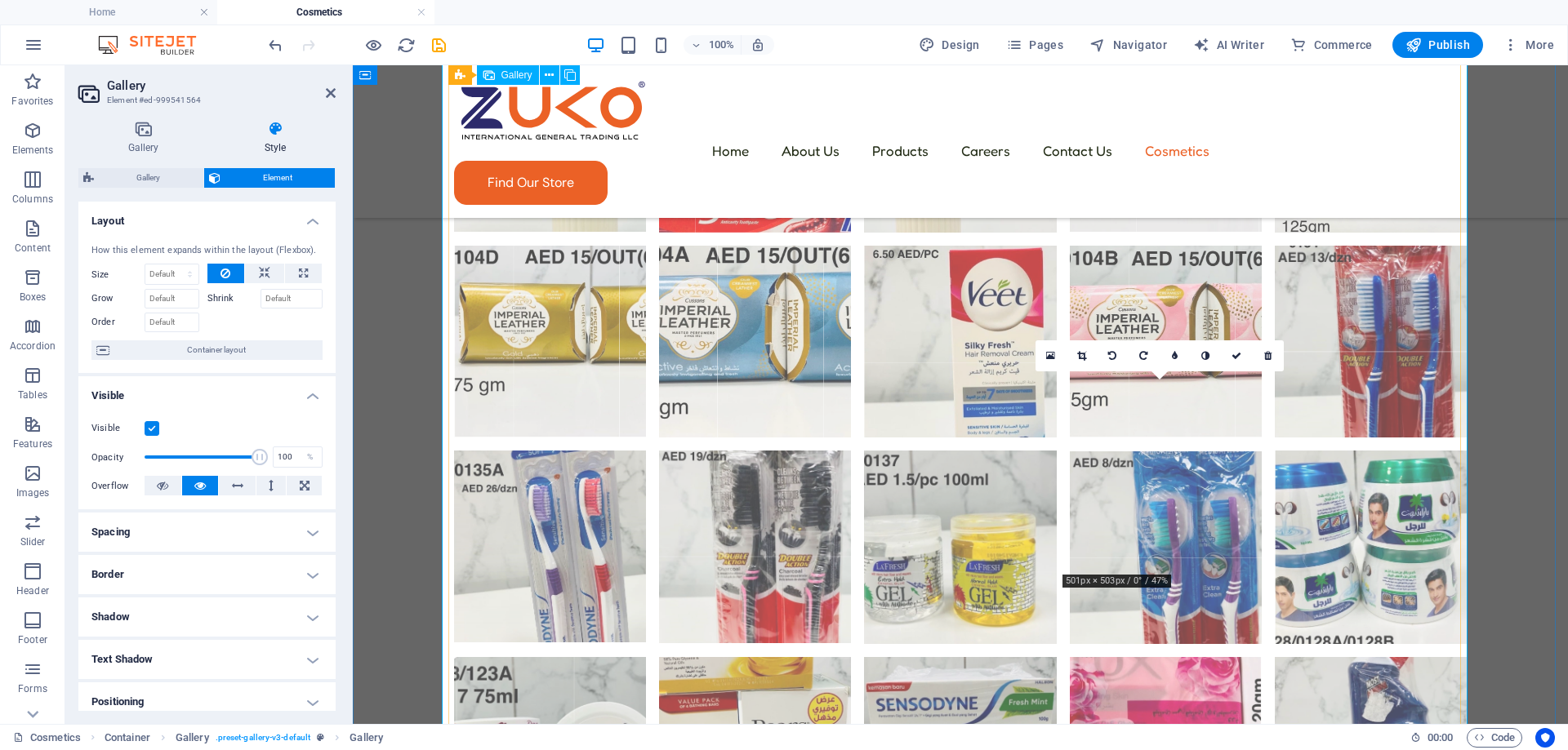
scroll to position [1620, 0]
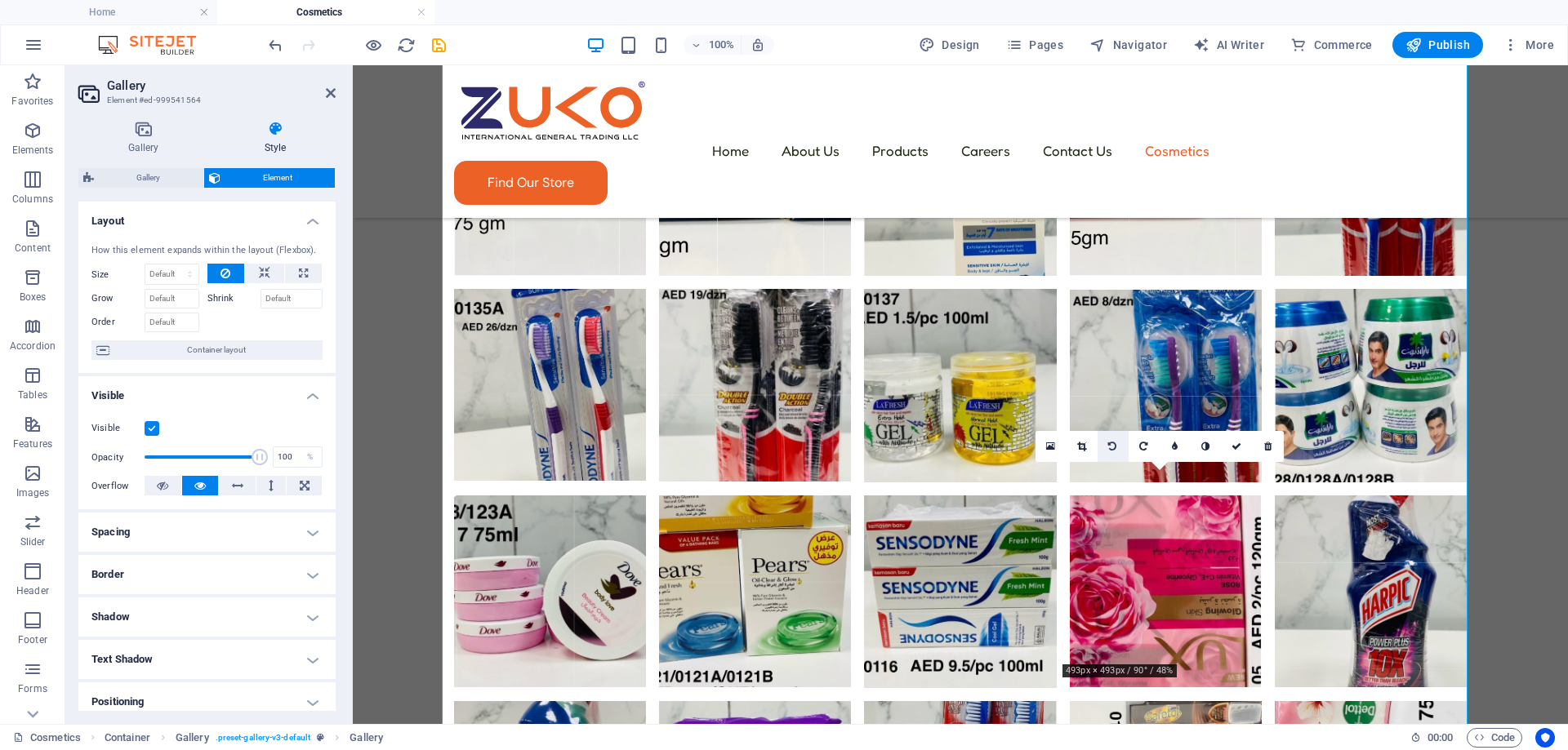
click at [1116, 446] on icon at bounding box center [1112, 446] width 8 height 10
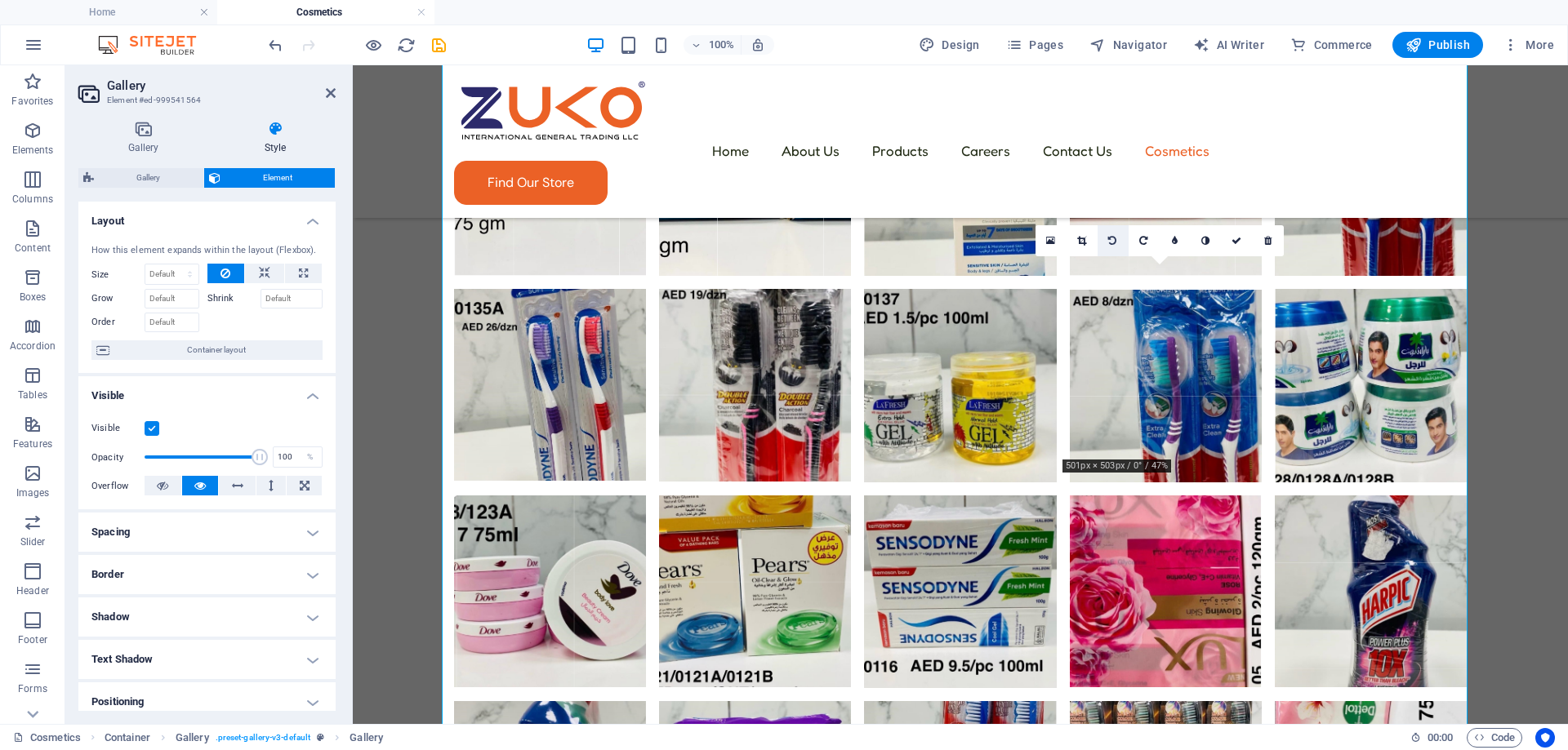
click at [1112, 237] on icon at bounding box center [1112, 241] width 8 height 10
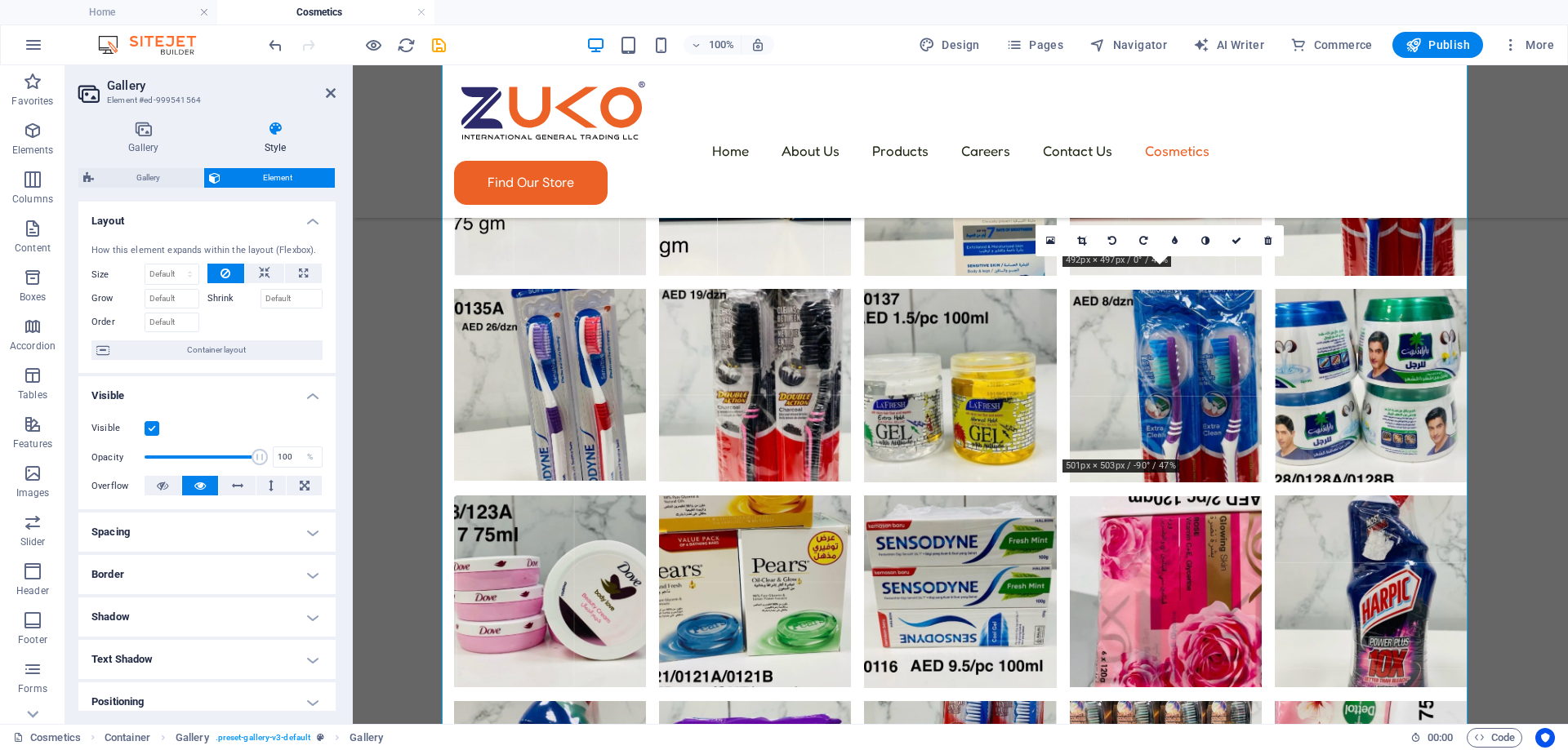
scroll to position [1620, 0]
drag, startPoint x: 0, startPoint y: 0, endPoint x: 1108, endPoint y: 238, distance: 1133.3
click at [1108, 238] on icon at bounding box center [1112, 241] width 8 height 10
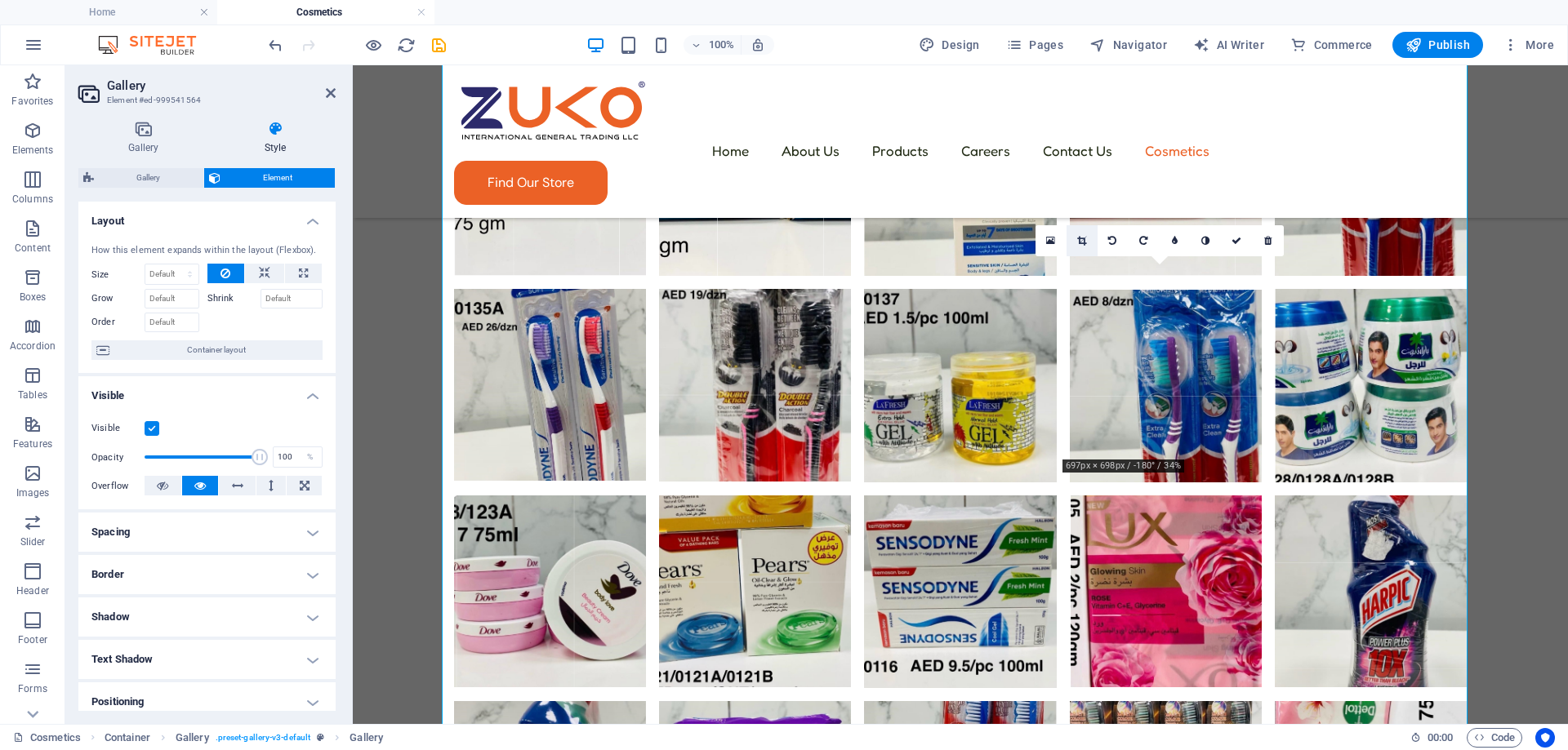
click at [1089, 248] on link at bounding box center [1082, 241] width 31 height 31
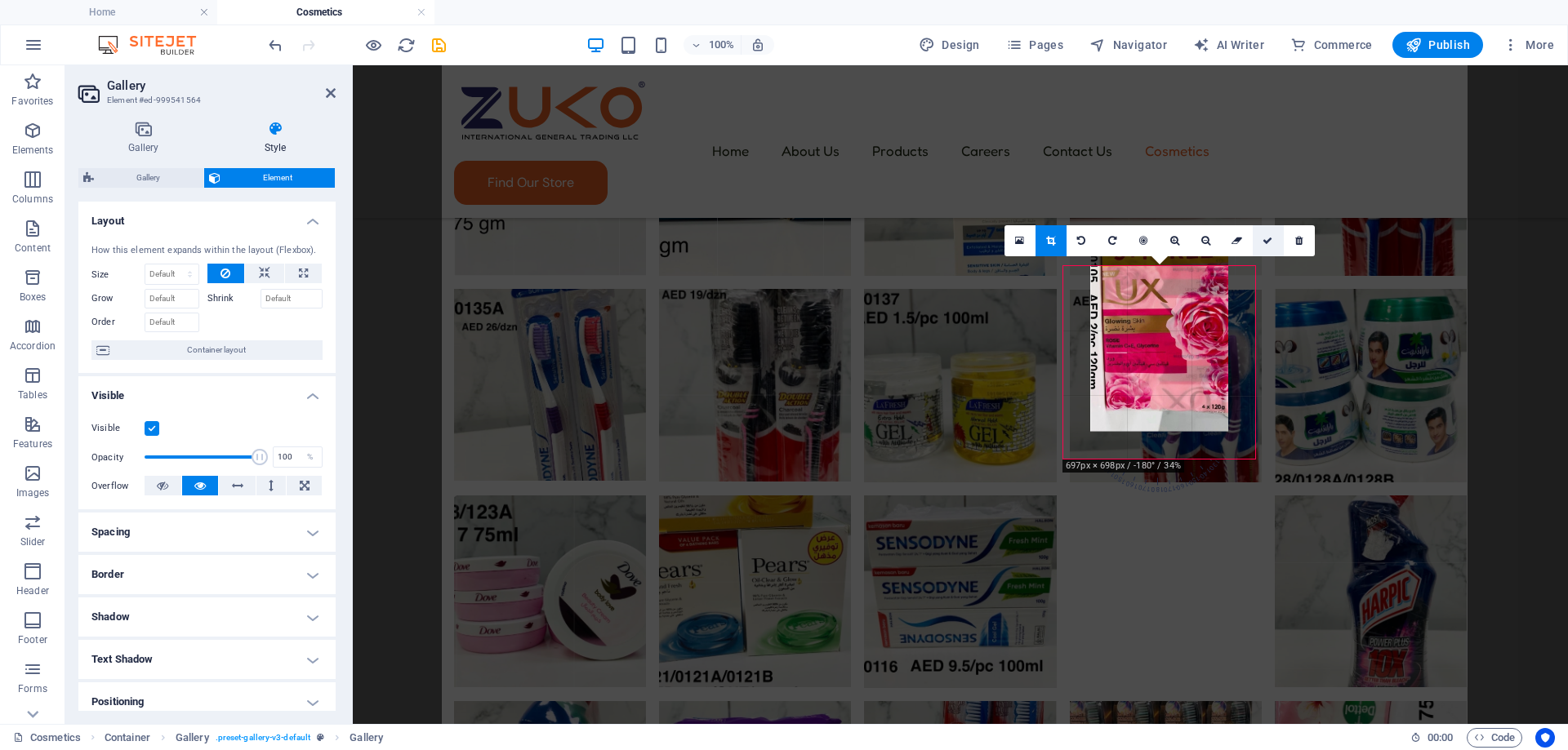
click at [1268, 243] on icon at bounding box center [1267, 241] width 10 height 10
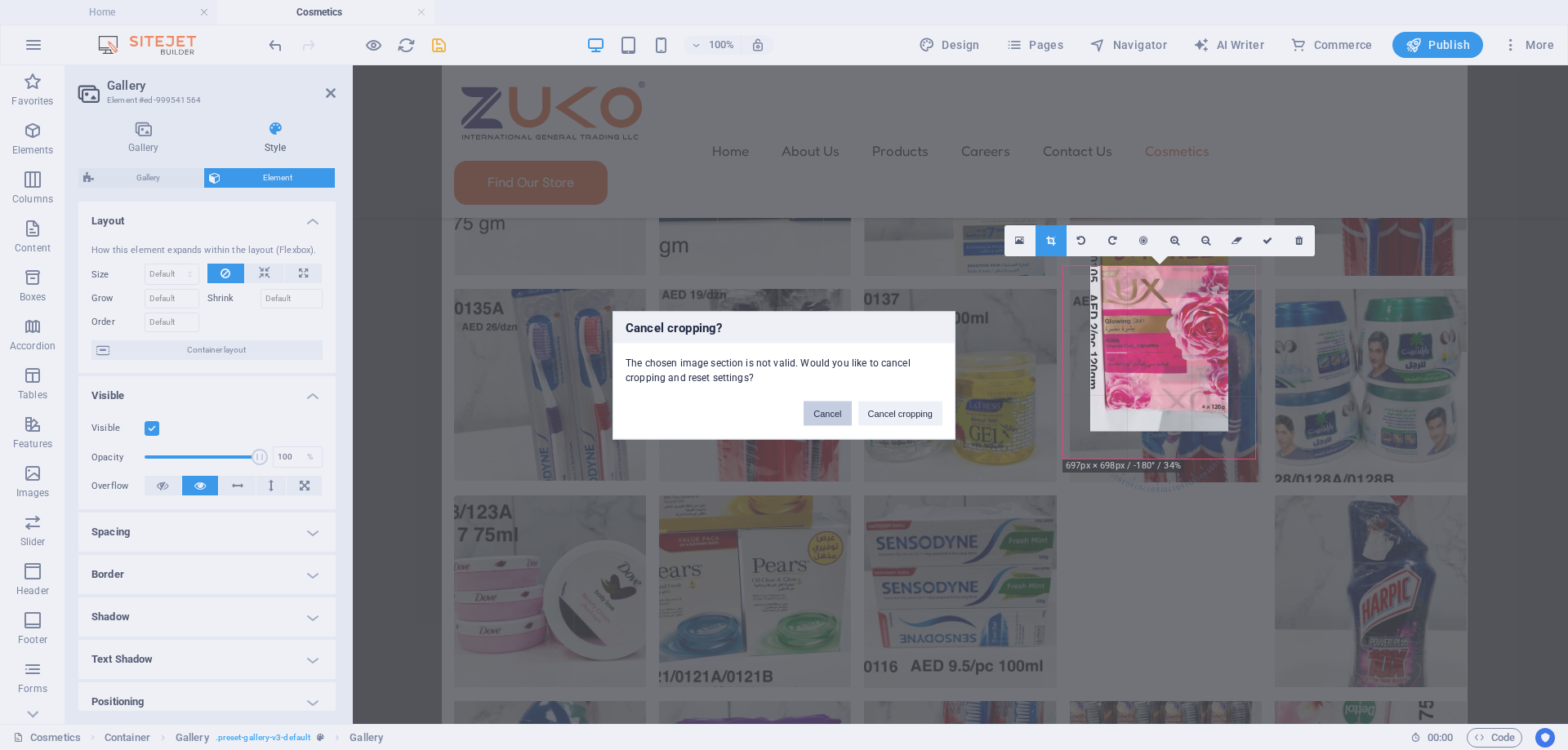
click at [848, 407] on button "Cancel" at bounding box center [827, 413] width 47 height 25
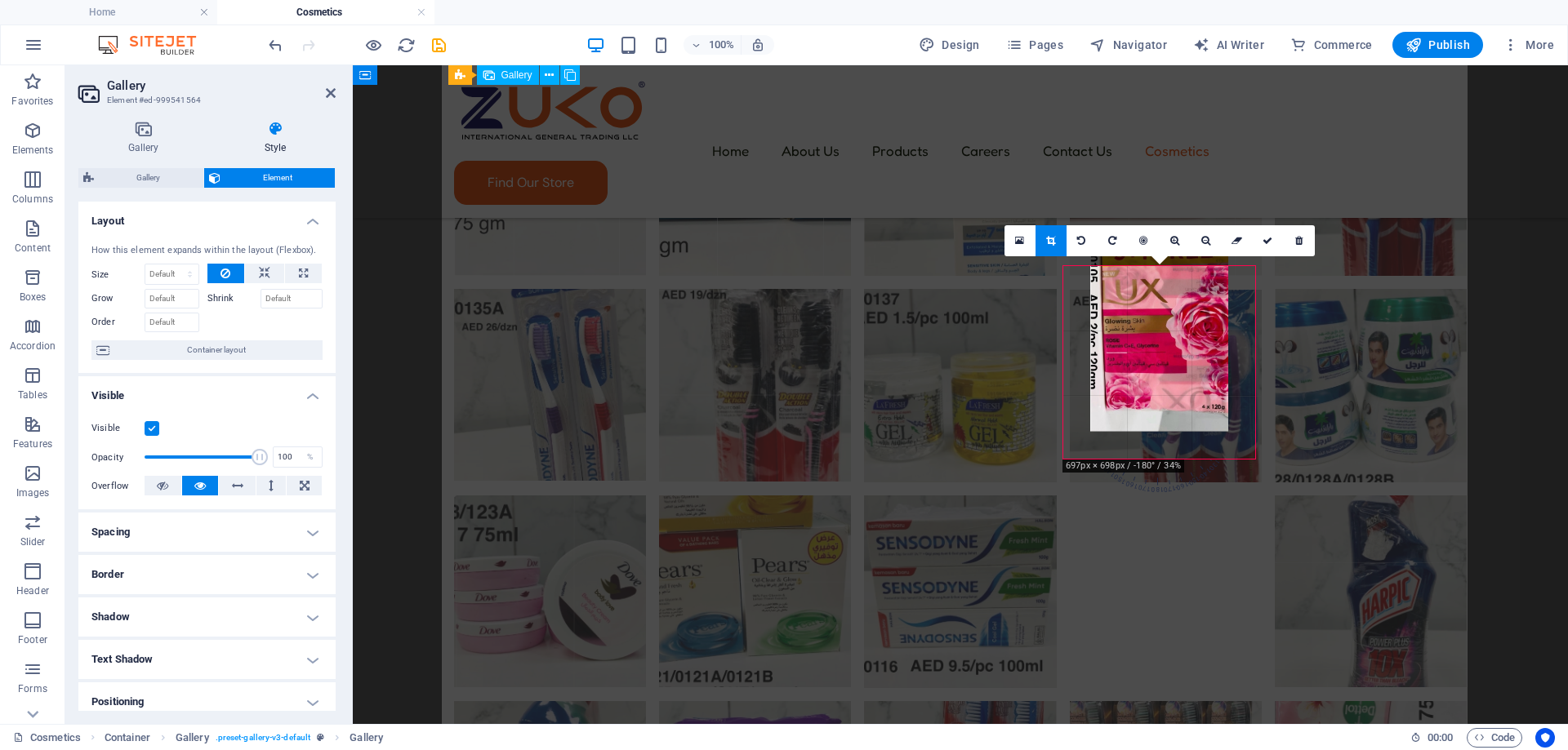
click at [1019, 495] on li at bounding box center [959, 592] width 192 height 193
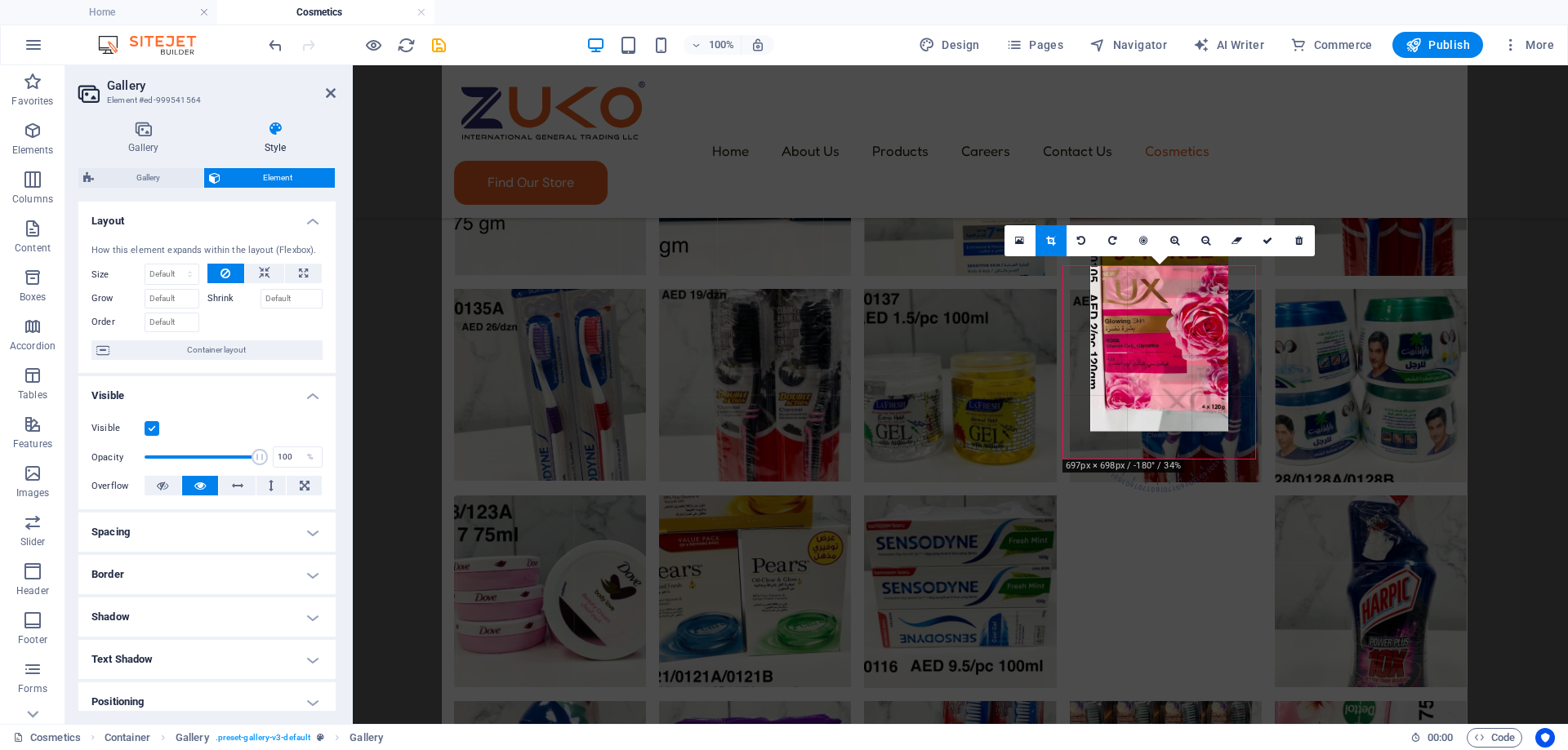
click at [1052, 239] on icon at bounding box center [1050, 241] width 9 height 10
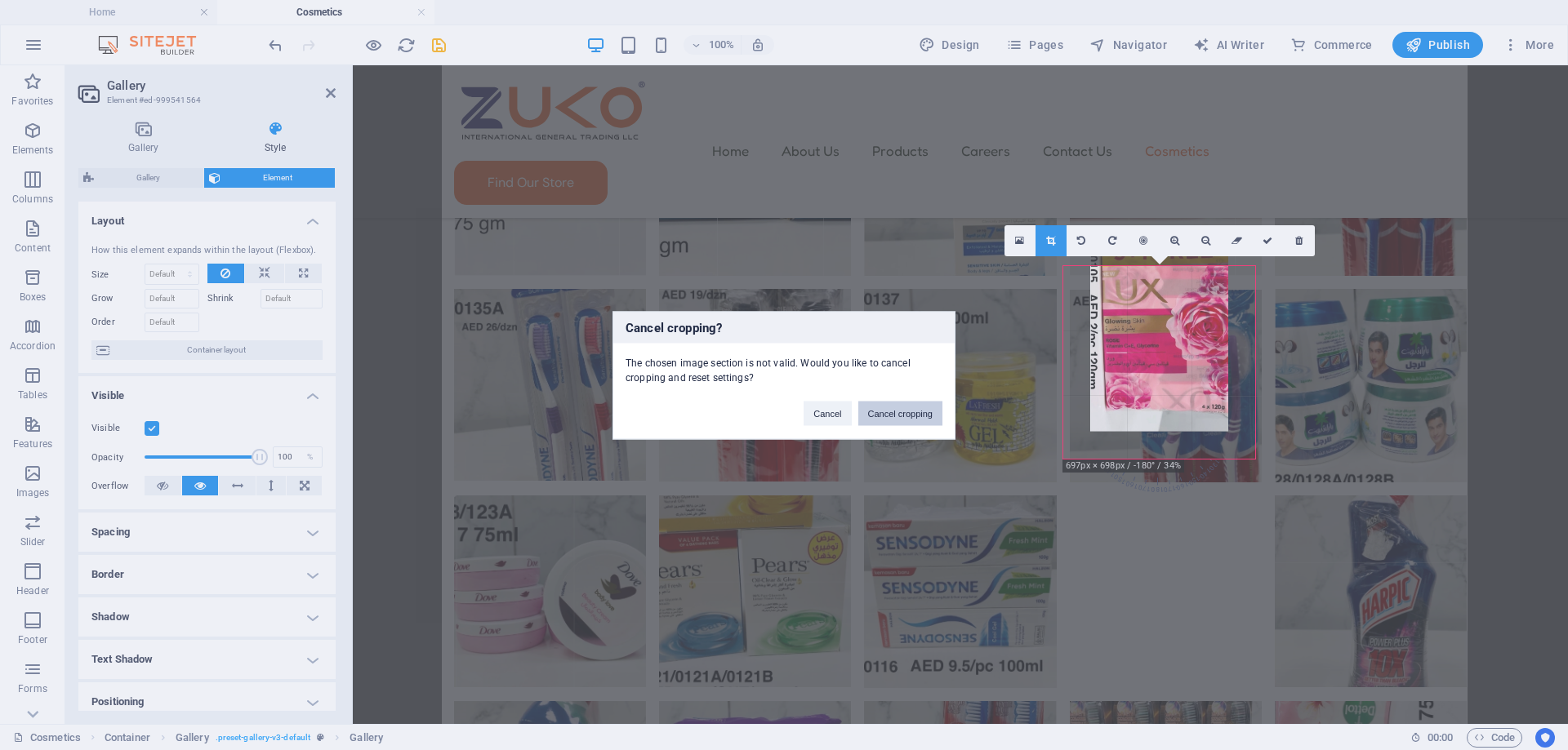
click at [898, 425] on button "Cancel cropping" at bounding box center [900, 413] width 85 height 25
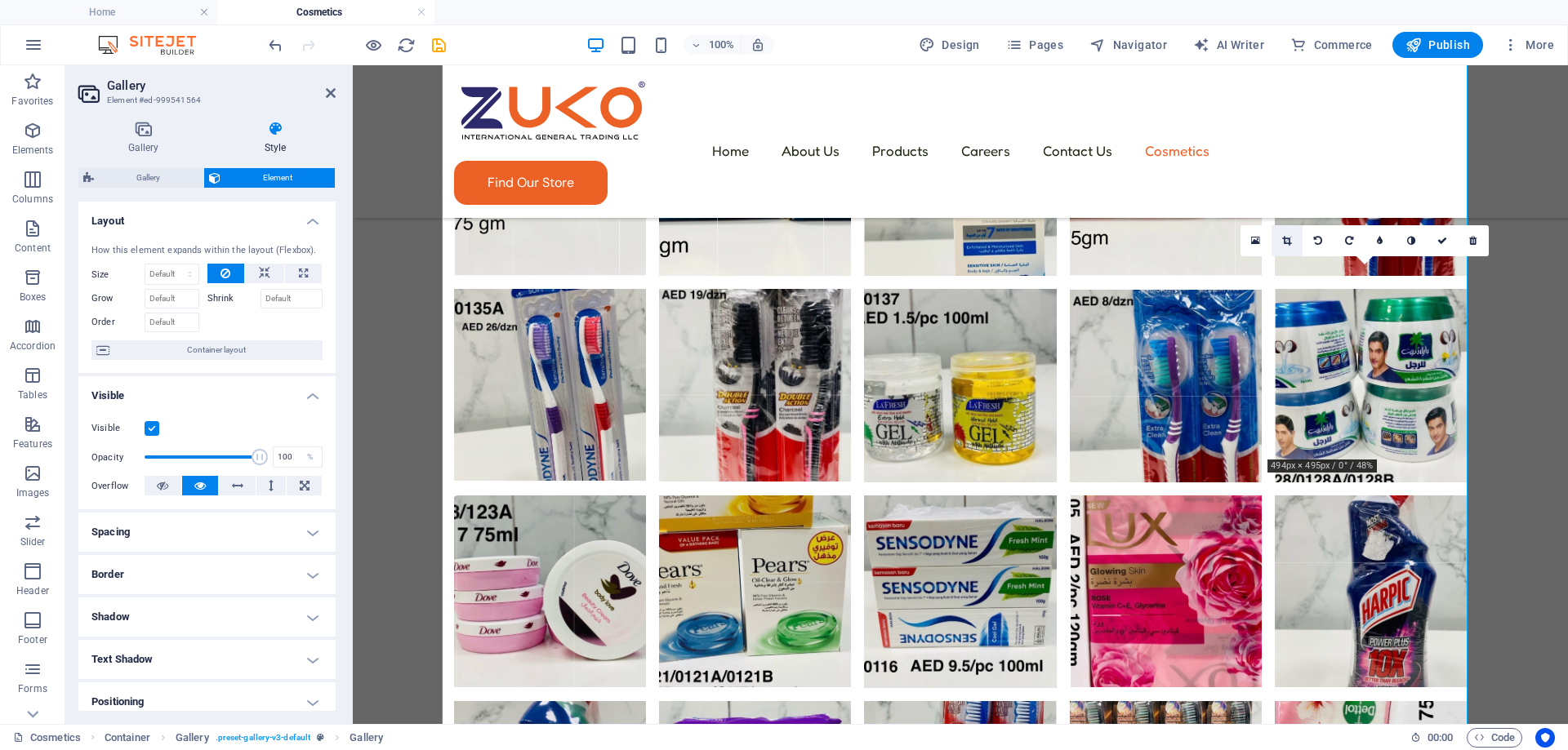
click at [1282, 240] on icon at bounding box center [1287, 241] width 9 height 10
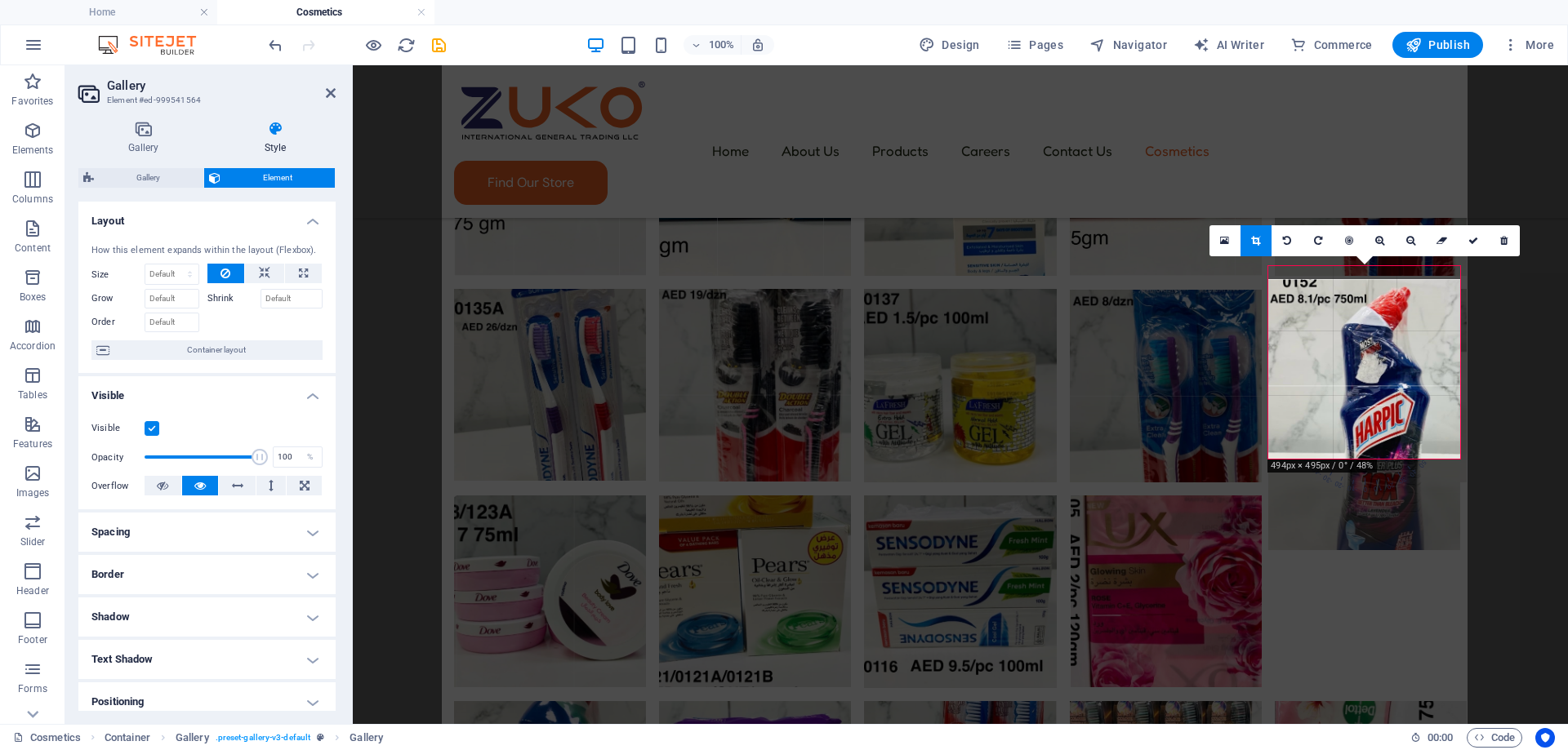
drag, startPoint x: 1356, startPoint y: 381, endPoint x: 1351, endPoint y: 397, distance: 16.8
click at [1351, 397] on div at bounding box center [1364, 415] width 192 height 271
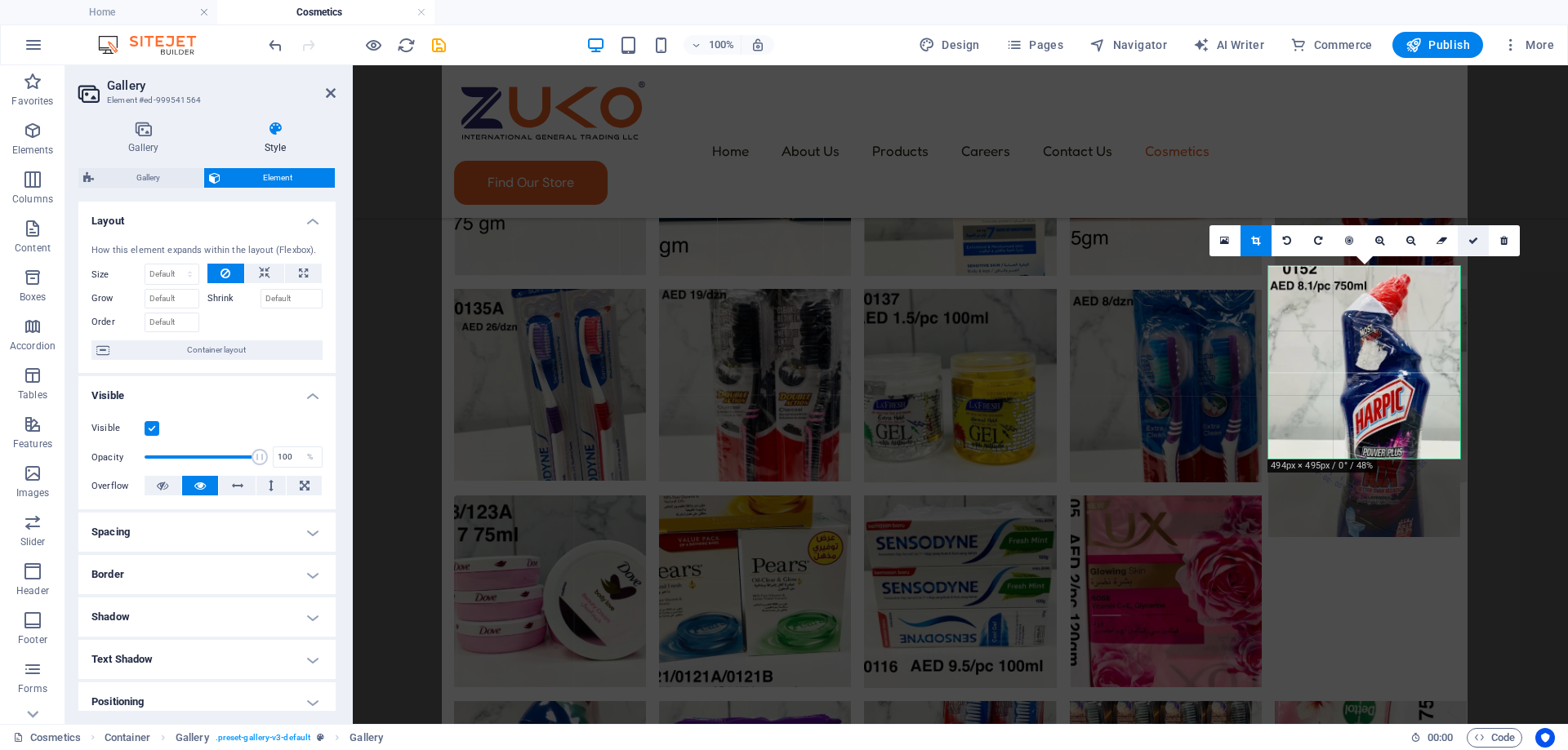
click at [1472, 251] on link at bounding box center [1473, 241] width 31 height 31
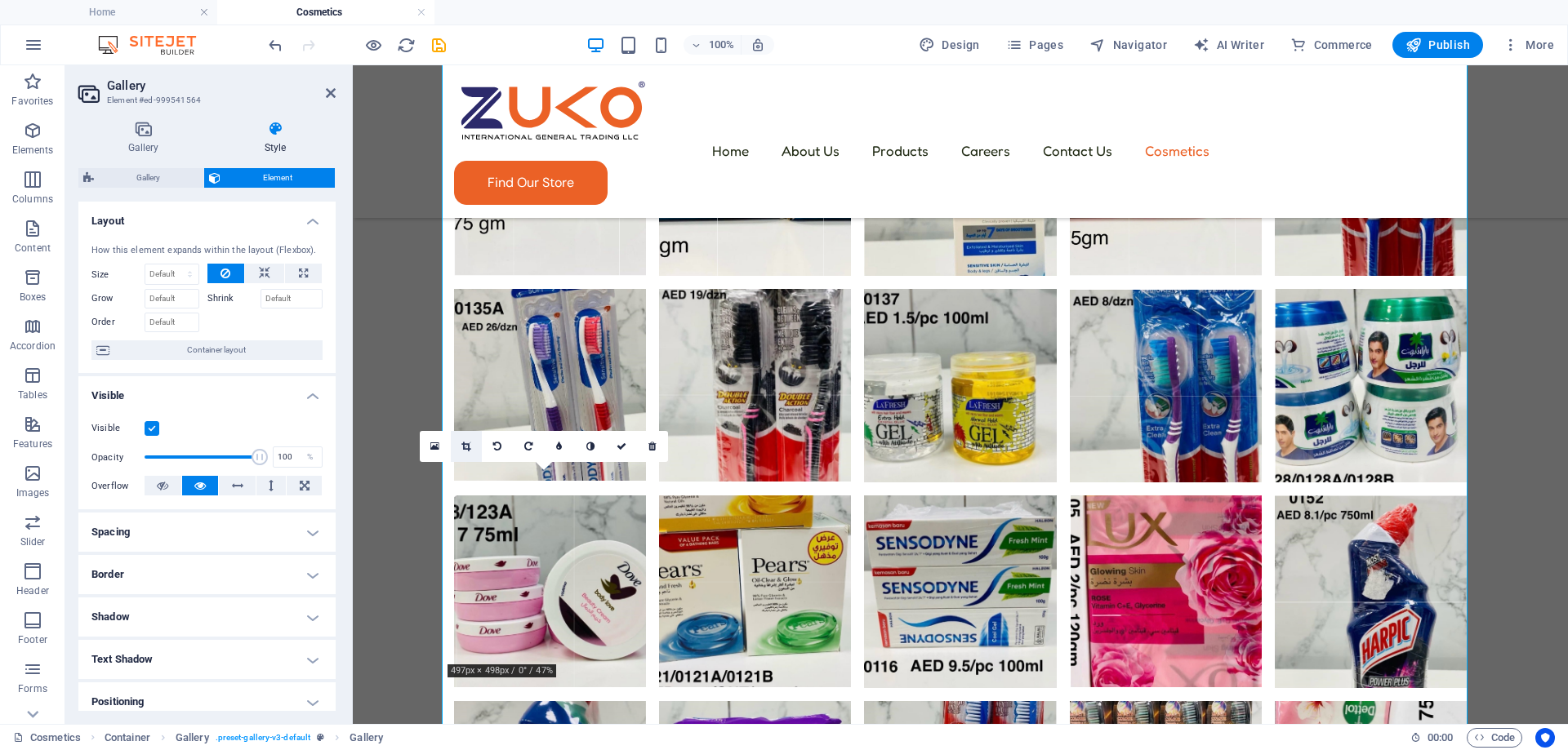
click at [473, 449] on link at bounding box center [466, 447] width 31 height 31
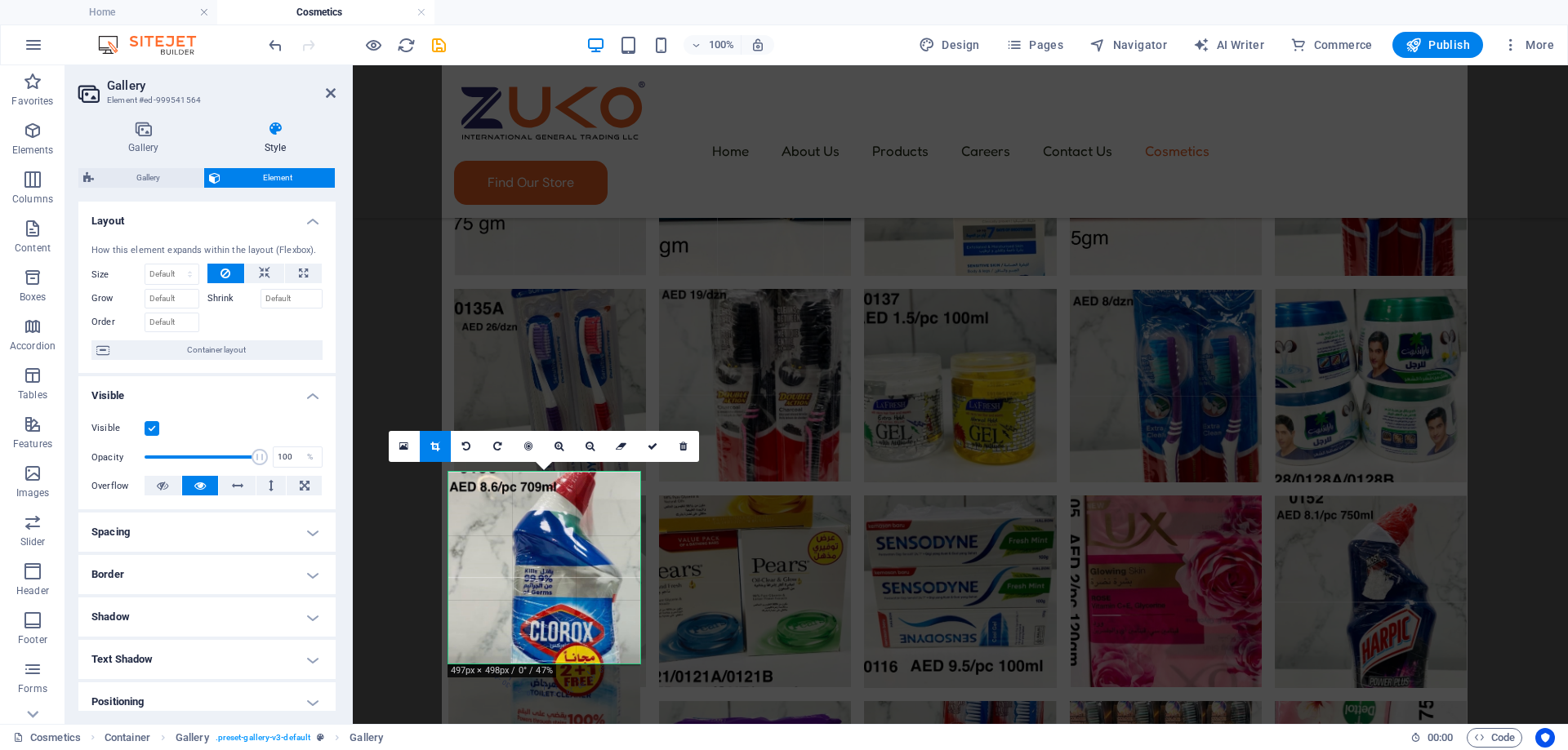
drag, startPoint x: 544, startPoint y: 564, endPoint x: 545, endPoint y: 605, distance: 41.0
click at [545, 605] on div at bounding box center [544, 607] width 192 height 270
click at [658, 448] on link at bounding box center [653, 447] width 31 height 31
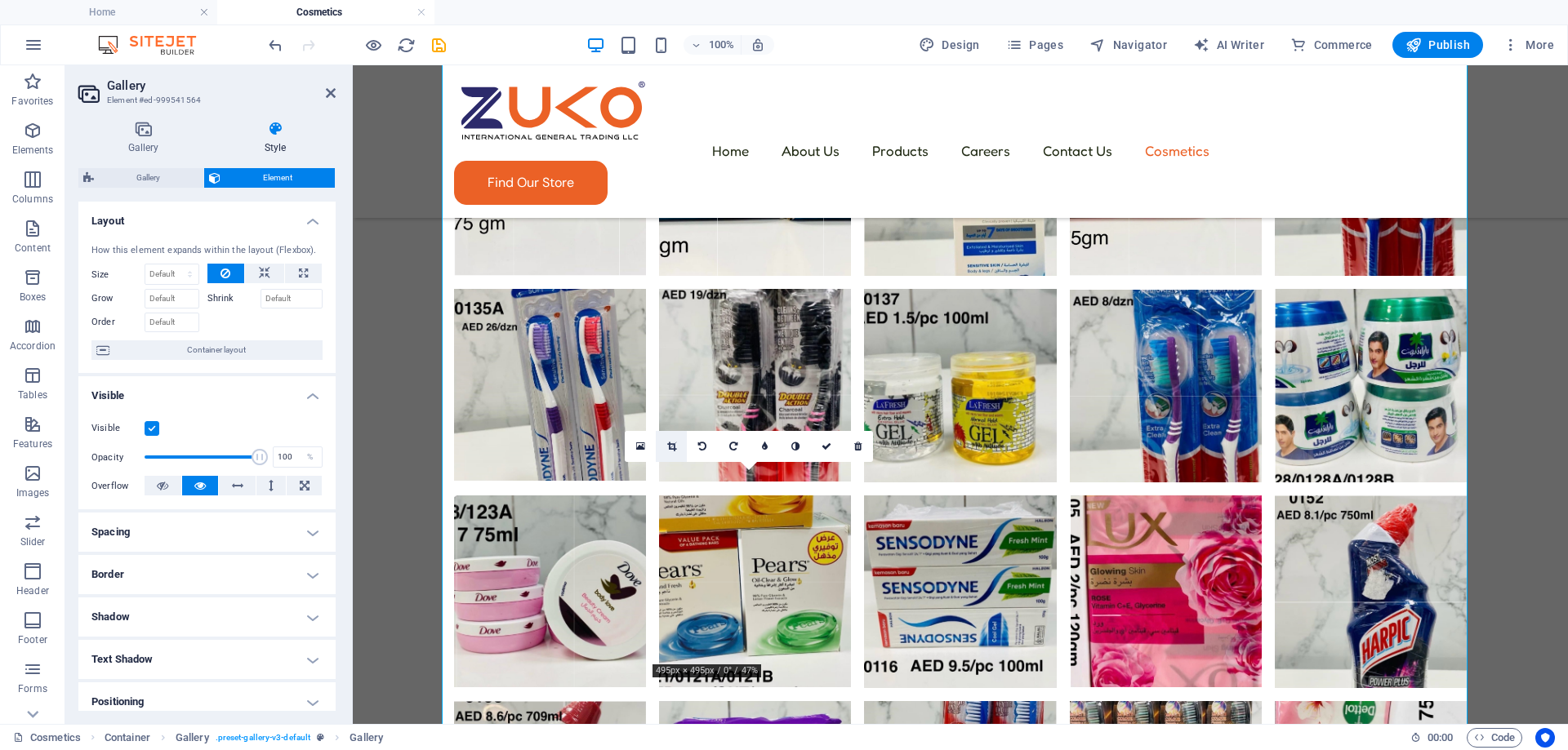
click at [675, 449] on icon at bounding box center [671, 446] width 9 height 10
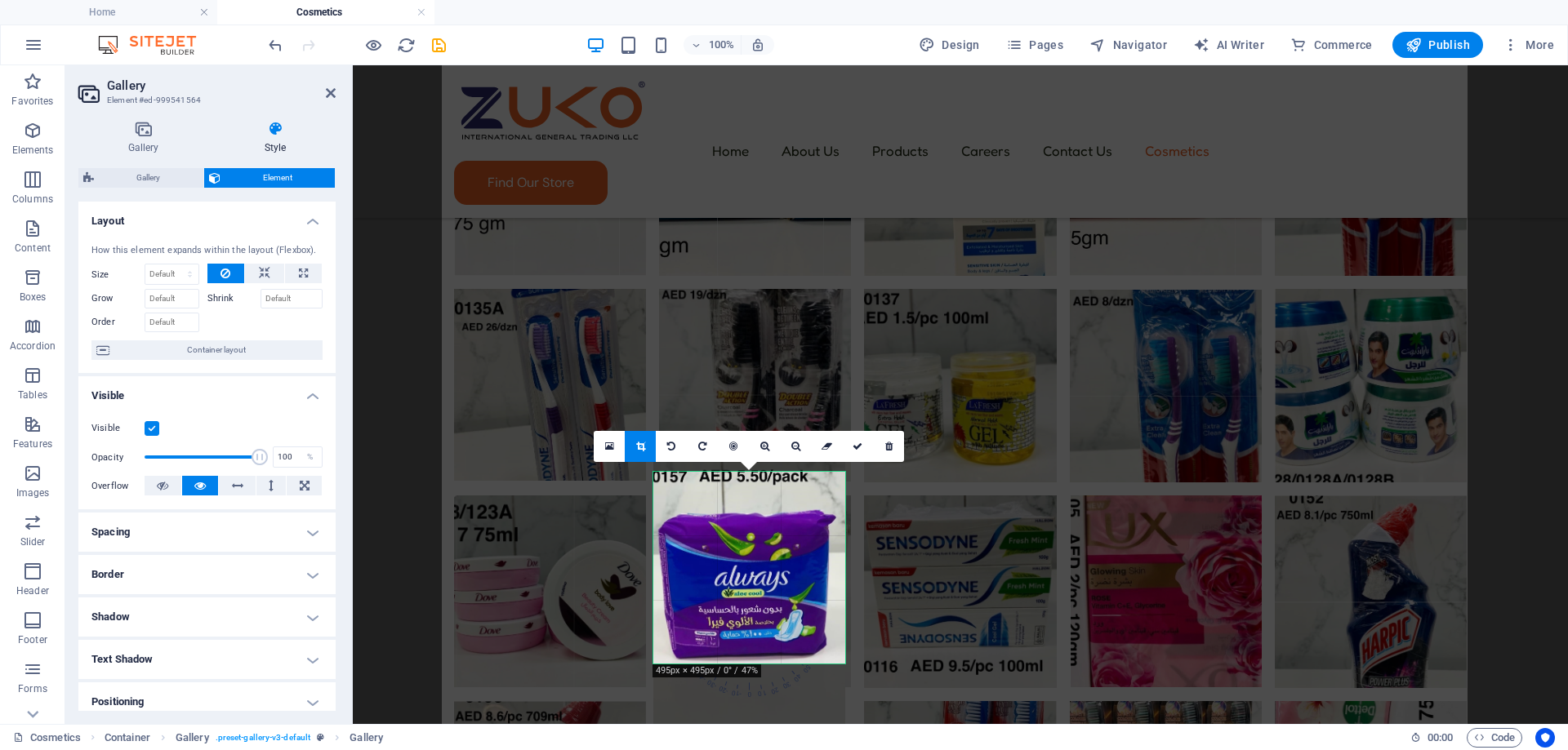
drag, startPoint x: 748, startPoint y: 562, endPoint x: 749, endPoint y: 586, distance: 24.0
click at [749, 586] on div at bounding box center [749, 593] width 192 height 266
click at [862, 448] on icon at bounding box center [857, 446] width 10 height 10
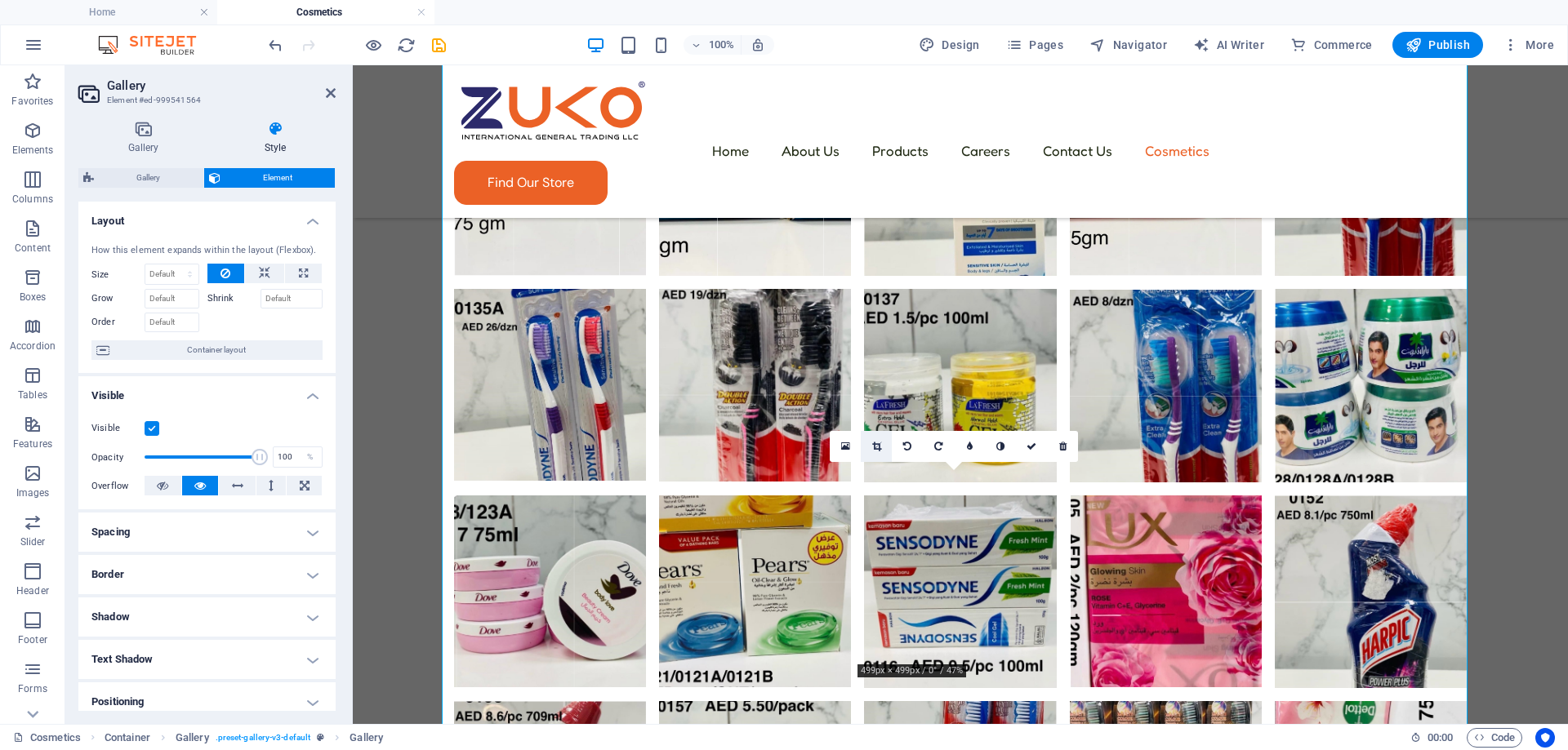
click at [874, 442] on icon at bounding box center [876, 446] width 9 height 10
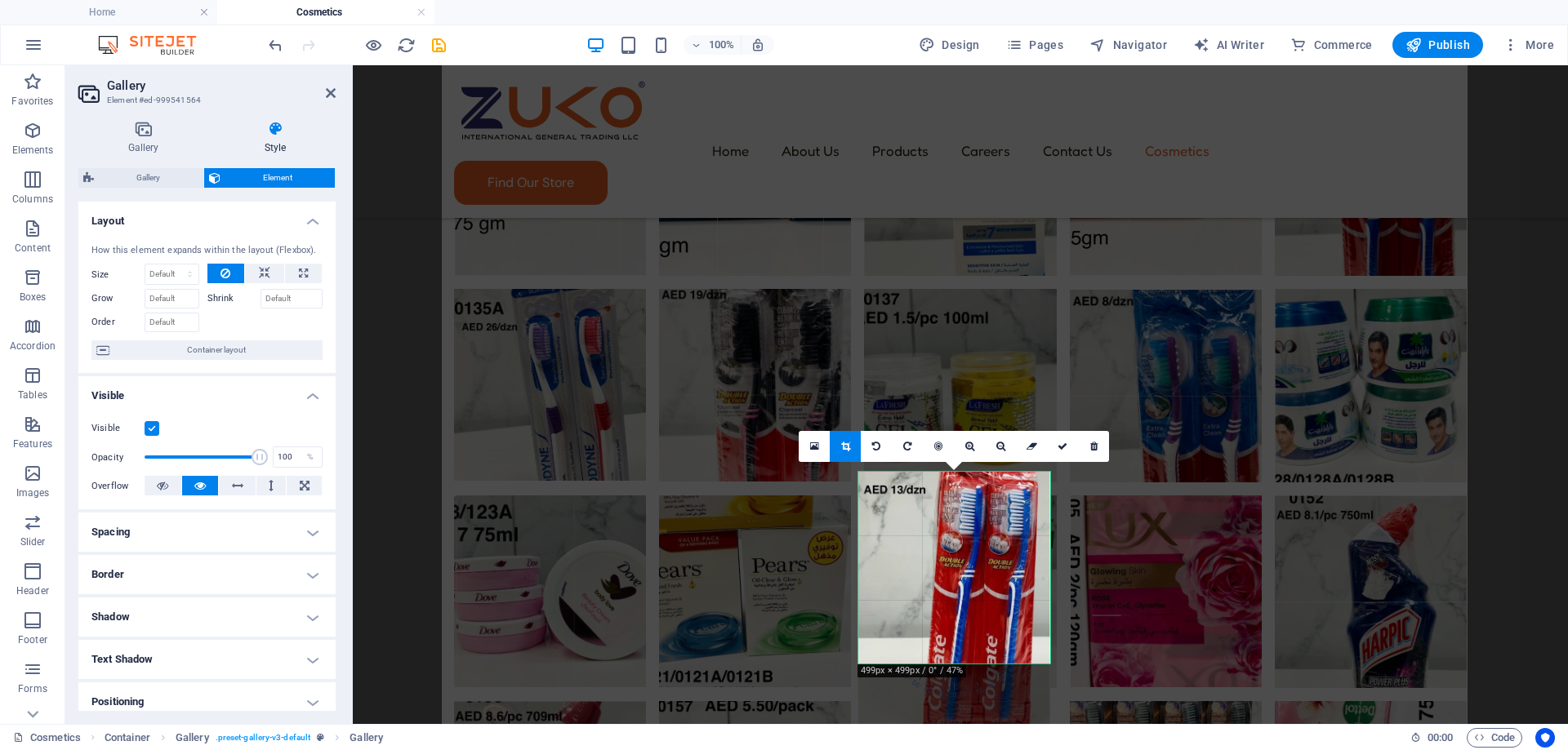
drag, startPoint x: 915, startPoint y: 511, endPoint x: 920, endPoint y: 550, distance: 39.3
click at [920, 550] on div at bounding box center [954, 606] width 192 height 268
click at [1068, 455] on link at bounding box center [1062, 447] width 31 height 31
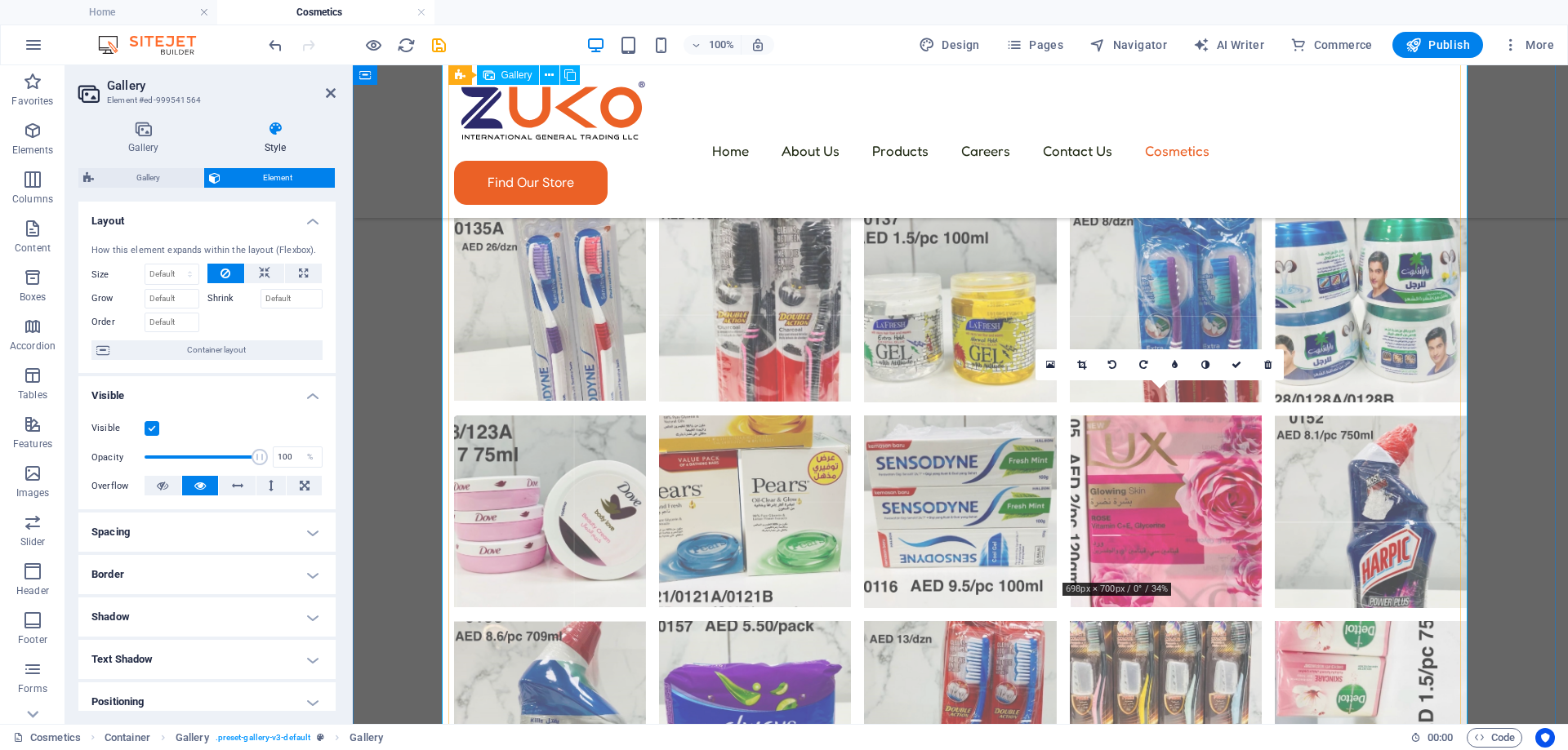
scroll to position [1702, 0]
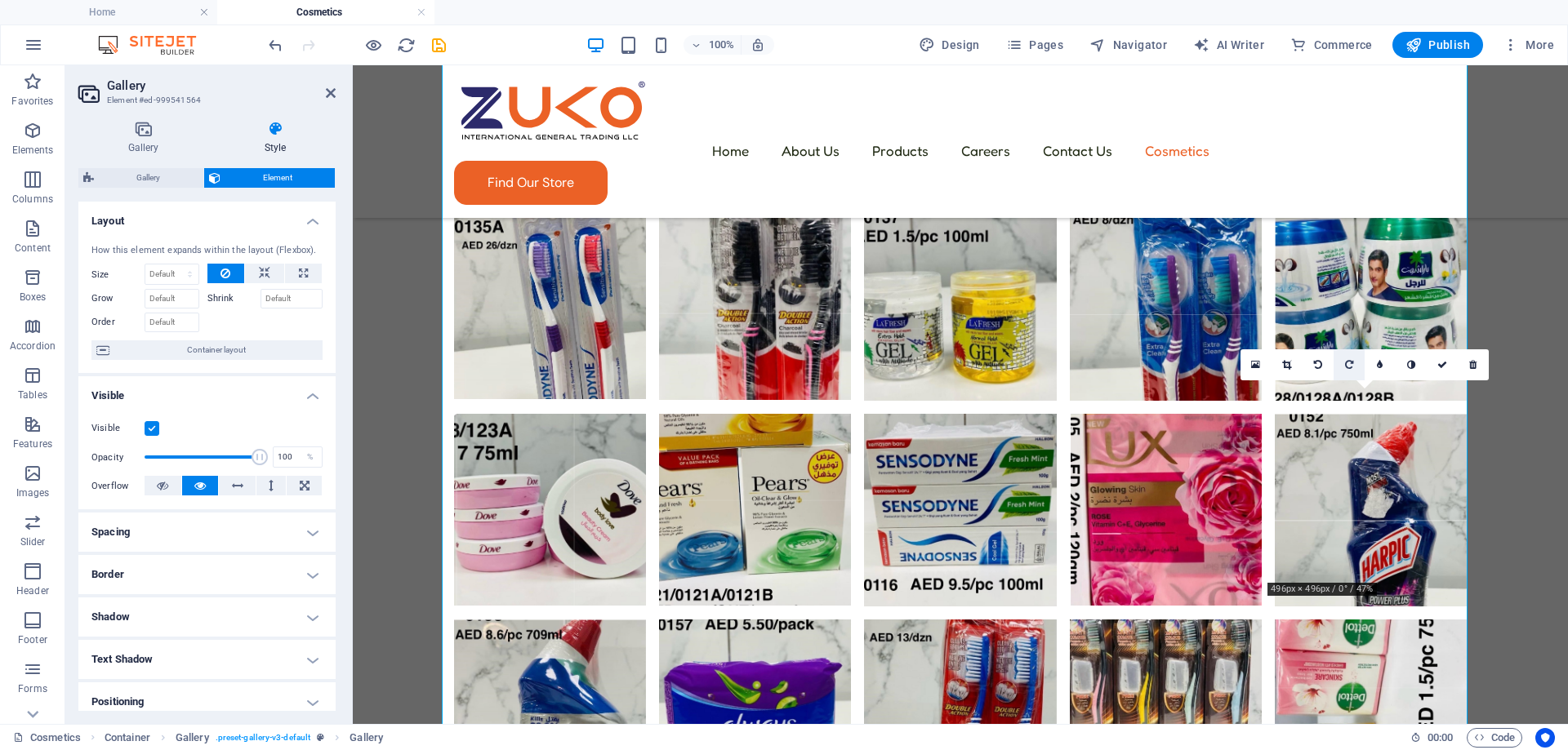
drag, startPoint x: 975, startPoint y: 311, endPoint x: 1341, endPoint y: 368, distance: 370.4
click at [1341, 368] on link at bounding box center [1349, 365] width 31 height 31
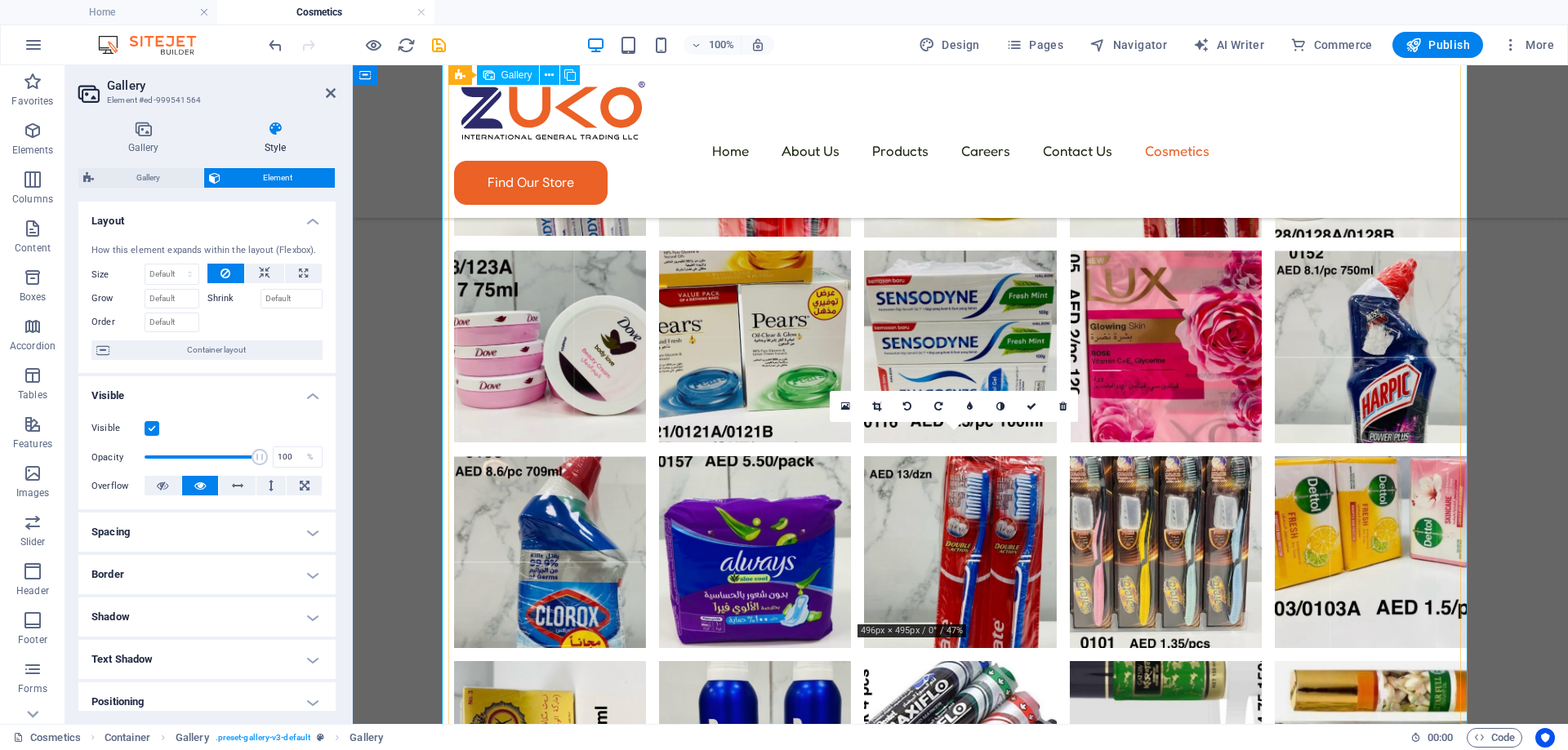
scroll to position [1947, 0]
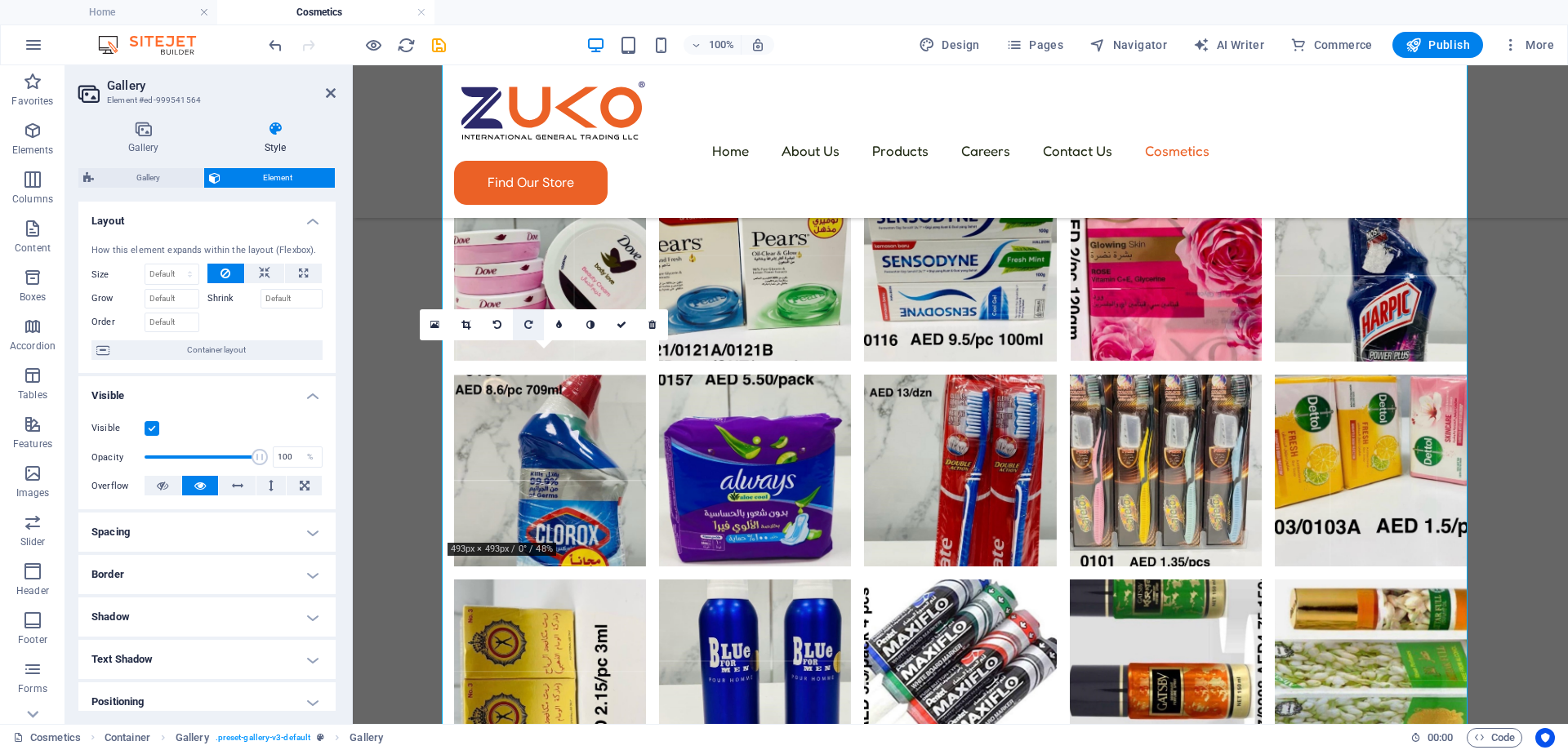
drag, startPoint x: 532, startPoint y: 331, endPoint x: 184, endPoint y: 194, distance: 374.0
click at [532, 331] on link at bounding box center [529, 325] width 31 height 31
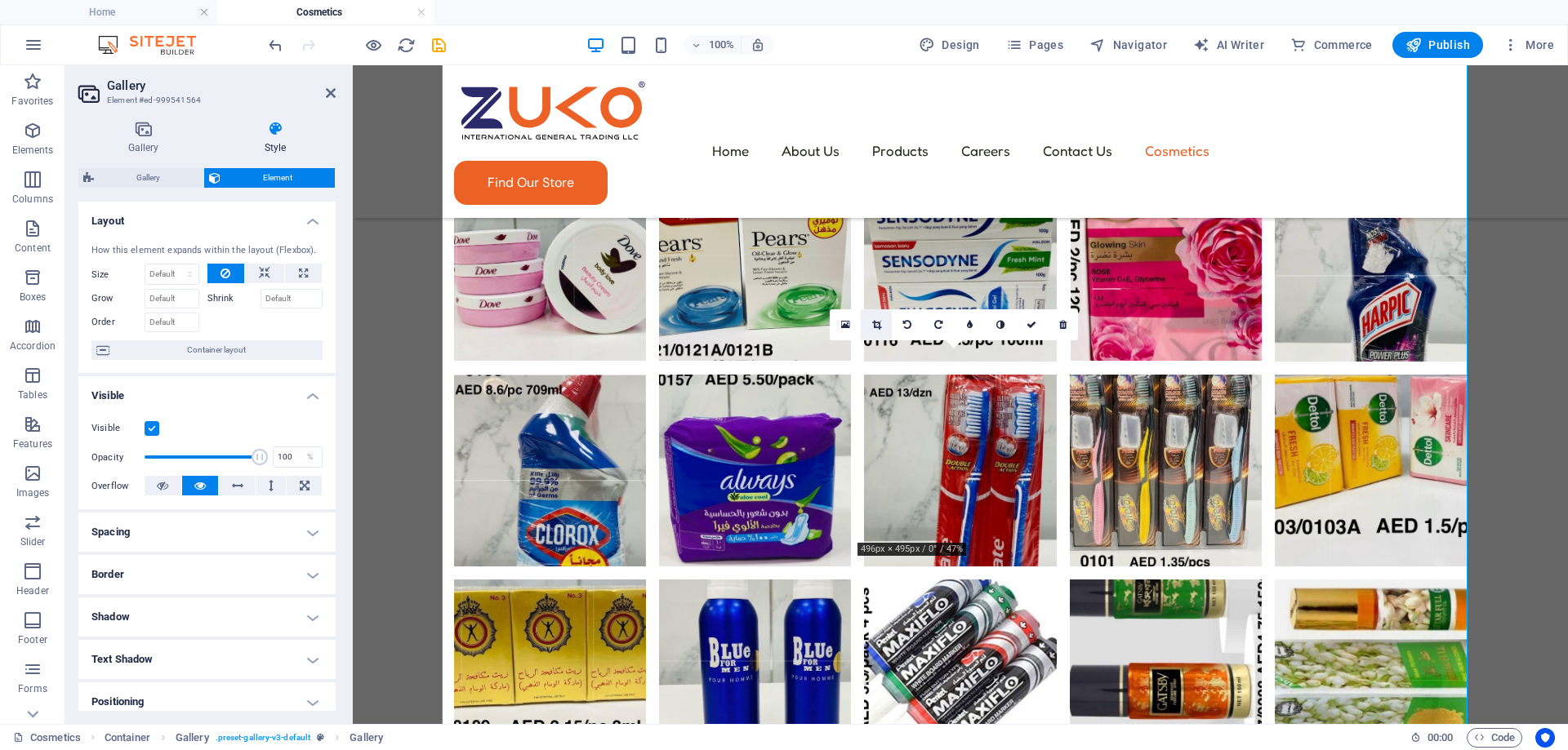
click at [877, 330] on icon at bounding box center [876, 324] width 9 height 10
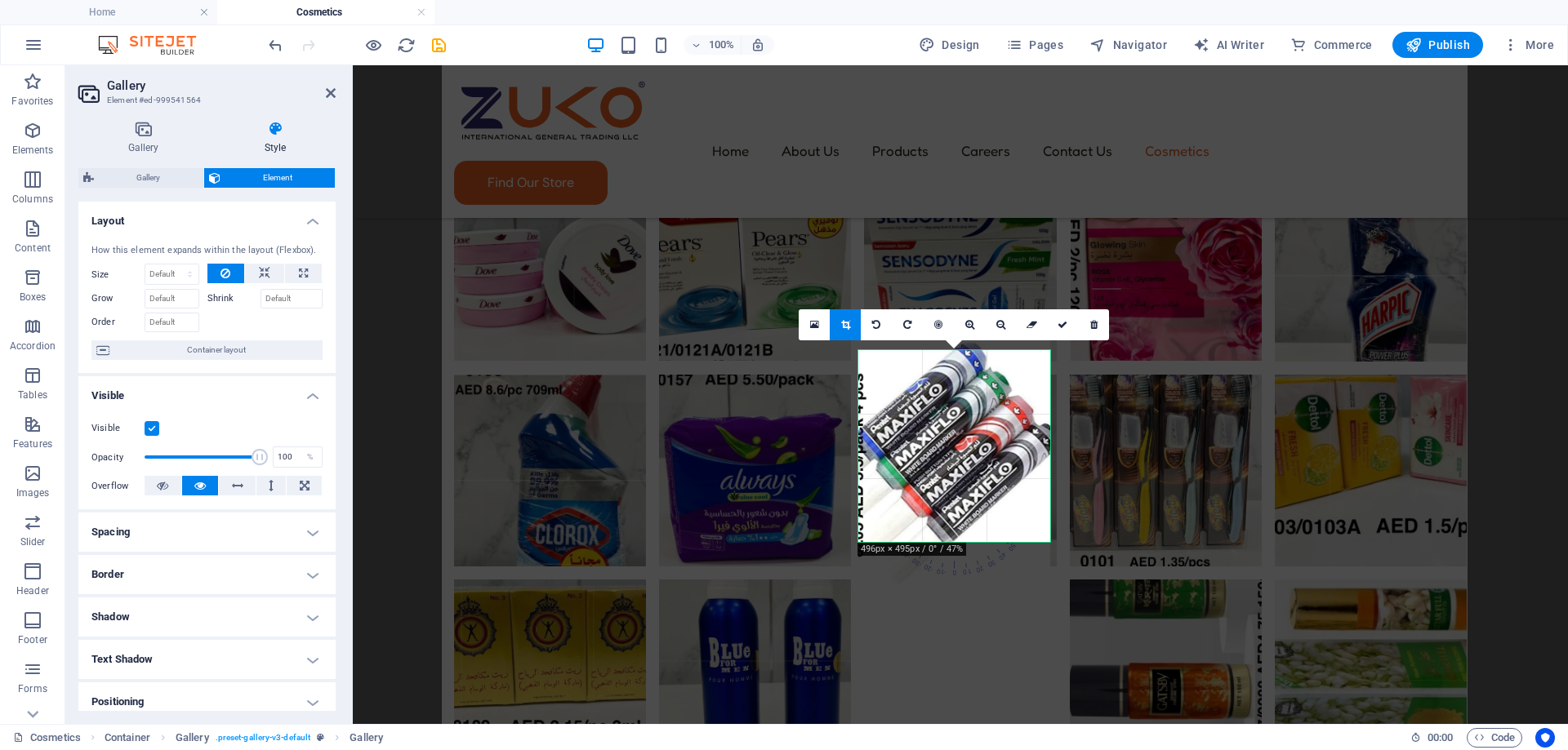
drag, startPoint x: 968, startPoint y: 437, endPoint x: 968, endPoint y: 452, distance: 15.0
click at [968, 452] on div at bounding box center [954, 461] width 192 height 278
click at [1058, 329] on icon at bounding box center [1062, 324] width 10 height 10
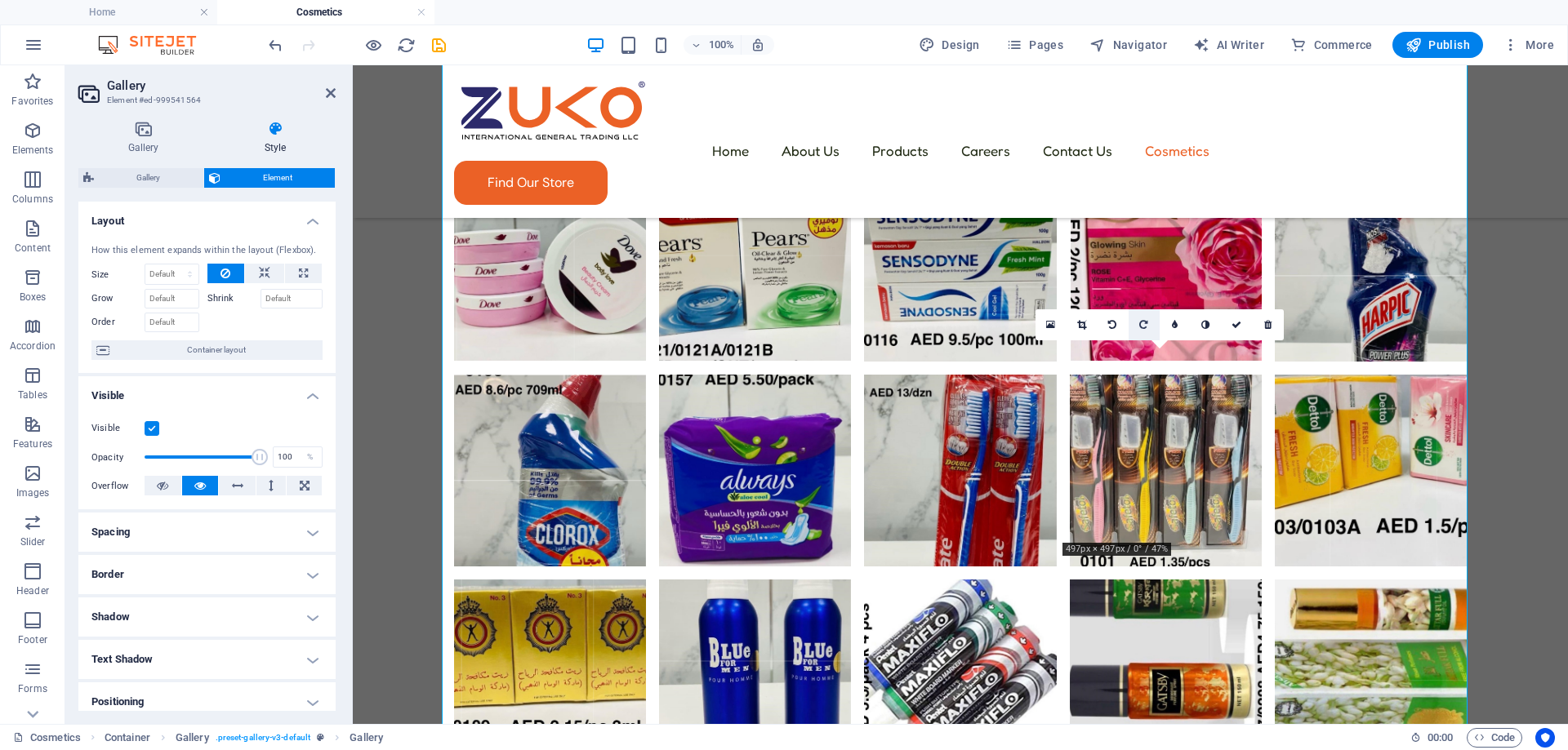
click at [1139, 324] on icon at bounding box center [1143, 324] width 8 height 10
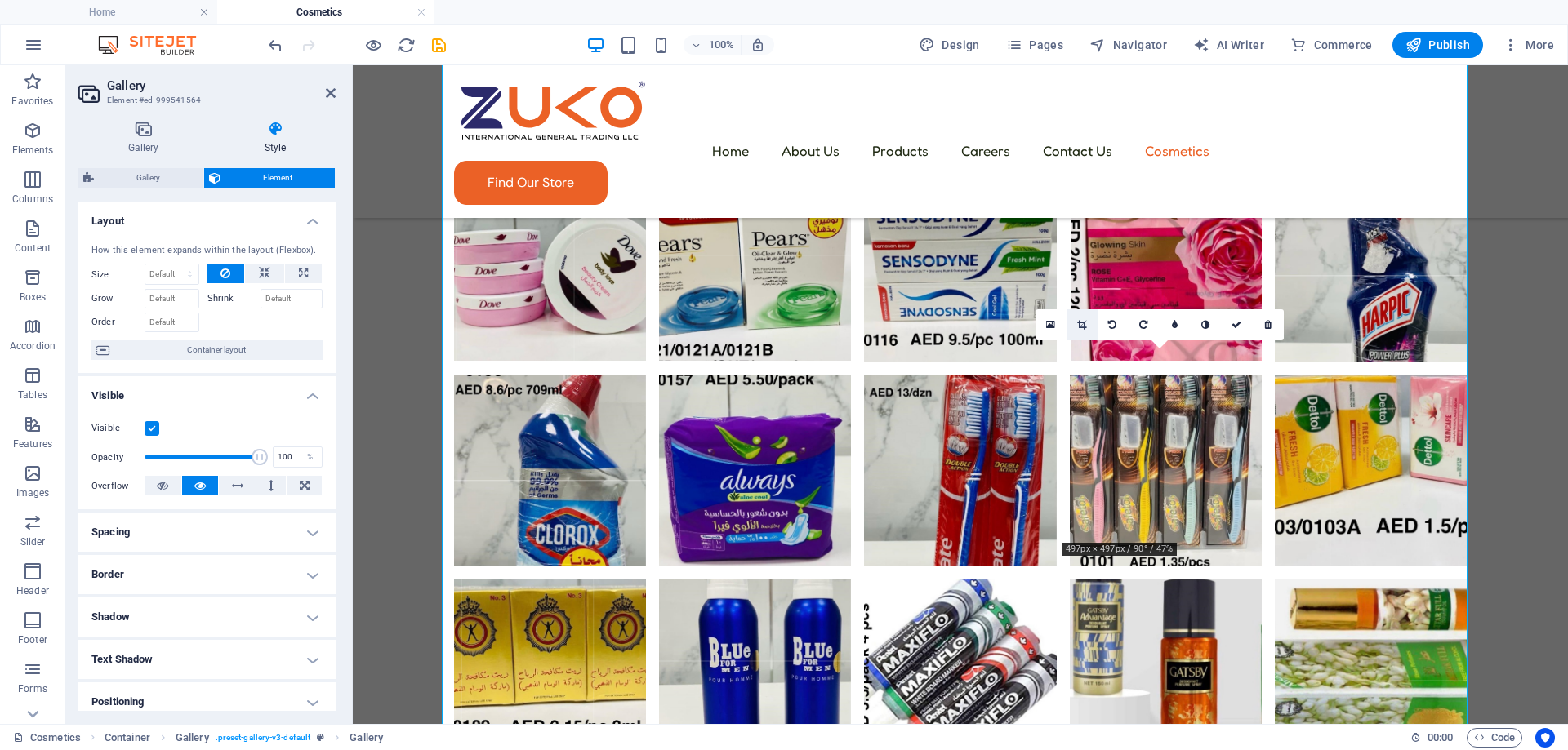
click at [1086, 324] on icon at bounding box center [1082, 324] width 9 height 10
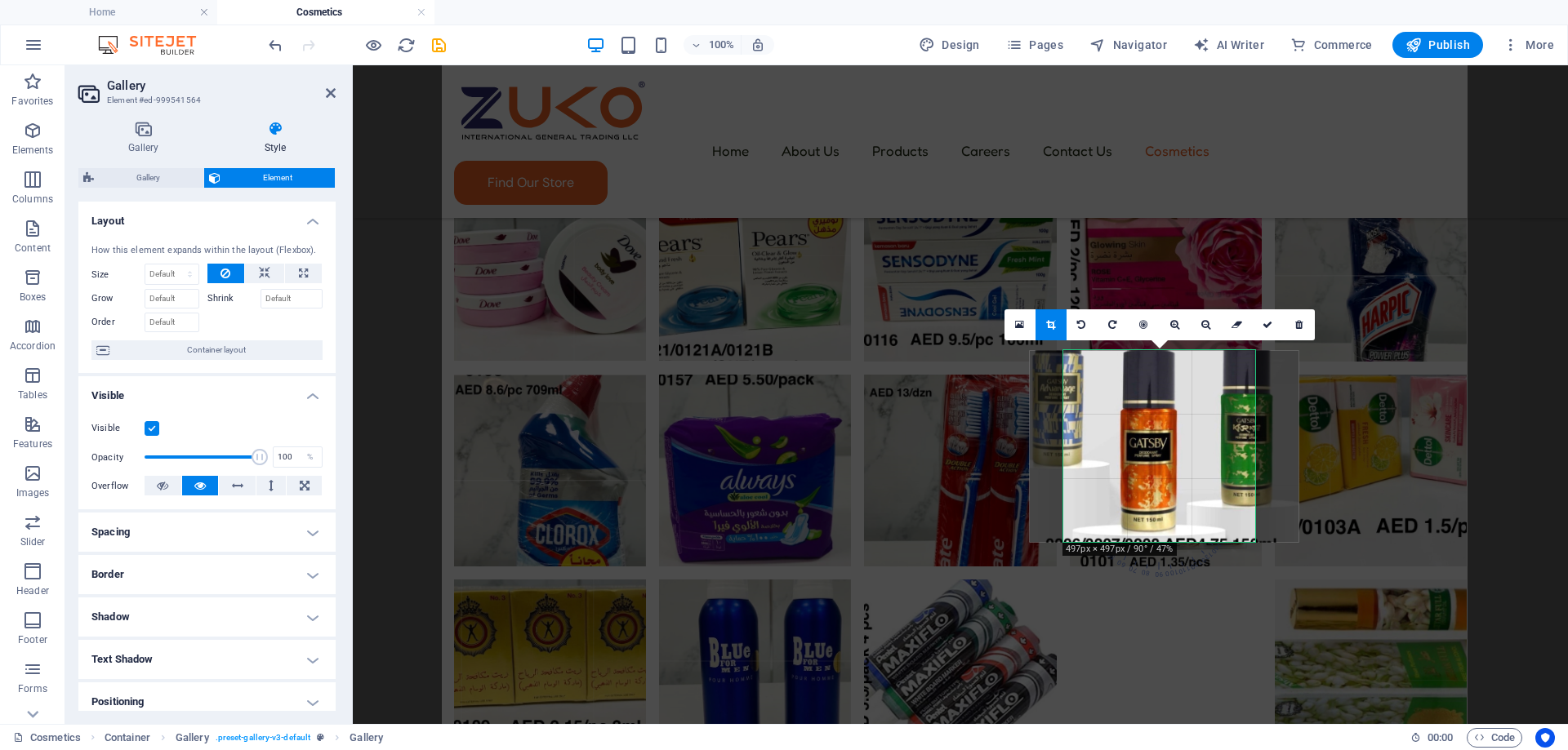
drag, startPoint x: 1166, startPoint y: 474, endPoint x: 1171, endPoint y: 436, distance: 38.3
click at [1171, 436] on div at bounding box center [1164, 446] width 269 height 192
drag, startPoint x: 1265, startPoint y: 332, endPoint x: 910, endPoint y: 267, distance: 360.9
click at [1265, 332] on link at bounding box center [1268, 325] width 31 height 31
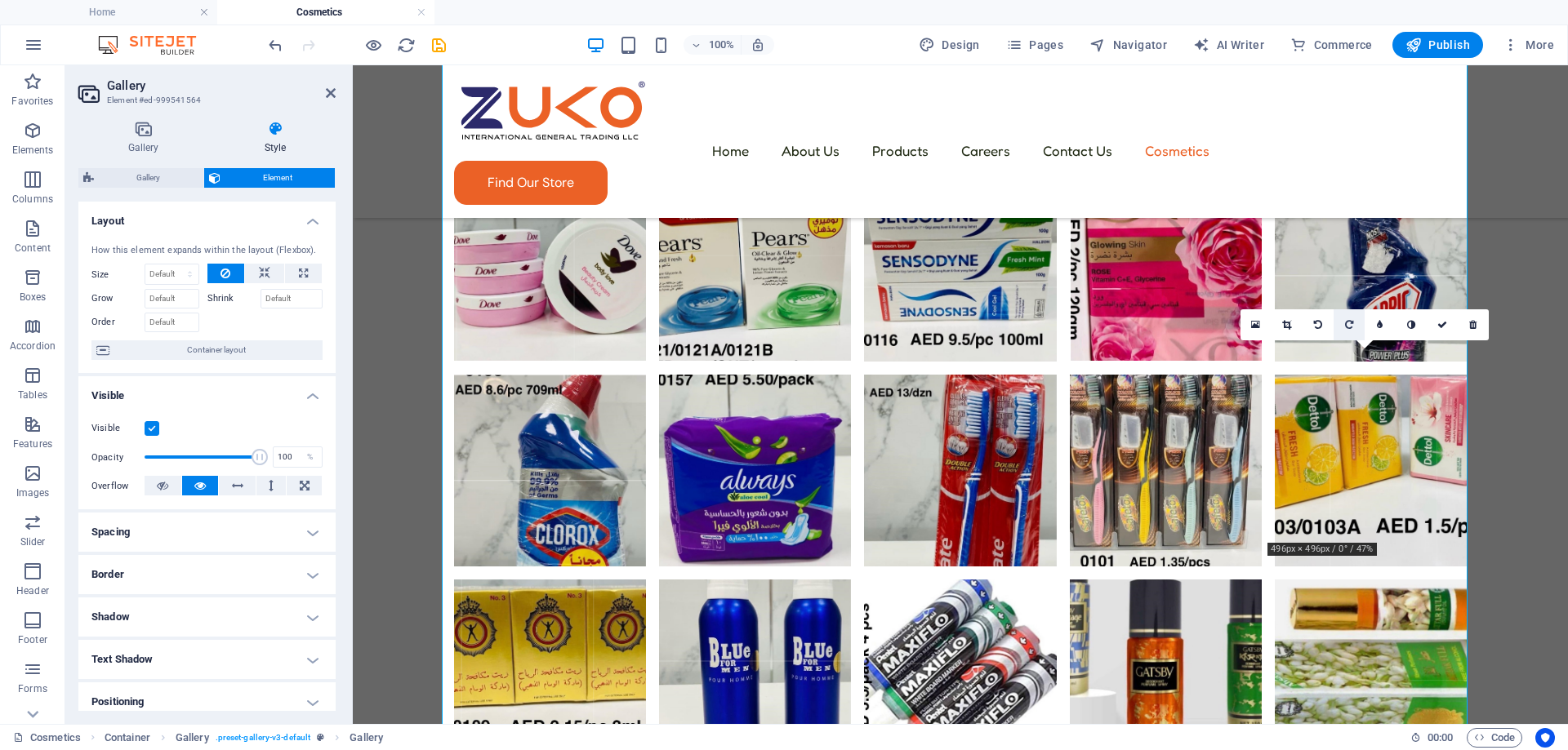
click at [1341, 324] on link at bounding box center [1349, 325] width 31 height 31
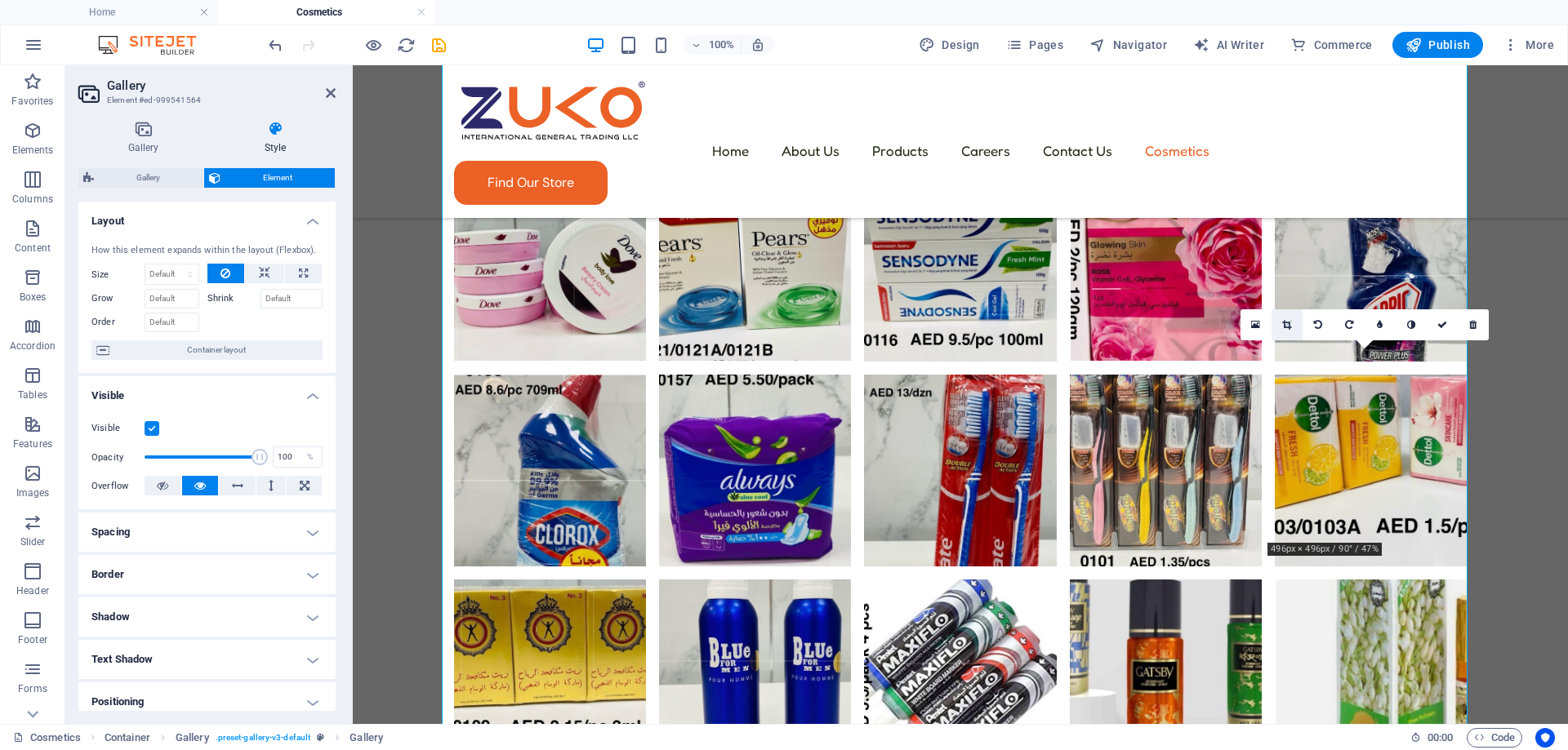
click at [1297, 323] on link at bounding box center [1287, 325] width 31 height 31
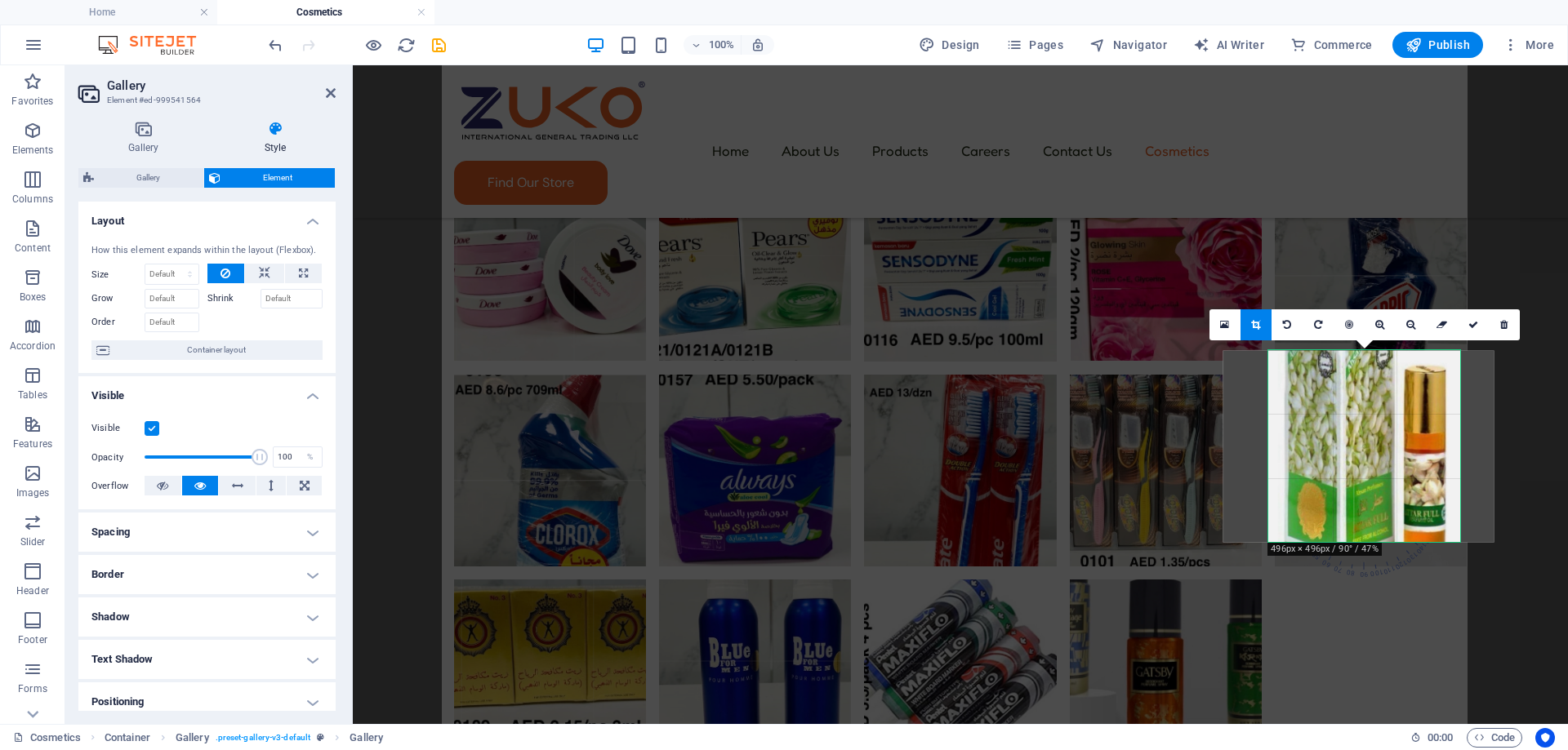
drag, startPoint x: 963, startPoint y: 306, endPoint x: 1359, endPoint y: 403, distance: 407.7
click at [1359, 403] on div at bounding box center [1358, 446] width 271 height 192
click at [1472, 327] on icon at bounding box center [1472, 324] width 10 height 10
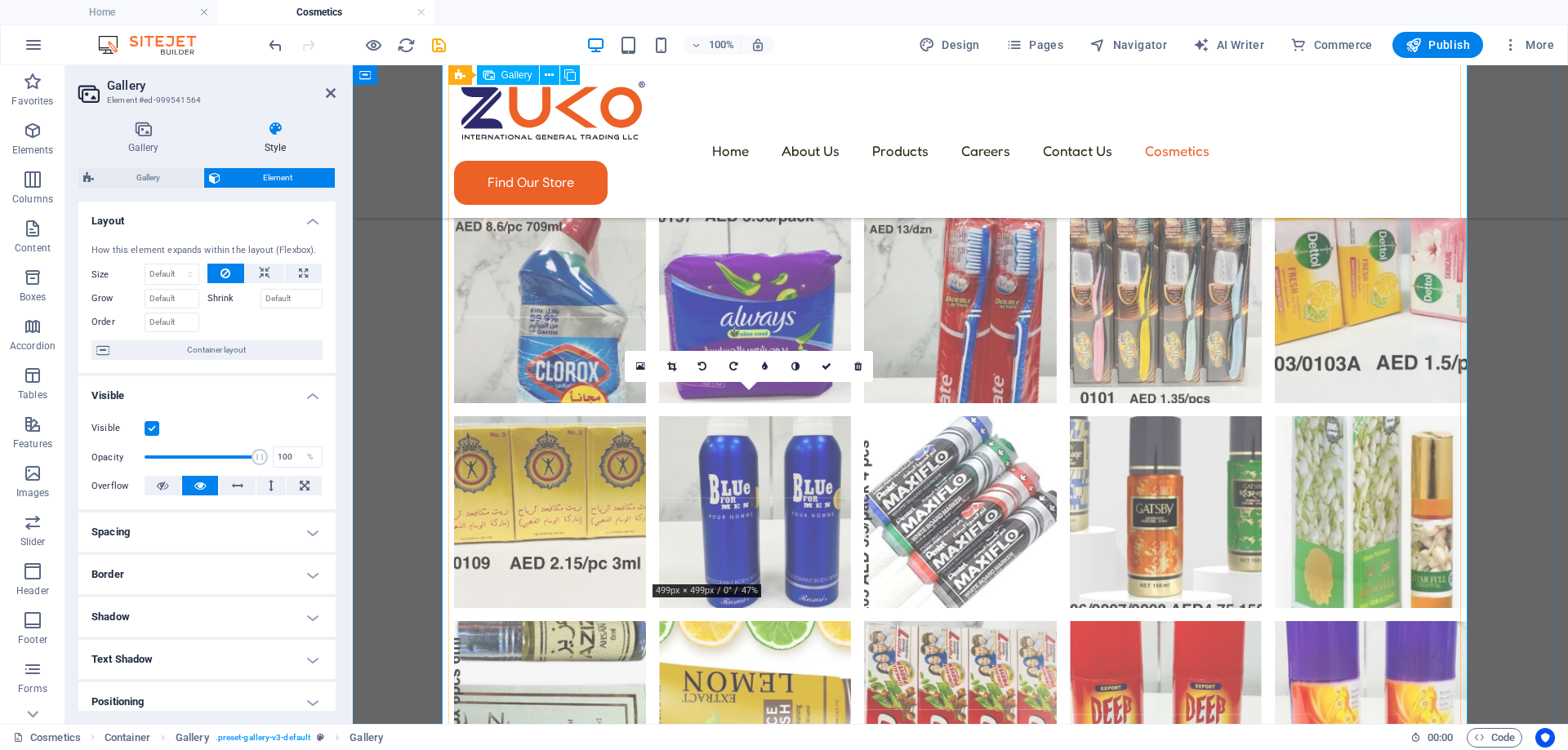
scroll to position [2192, 0]
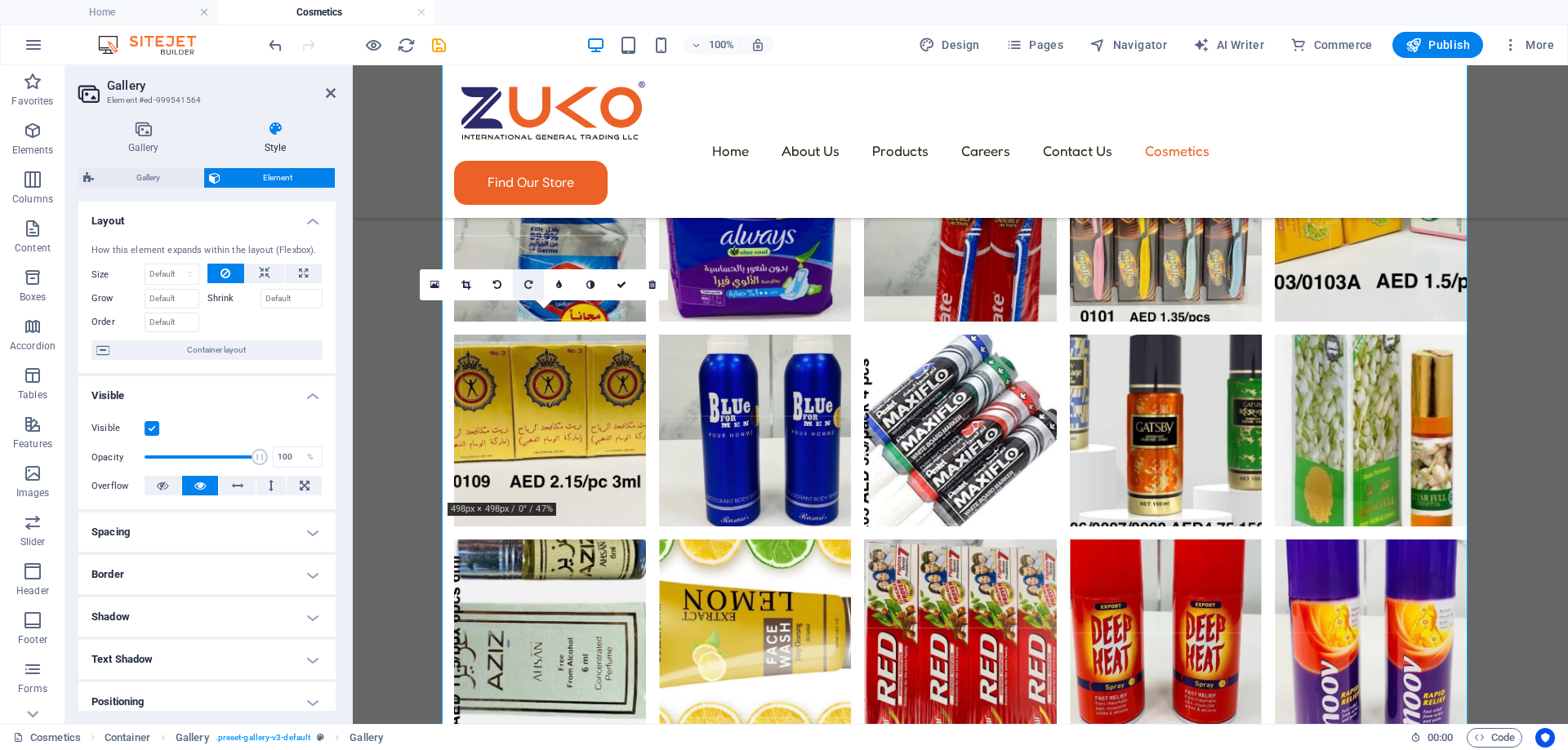
click at [525, 288] on icon at bounding box center [528, 285] width 8 height 10
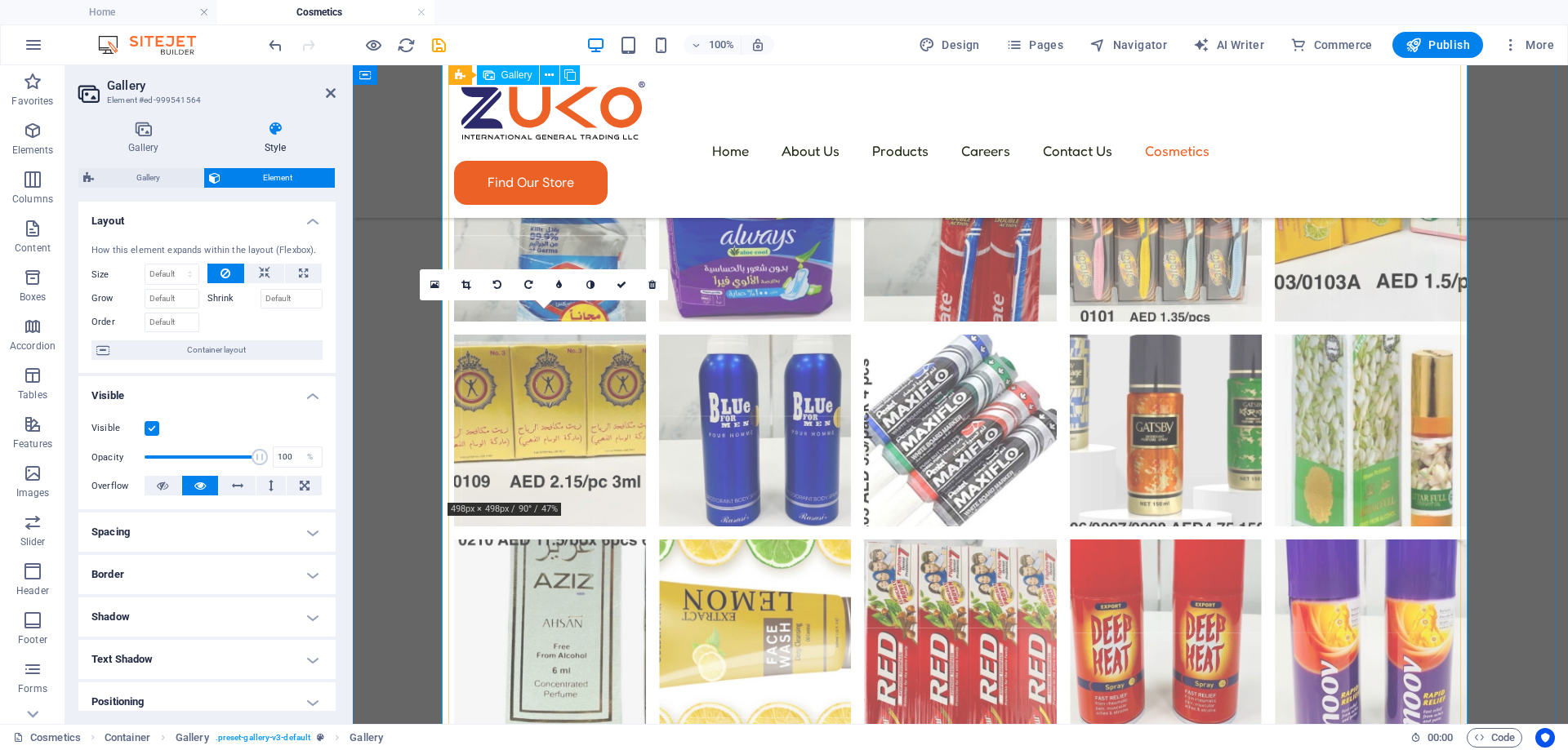
click at [570, 540] on li at bounding box center [550, 635] width 192 height 192
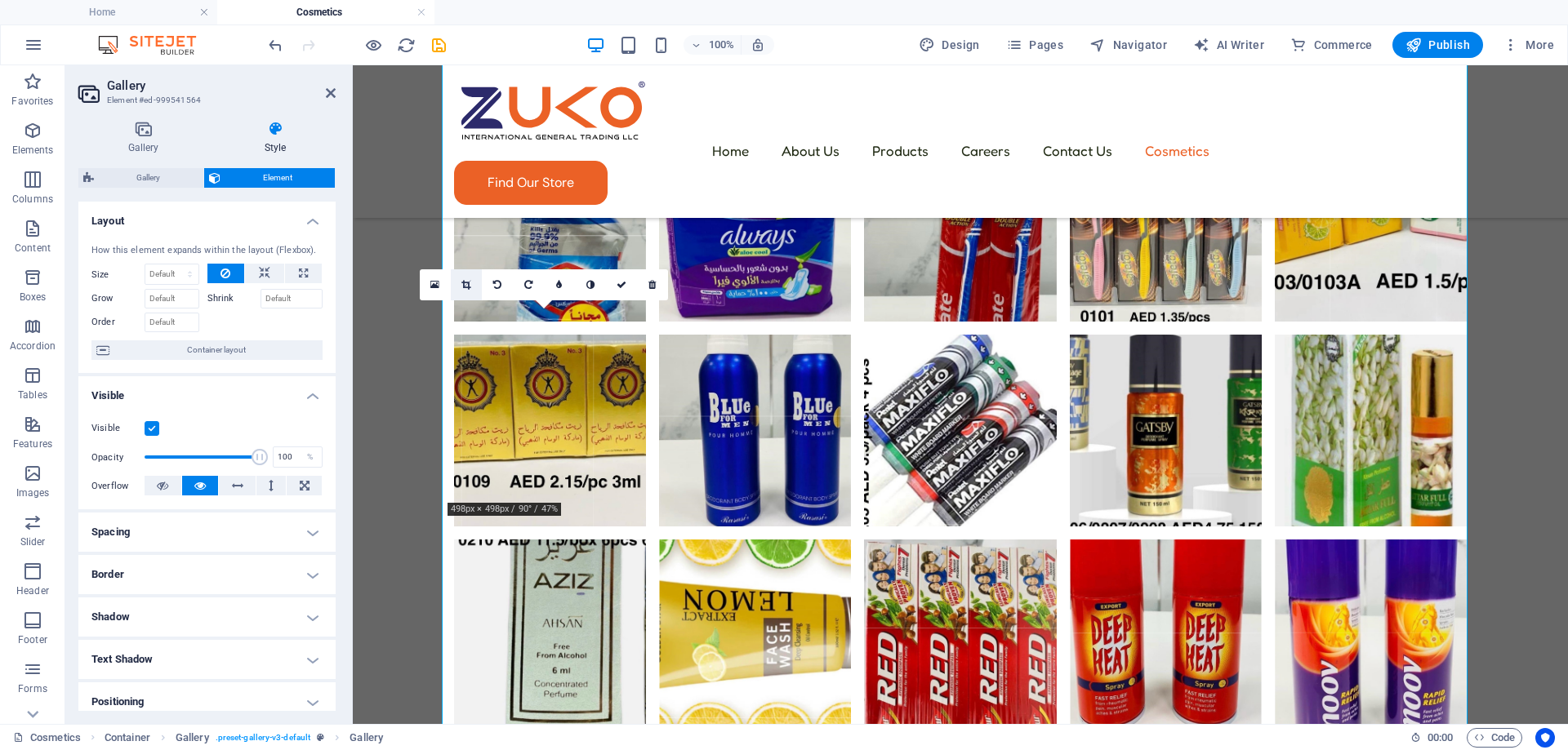
click at [467, 282] on icon at bounding box center [466, 285] width 9 height 10
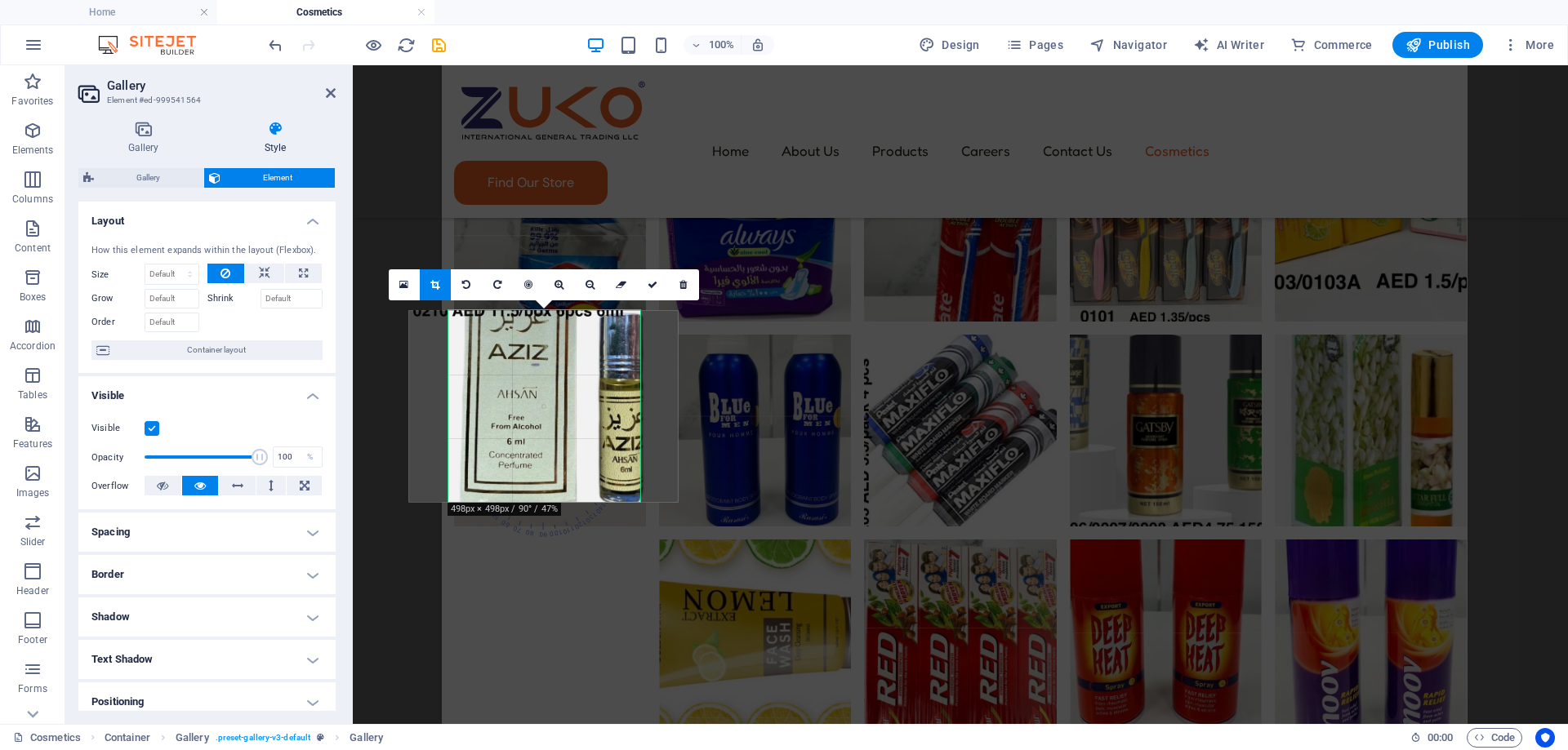
drag, startPoint x: 555, startPoint y: 435, endPoint x: 555, endPoint y: 401, distance: 34.0
click at [555, 401] on div at bounding box center [543, 405] width 269 height 192
drag, startPoint x: 650, startPoint y: 292, endPoint x: 297, endPoint y: 233, distance: 357.9
click at [650, 292] on link at bounding box center [653, 285] width 31 height 31
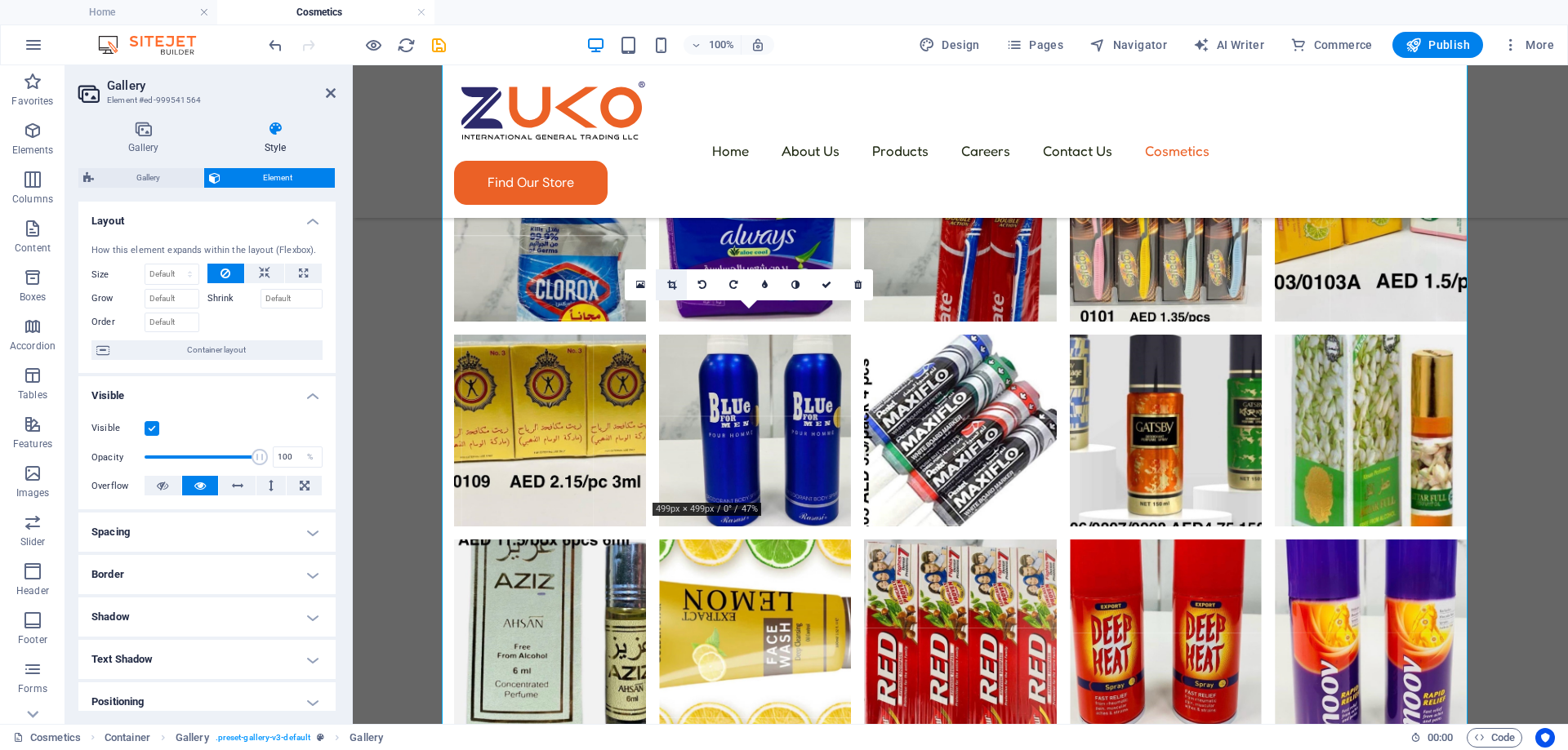
click at [667, 282] on icon at bounding box center [671, 285] width 9 height 10
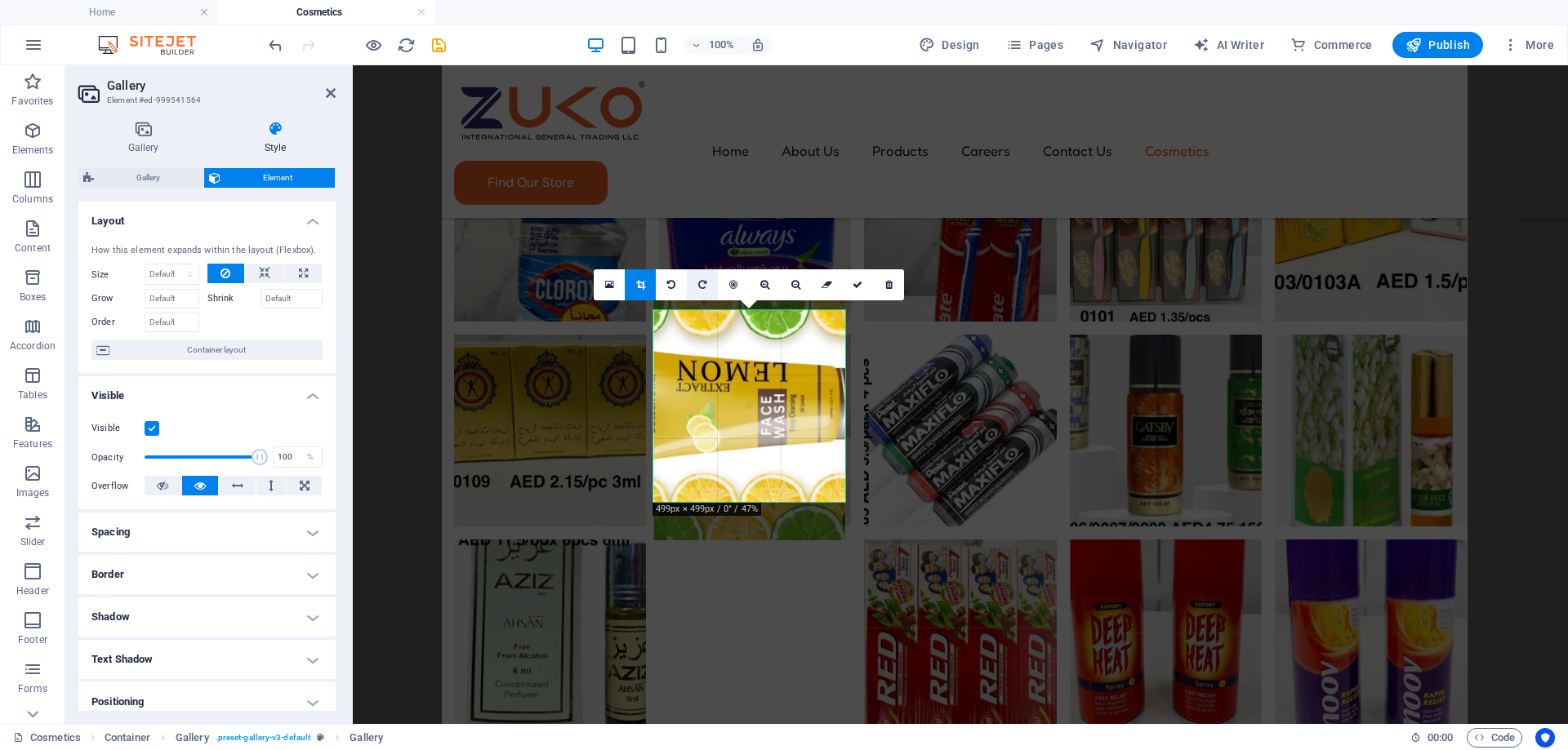
click at [696, 280] on link at bounding box center [703, 285] width 31 height 31
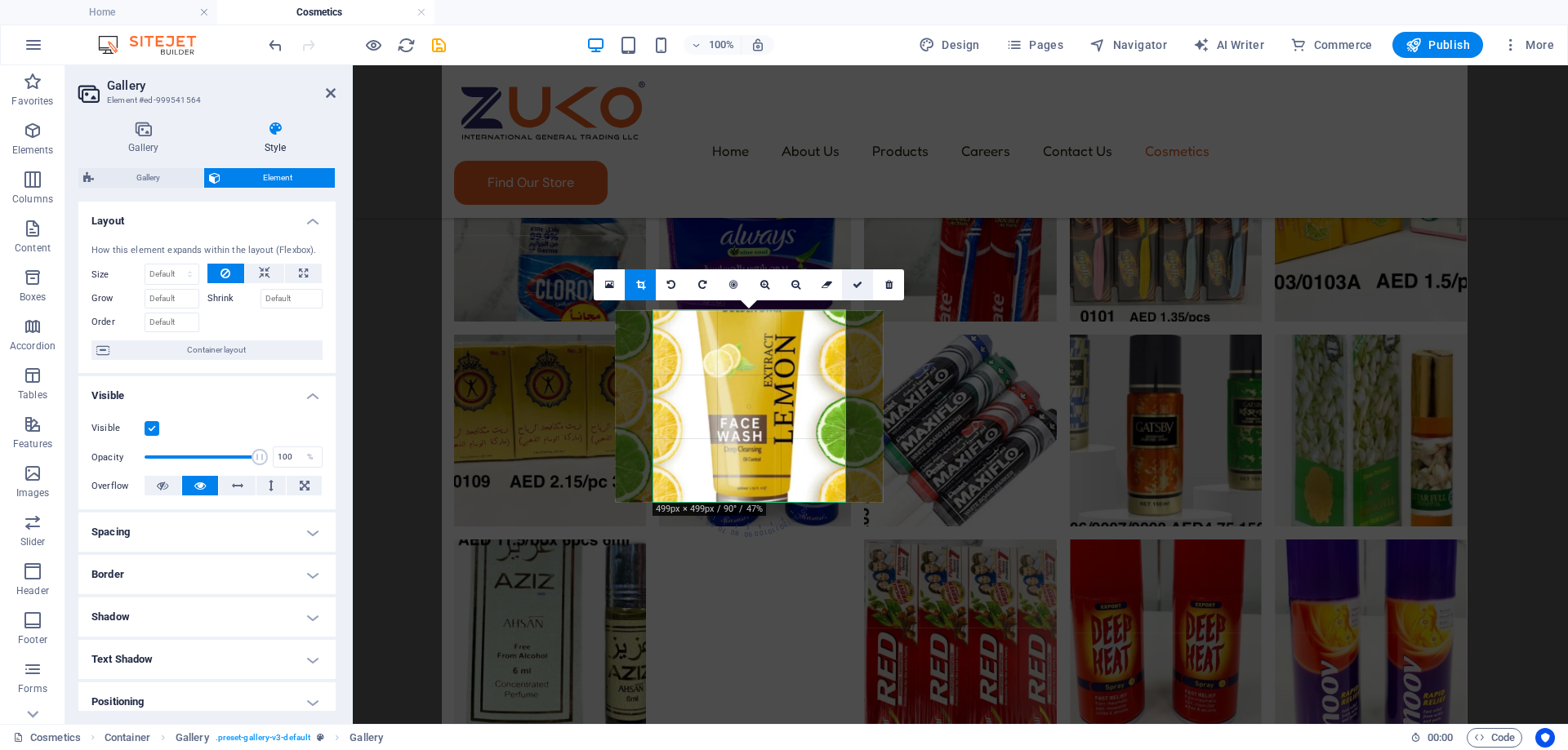
click at [855, 280] on icon at bounding box center [857, 285] width 10 height 10
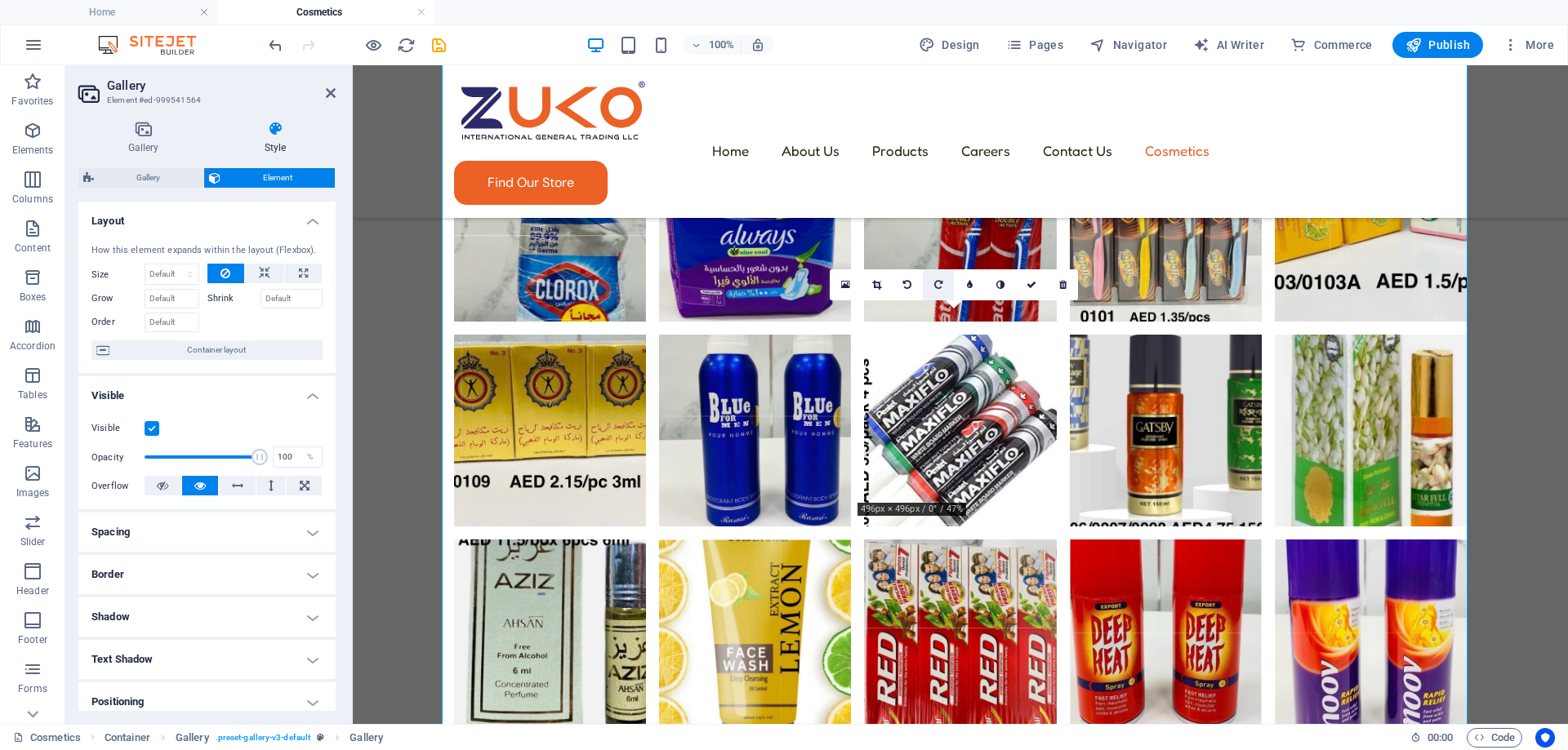
click at [932, 281] on link at bounding box center [938, 285] width 31 height 31
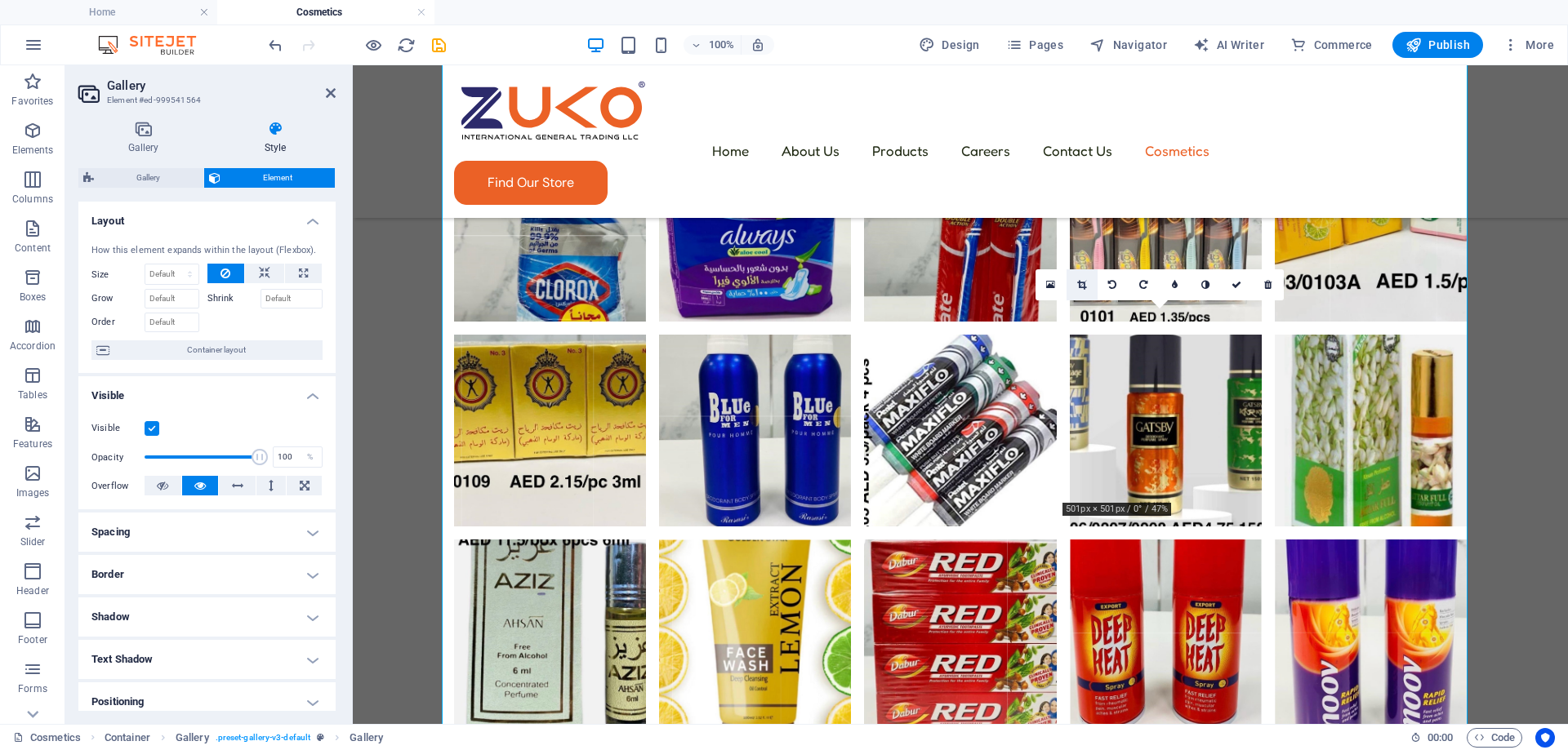
click at [1084, 290] on icon at bounding box center [1082, 285] width 9 height 10
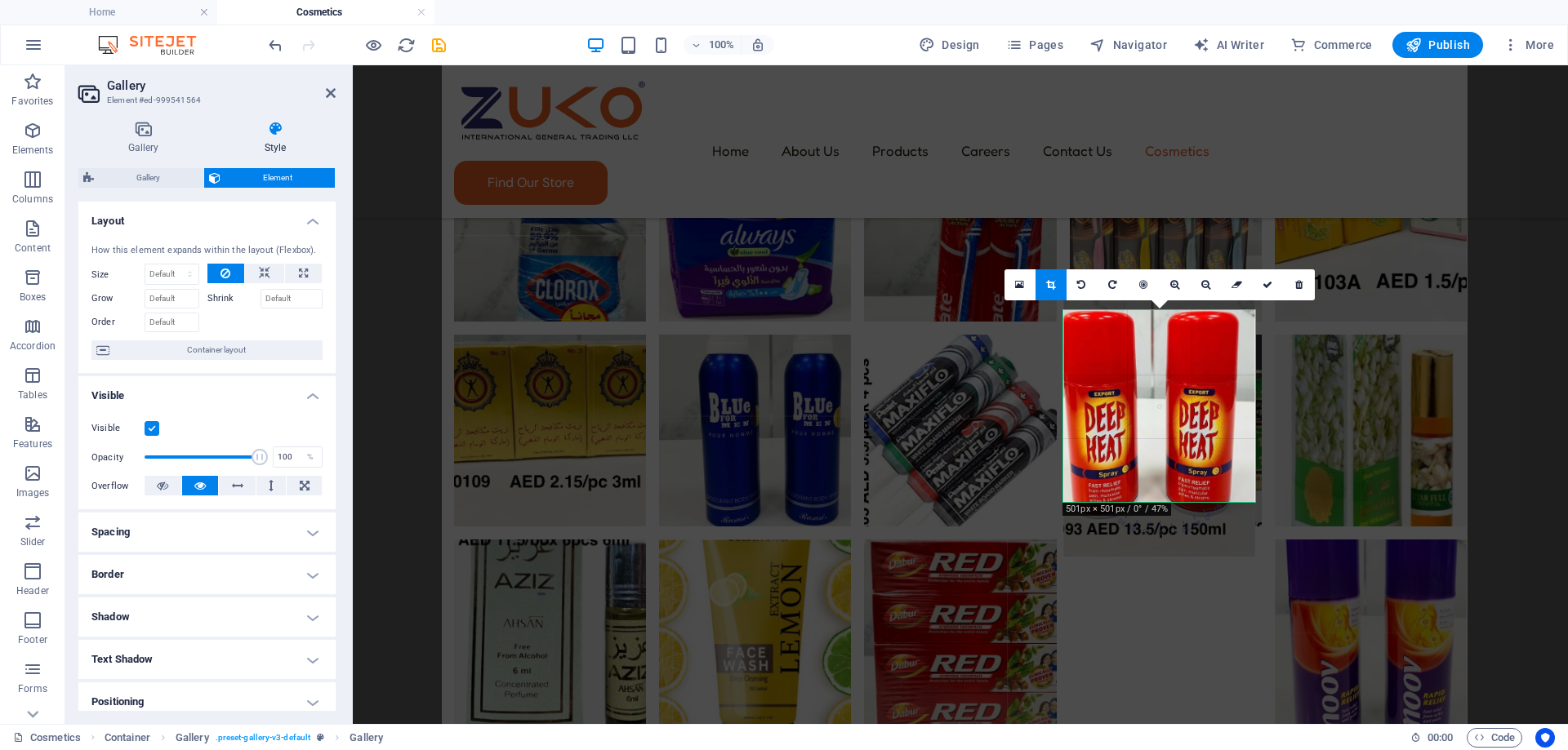
drag, startPoint x: 1135, startPoint y: 380, endPoint x: 1136, endPoint y: 396, distance: 16.0
click at [1136, 396] on div at bounding box center [1159, 422] width 192 height 267
click at [1264, 282] on icon at bounding box center [1267, 285] width 10 height 10
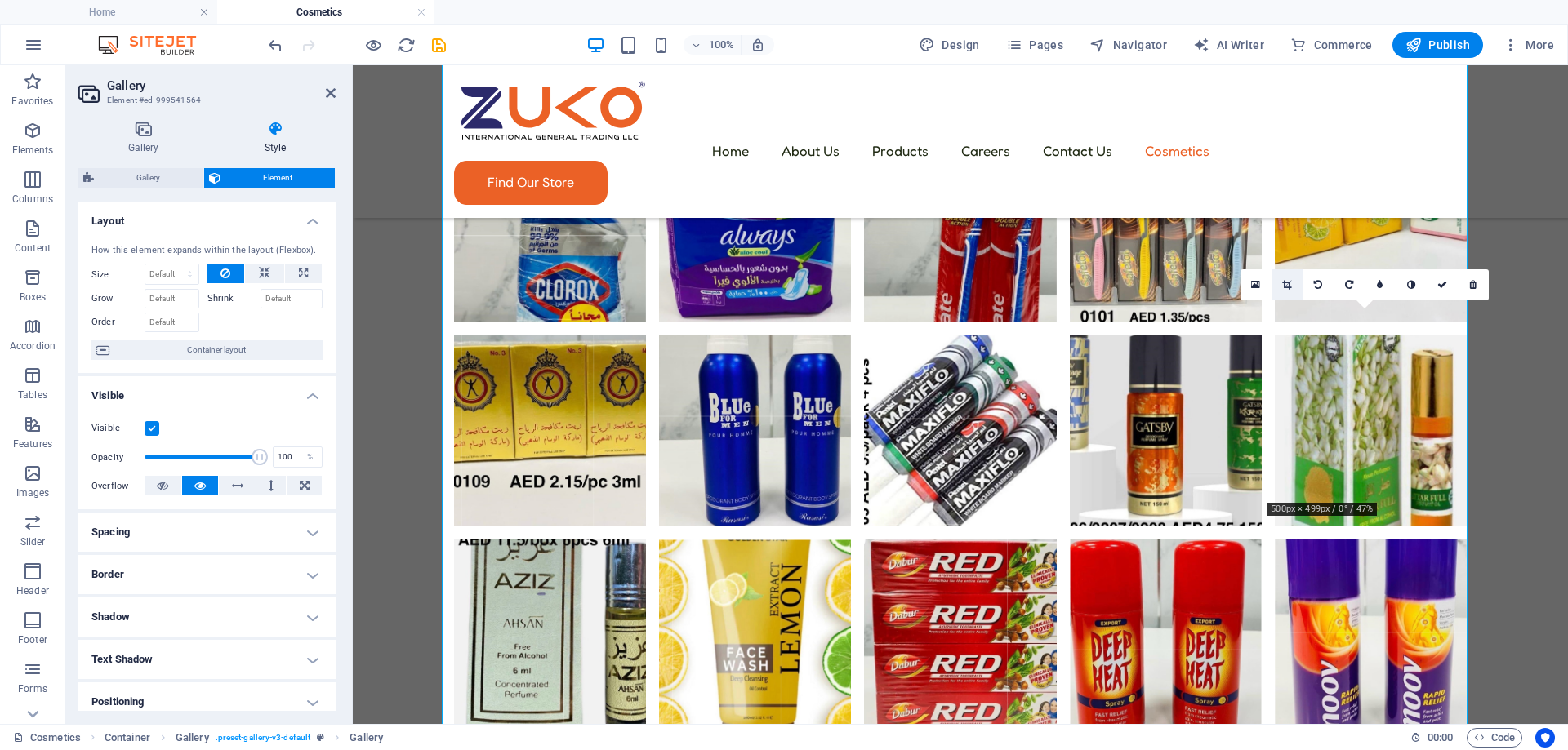
click at [1294, 289] on link at bounding box center [1287, 285] width 31 height 31
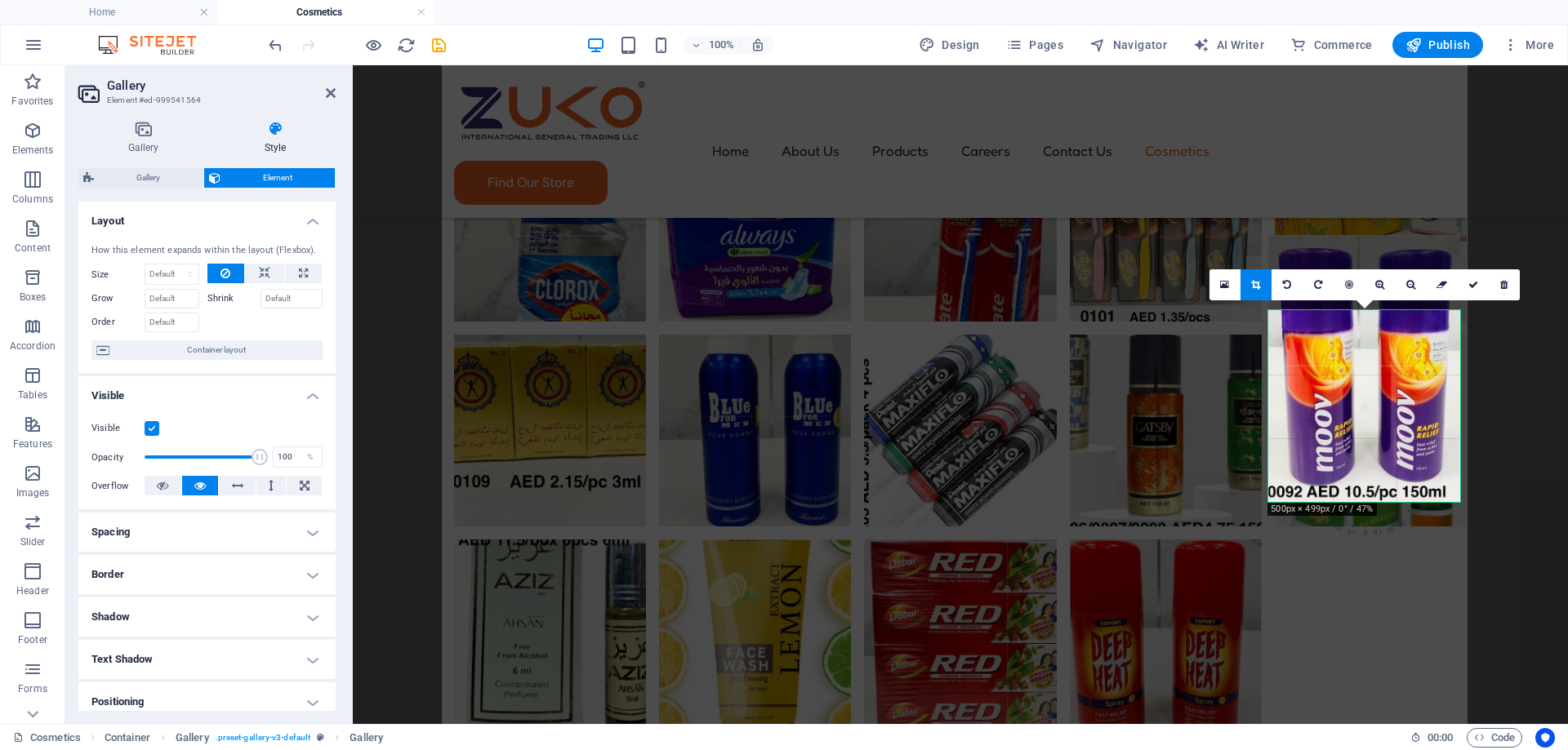
drag, startPoint x: 1363, startPoint y: 442, endPoint x: 1366, endPoint y: 403, distance: 39.1
click at [1366, 403] on div at bounding box center [1364, 369] width 192 height 267
click at [1478, 294] on link at bounding box center [1473, 285] width 31 height 31
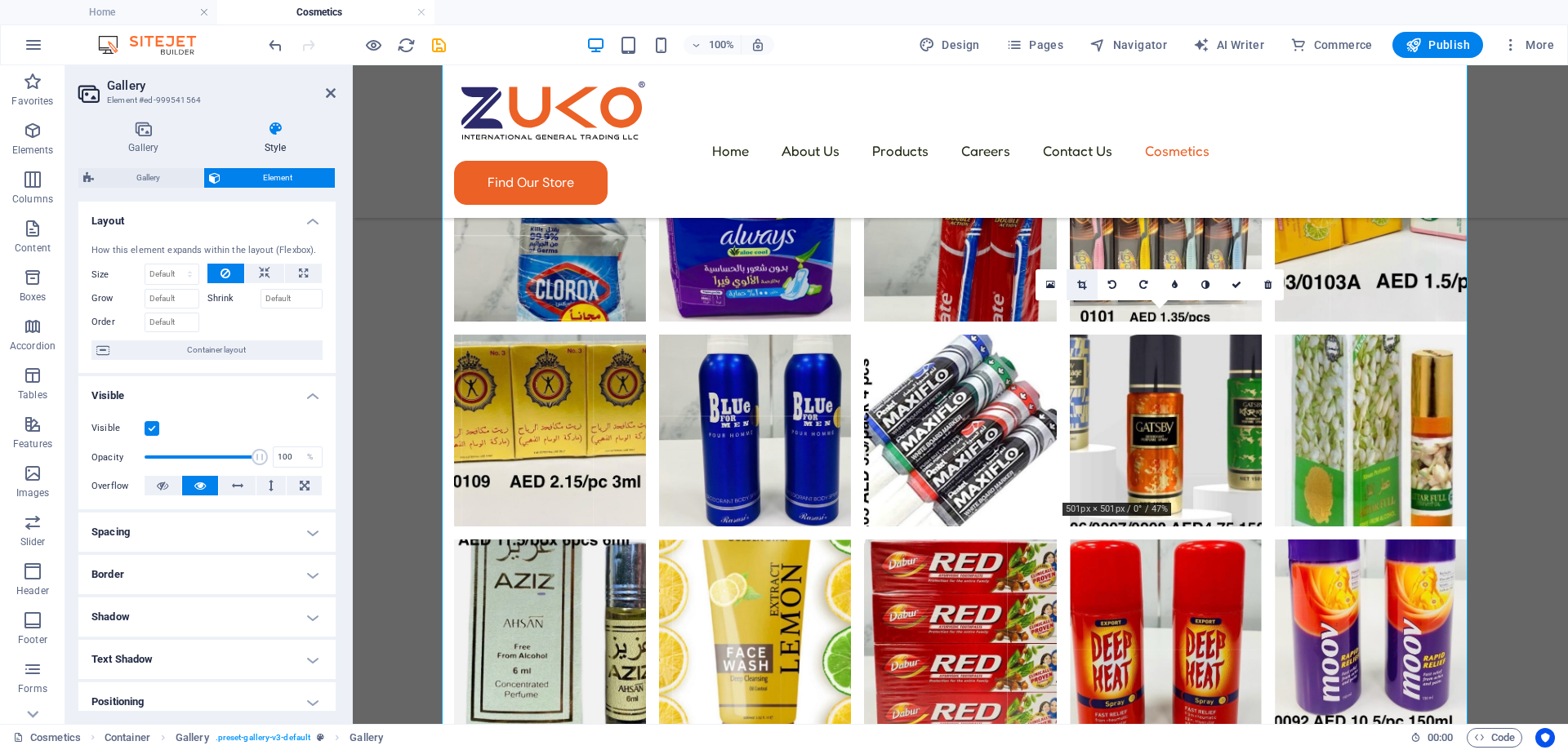
click at [1089, 282] on link at bounding box center [1082, 285] width 31 height 31
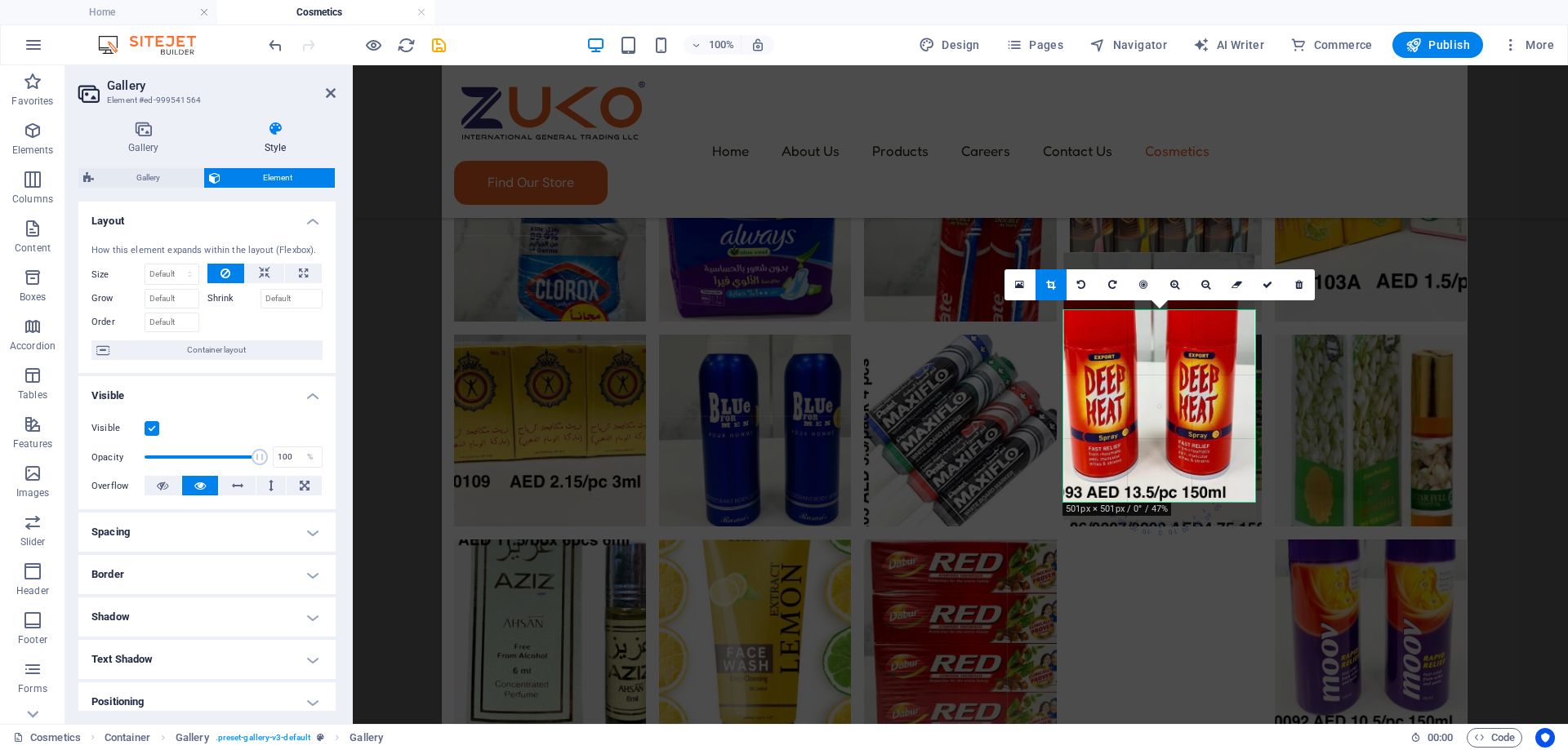
drag, startPoint x: 1140, startPoint y: 414, endPoint x: 1143, endPoint y: 380, distance: 34.1
click at [1143, 380] on div at bounding box center [1159, 385] width 192 height 267
drag, startPoint x: 1275, startPoint y: 296, endPoint x: 922, endPoint y: 230, distance: 359.1
click at [1275, 296] on link at bounding box center [1268, 285] width 31 height 31
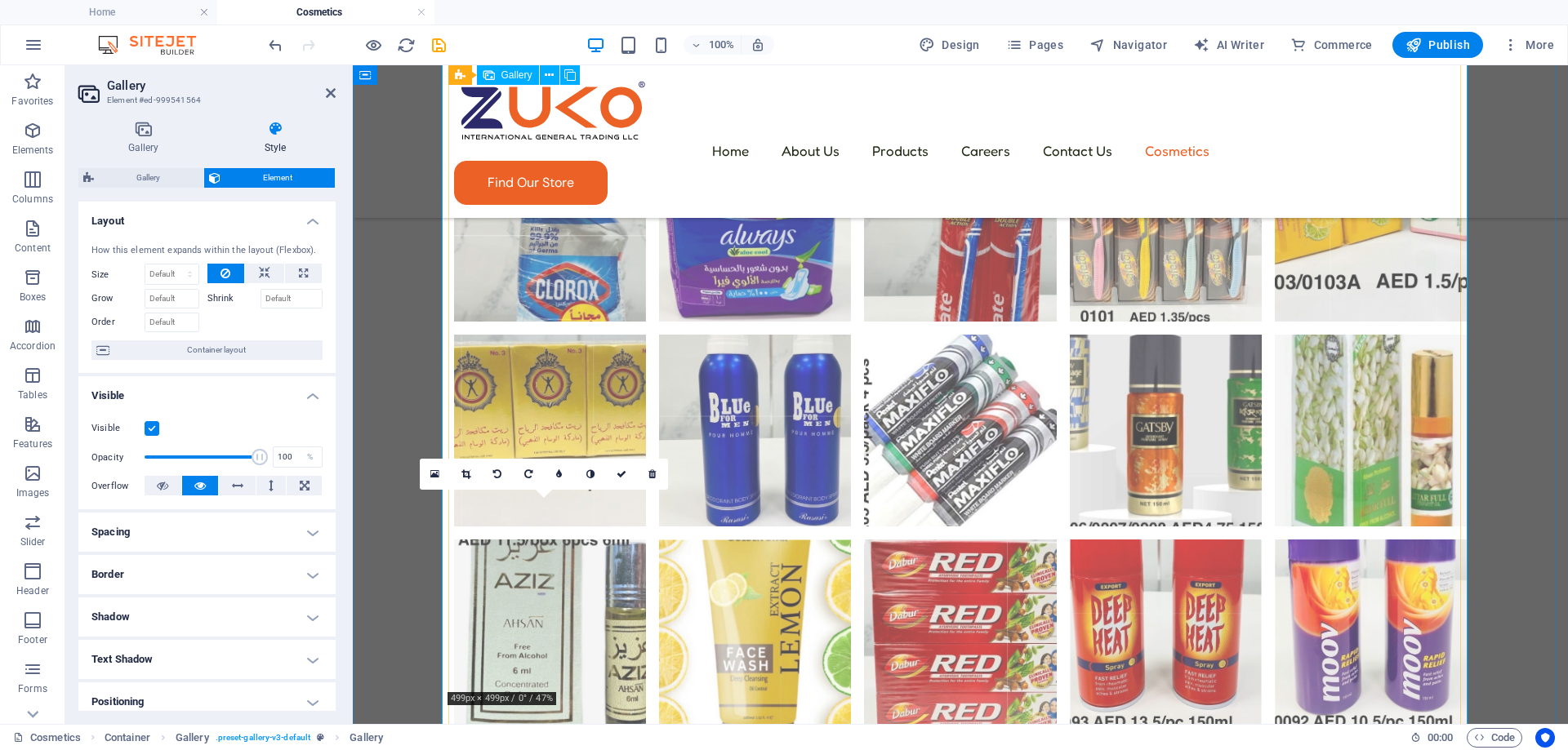
scroll to position [2437, 0]
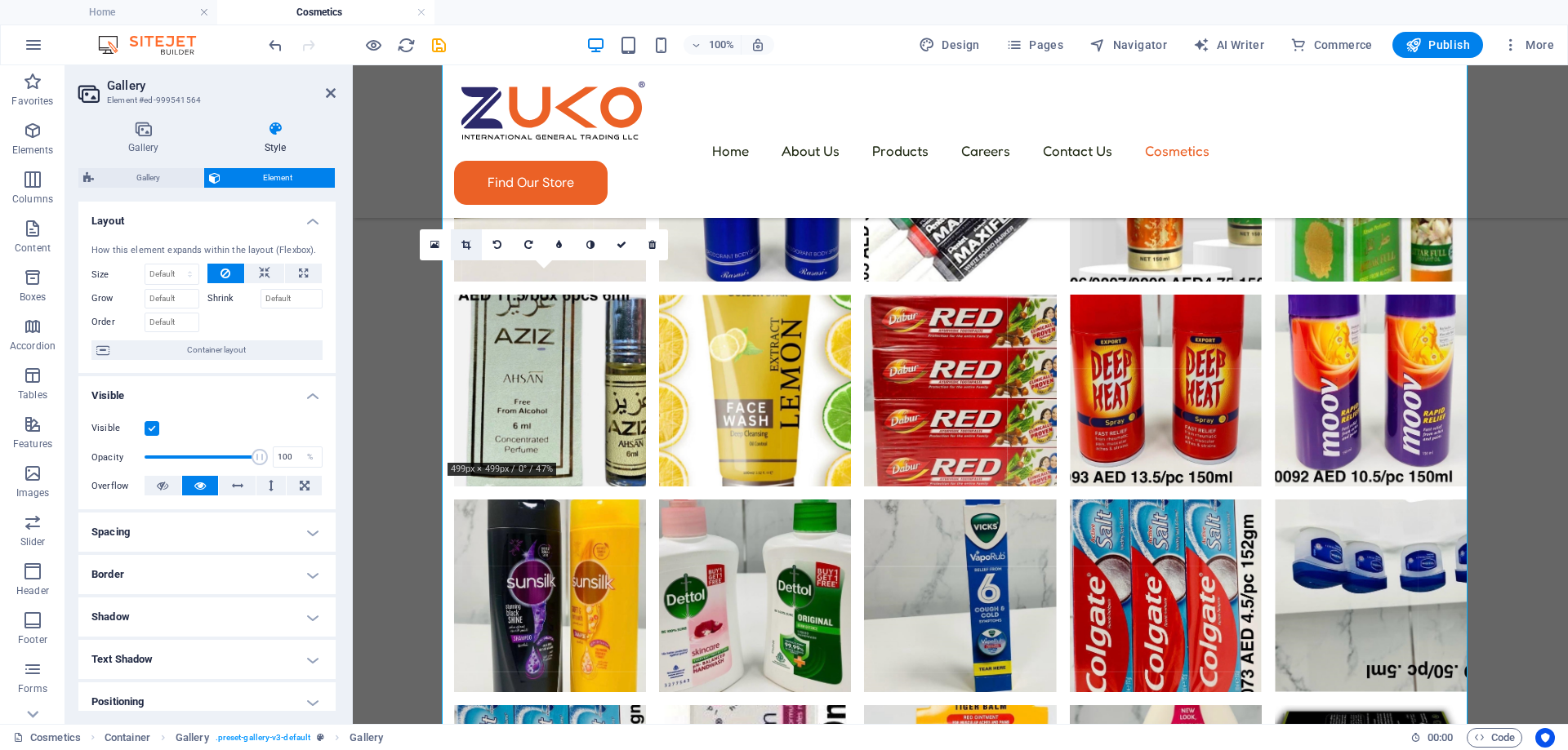
click at [463, 244] on icon at bounding box center [466, 244] width 9 height 10
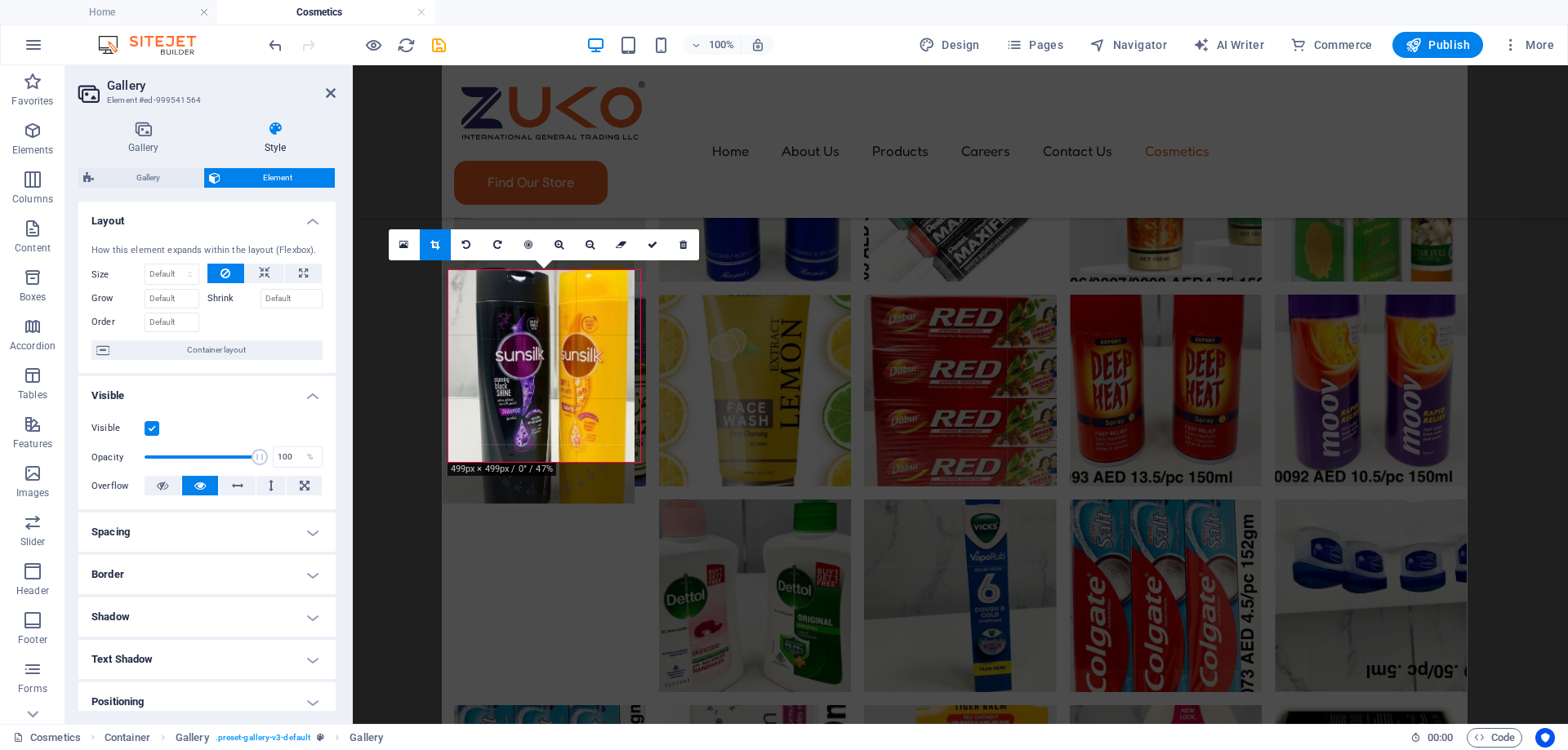
click at [556, 397] on div at bounding box center [538, 369] width 192 height 268
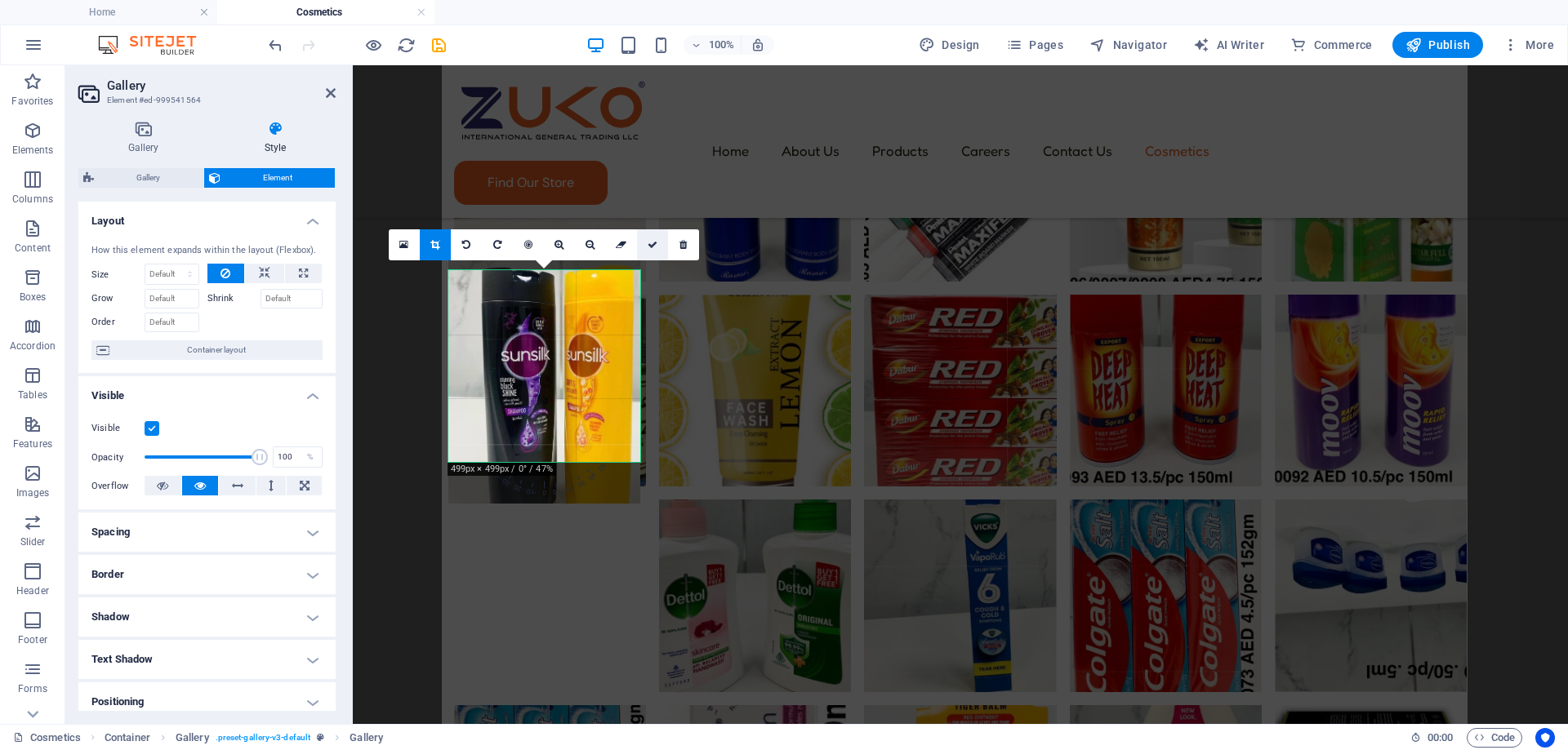
click at [652, 249] on icon at bounding box center [652, 244] width 10 height 10
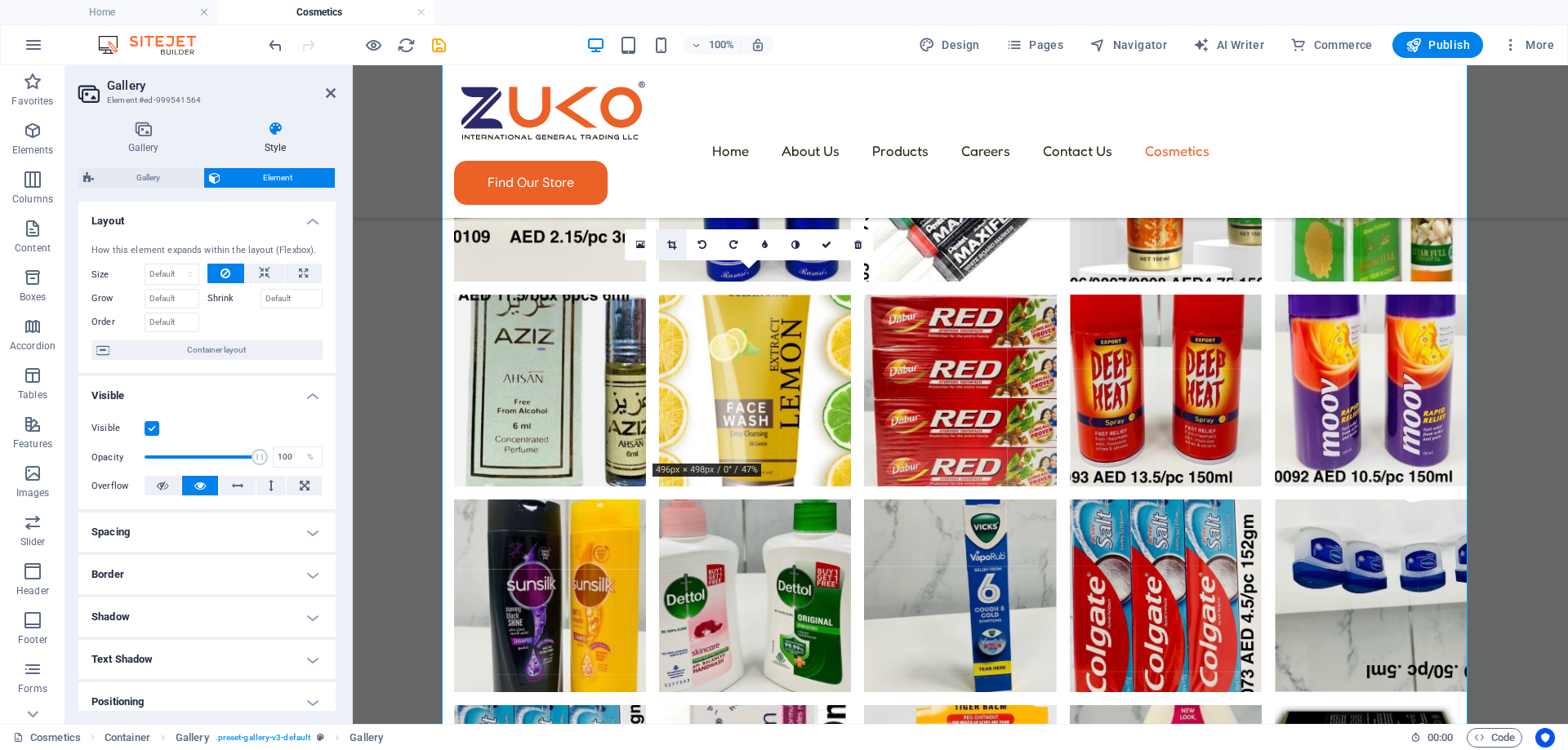
click at [679, 244] on link at bounding box center [671, 244] width 31 height 31
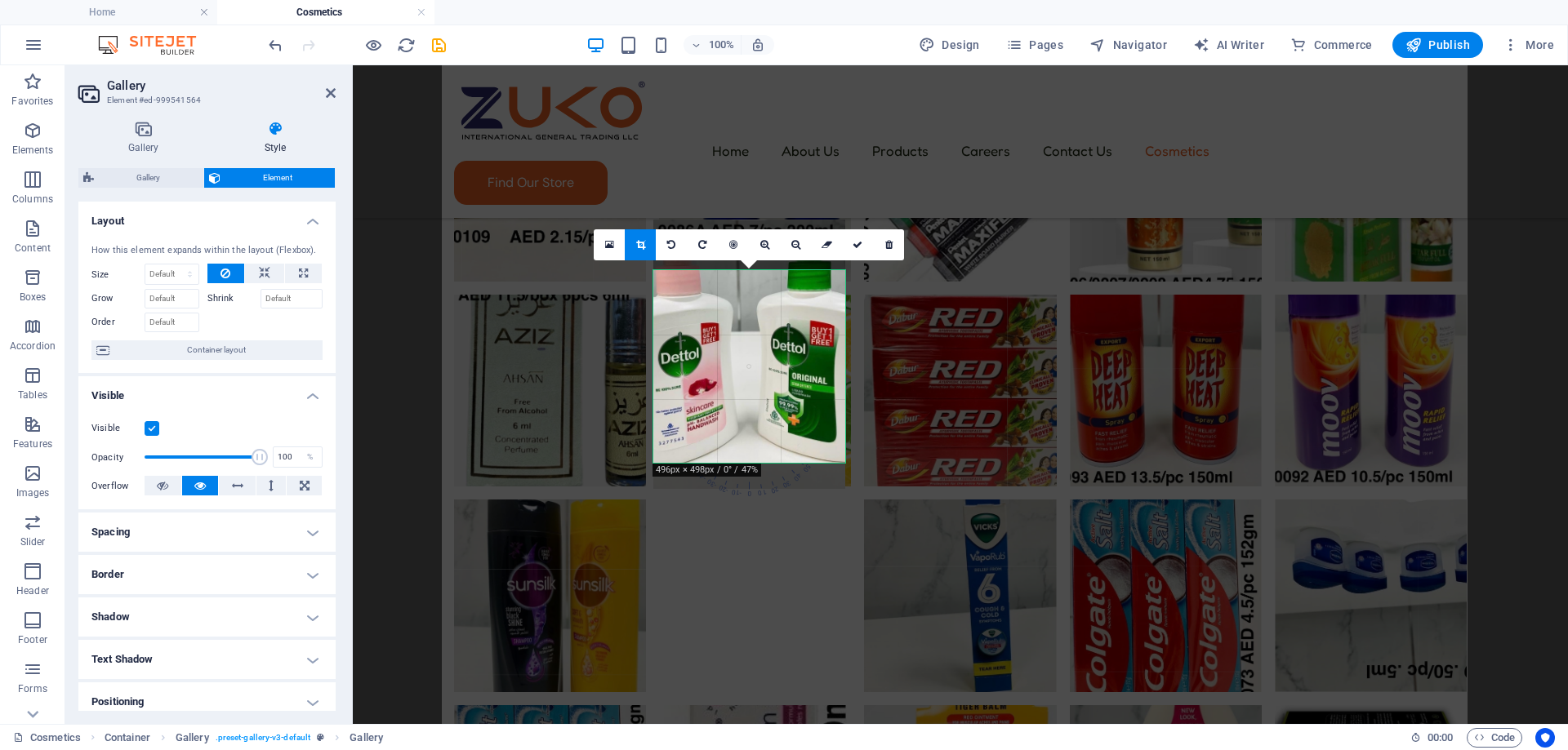
drag, startPoint x: 749, startPoint y: 398, endPoint x: 749, endPoint y: 386, distance: 12.0
click at [749, 386] on div at bounding box center [749, 354] width 192 height 269
click at [854, 246] on icon at bounding box center [857, 244] width 10 height 10
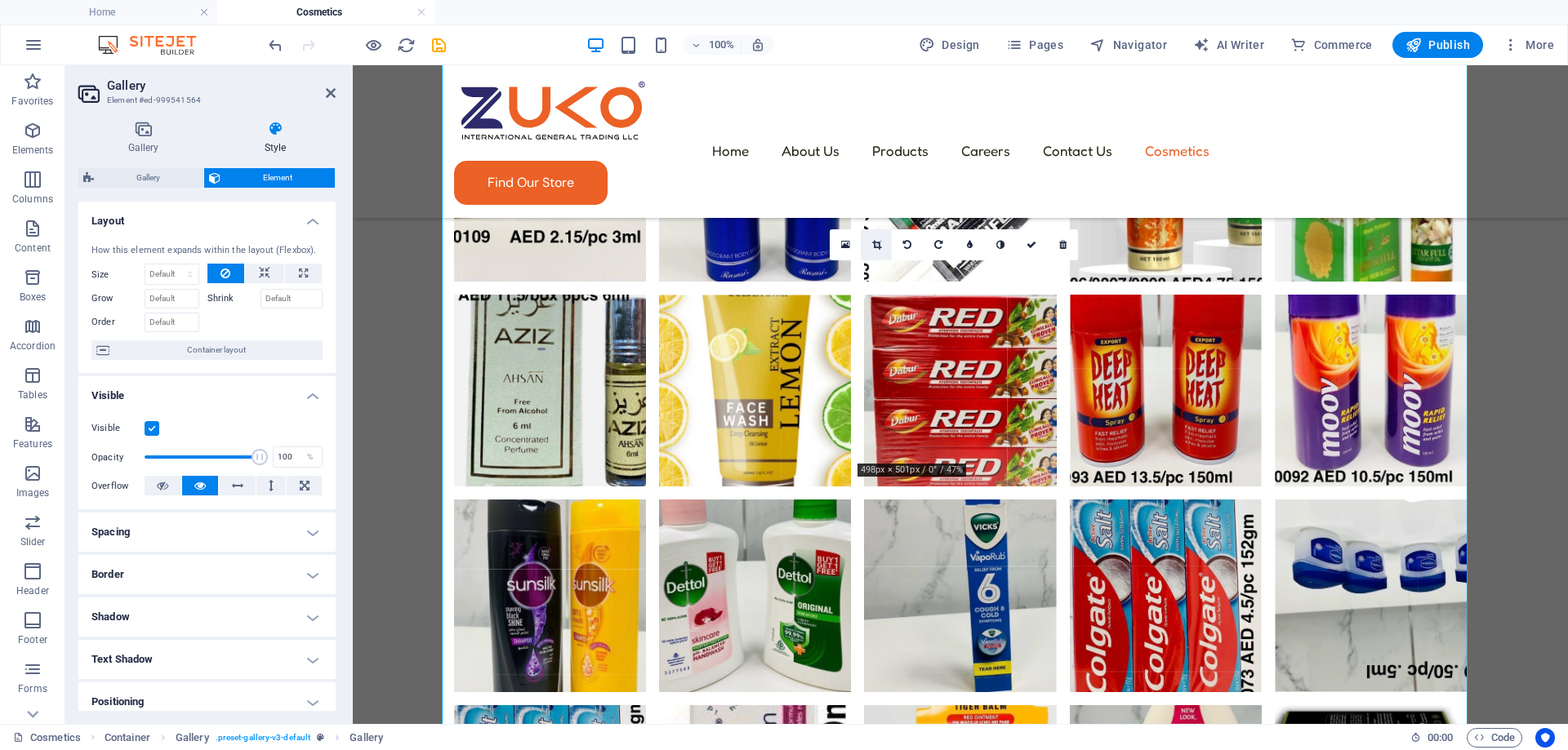
click at [879, 243] on icon at bounding box center [876, 244] width 9 height 10
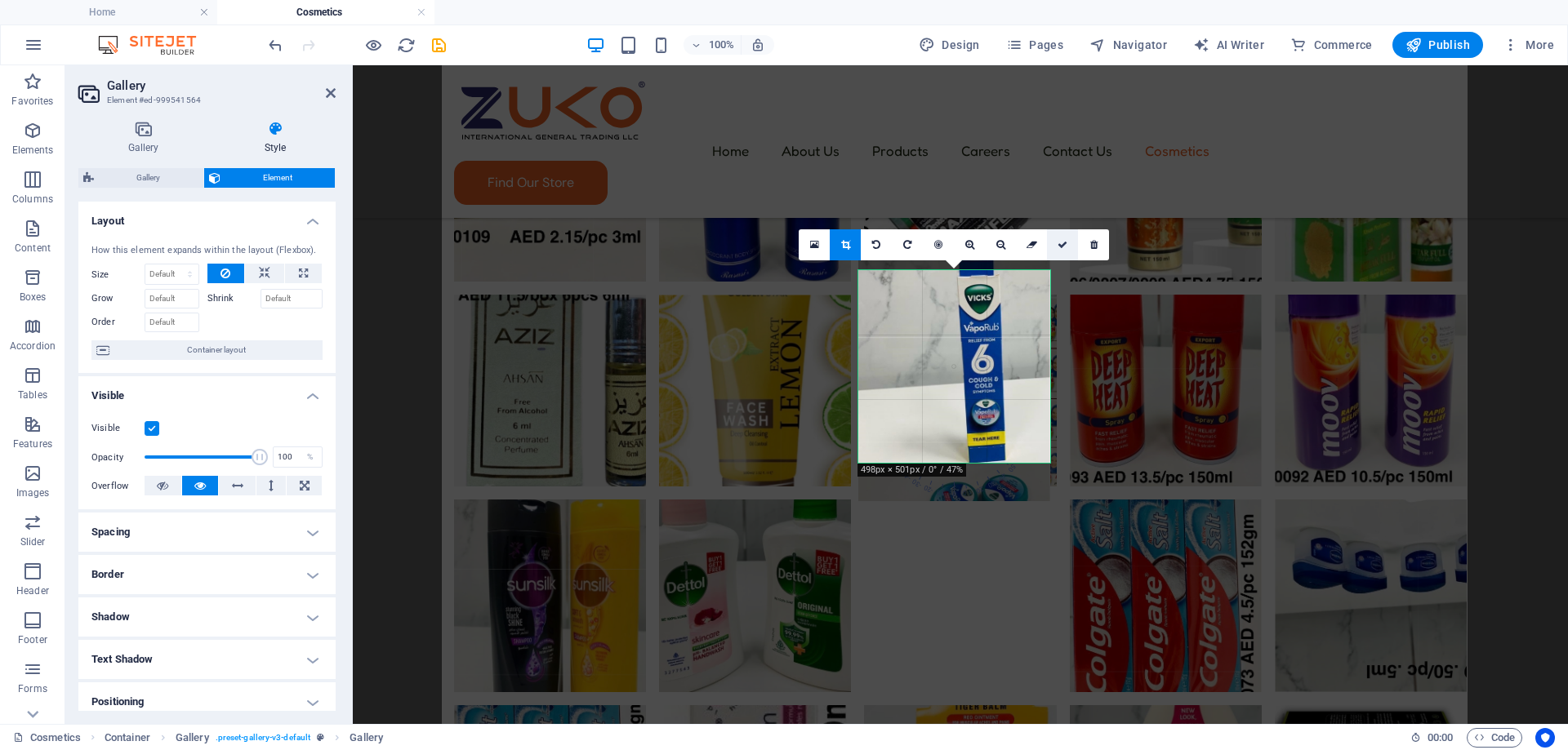
click at [1070, 244] on link at bounding box center [1062, 244] width 31 height 31
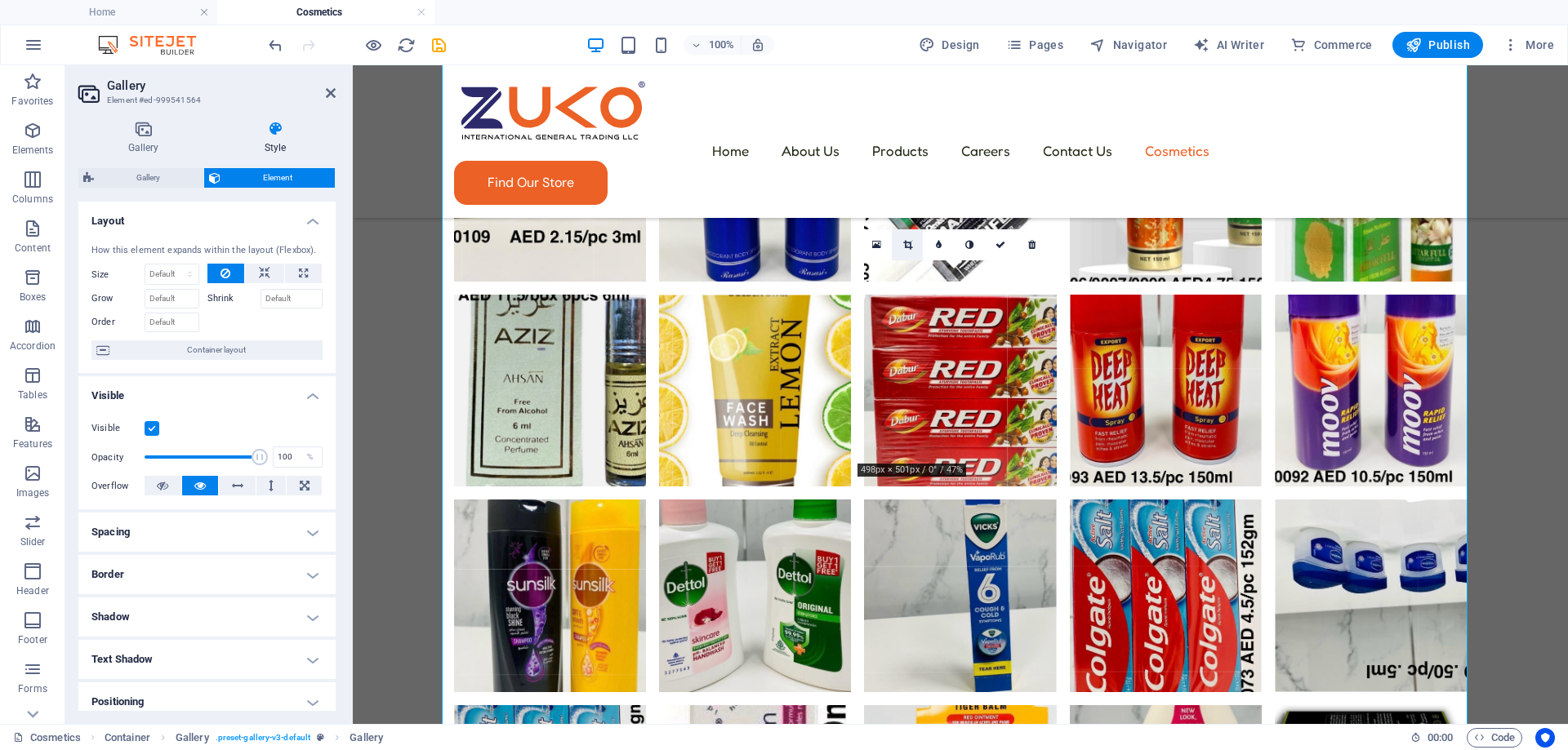
click at [907, 243] on icon at bounding box center [908, 244] width 9 height 10
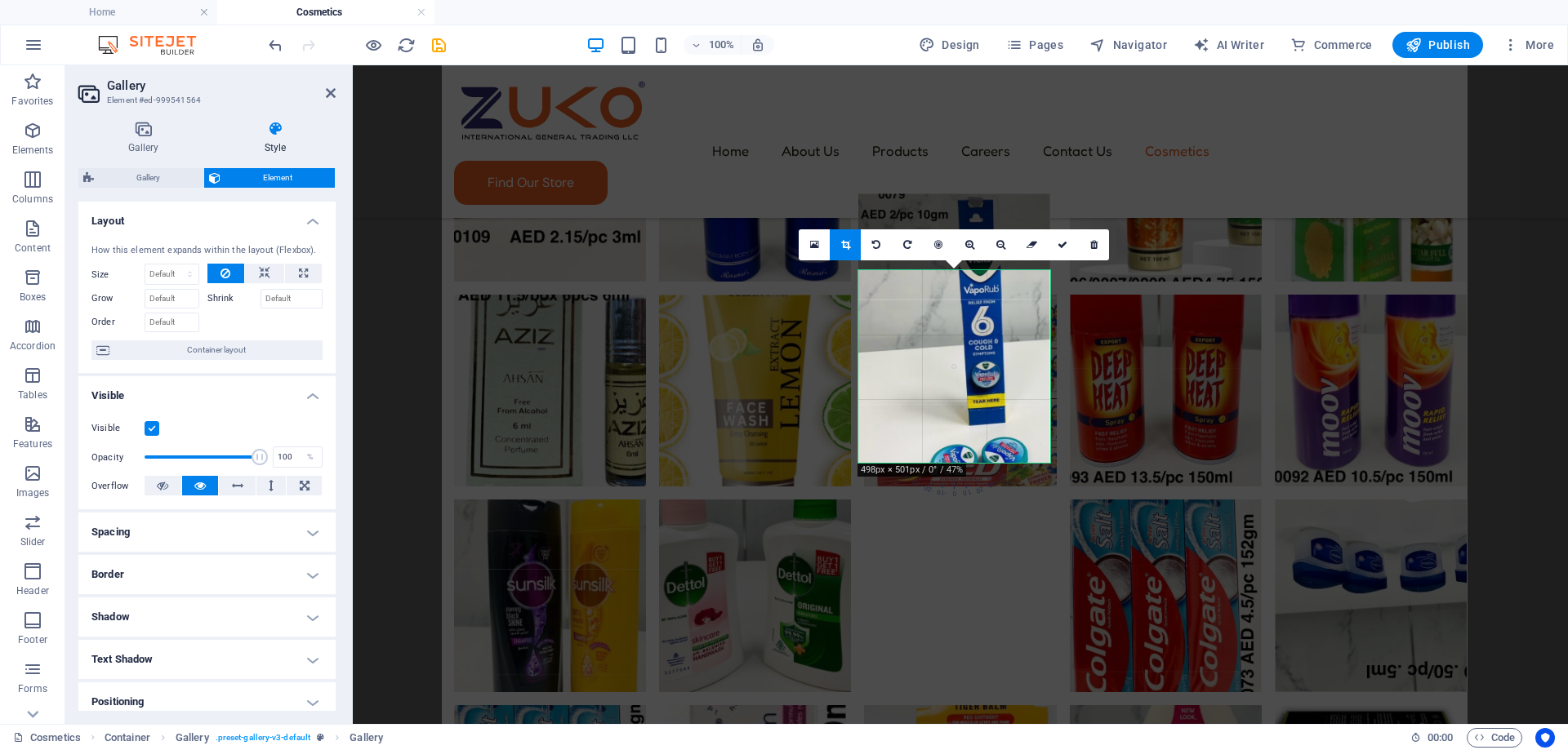
drag, startPoint x: 961, startPoint y: 408, endPoint x: 961, endPoint y: 375, distance: 33.0
click at [961, 375] on div at bounding box center [954, 327] width 192 height 269
click at [1067, 249] on icon at bounding box center [1062, 244] width 10 height 10
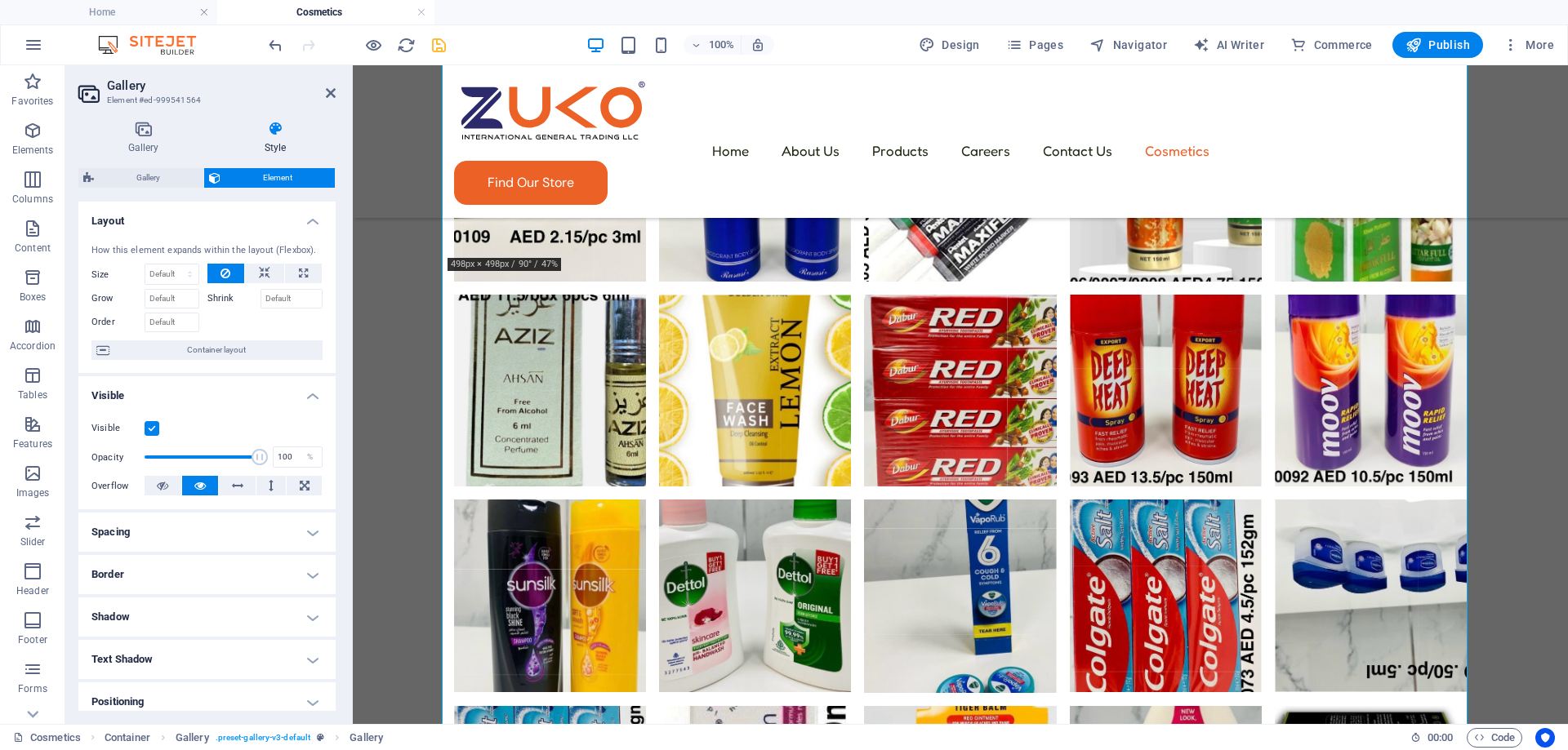
click at [441, 51] on icon "save" at bounding box center [439, 45] width 18 height 18
